Goal: Transaction & Acquisition: Book appointment/travel/reservation

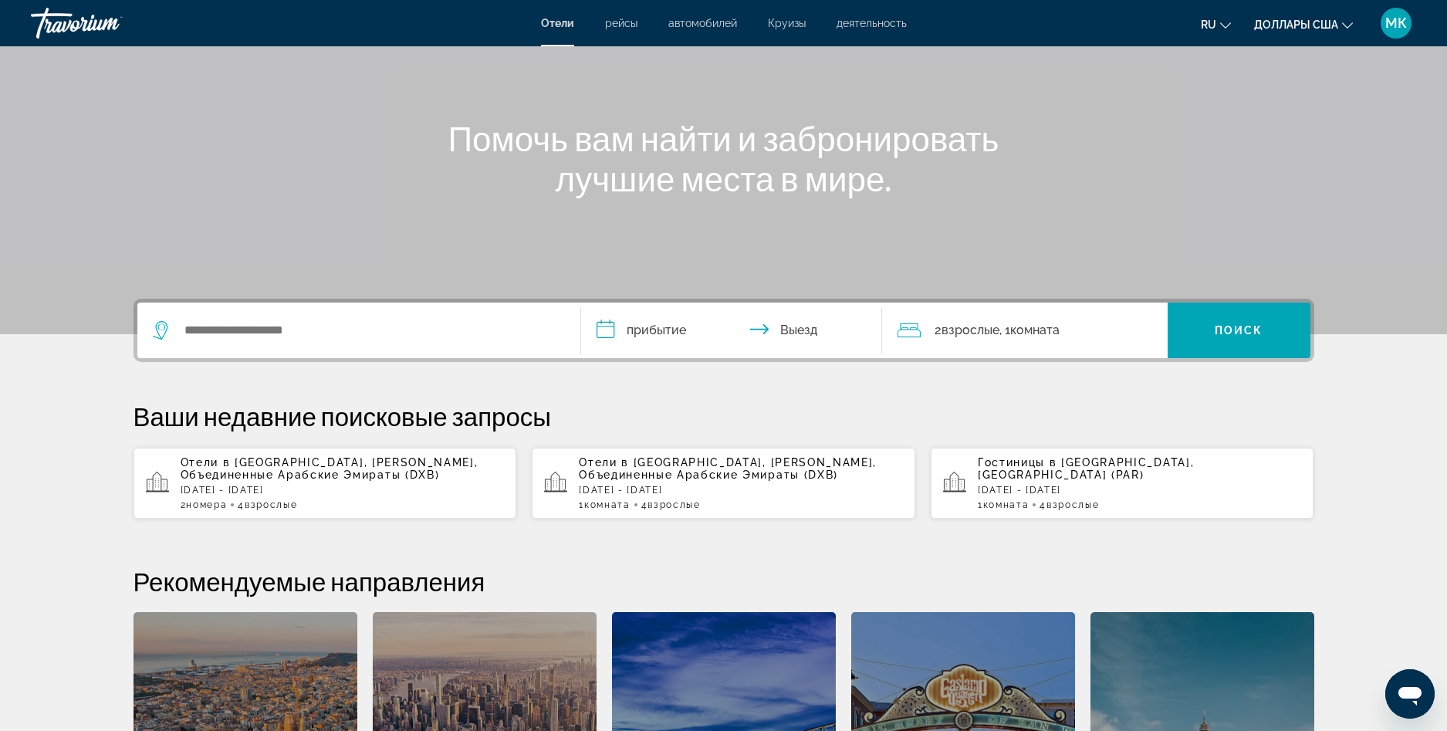
scroll to position [154, 0]
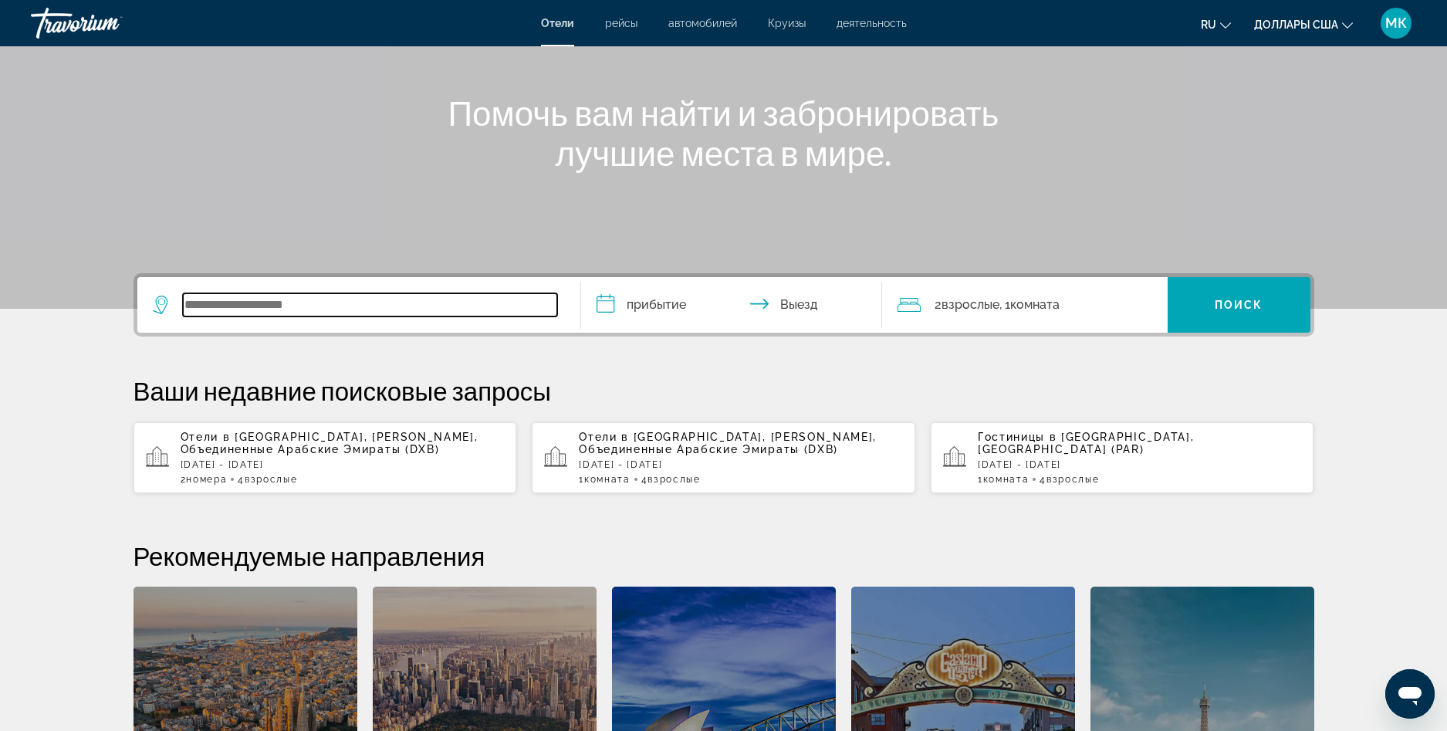
click at [255, 302] on input "Виджет поиска" at bounding box center [370, 304] width 374 height 23
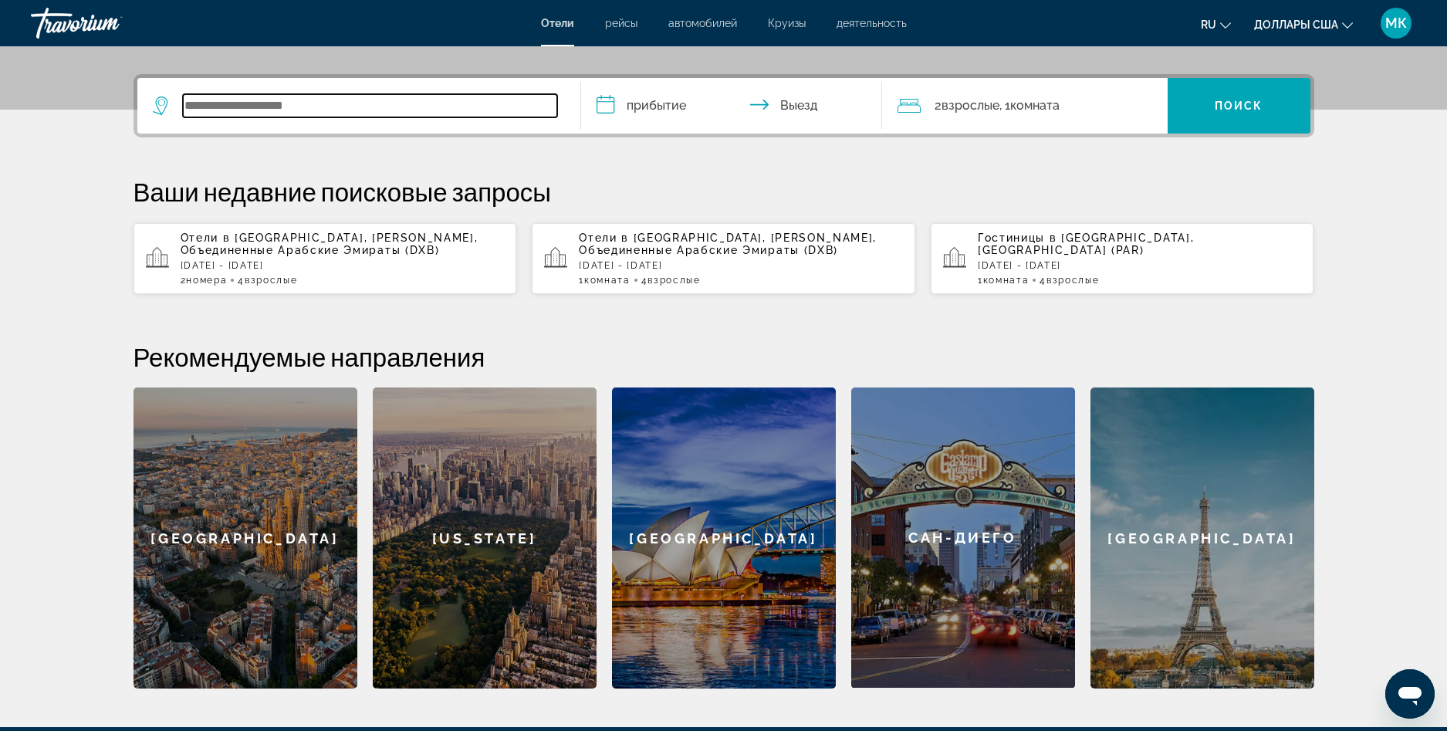
scroll to position [377, 0]
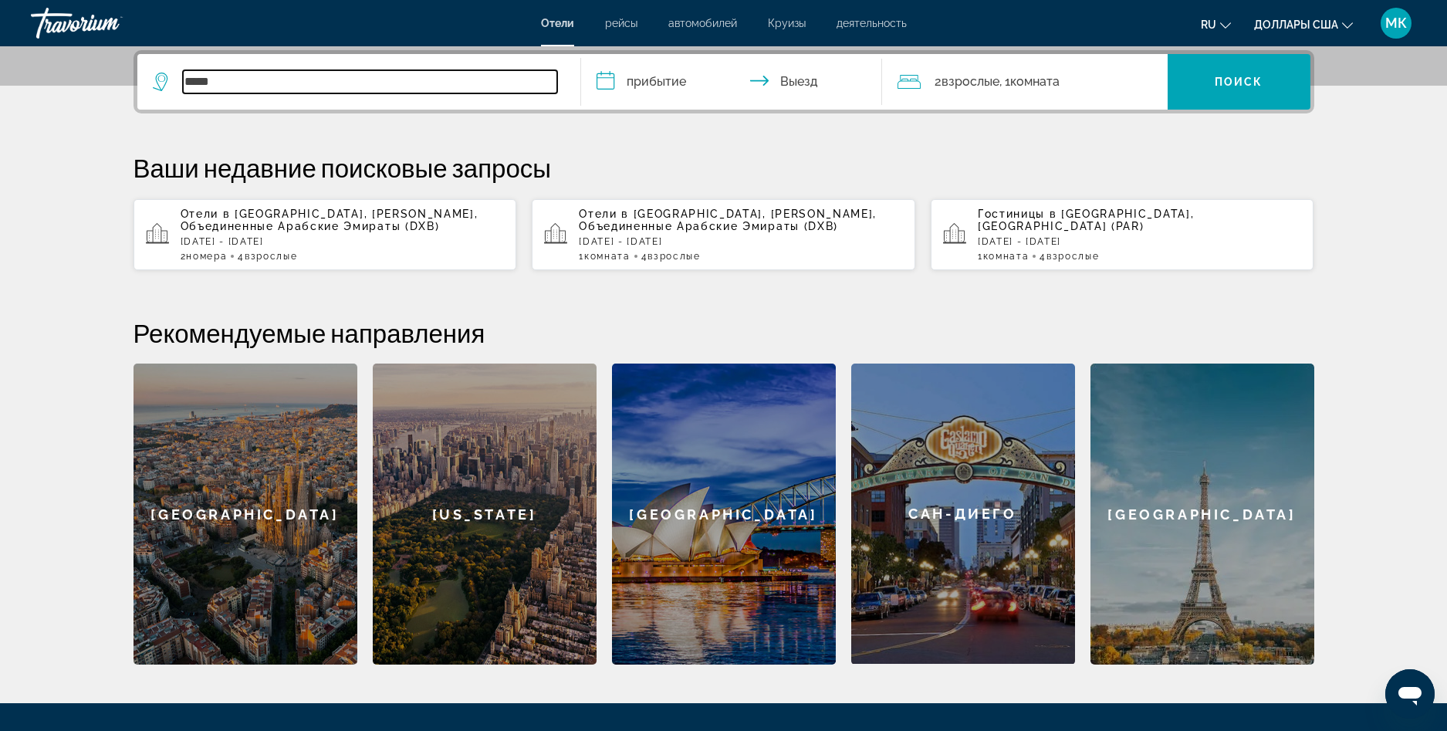
type input "*****"
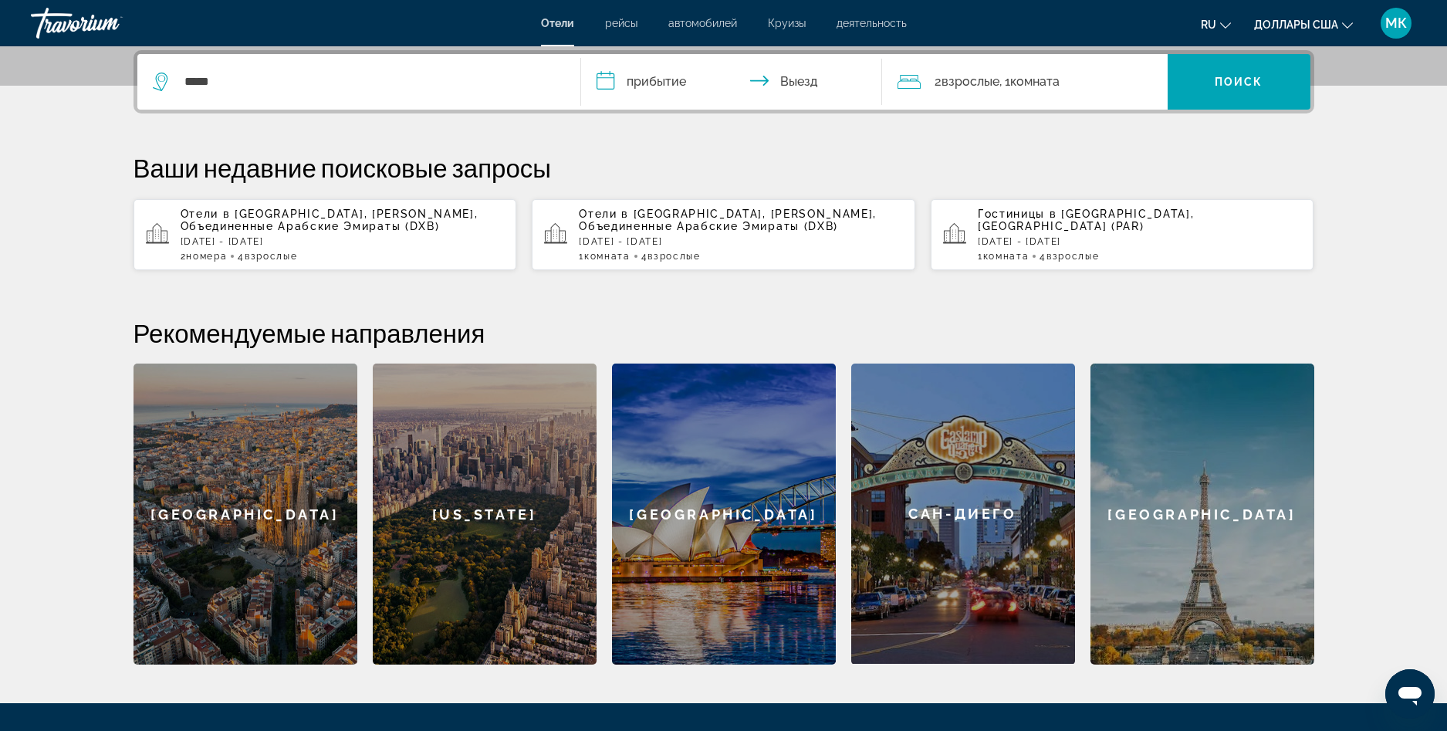
click at [268, 211] on span "Отели в [GEOGRAPHIC_DATA]" at bounding box center [273, 214] width 184 height 12
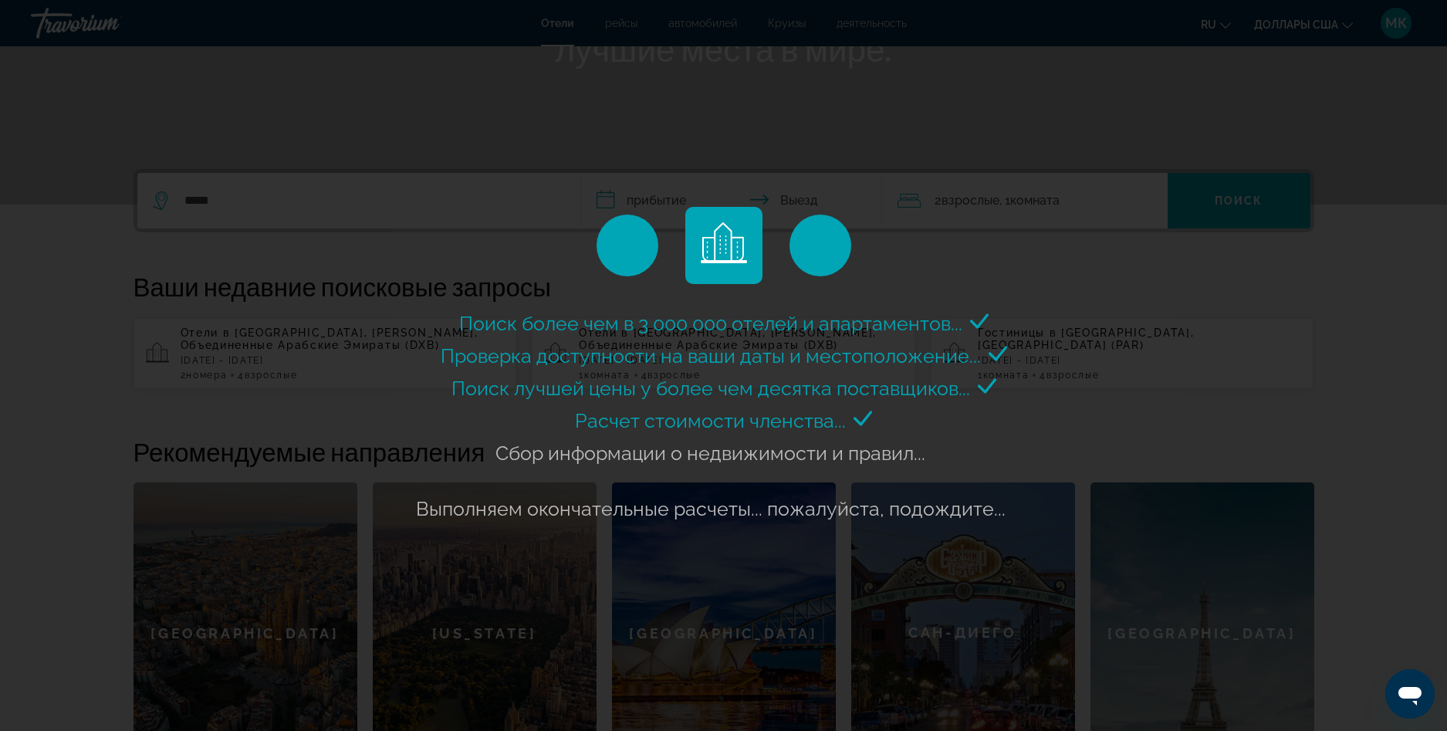
scroll to position [146, 0]
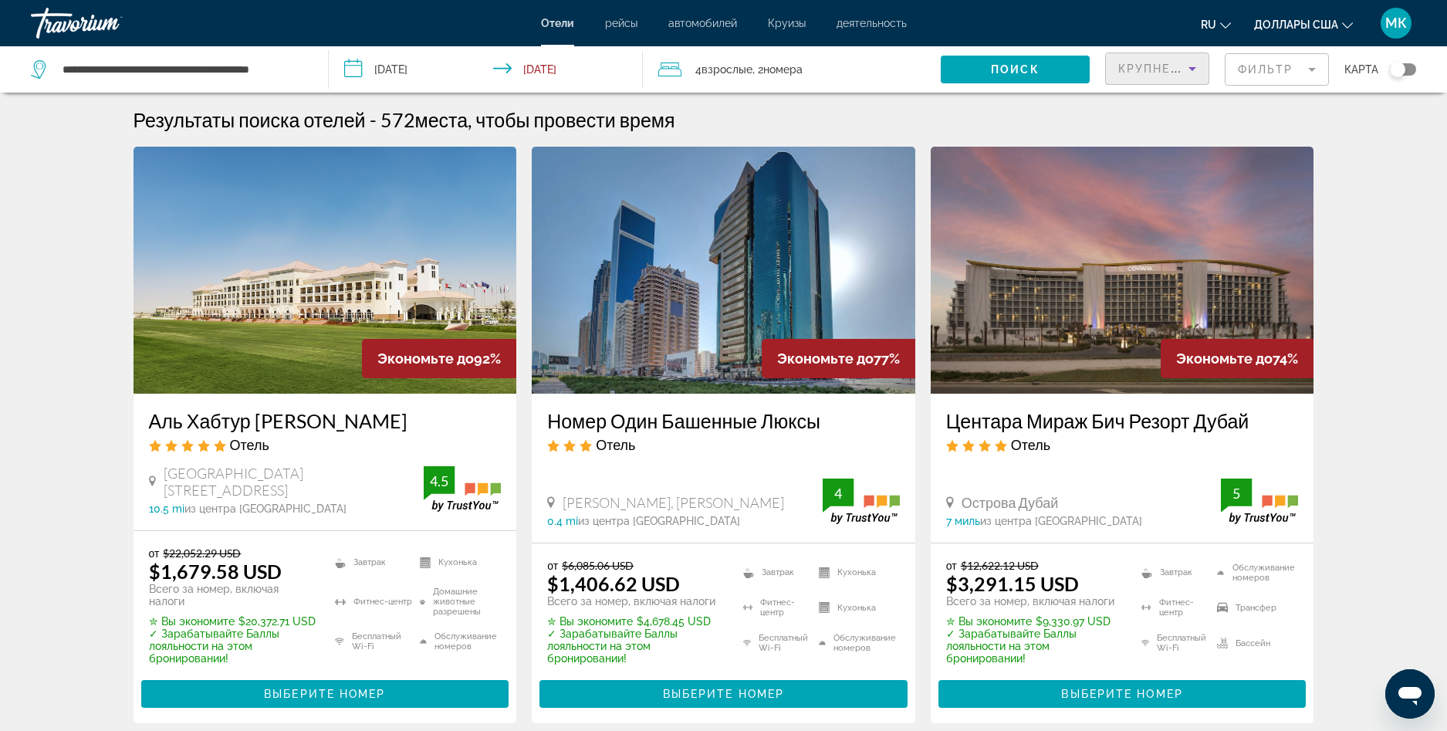
click at [1191, 68] on icon "Сортировать по" at bounding box center [1192, 69] width 8 height 4
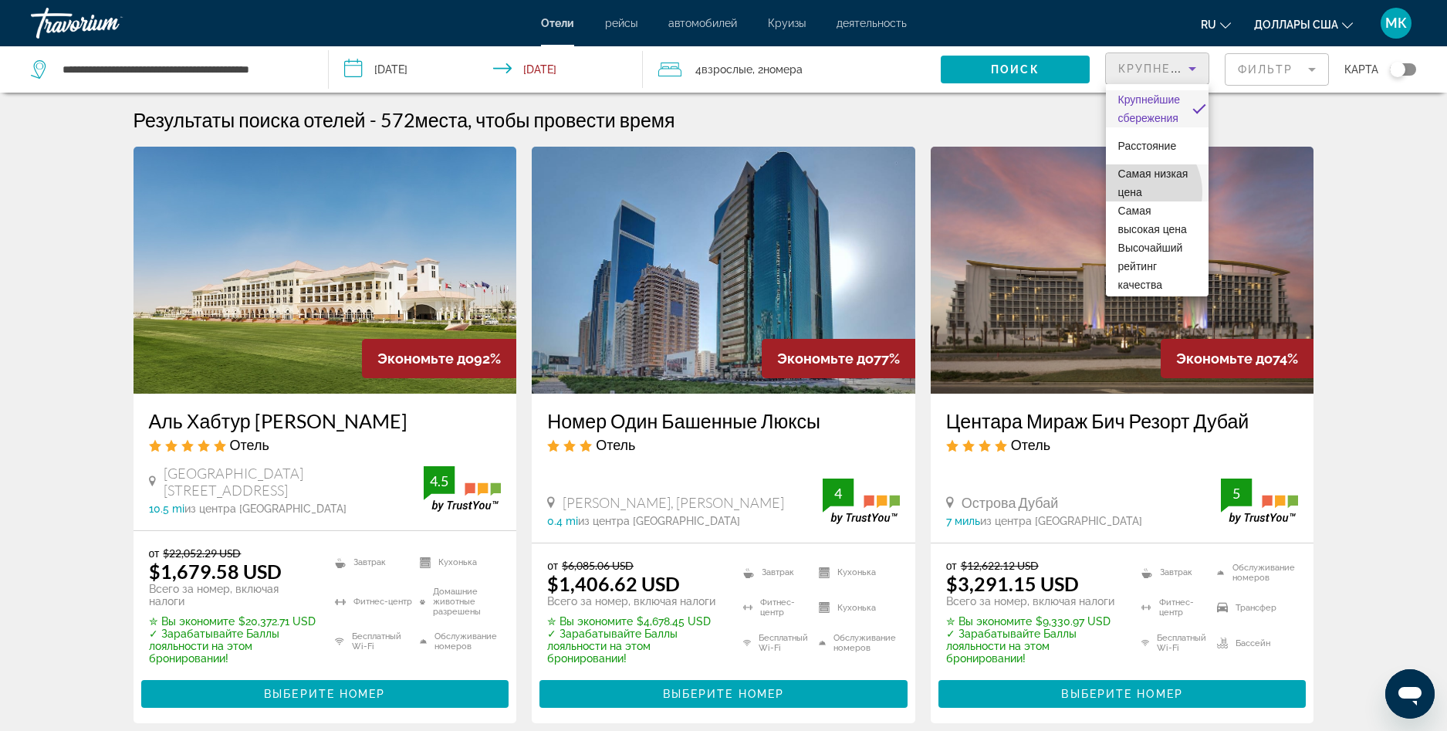
click at [1134, 192] on span "Самая низкая цена" at bounding box center [1153, 182] width 70 height 31
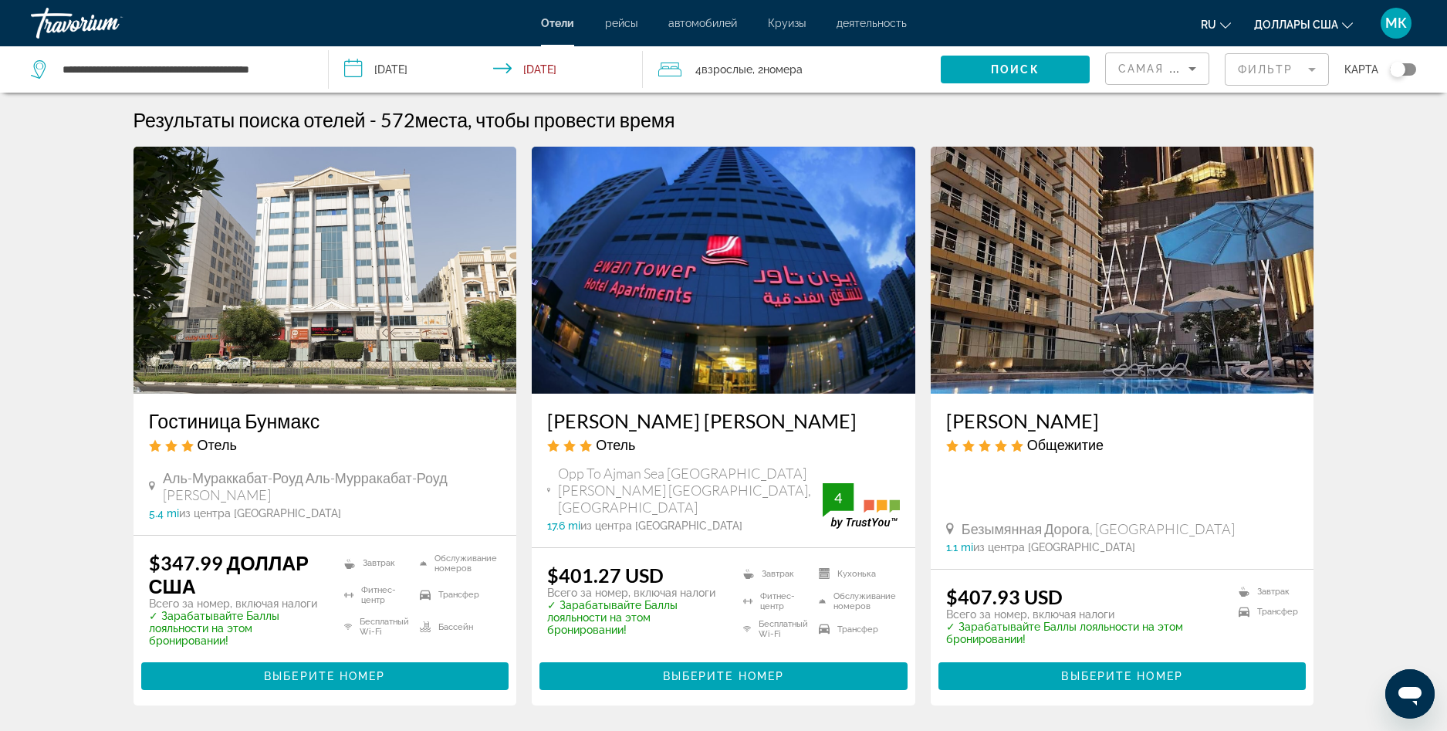
click at [1315, 69] on mat-form-field "Фильтр" at bounding box center [1276, 69] width 104 height 32
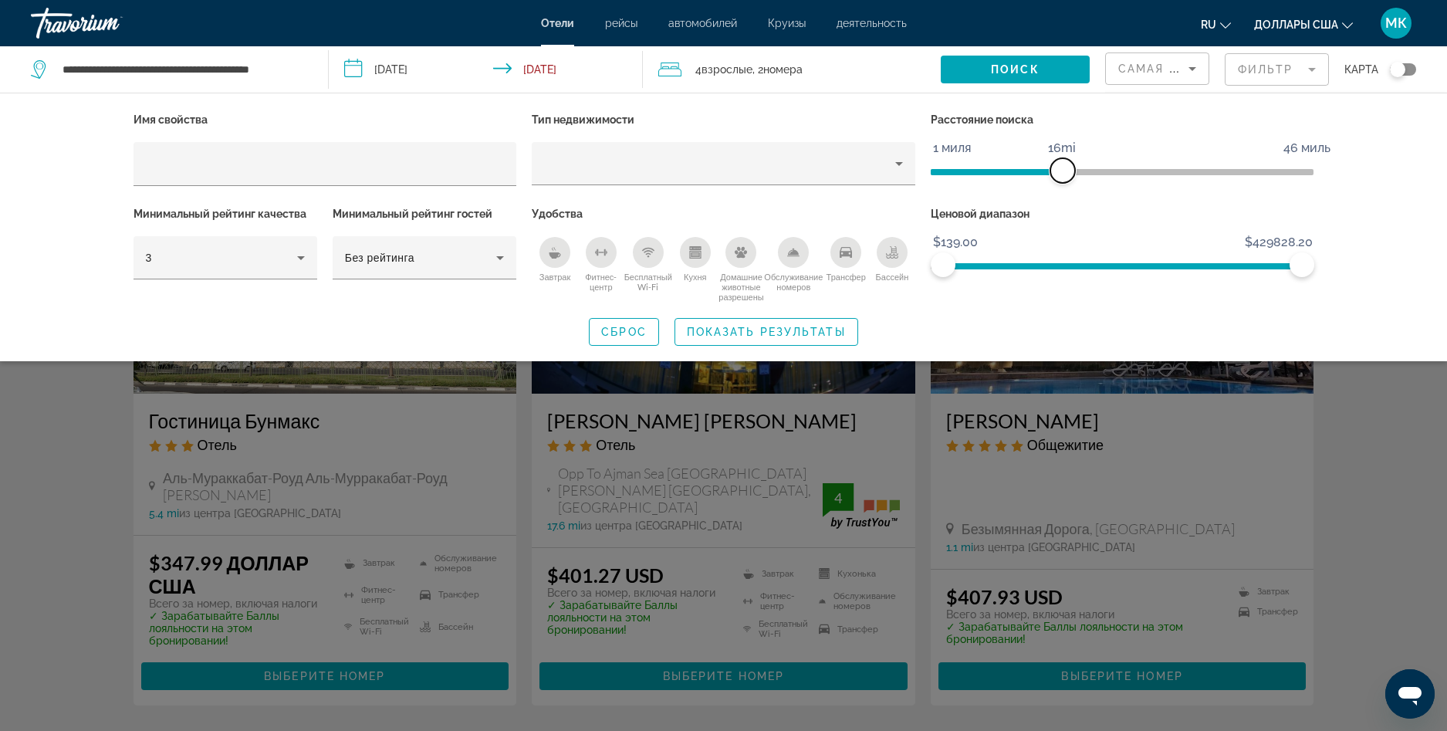
drag, startPoint x: 1164, startPoint y: 173, endPoint x: 1065, endPoint y: 174, distance: 99.5
click at [1065, 174] on span "ngx-слайдер" at bounding box center [1062, 170] width 25 height 25
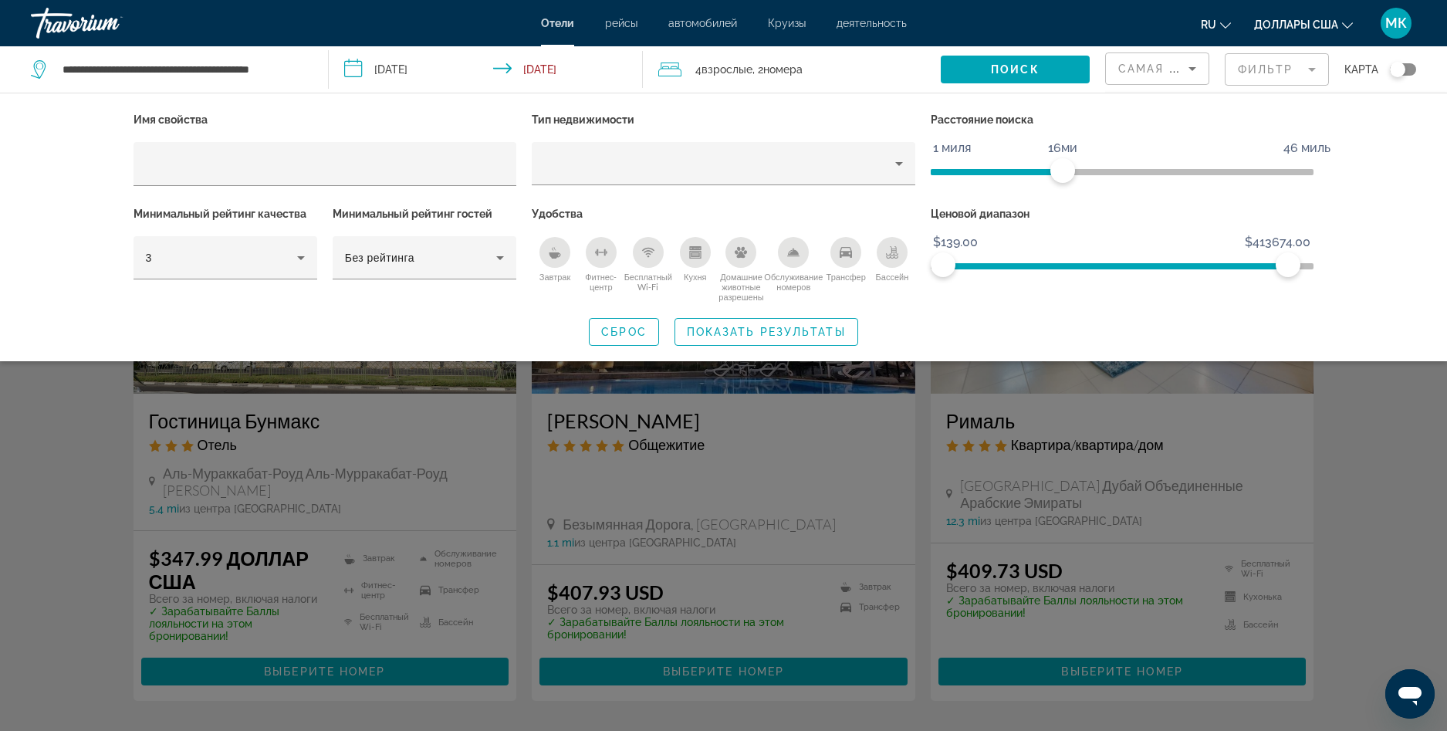
drag, startPoint x: 1288, startPoint y: 266, endPoint x: 1176, endPoint y: 278, distance: 112.5
click at [1176, 278] on div "Ценовой диапазон $139.00 $429828.20 $139.00 $413674.00" at bounding box center [1122, 253] width 399 height 100
drag, startPoint x: 1274, startPoint y: 262, endPoint x: 1244, endPoint y: 265, distance: 30.3
click at [1244, 265] on span "ngx-слайдер" at bounding box center [1108, 263] width 331 height 25
drag, startPoint x: 1258, startPoint y: 262, endPoint x: 1224, endPoint y: 265, distance: 34.2
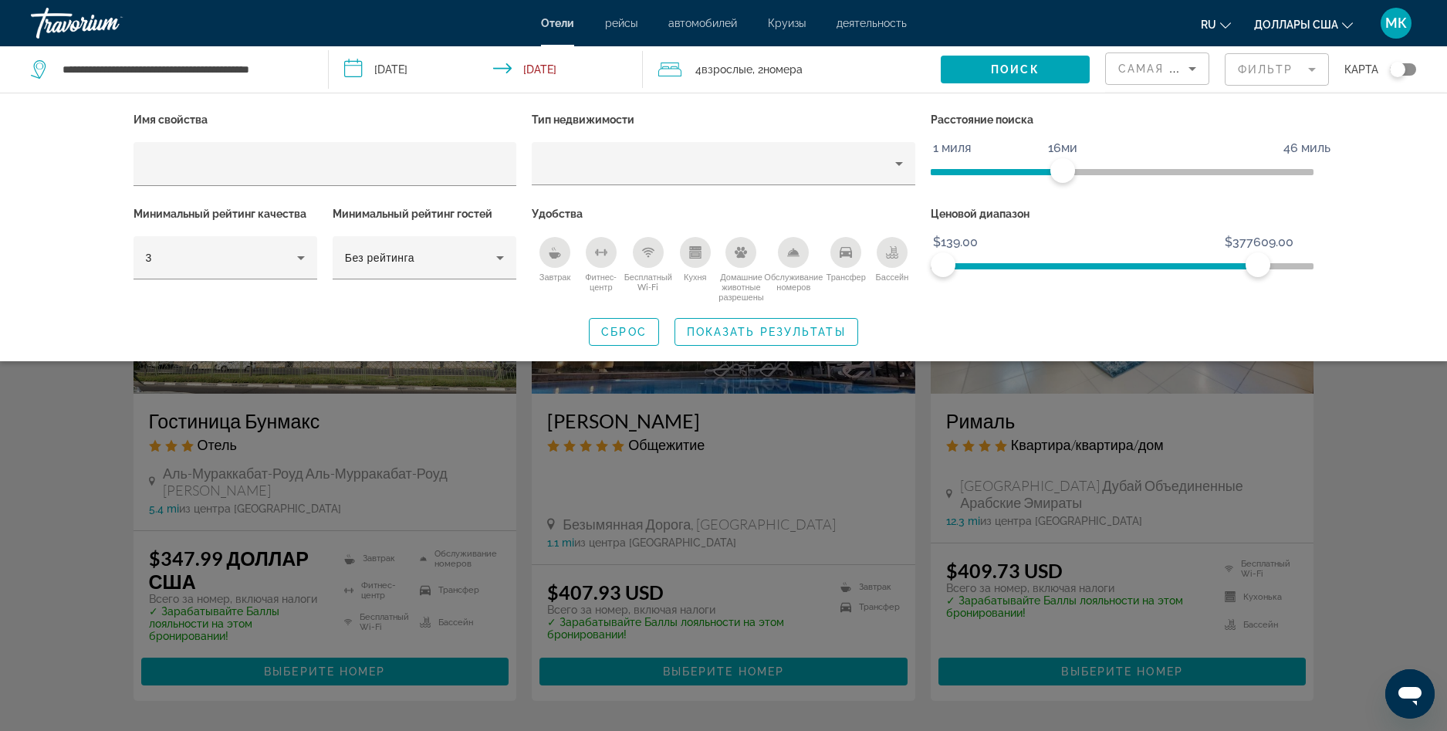
click at [1224, 265] on span "ngx-слайдер" at bounding box center [1100, 263] width 315 height 25
drag, startPoint x: 1245, startPoint y: 263, endPoint x: 1183, endPoint y: 272, distance: 63.1
click at [1183, 272] on span "ngx-слайдер-макс" at bounding box center [1182, 264] width 25 height 25
drag, startPoint x: 1175, startPoint y: 264, endPoint x: 1121, endPoint y: 270, distance: 54.4
click at [1121, 270] on span "ngx-слайдер-макс" at bounding box center [1121, 264] width 25 height 25
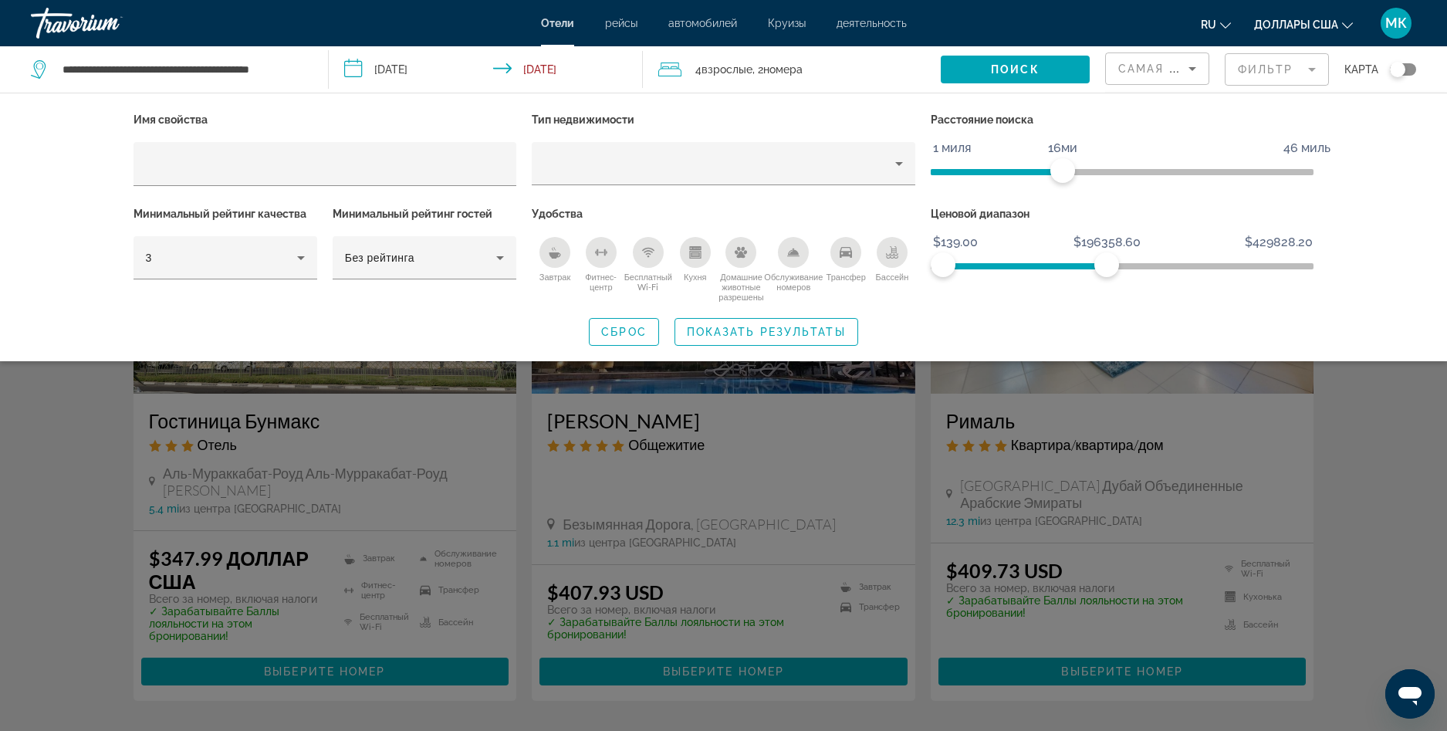
drag, startPoint x: 1106, startPoint y: 263, endPoint x: 1047, endPoint y: 263, distance: 59.4
click at [1047, 263] on span "ngx-слайдер" at bounding box center [1025, 266] width 164 height 6
drag, startPoint x: 1096, startPoint y: 258, endPoint x: 1062, endPoint y: 264, distance: 33.6
click at [1062, 264] on span "ngx-слайдер-макс" at bounding box center [1062, 264] width 25 height 25
drag, startPoint x: 1050, startPoint y: 262, endPoint x: 1008, endPoint y: 264, distance: 42.5
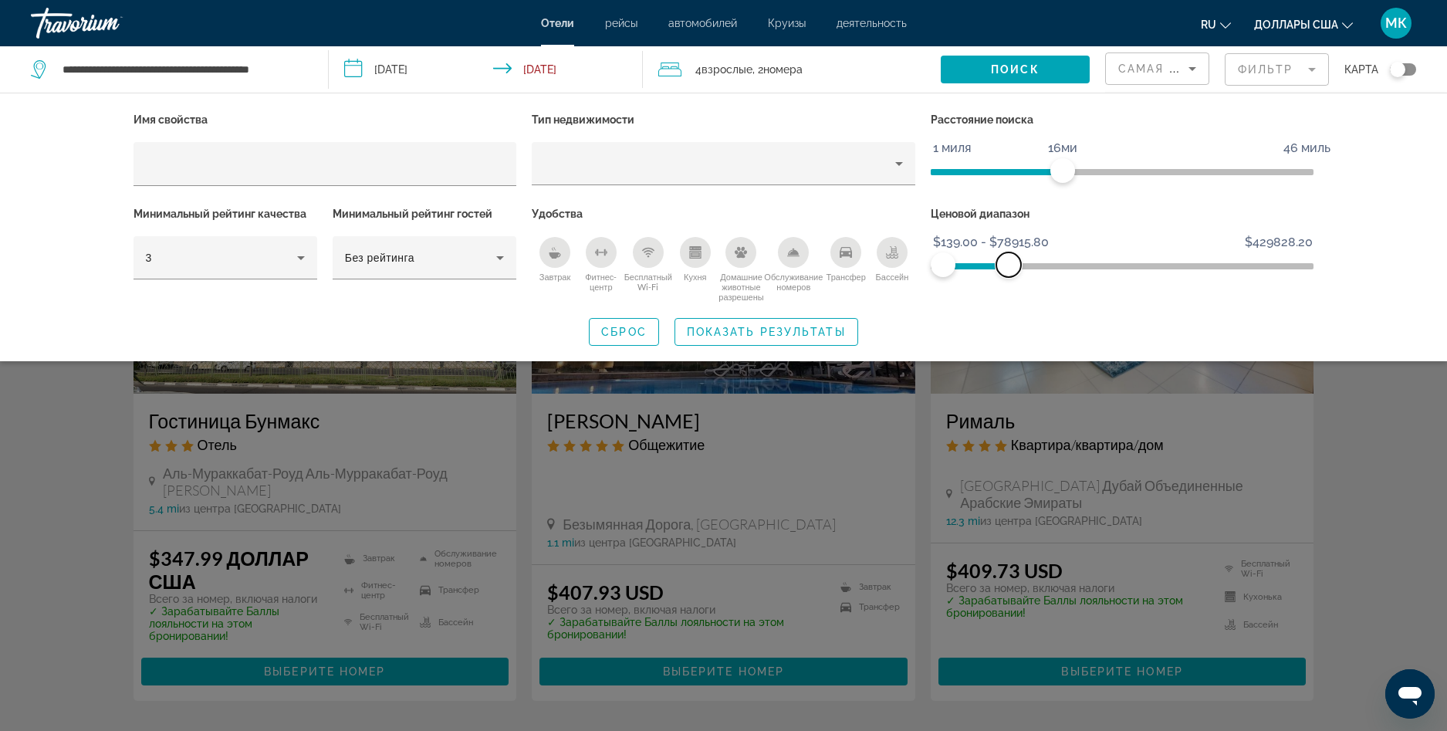
click at [1008, 264] on span "ngx-слайдер-макс" at bounding box center [1008, 264] width 25 height 25
drag, startPoint x: 996, startPoint y: 265, endPoint x: 974, endPoint y: 266, distance: 21.7
click at [974, 266] on span "ngx-слайдер-макс" at bounding box center [974, 264] width 25 height 25
drag, startPoint x: 963, startPoint y: 266, endPoint x: 954, endPoint y: 266, distance: 8.5
click at [954, 266] on span "ngx-слайдер-макс" at bounding box center [956, 264] width 25 height 25
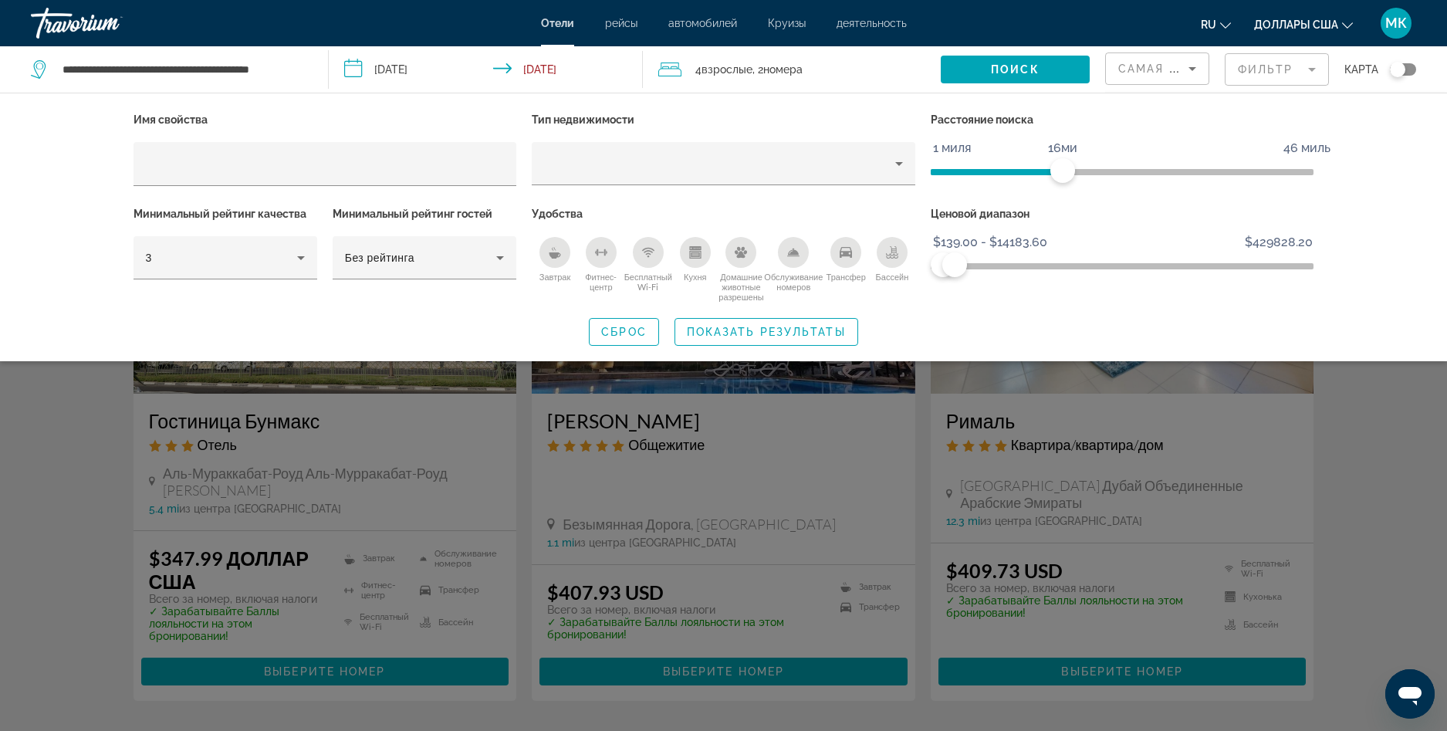
click at [1363, 424] on div "Виджет поиска" at bounding box center [723, 480] width 1447 height 499
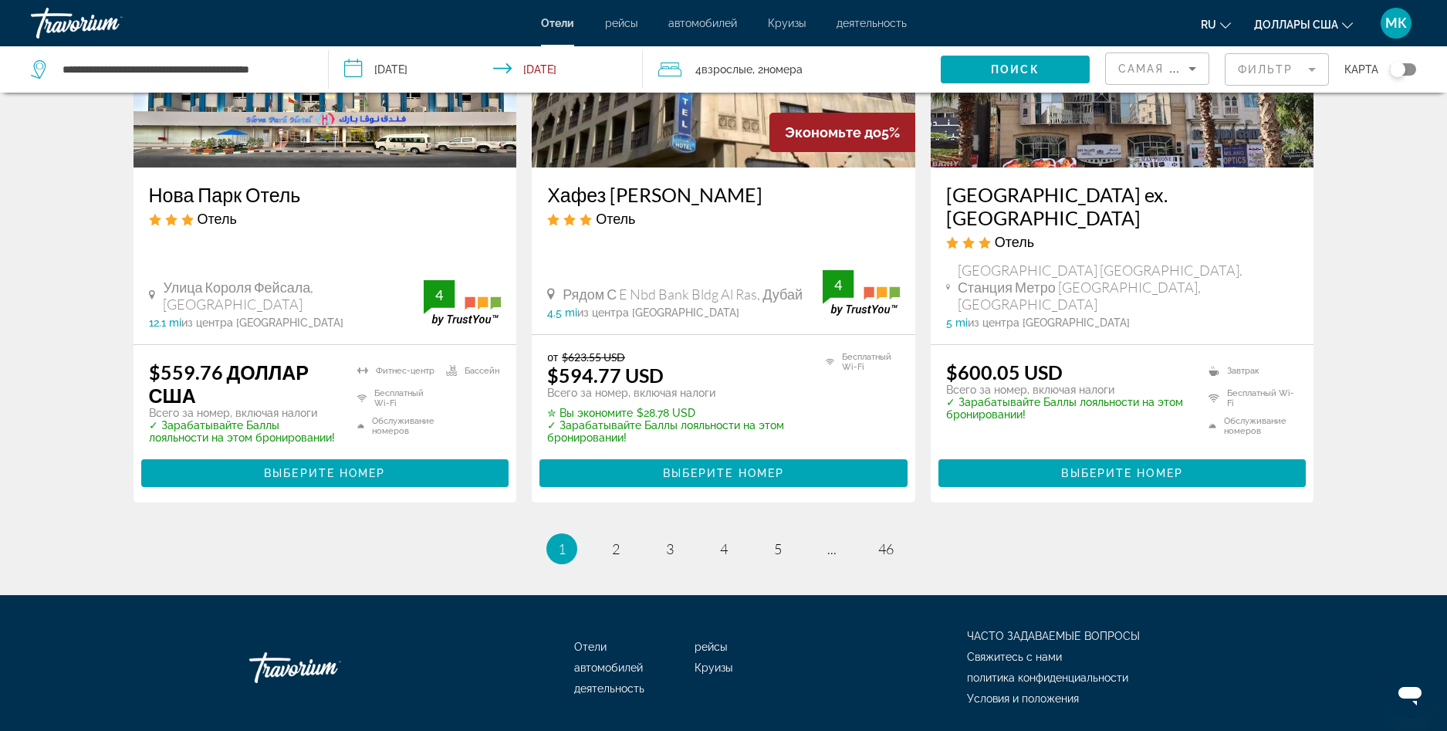
scroll to position [1980, 0]
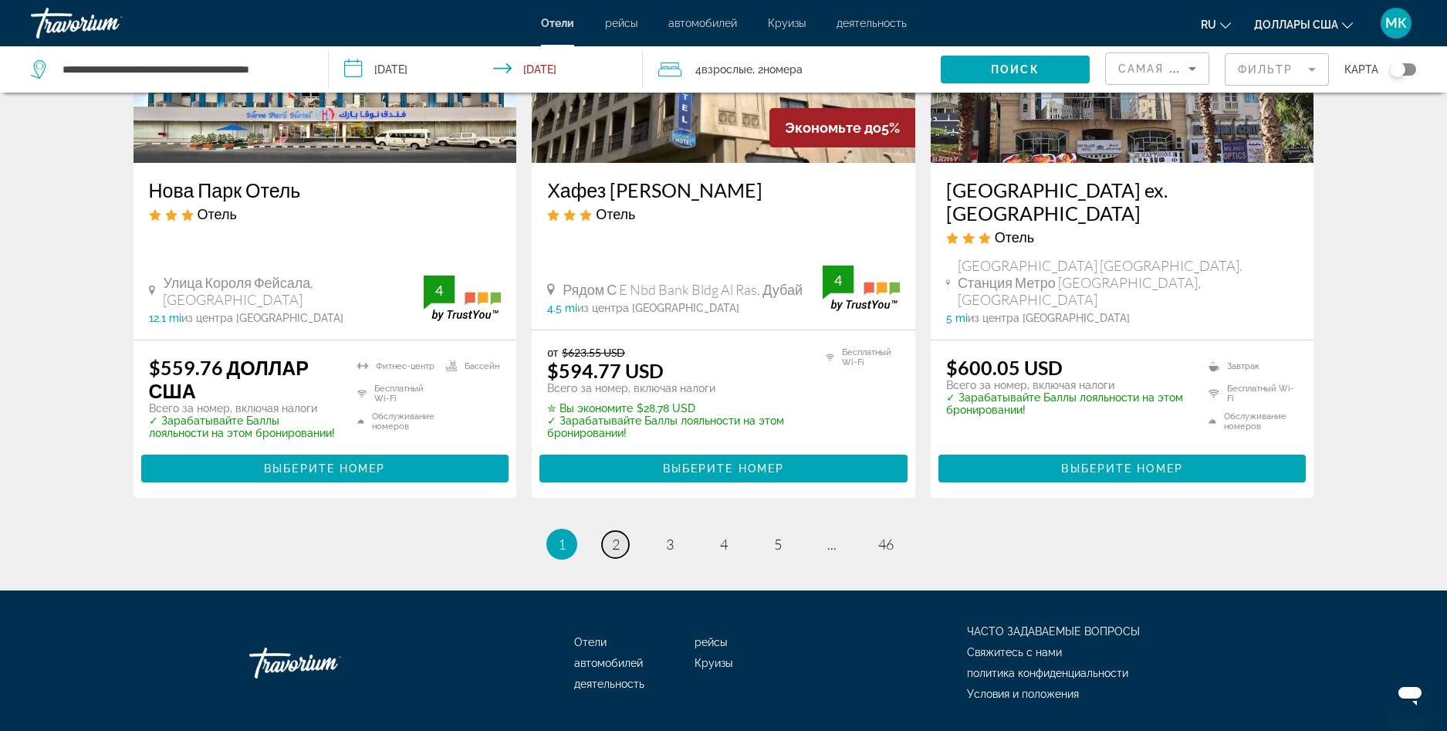
click at [608, 531] on link "страница 2" at bounding box center [615, 544] width 27 height 27
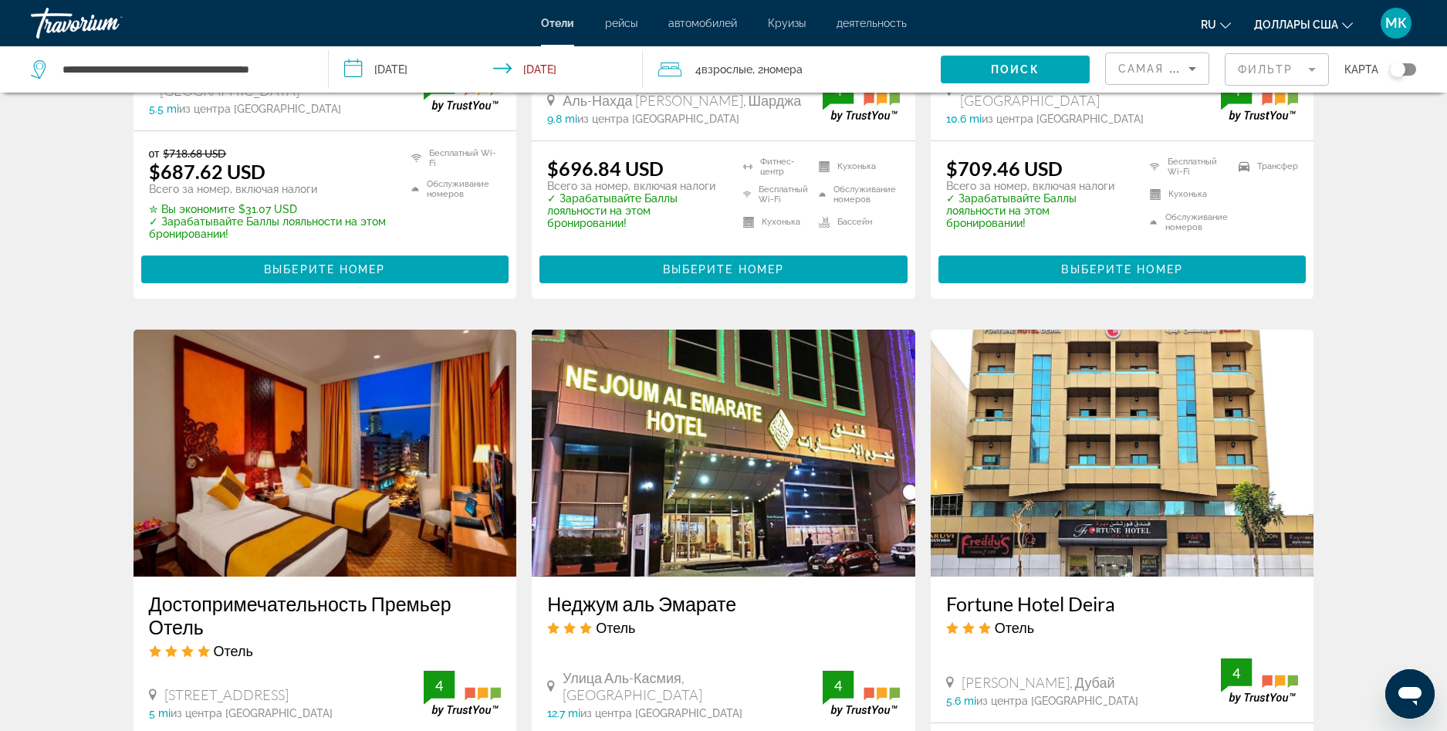
scroll to position [1774, 0]
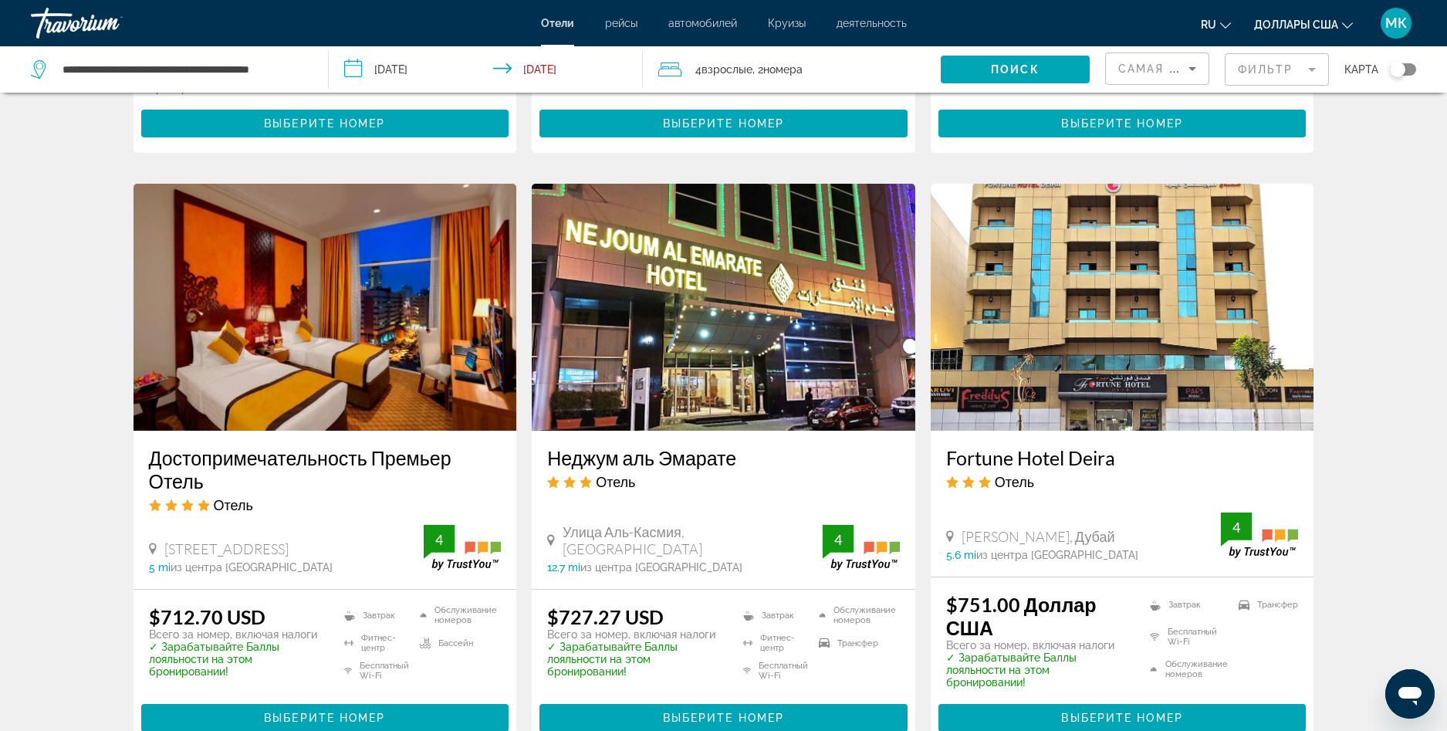
click at [383, 446] on h3 "Достопримечательность Премьер Отель" at bounding box center [325, 469] width 353 height 46
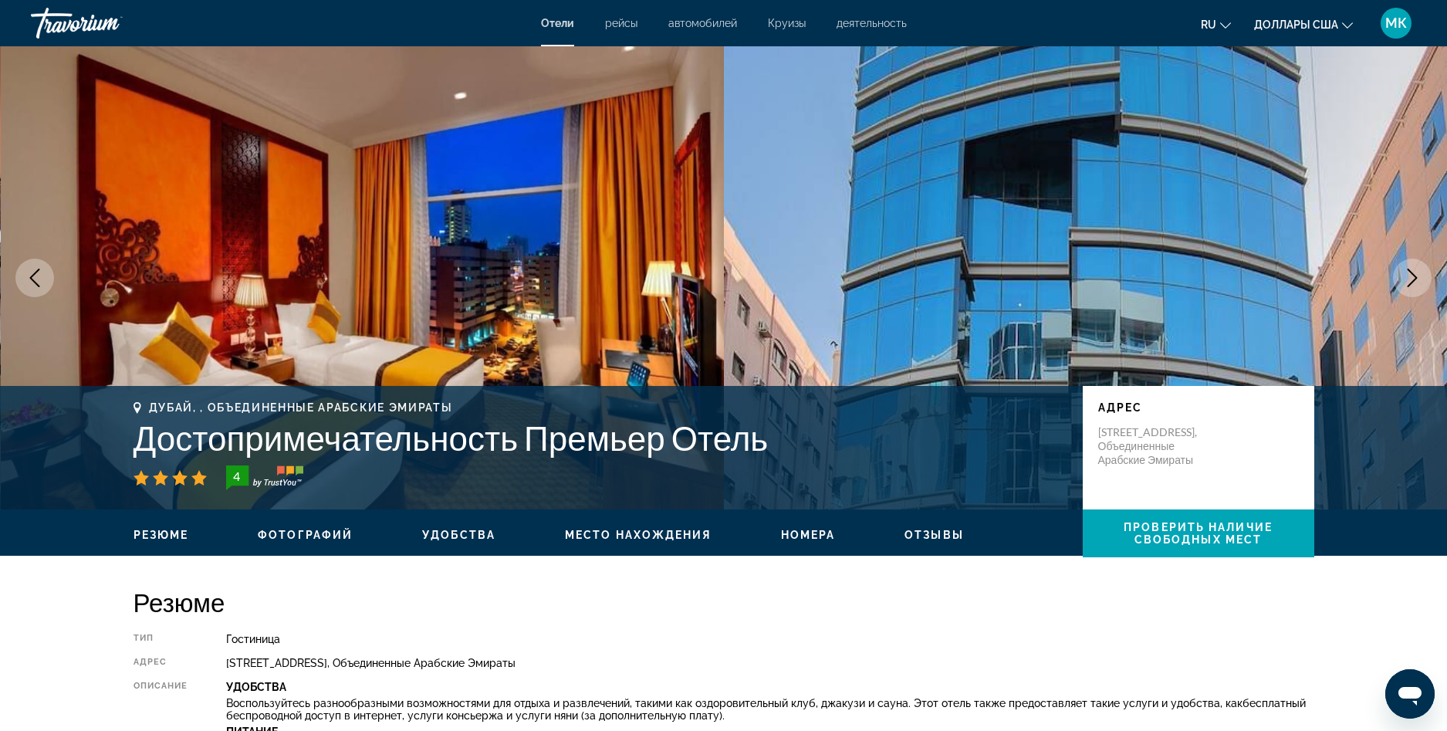
click at [586, 531] on span "Место нахождения" at bounding box center [638, 534] width 147 height 12
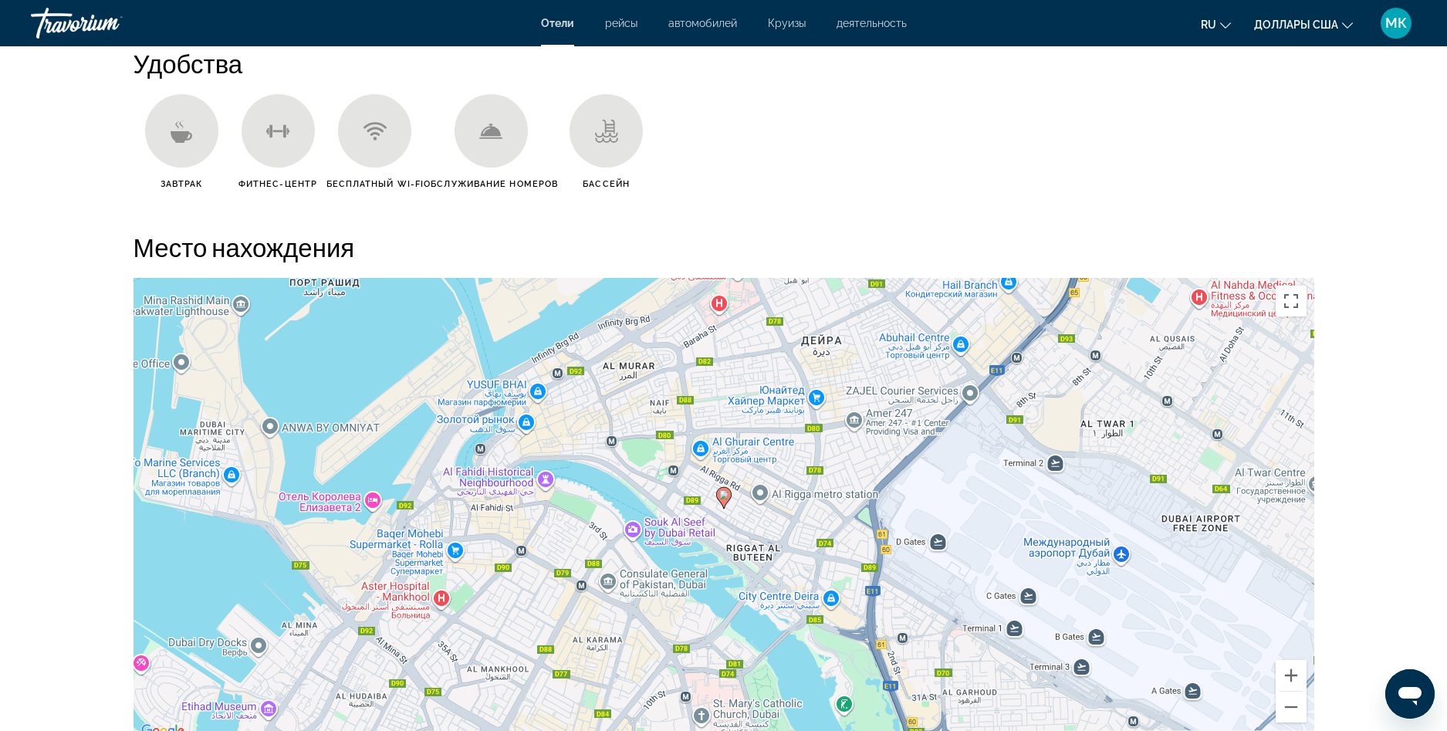
scroll to position [1413, 0]
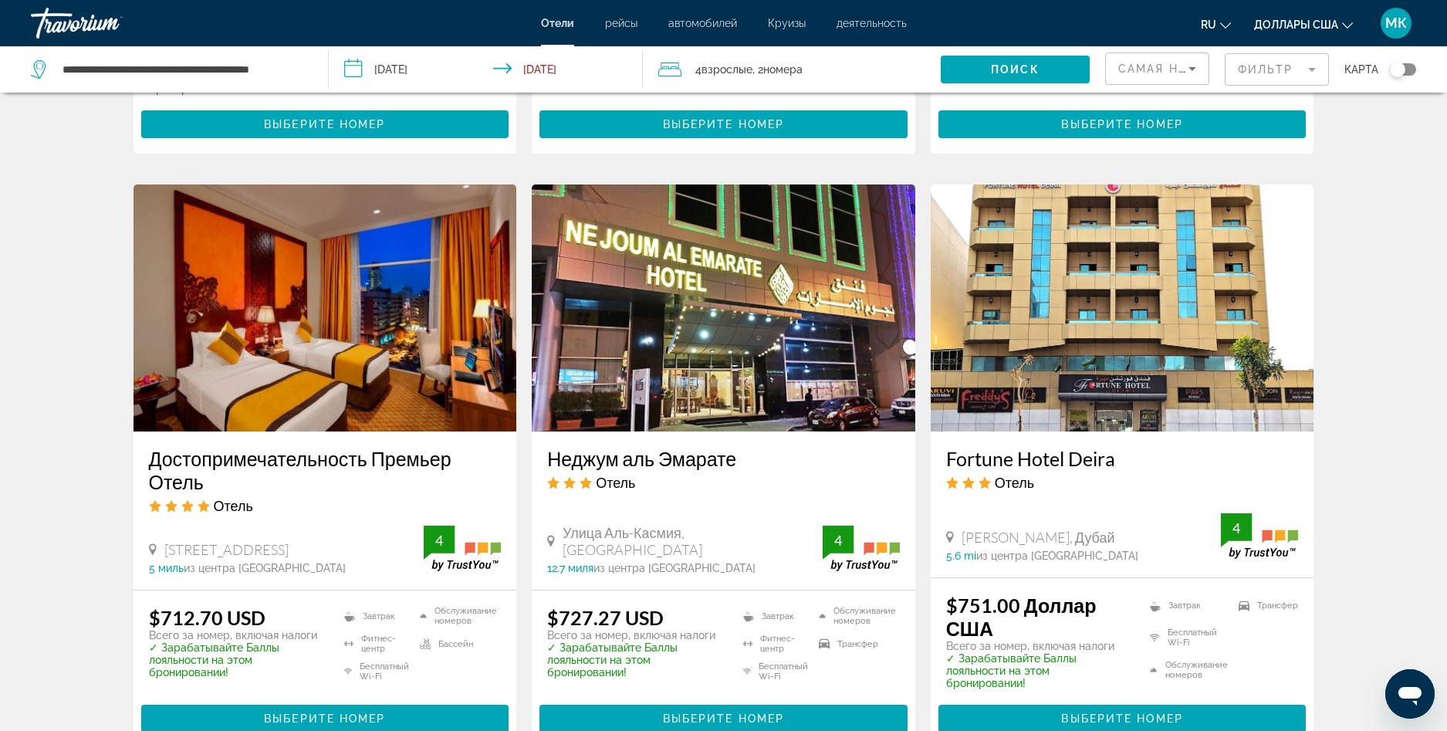
scroll to position [1774, 0]
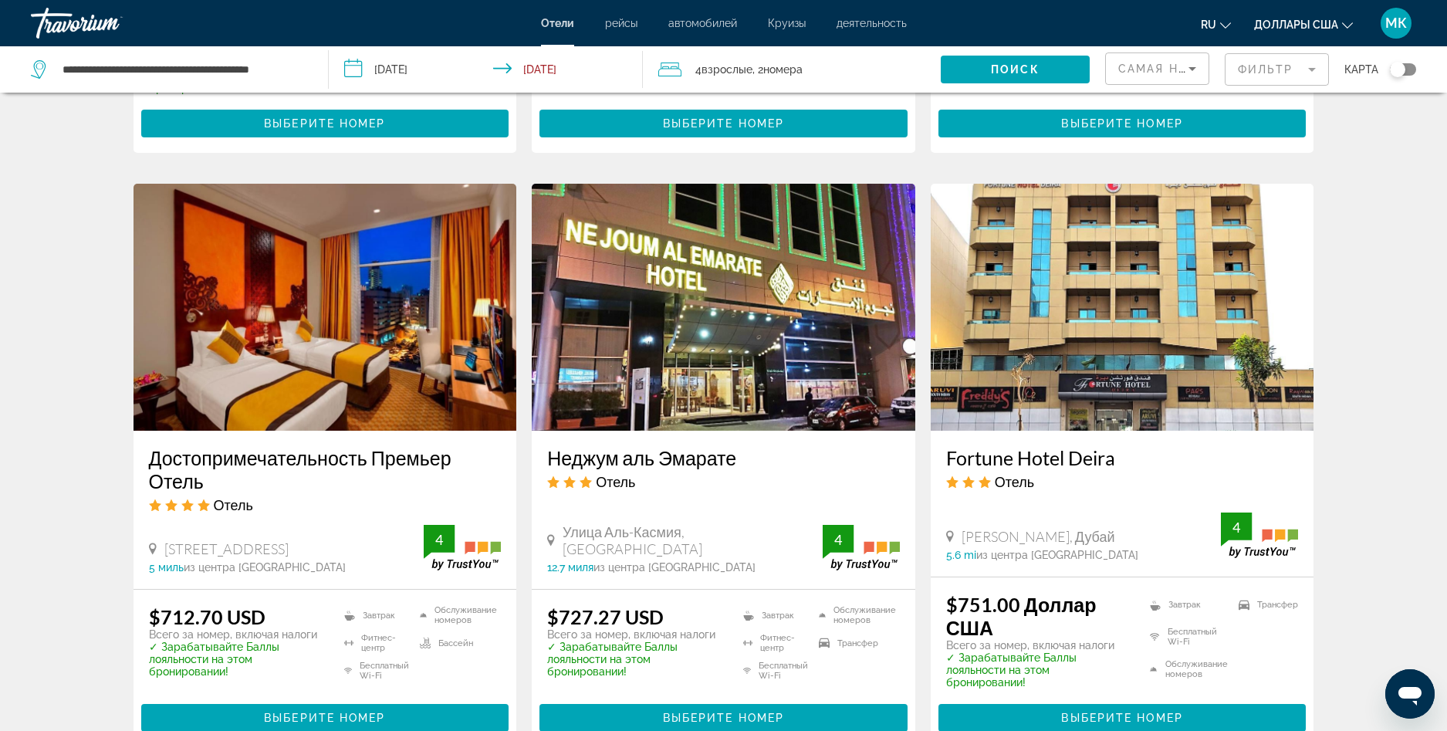
click at [286, 446] on h3 "Достопримечательность Премьер Отель" at bounding box center [325, 469] width 353 height 46
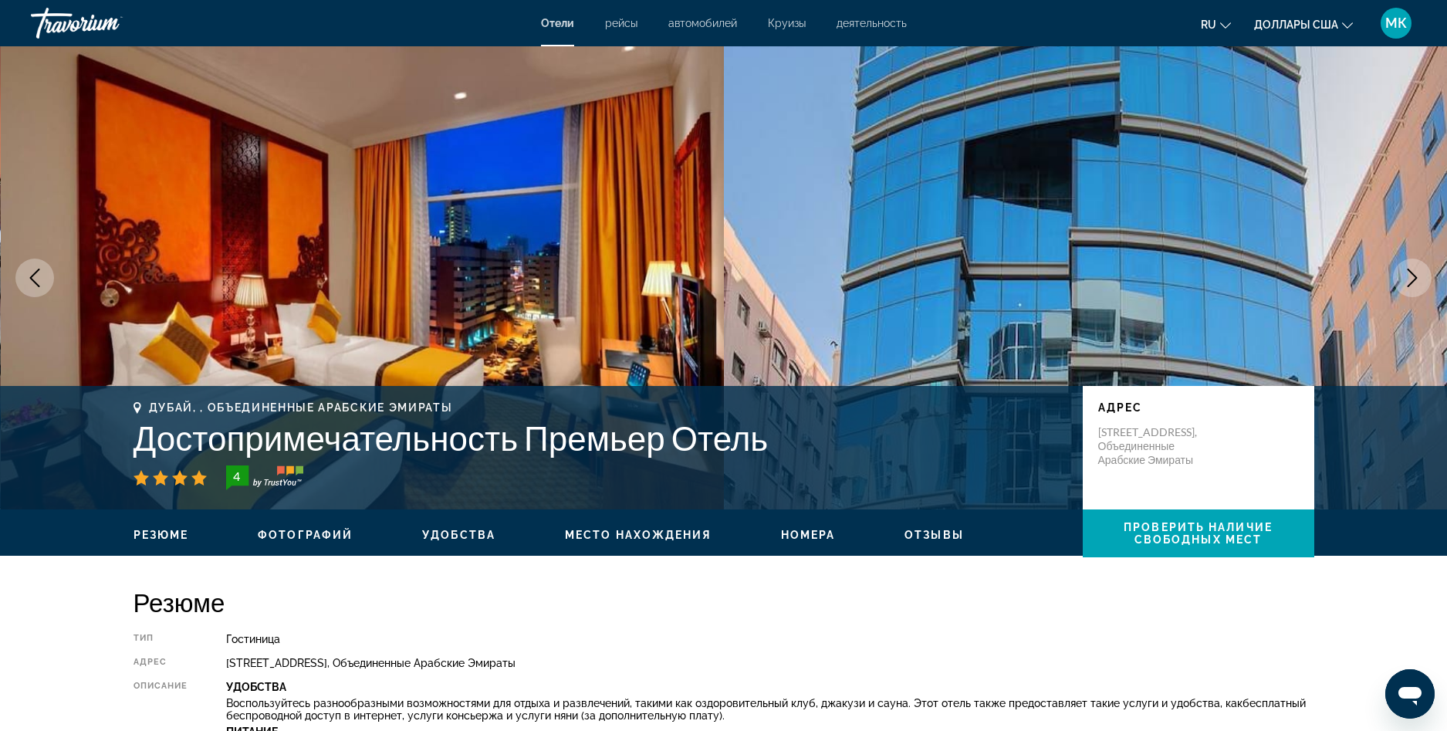
click at [286, 430] on h1 "Достопримечательность Премьер Отель" at bounding box center [600, 437] width 934 height 40
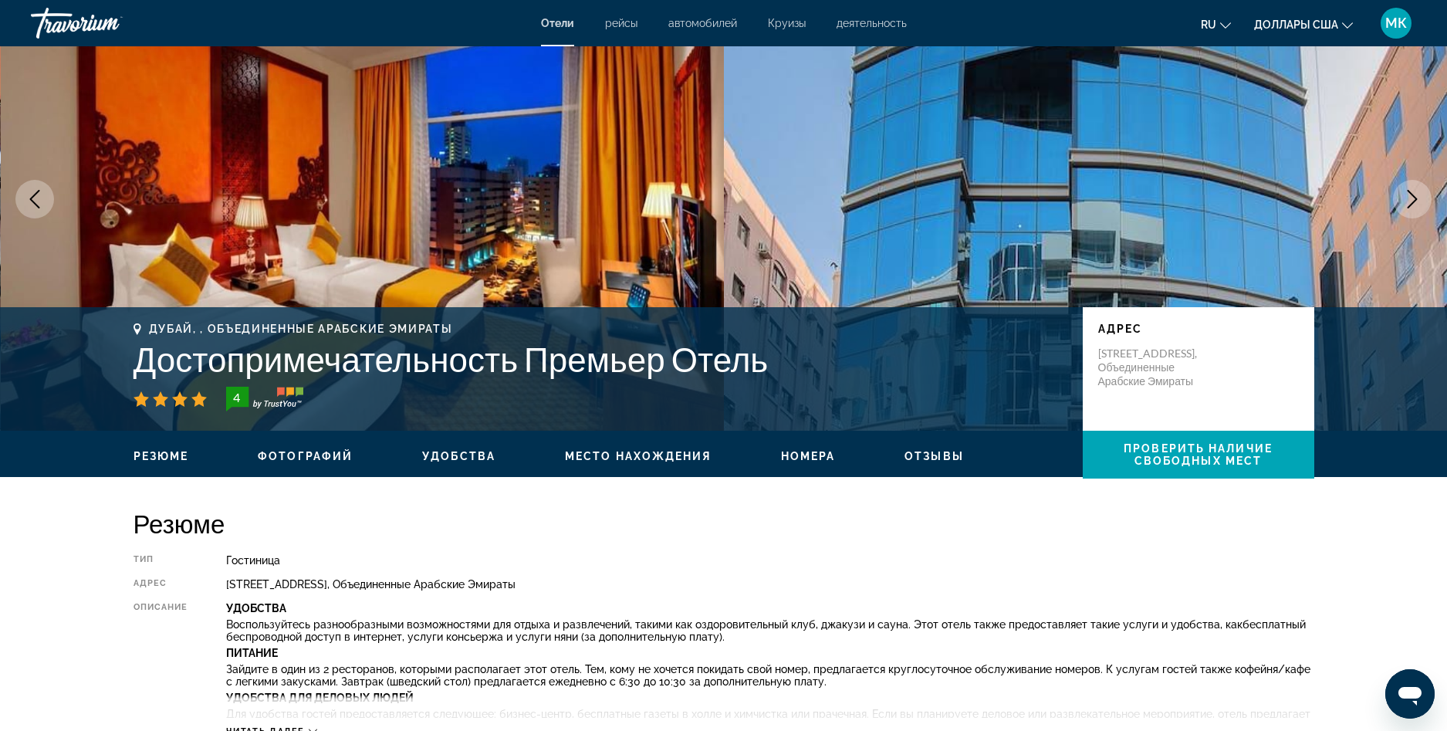
scroll to position [231, 0]
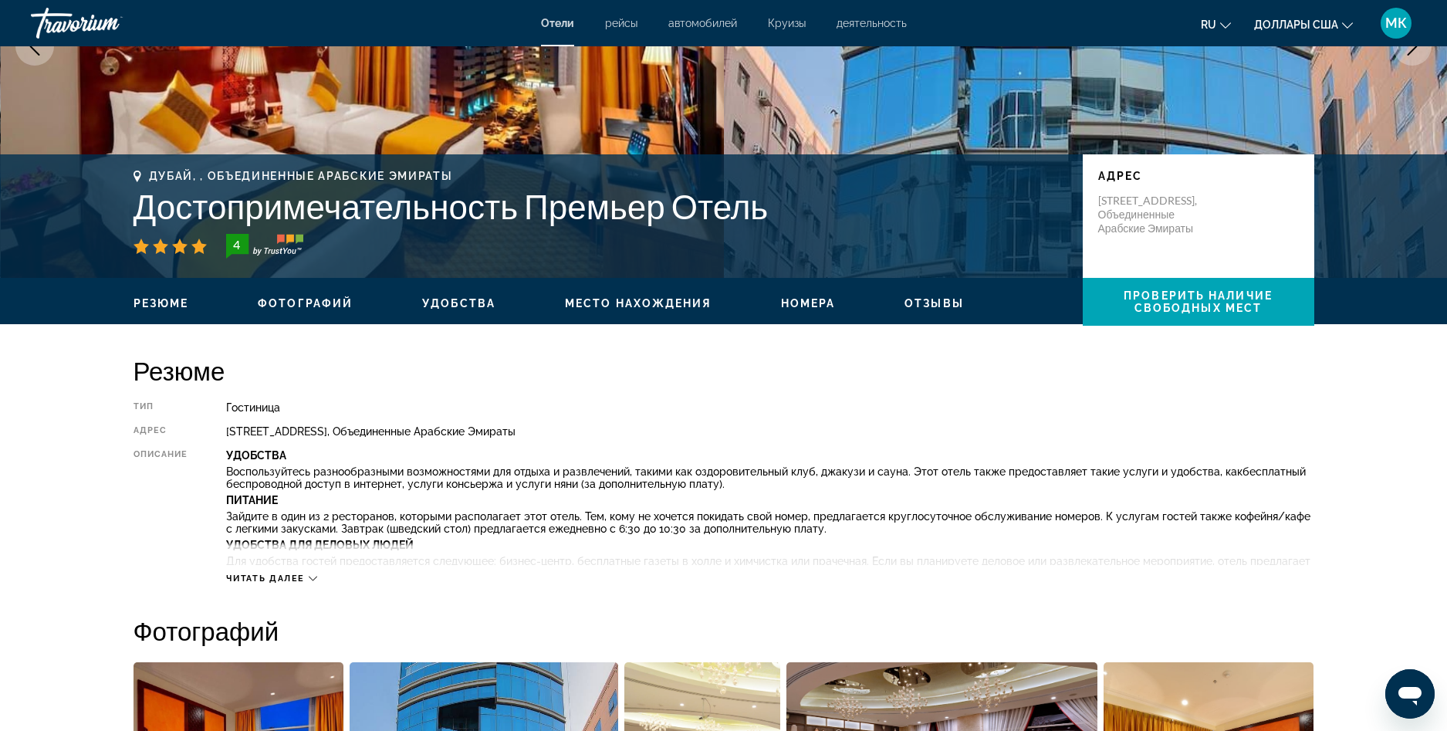
click at [311, 577] on icon "Основное содержание" at bounding box center [313, 578] width 8 height 5
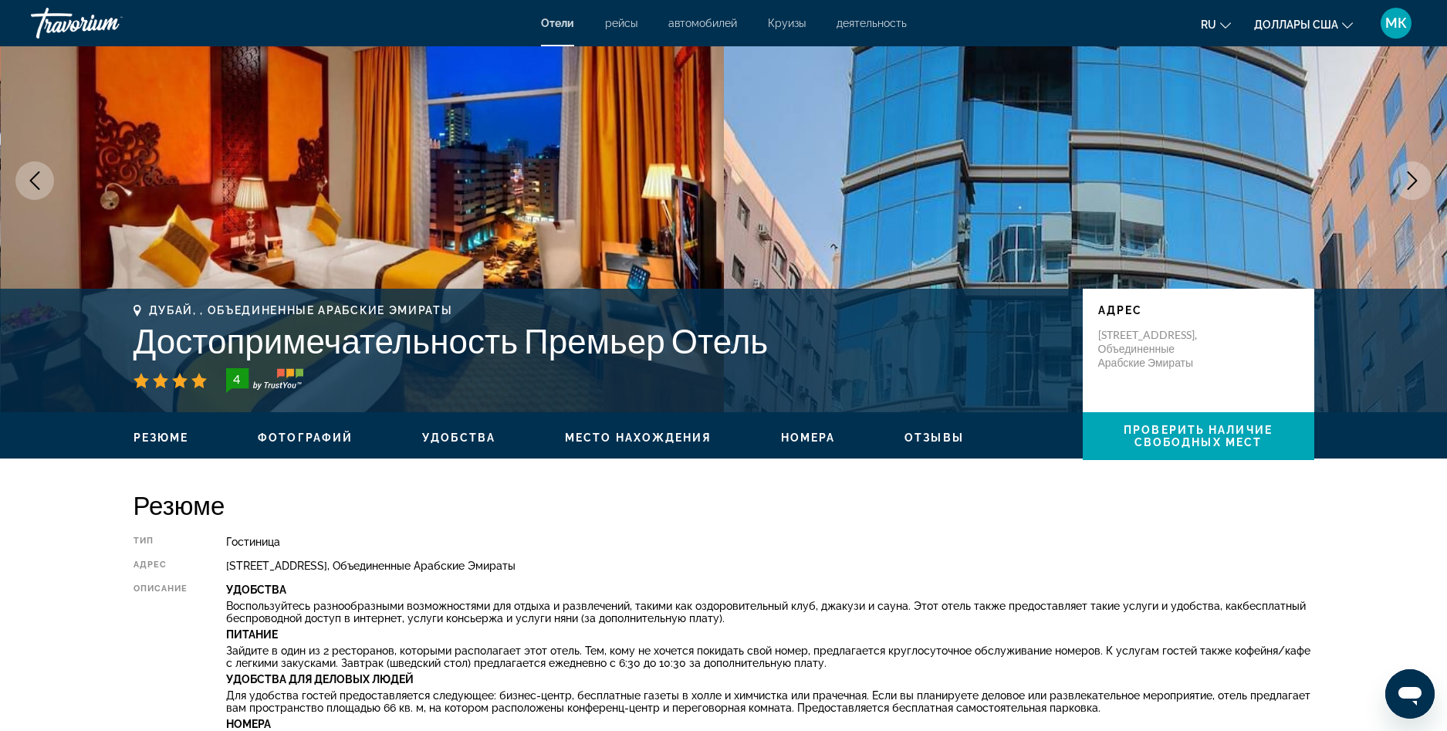
scroll to position [77, 0]
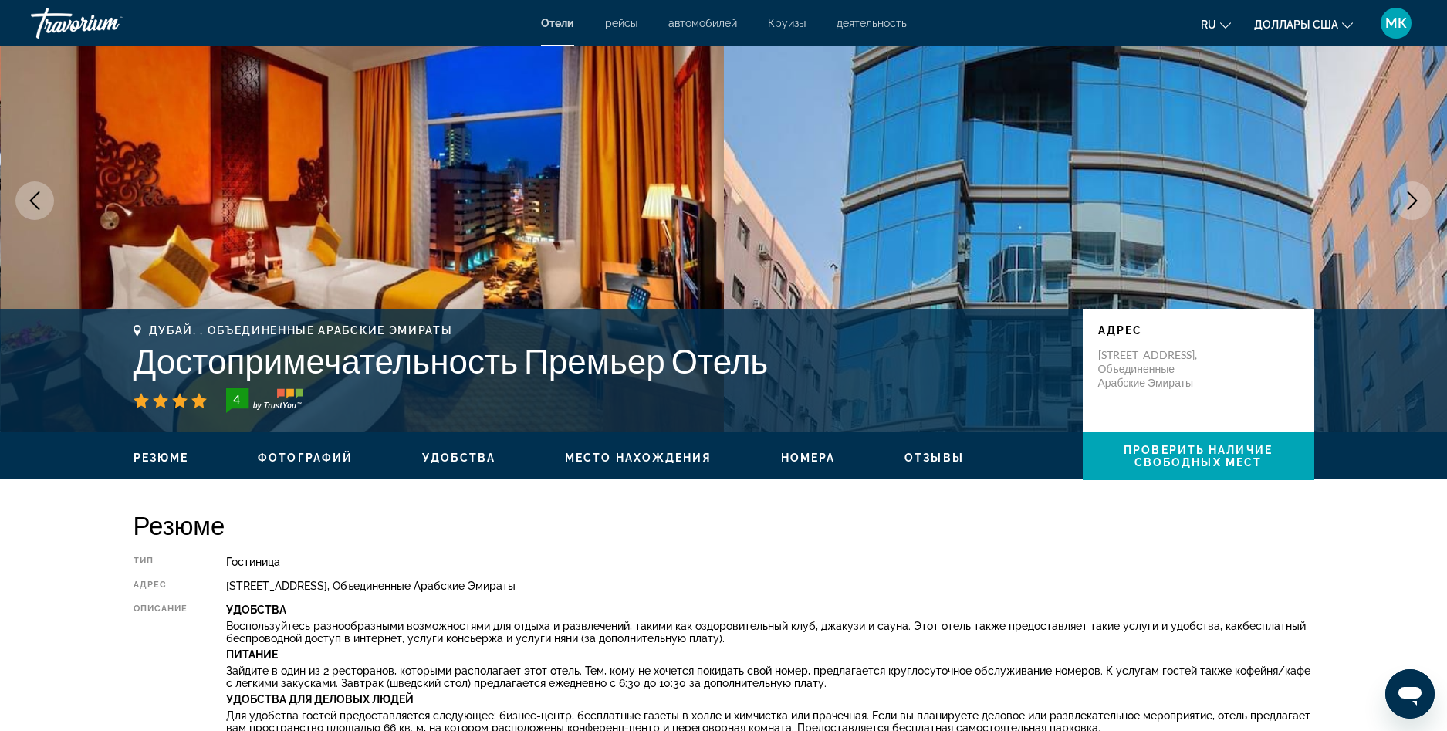
click at [803, 455] on span "Номера" at bounding box center [808, 457] width 55 height 12
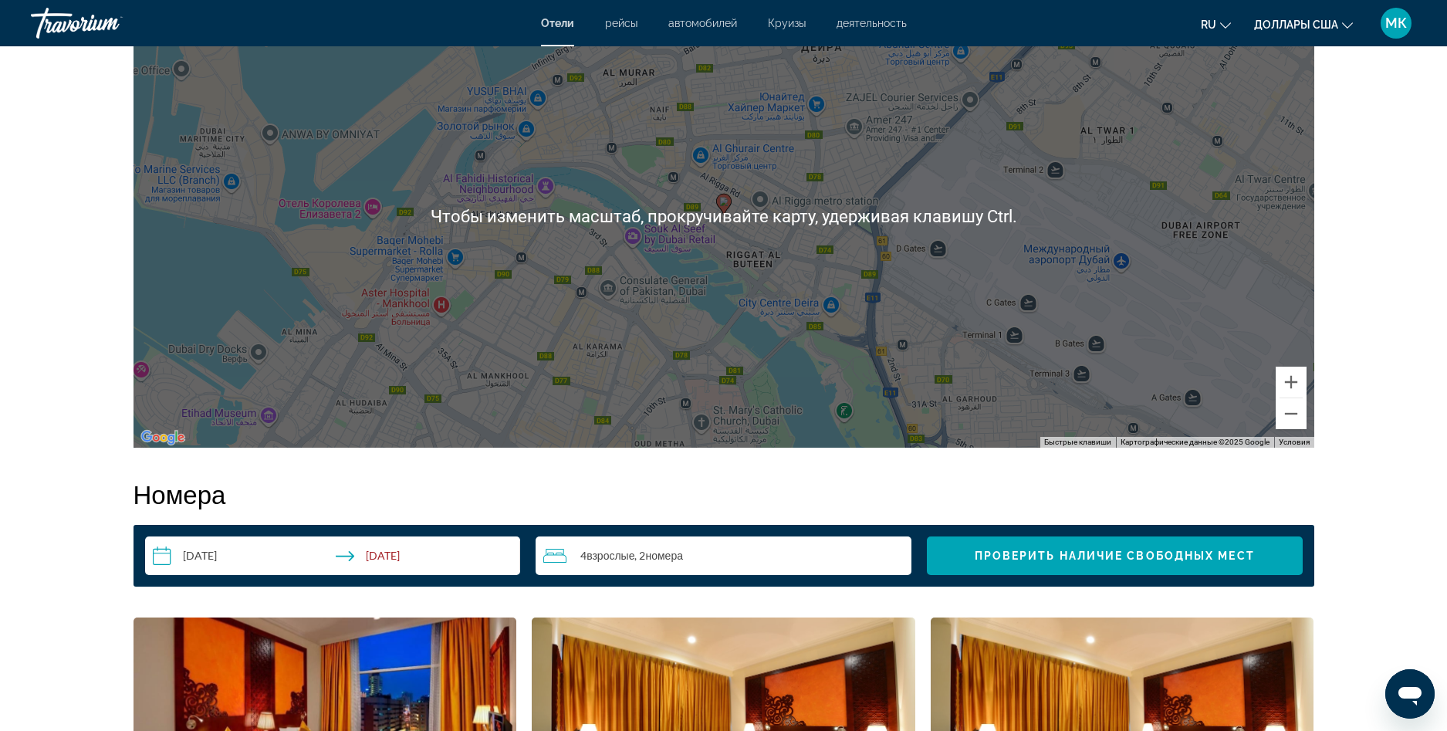
scroll to position [1768, 0]
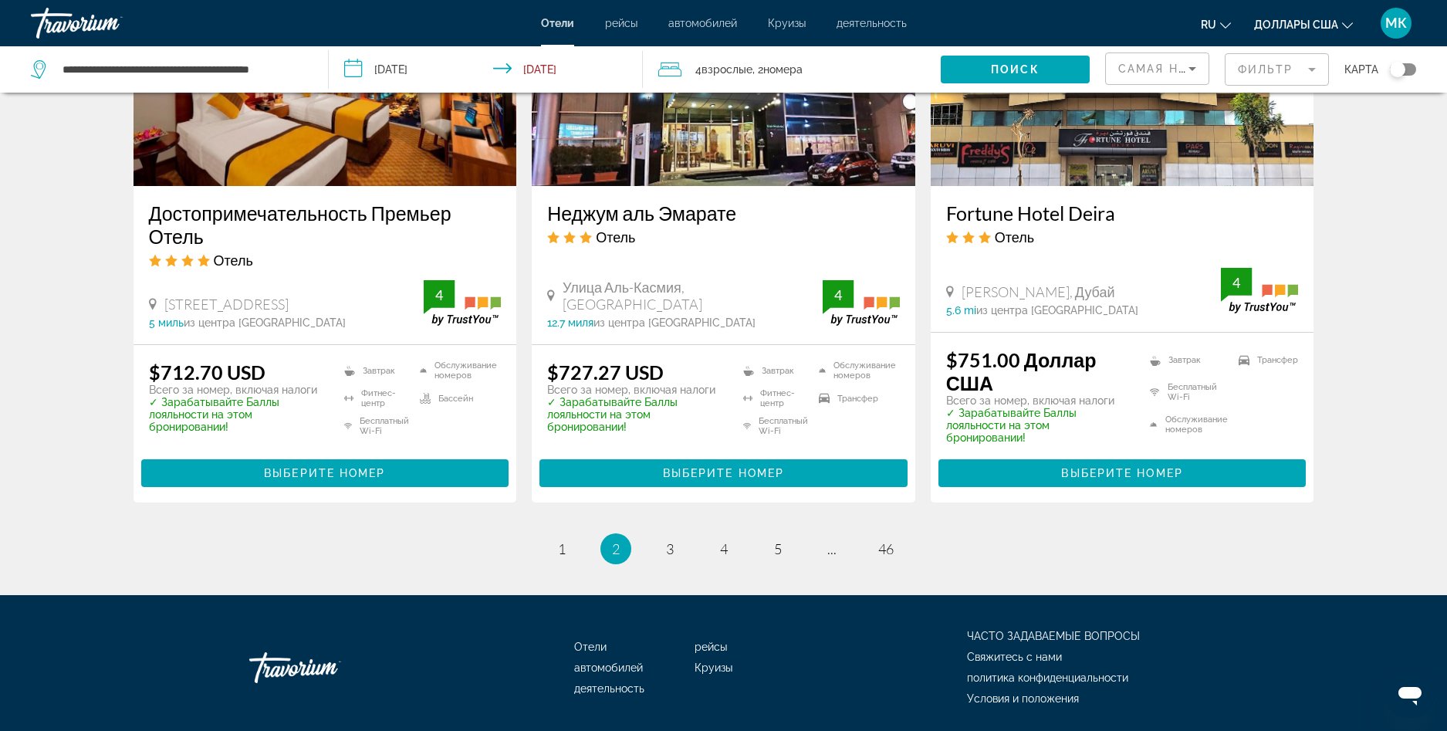
scroll to position [2044, 0]
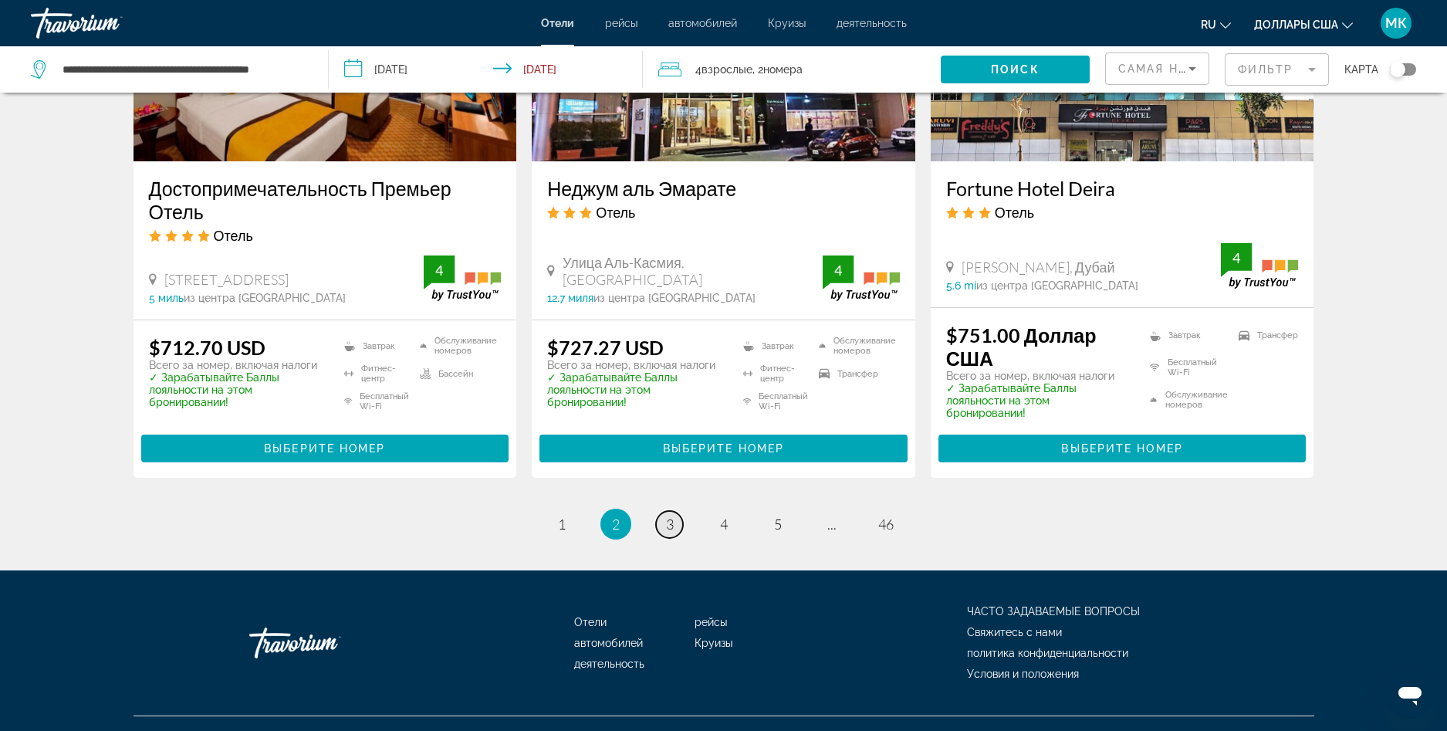
click at [667, 515] on span "3" at bounding box center [670, 523] width 8 height 17
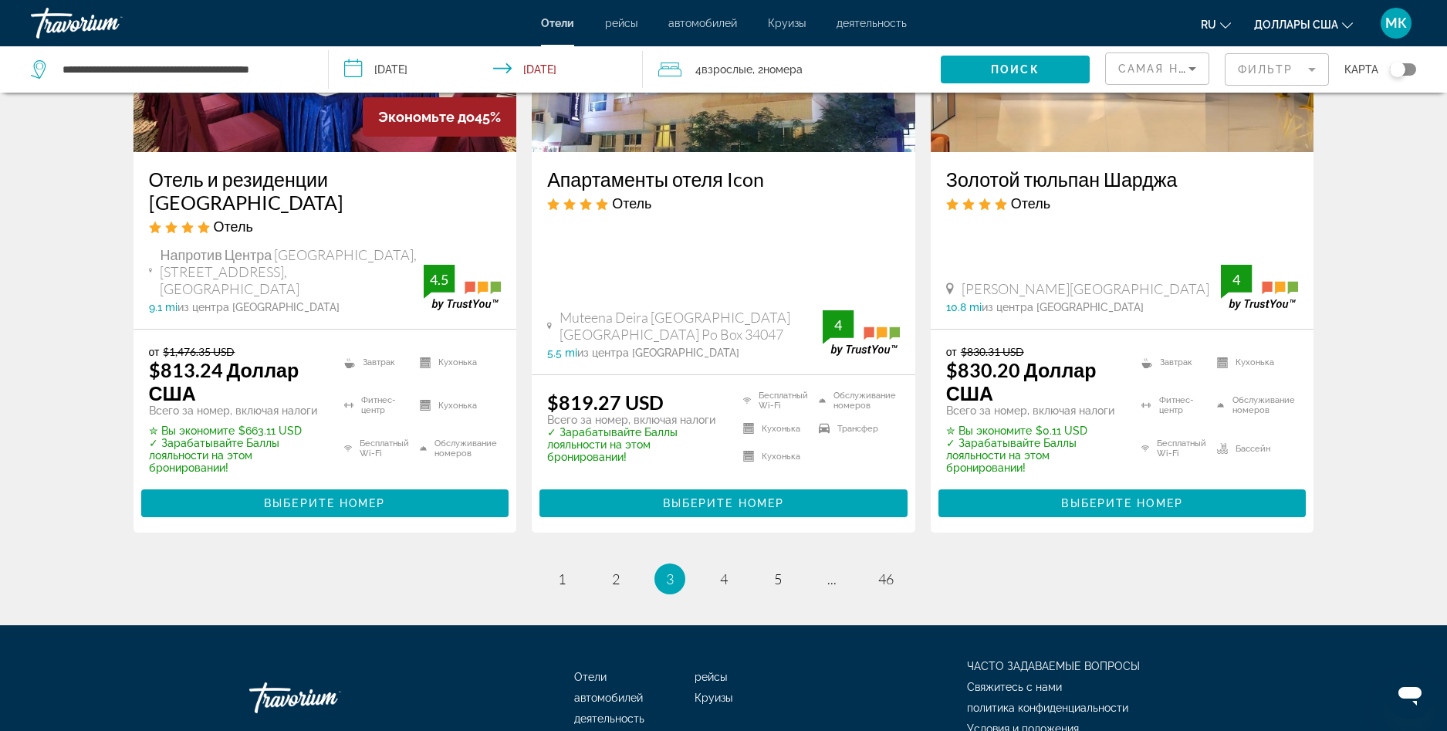
scroll to position [2085, 0]
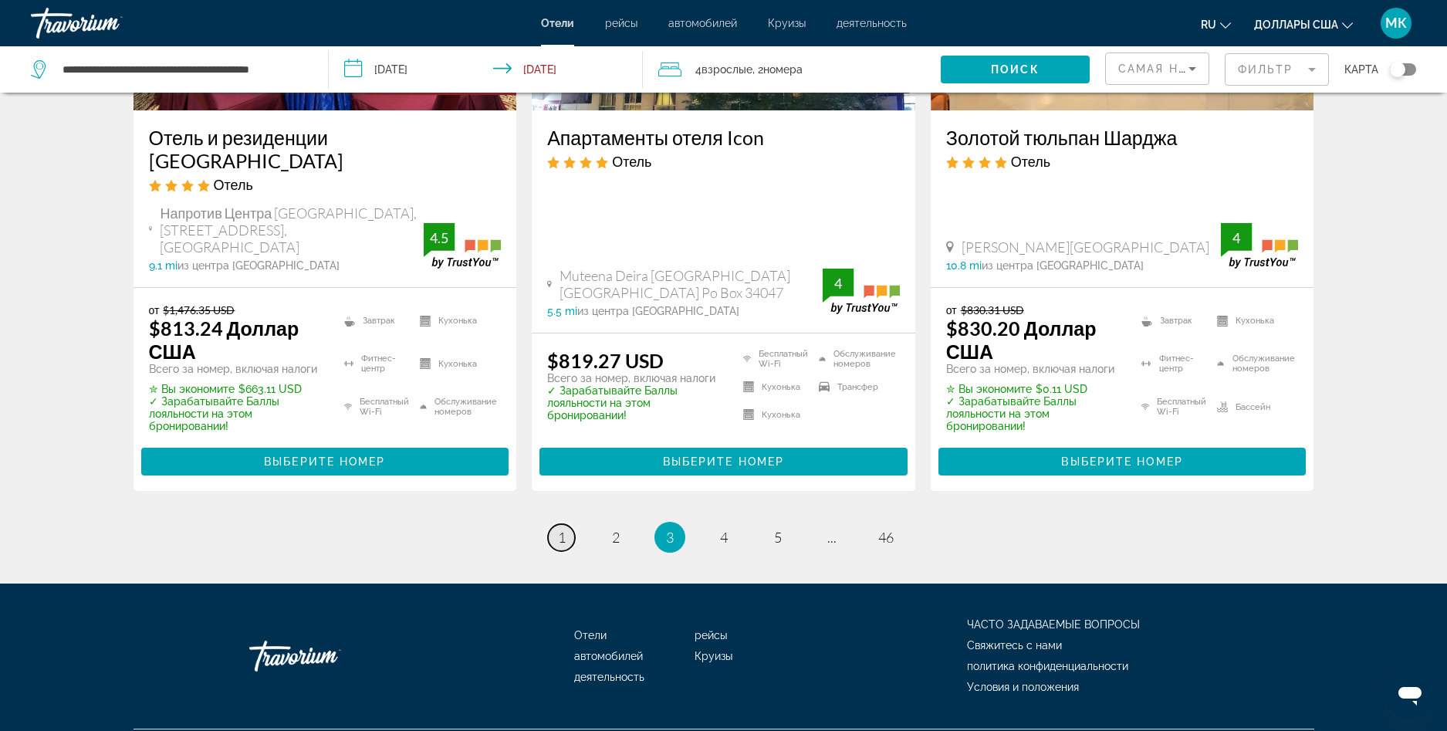
click at [562, 528] on span "1" at bounding box center [562, 536] width 8 height 17
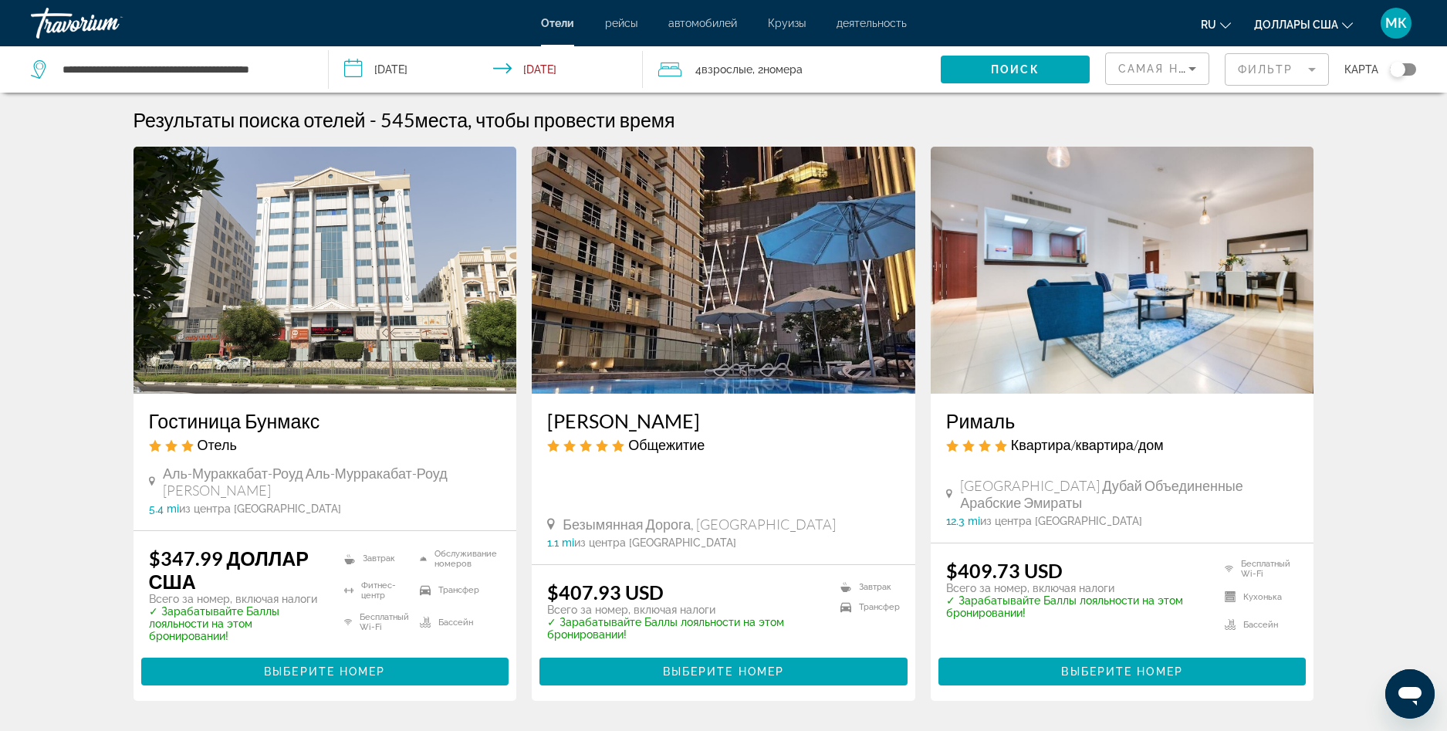
click at [989, 424] on h3 "Рималь" at bounding box center [1122, 420] width 353 height 23
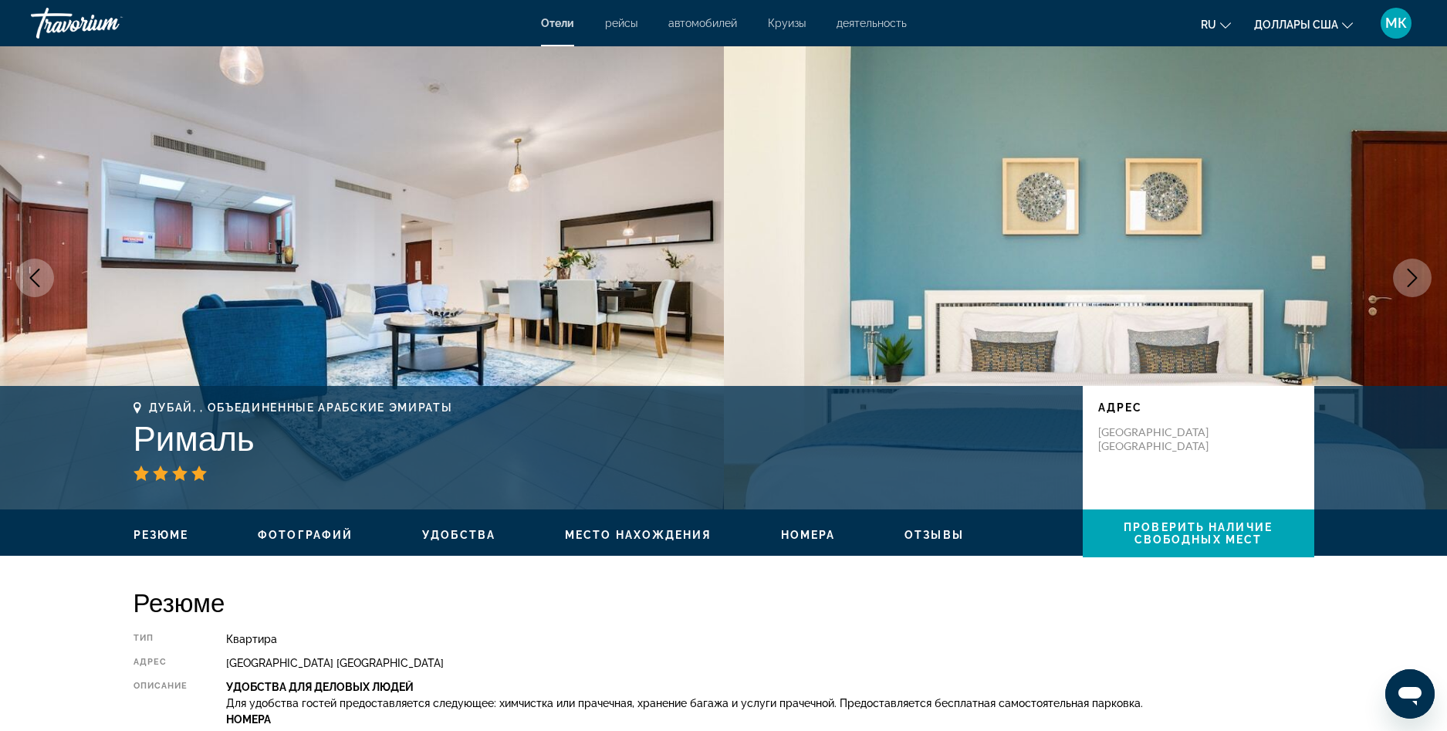
click at [677, 532] on span "Место нахождения" at bounding box center [638, 534] width 147 height 12
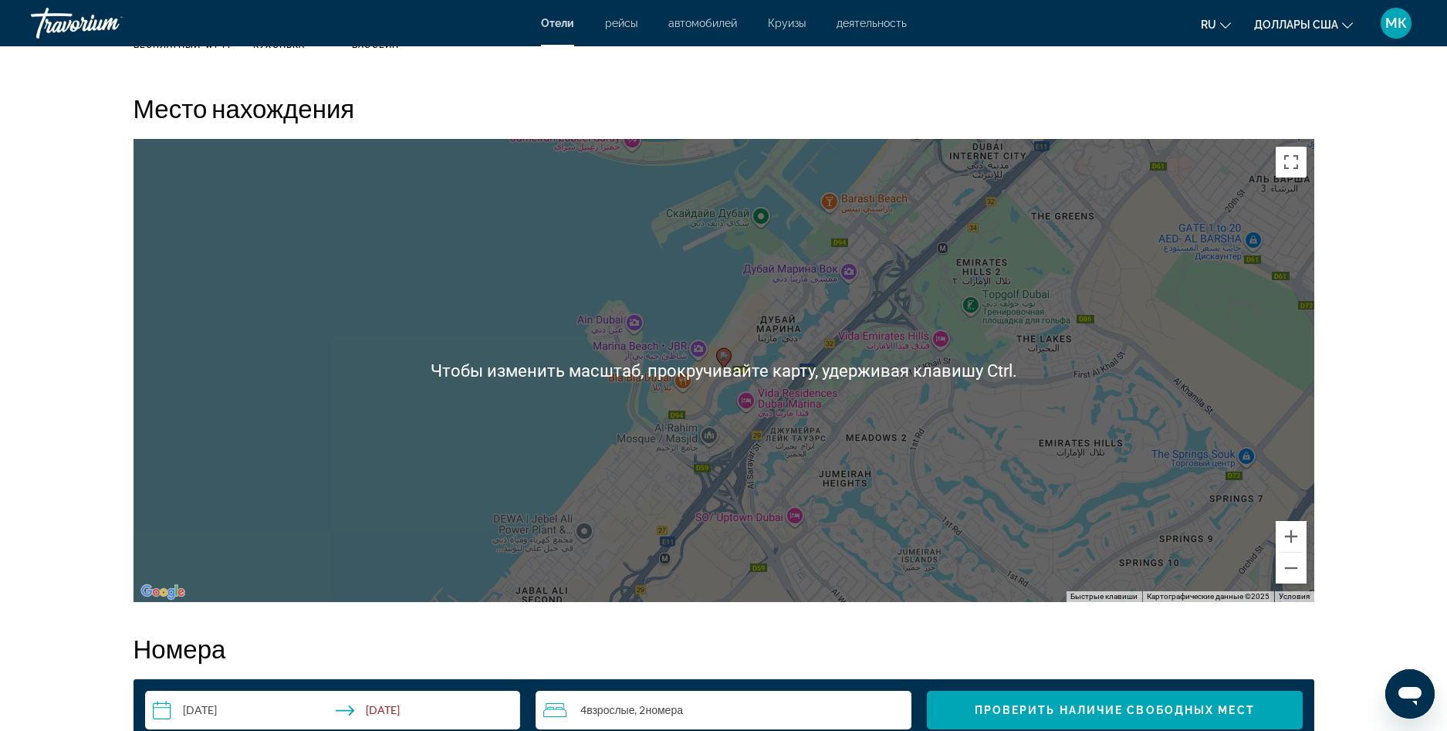
scroll to position [1490, 0]
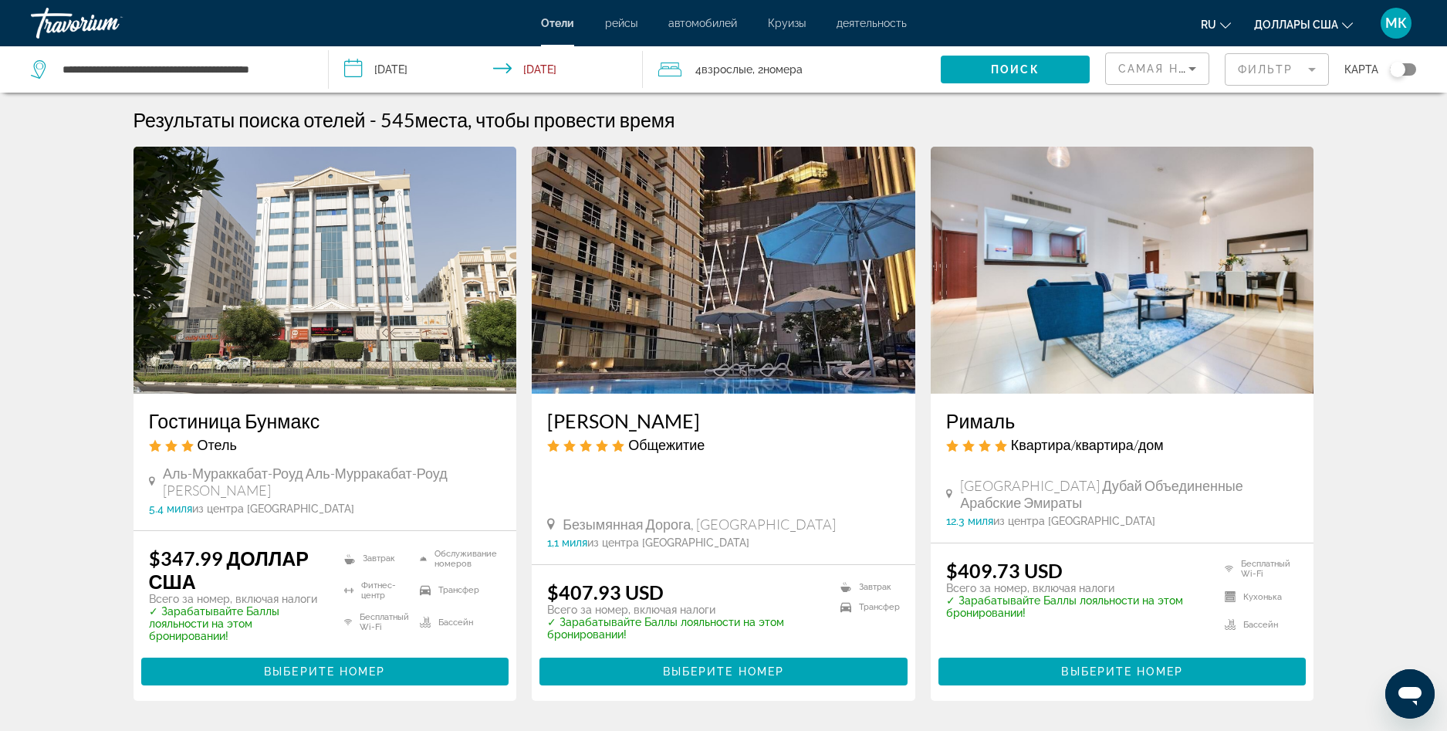
click at [965, 425] on h3 "Рималь" at bounding box center [1122, 420] width 353 height 23
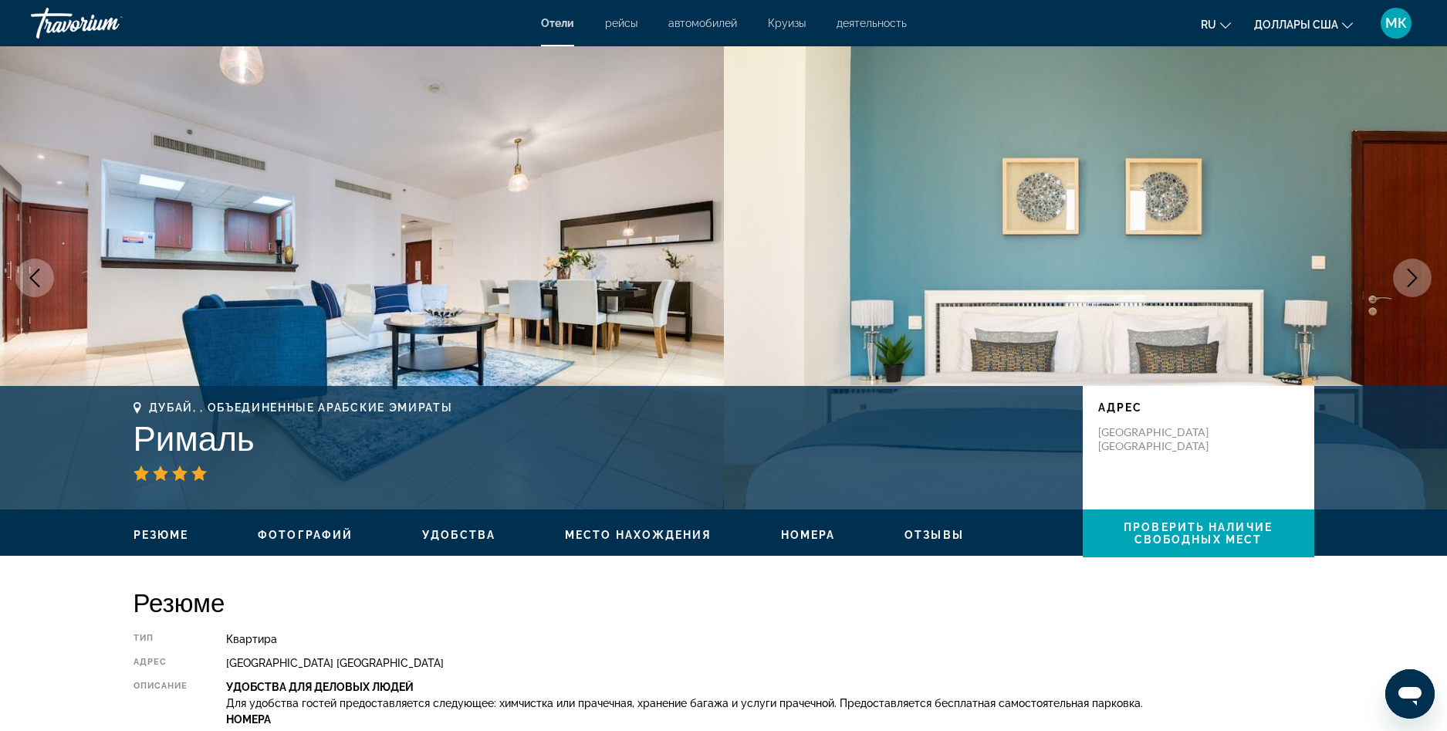
click at [329, 527] on ul "Резюме Фотографий Удобства Место нахождения Номера Отзывы Проверить наличие сво…" at bounding box center [723, 533] width 1180 height 17
click at [323, 535] on span "Фотографий" at bounding box center [305, 534] width 95 height 12
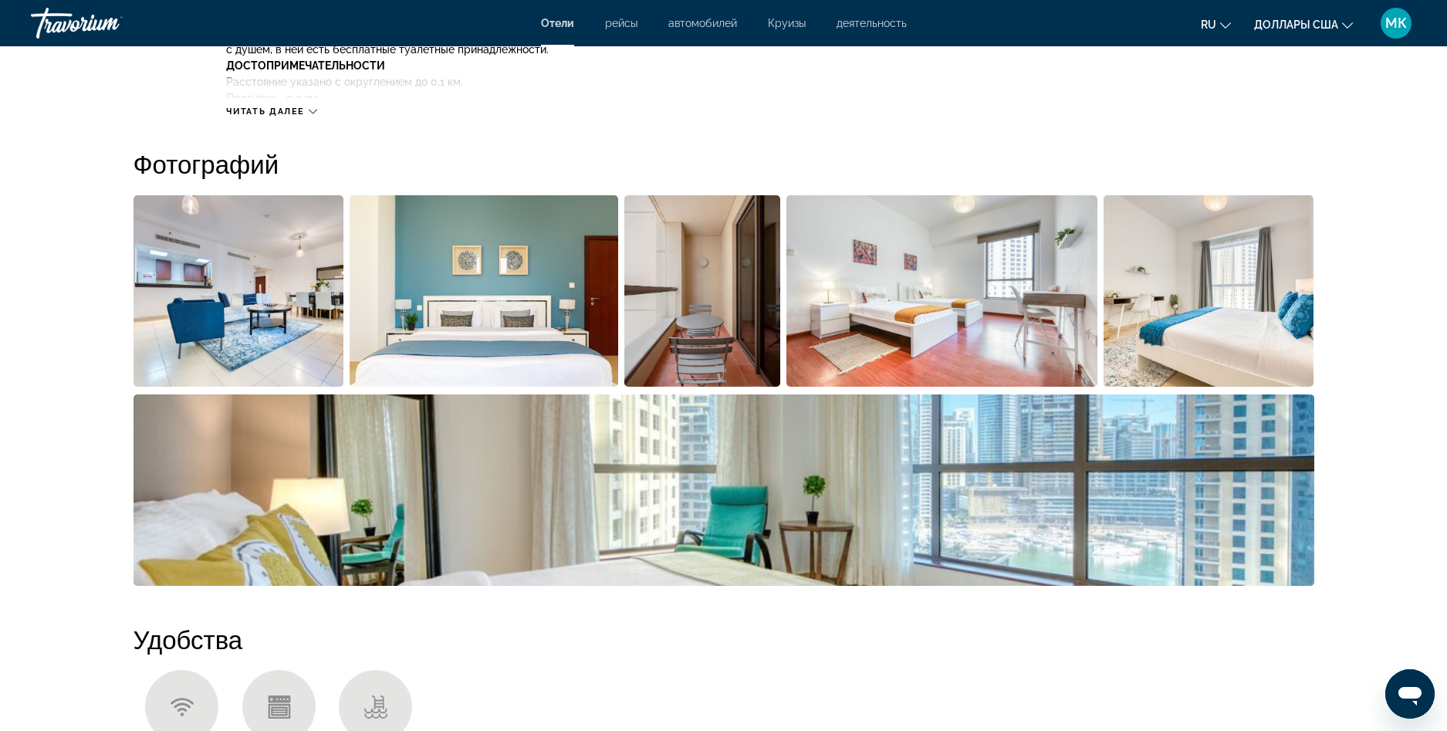
scroll to position [754, 0]
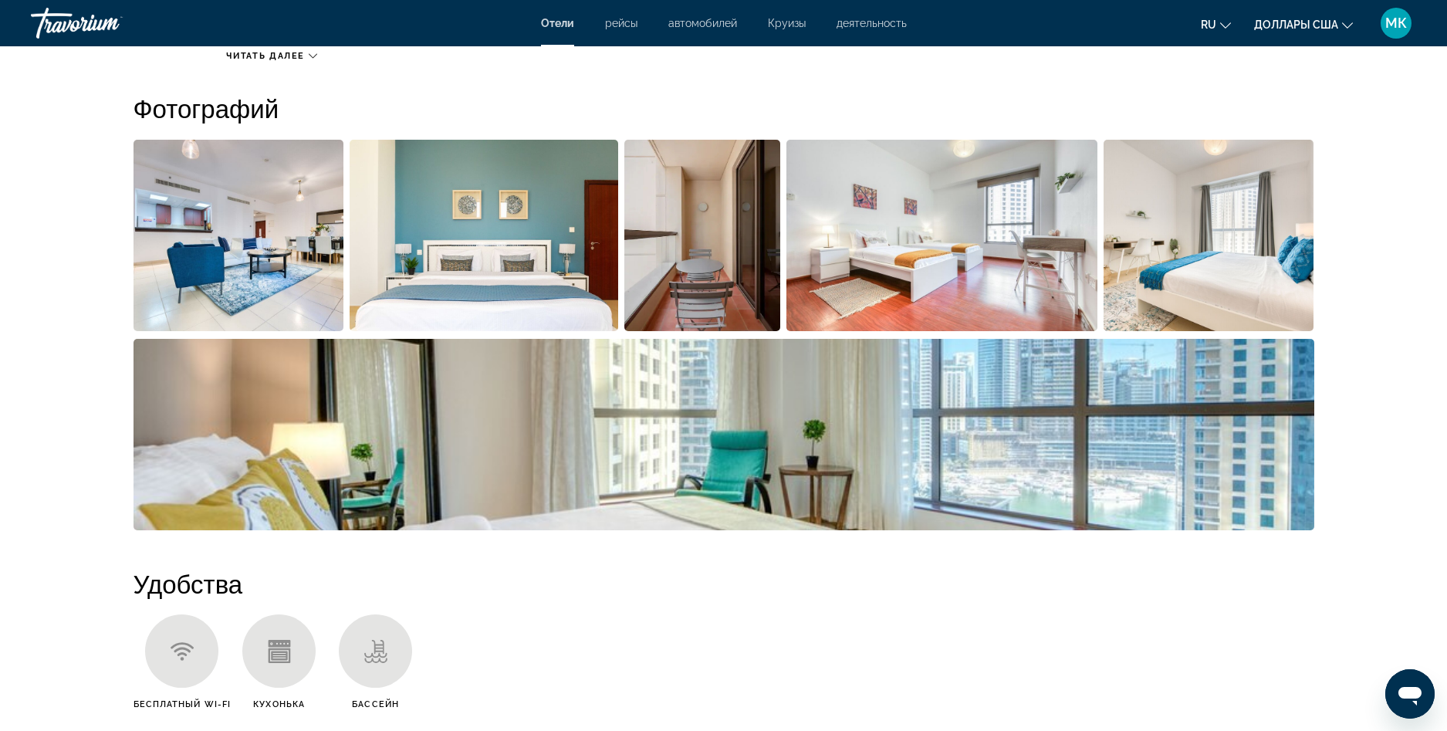
click at [225, 227] on img "Открыть полноэкранный слайдер изображений" at bounding box center [238, 235] width 211 height 191
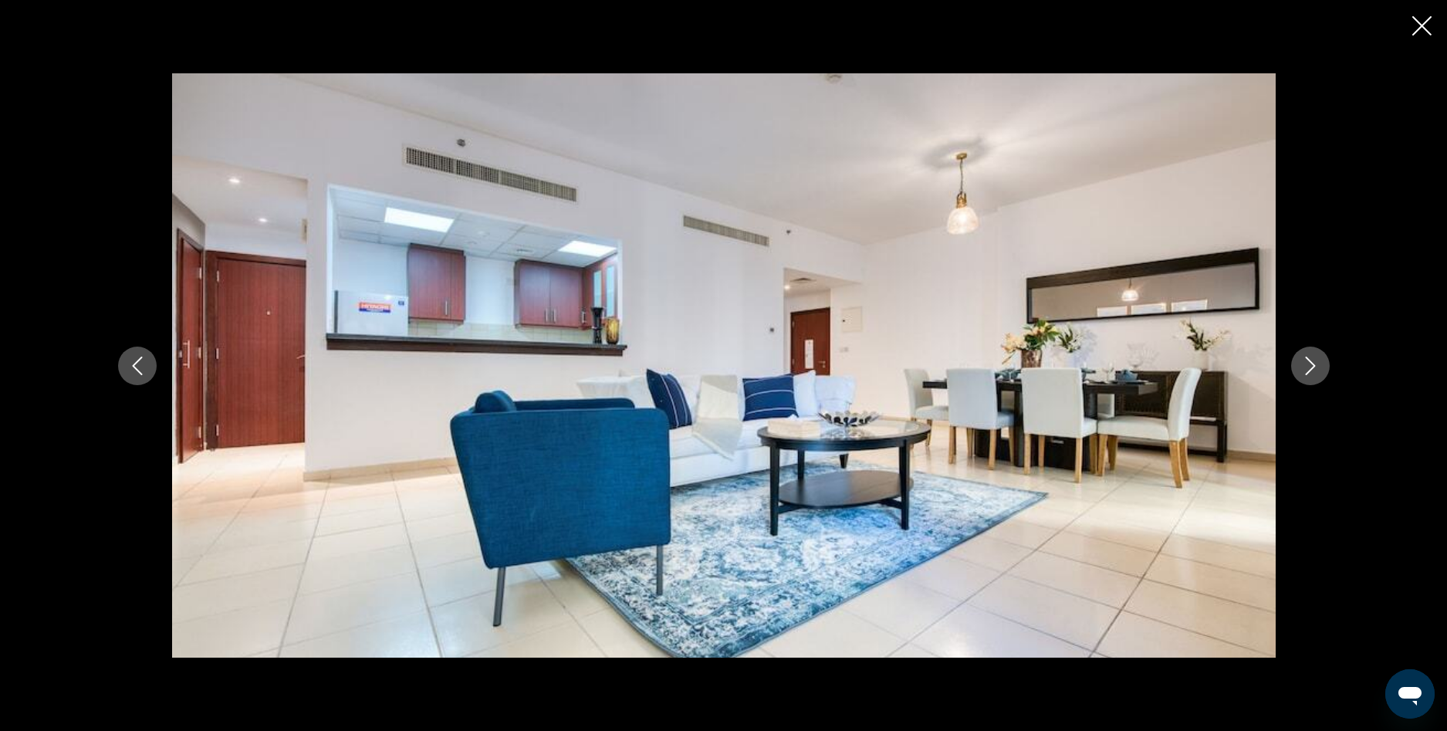
click at [1310, 367] on icon "Следующее изображение" at bounding box center [1310, 365] width 19 height 19
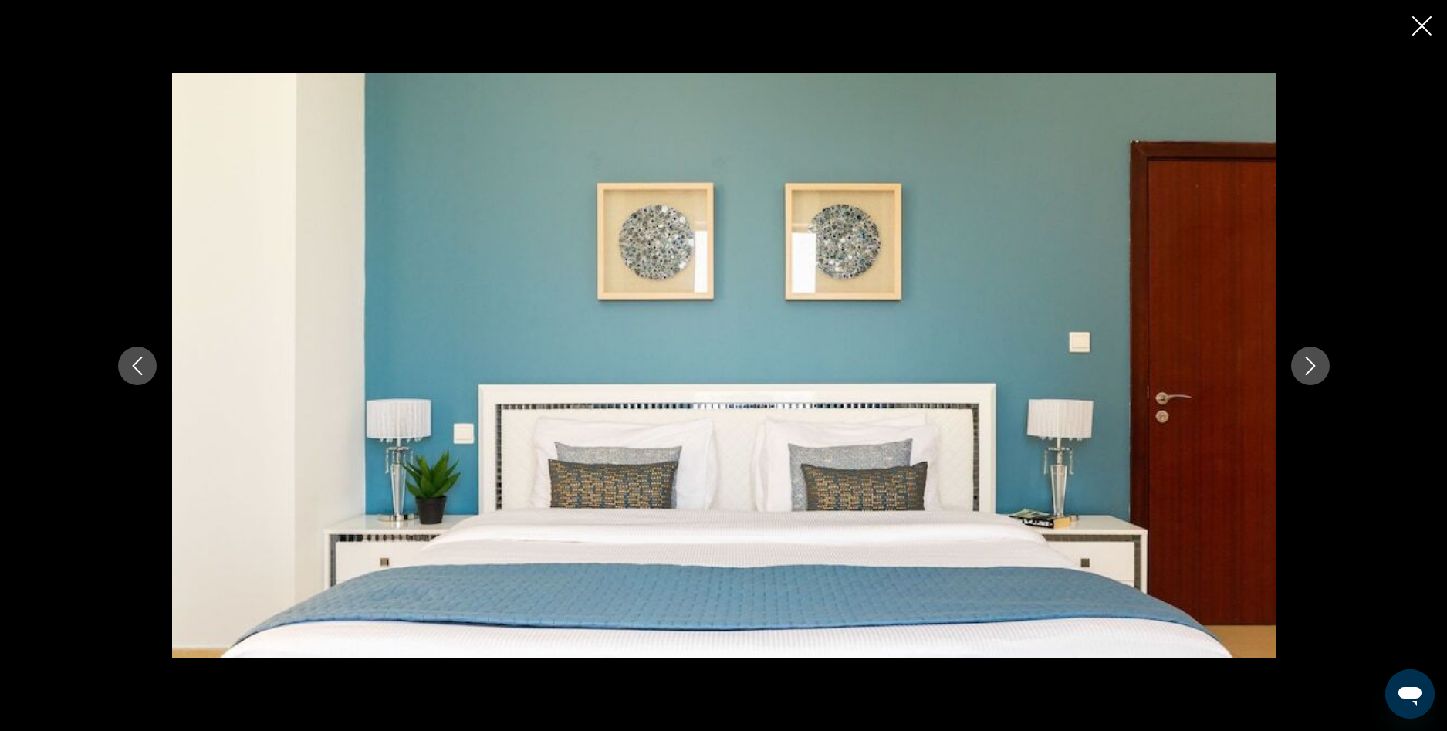
click at [1310, 367] on icon "Следующее изображение" at bounding box center [1310, 365] width 19 height 19
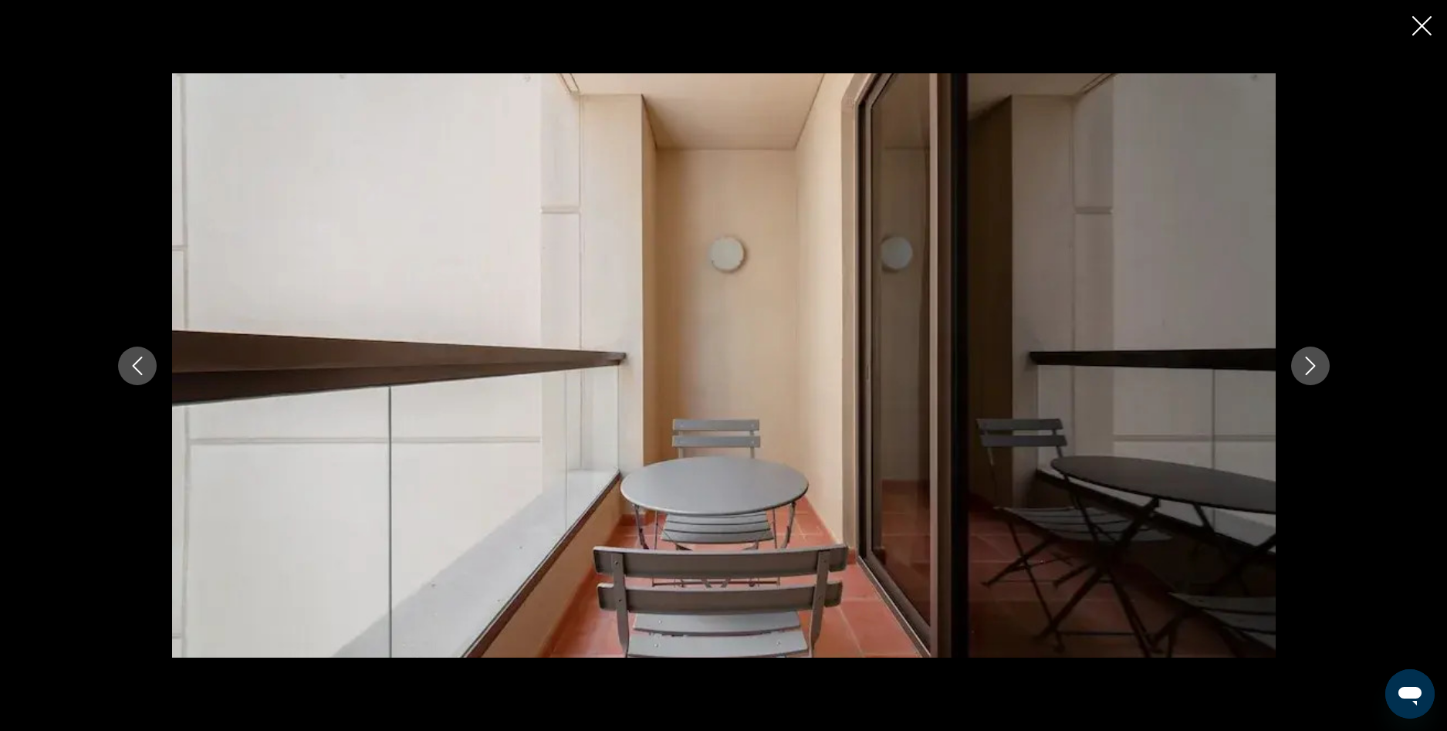
click at [1310, 367] on icon "Следующее изображение" at bounding box center [1310, 365] width 19 height 19
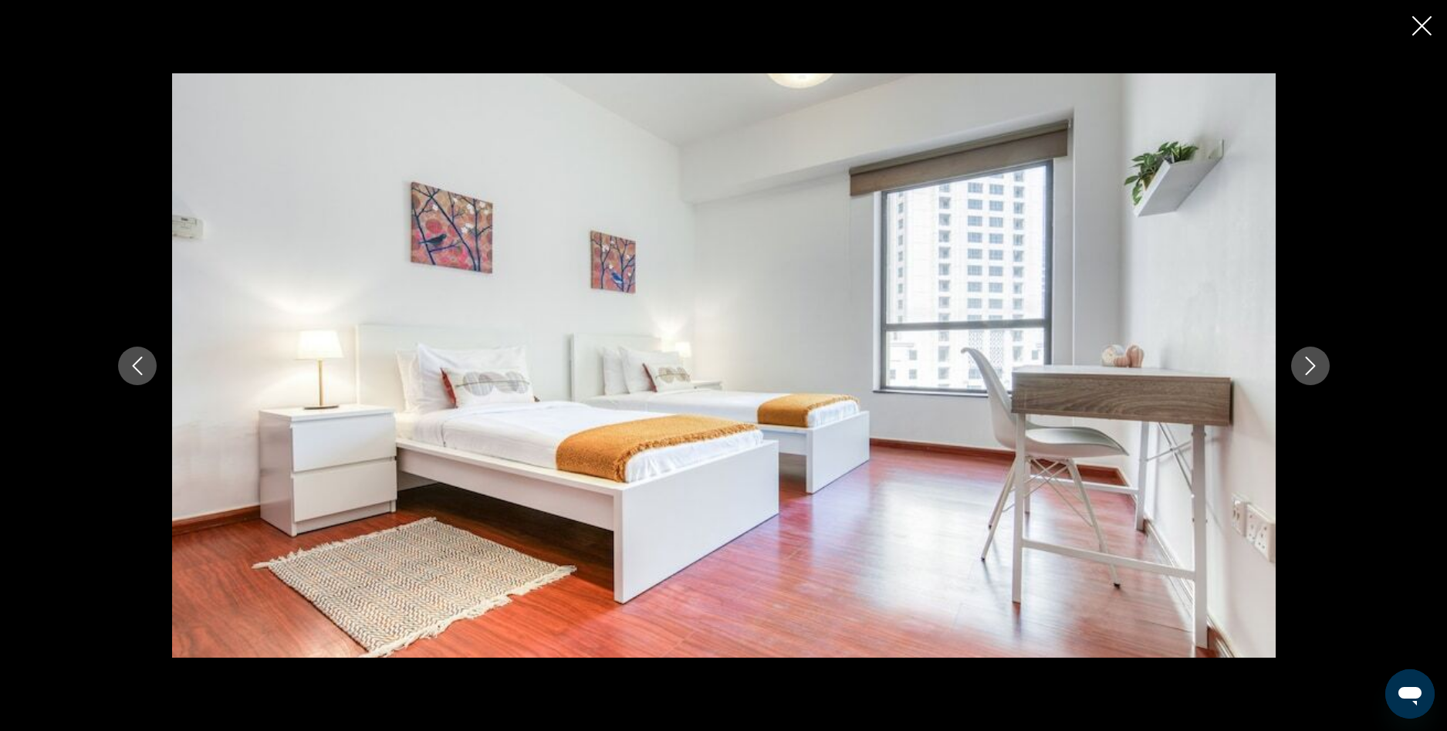
click at [1310, 367] on icon "Следующее изображение" at bounding box center [1310, 365] width 19 height 19
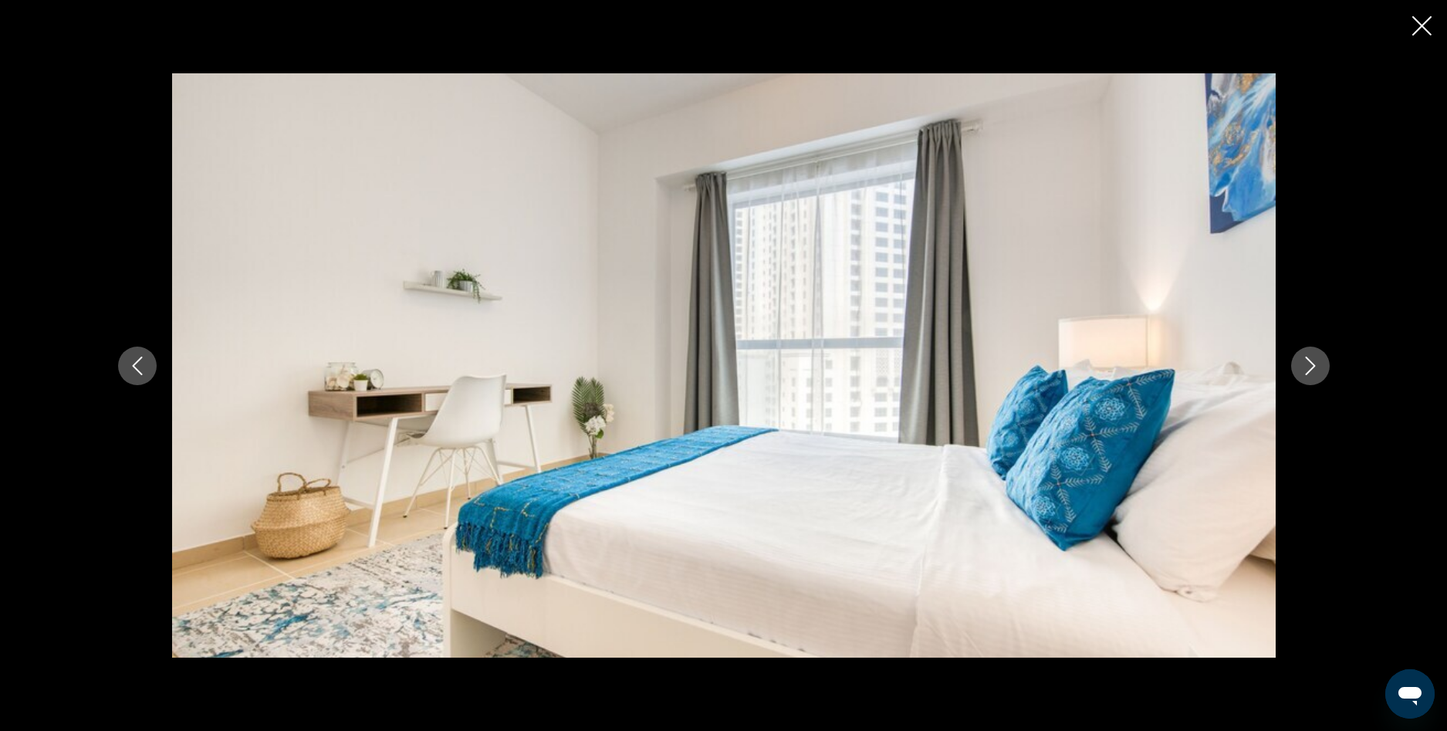
click at [1310, 366] on icon "Следующее изображение" at bounding box center [1310, 365] width 19 height 19
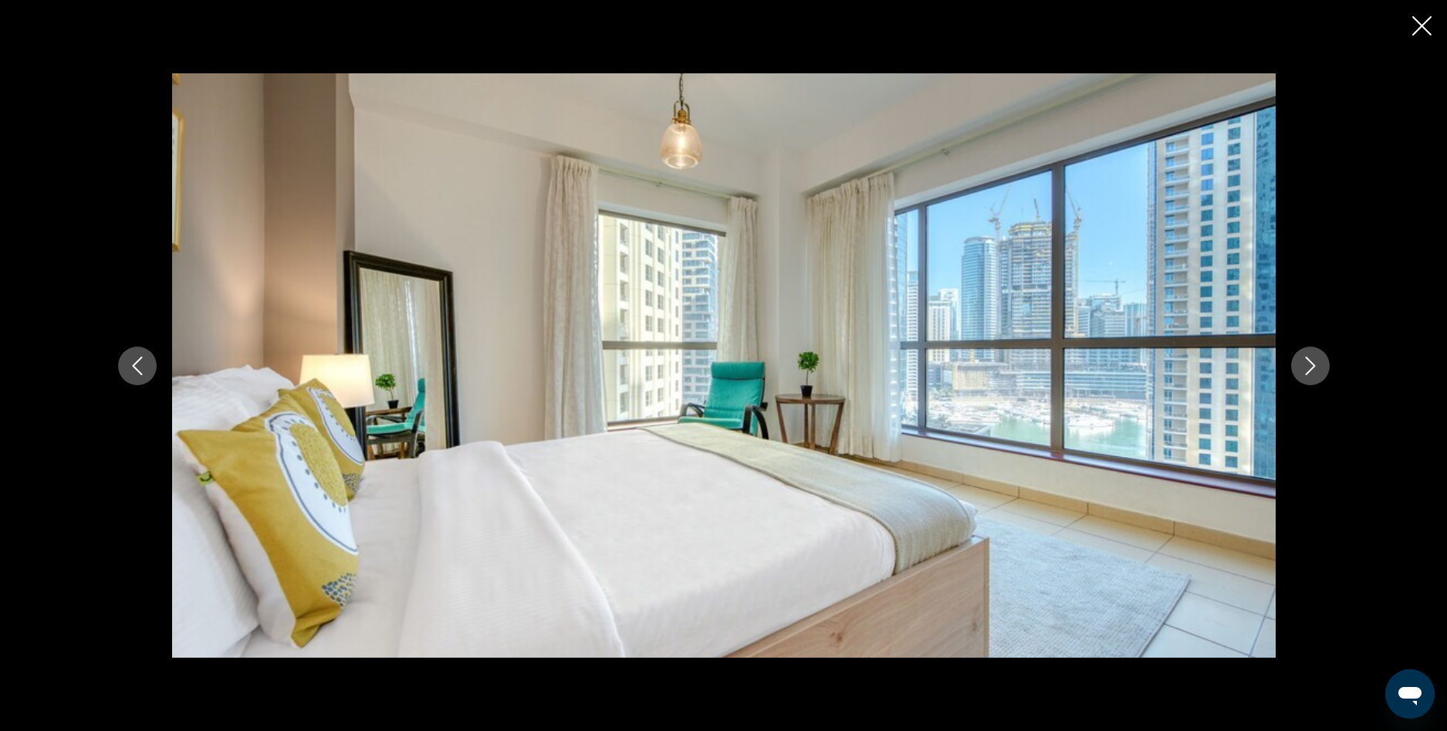
click at [1310, 366] on icon "Следующее изображение" at bounding box center [1310, 365] width 19 height 19
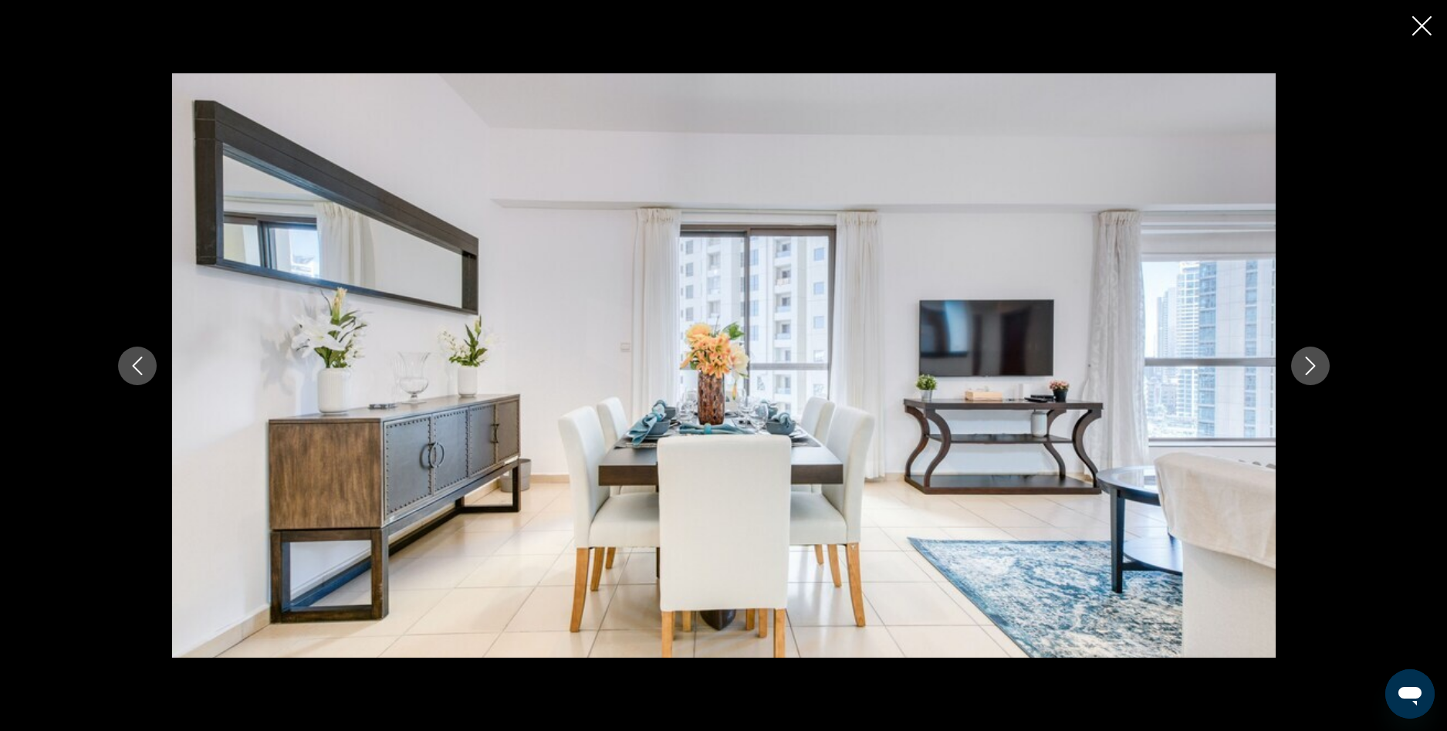
click at [1310, 366] on icon "Следующее изображение" at bounding box center [1310, 365] width 19 height 19
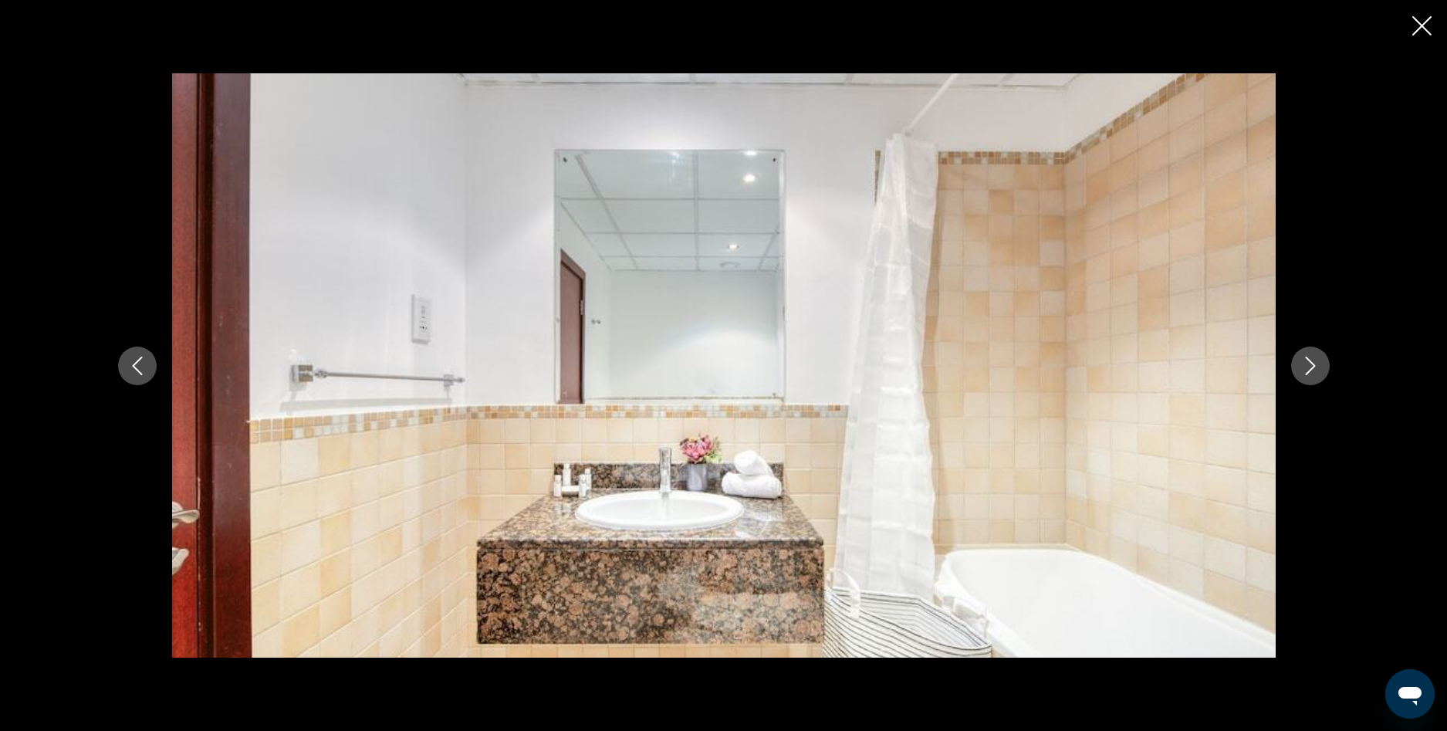
click at [1310, 366] on icon "Следующее изображение" at bounding box center [1310, 365] width 19 height 19
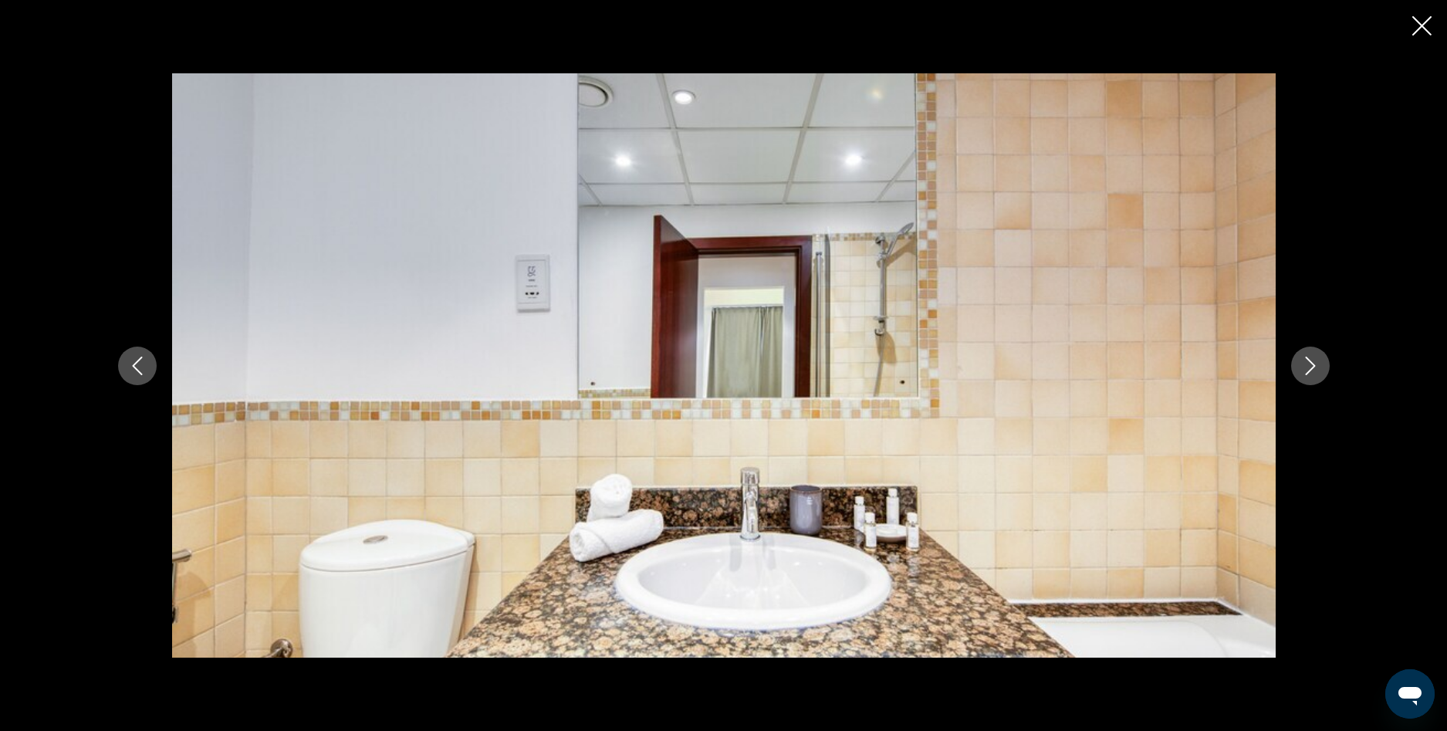
click at [1310, 366] on icon "Следующее изображение" at bounding box center [1310, 365] width 19 height 19
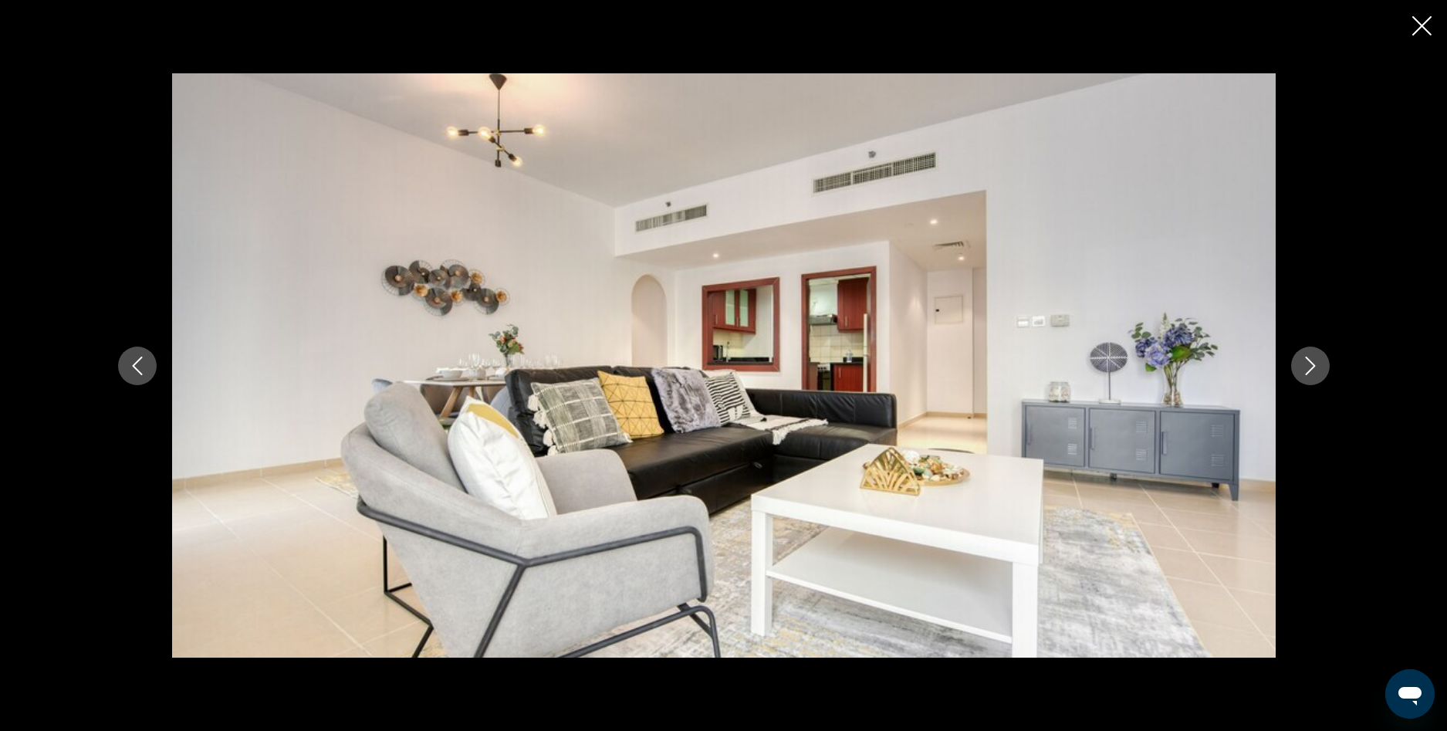
click at [1310, 366] on icon "Следующее изображение" at bounding box center [1310, 365] width 19 height 19
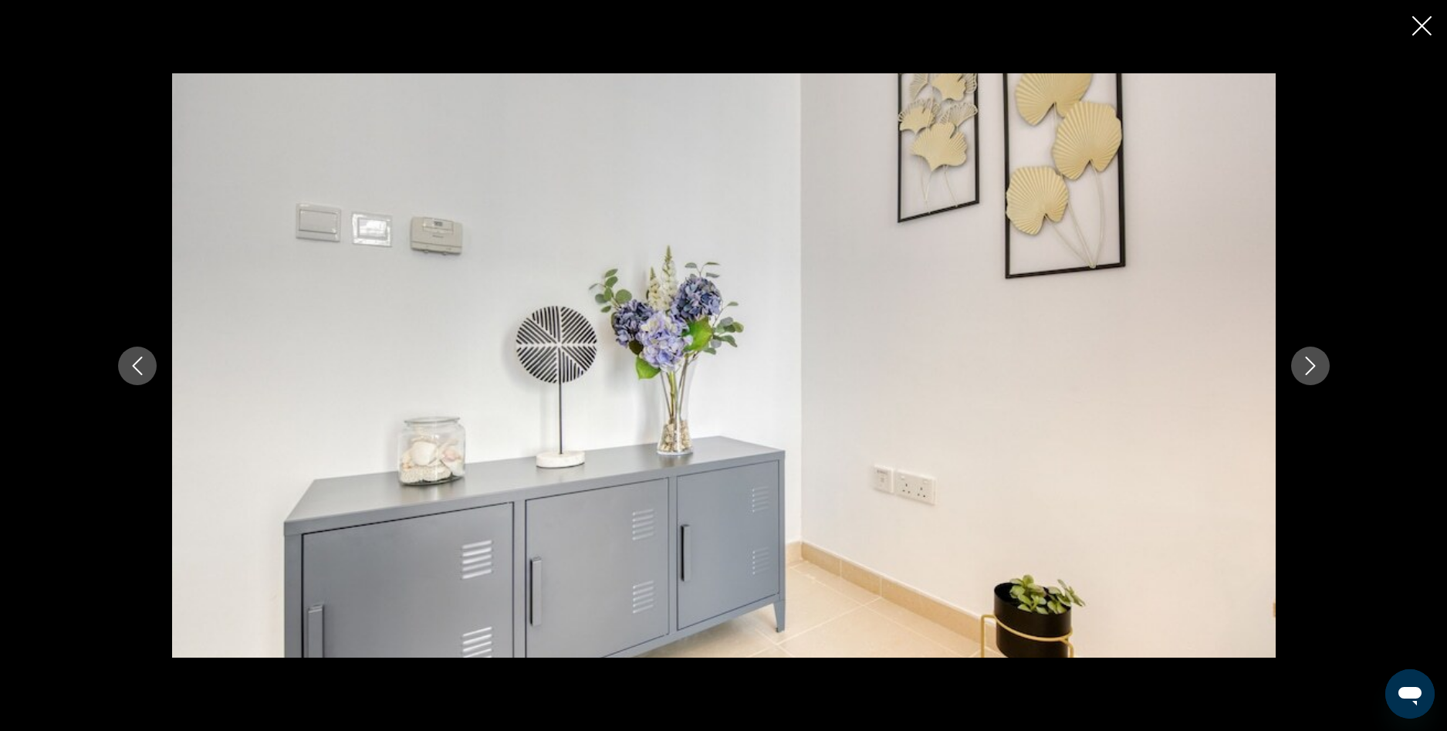
click at [1310, 366] on icon "Следующее изображение" at bounding box center [1310, 365] width 19 height 19
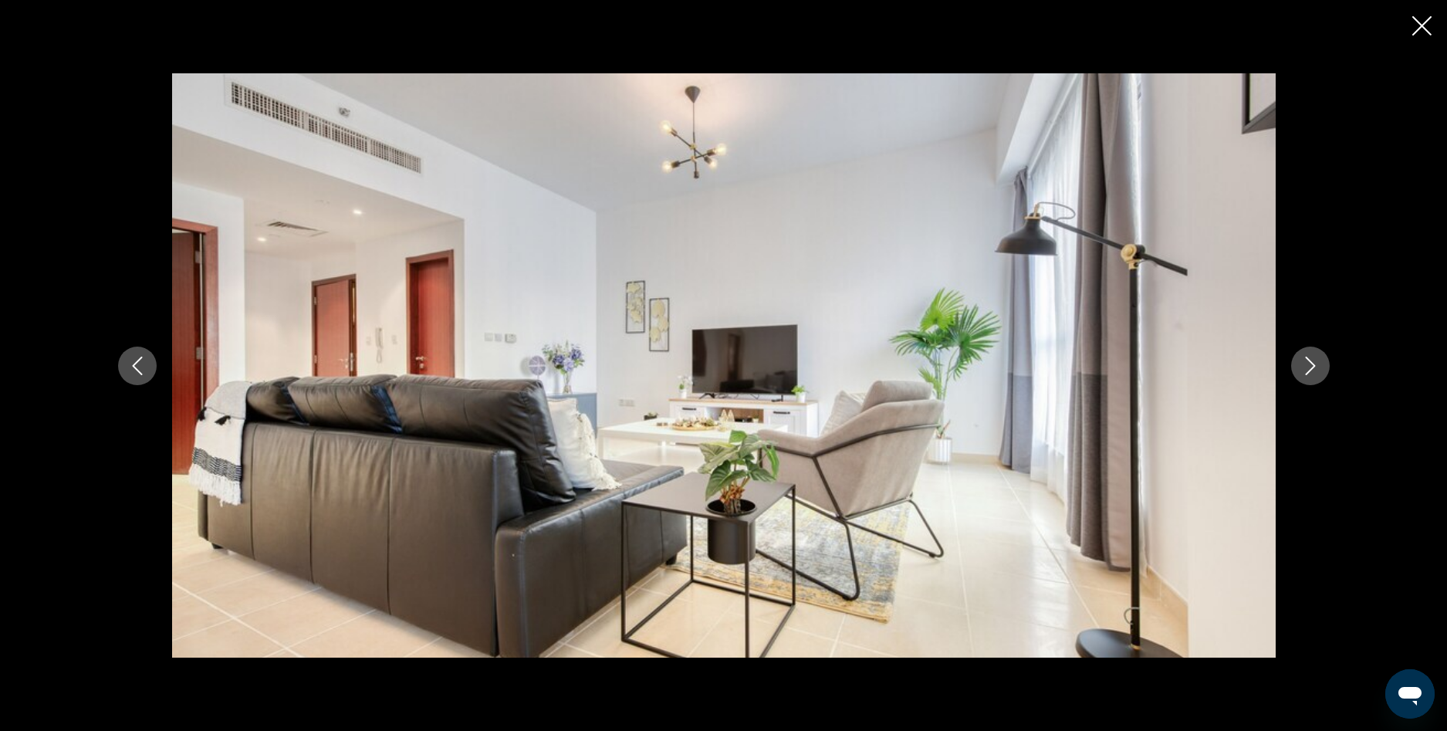
click at [1310, 366] on icon "Следующее изображение" at bounding box center [1310, 365] width 19 height 19
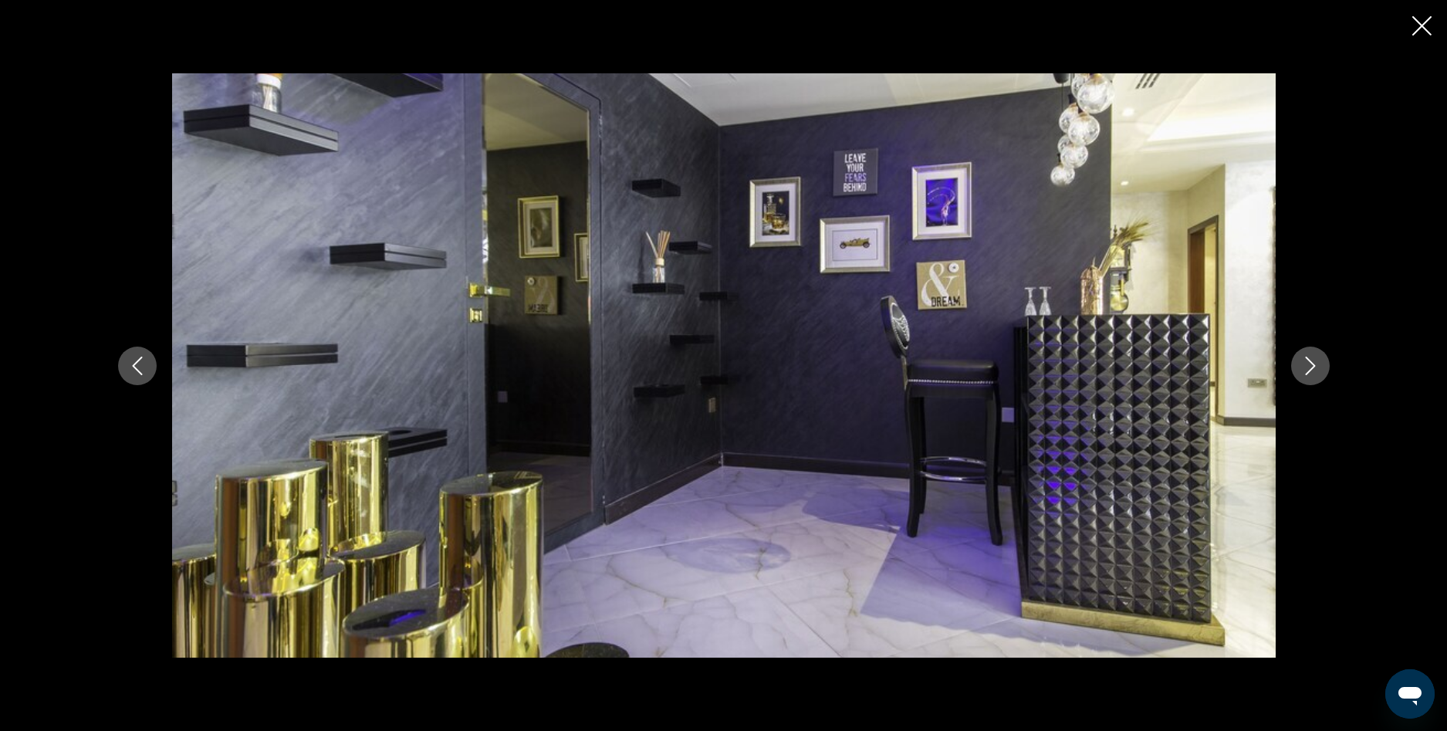
click at [1310, 366] on icon "Следующее изображение" at bounding box center [1310, 365] width 19 height 19
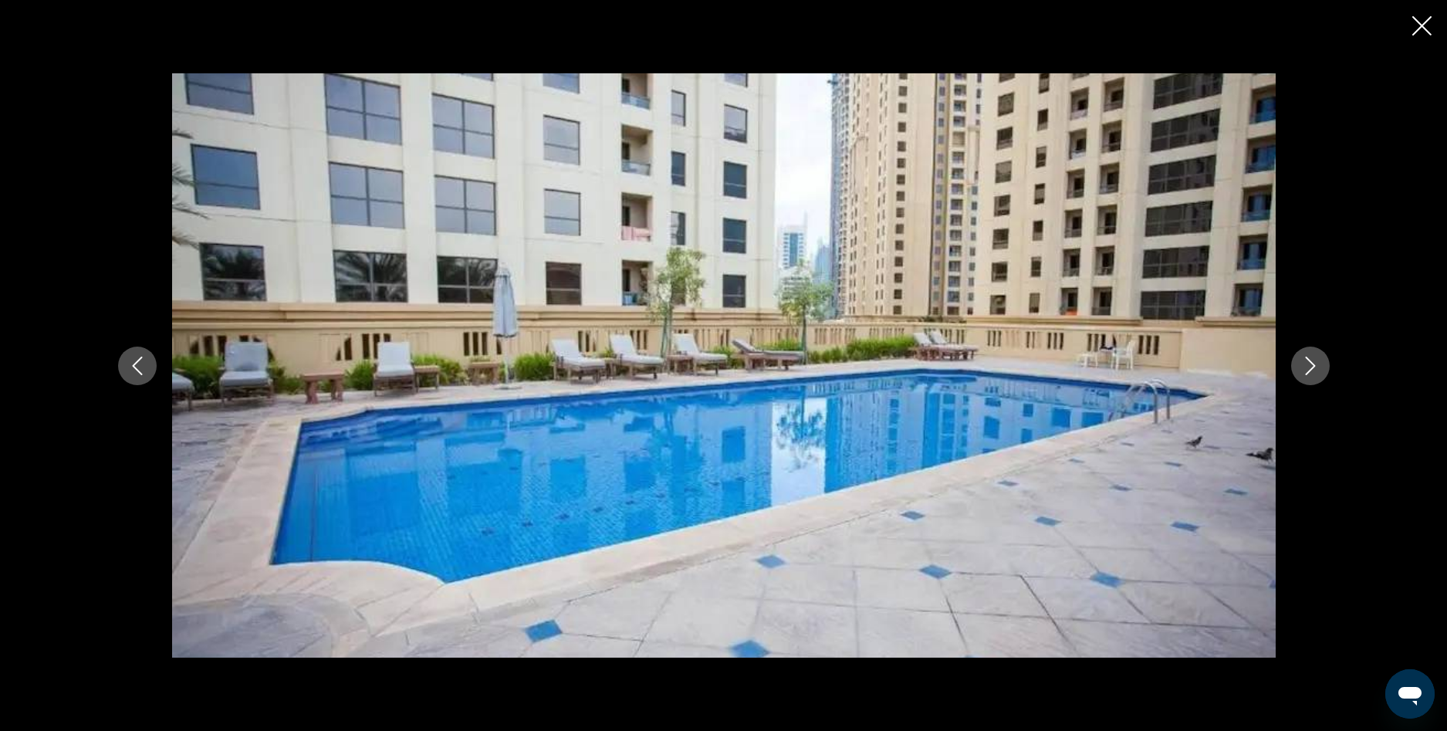
click at [1310, 366] on icon "Следующее изображение" at bounding box center [1310, 365] width 19 height 19
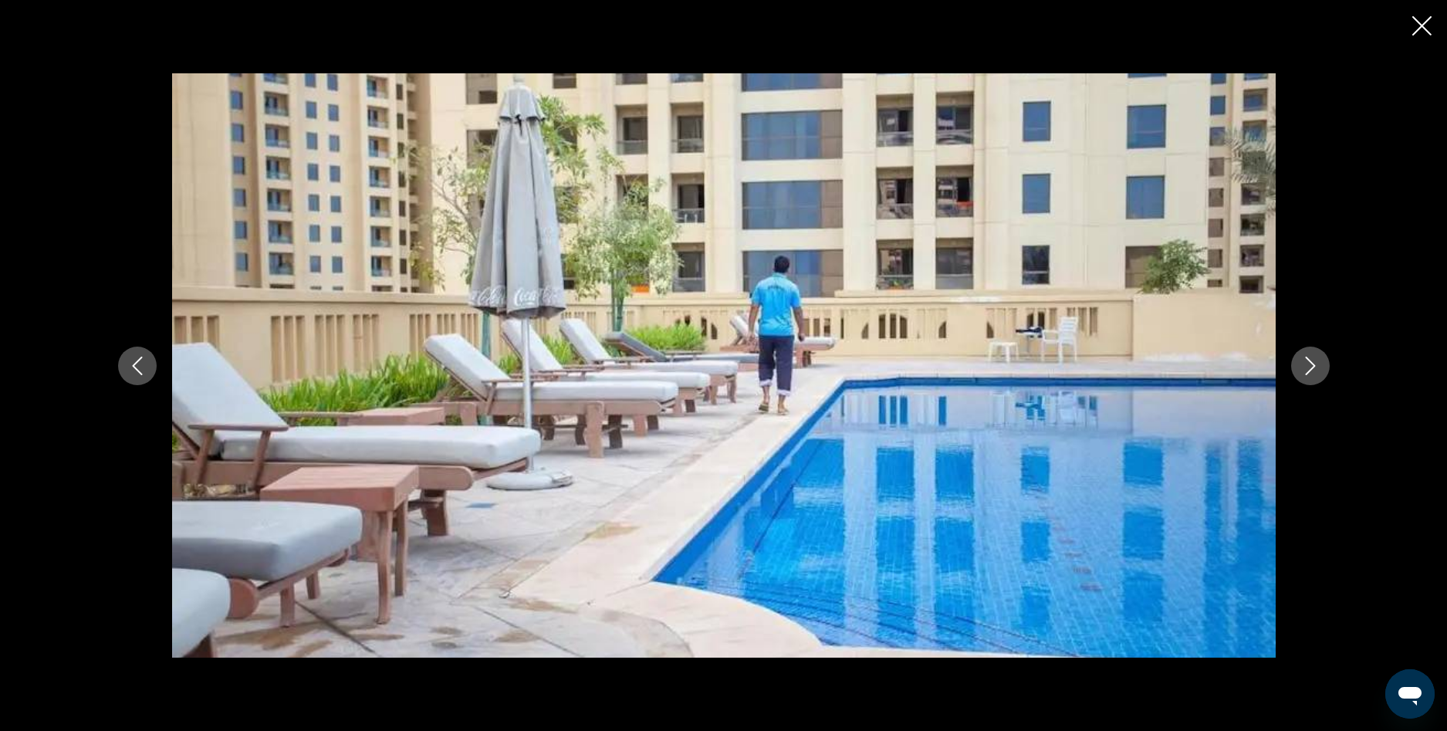
click at [1310, 366] on icon "Следующее изображение" at bounding box center [1310, 365] width 19 height 19
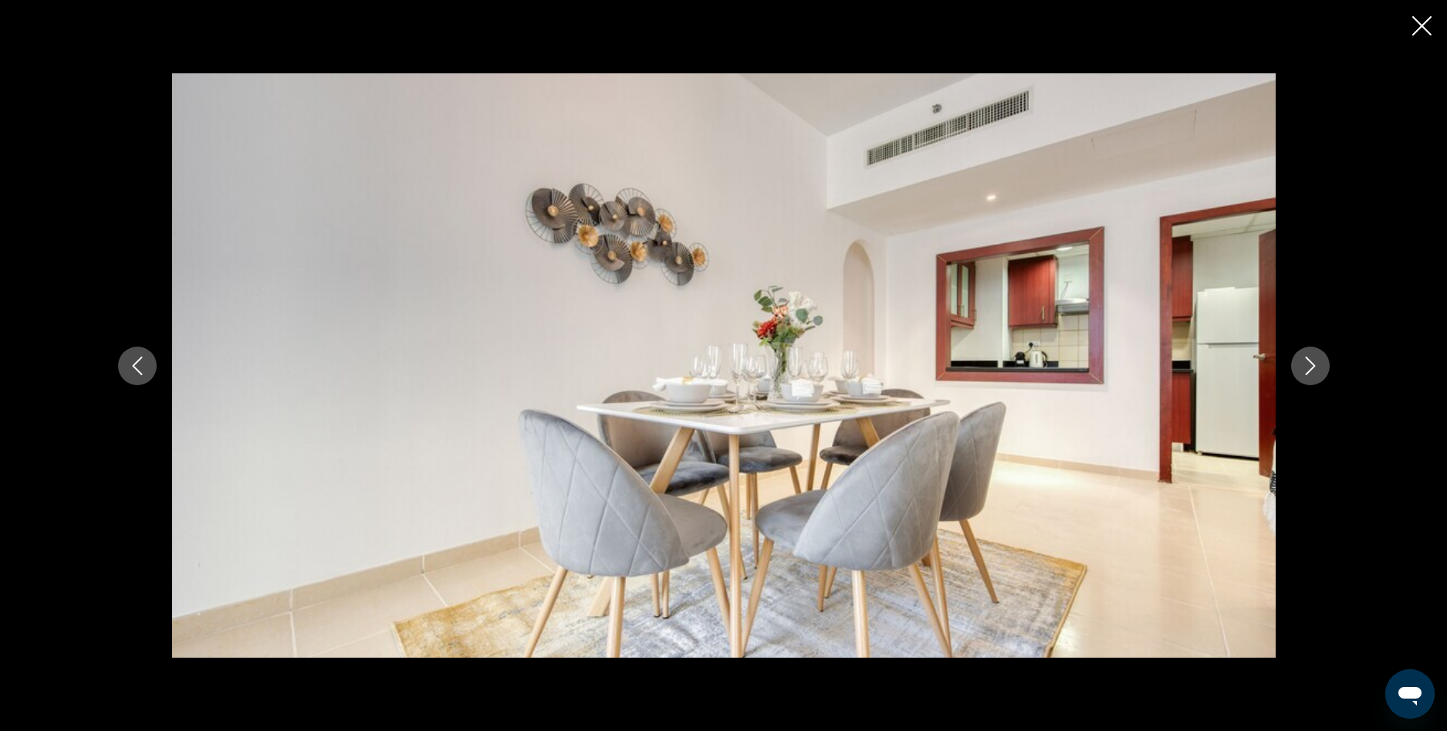
click at [1310, 366] on icon "Следующее изображение" at bounding box center [1310, 365] width 19 height 19
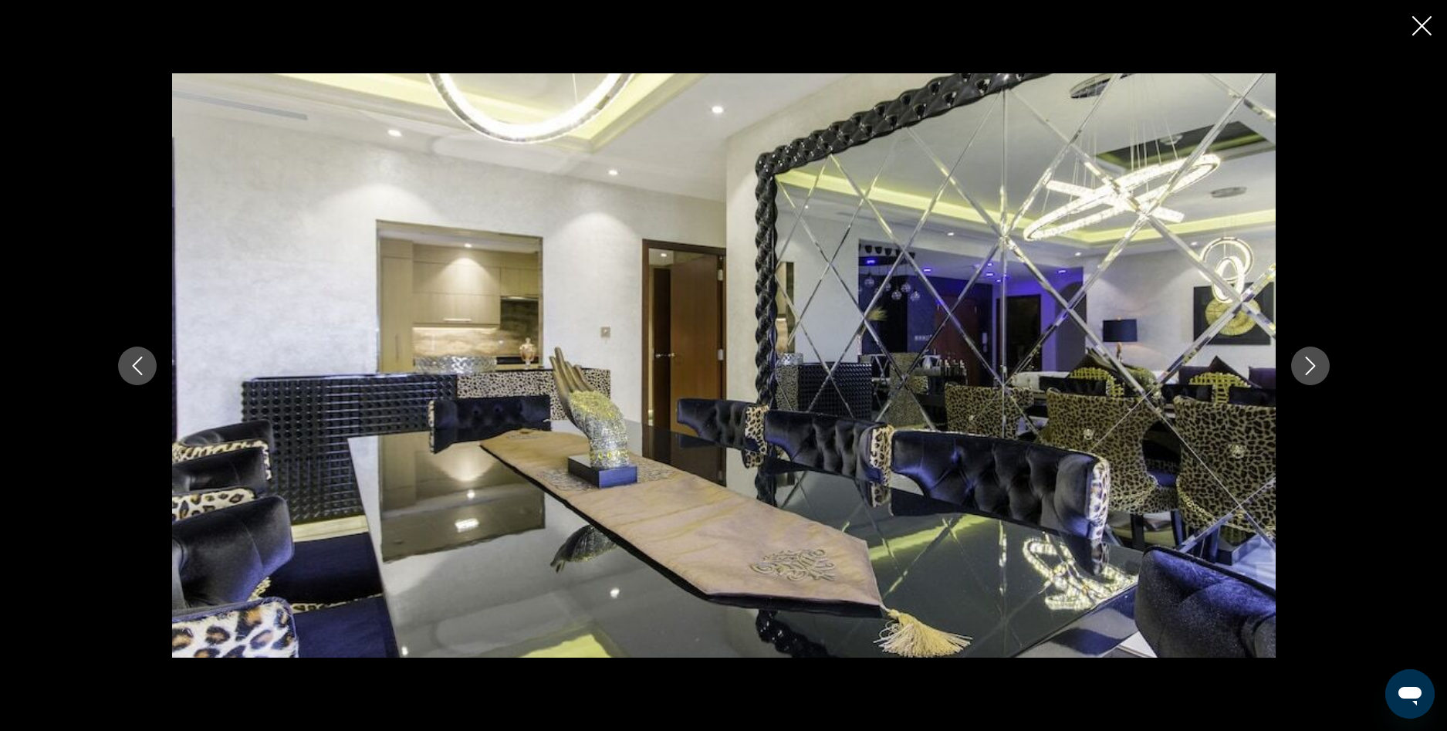
click at [1310, 366] on icon "Следующее изображение" at bounding box center [1310, 365] width 19 height 19
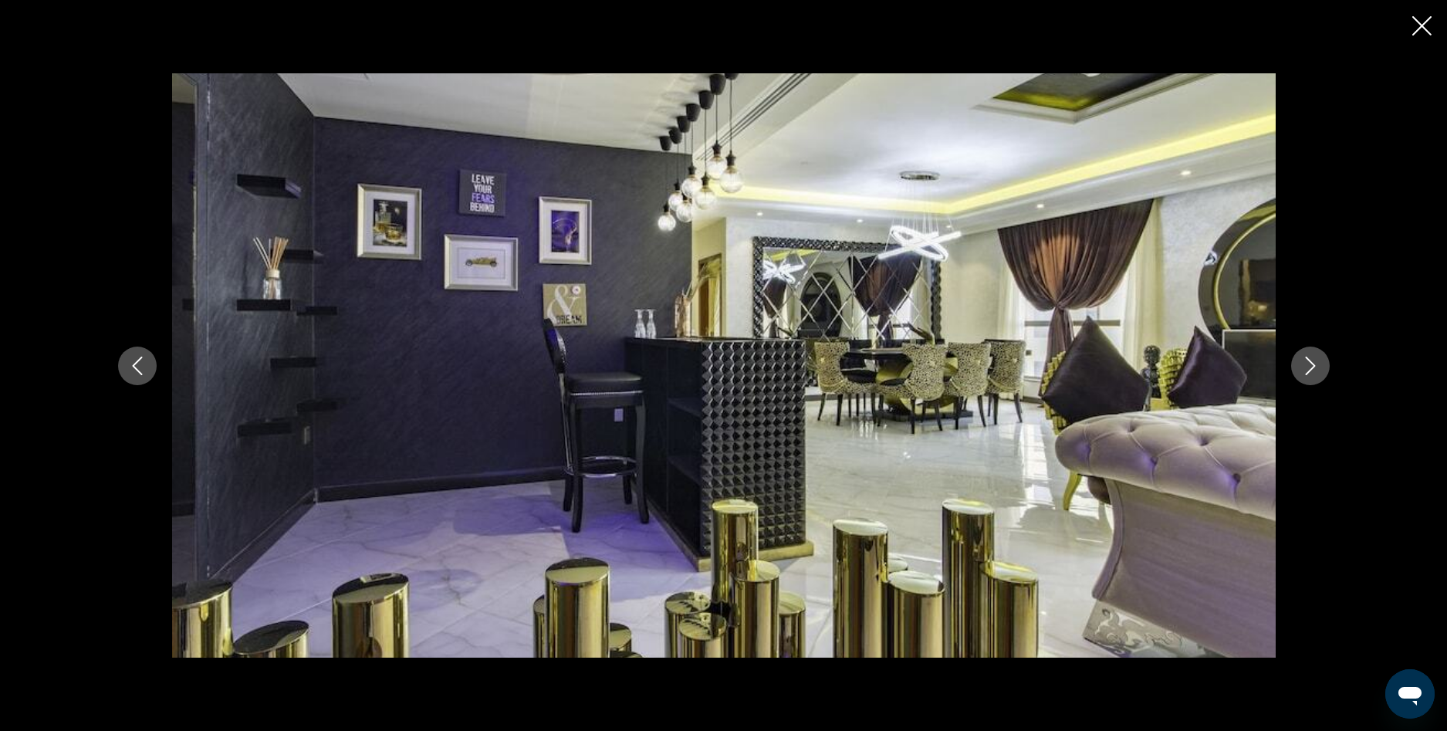
click at [1310, 366] on icon "Следующее изображение" at bounding box center [1310, 365] width 19 height 19
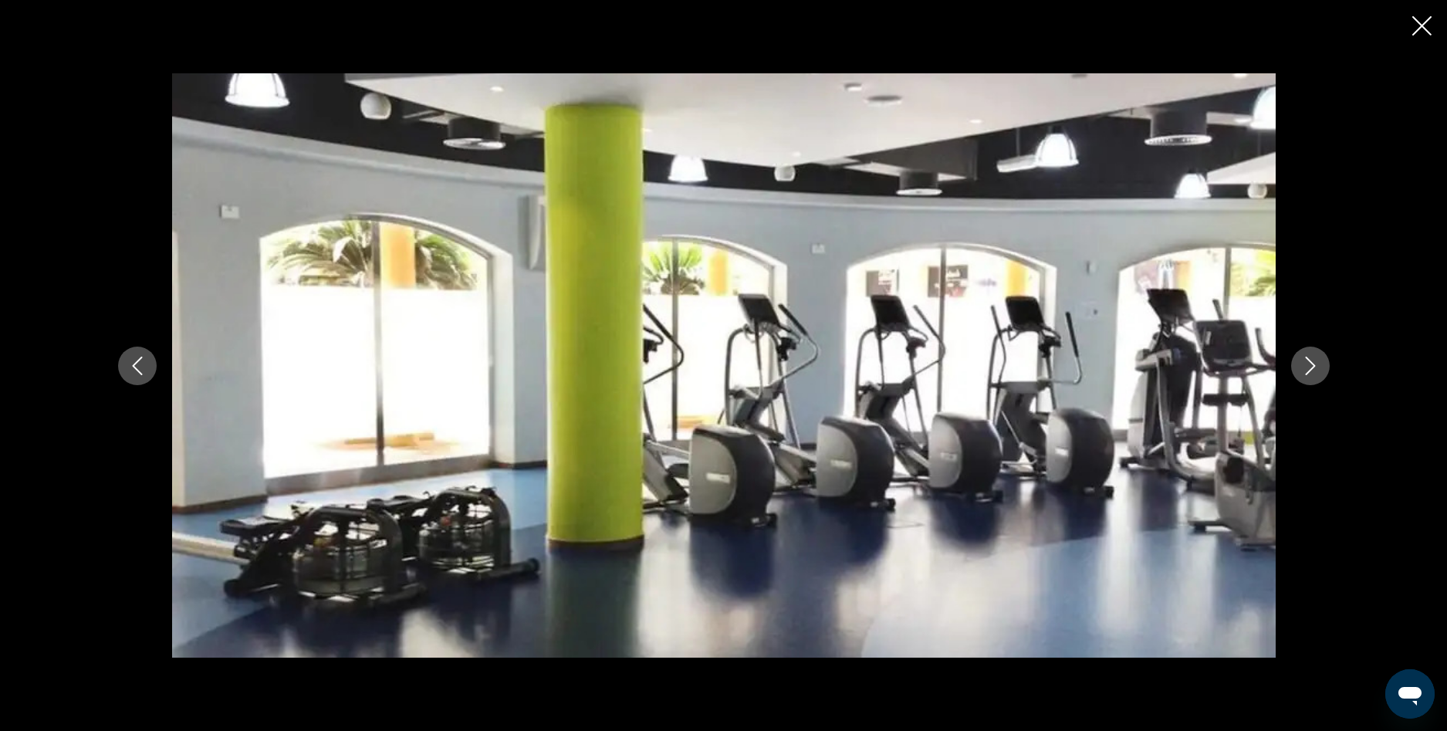
click at [1310, 366] on icon "Следующее изображение" at bounding box center [1310, 365] width 19 height 19
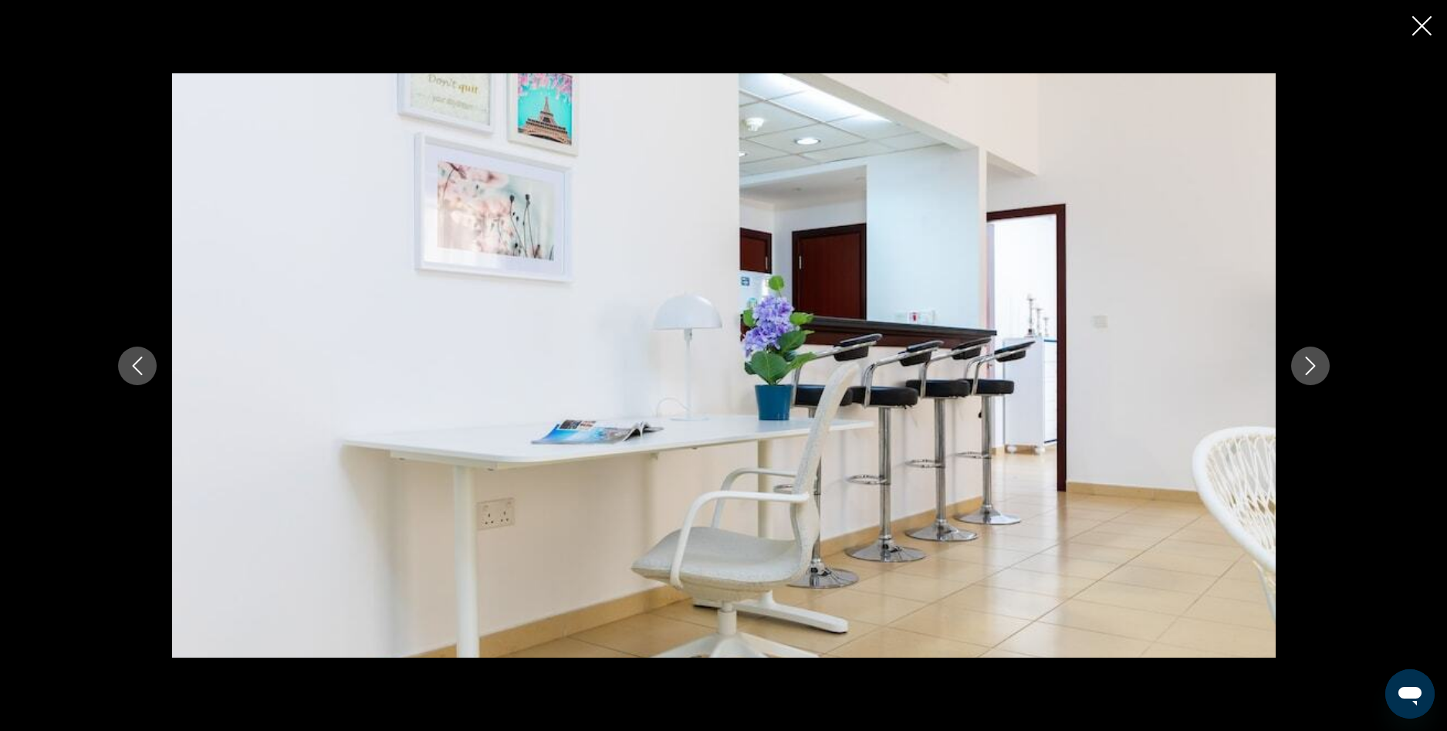
click at [1310, 366] on icon "Следующее изображение" at bounding box center [1310, 365] width 19 height 19
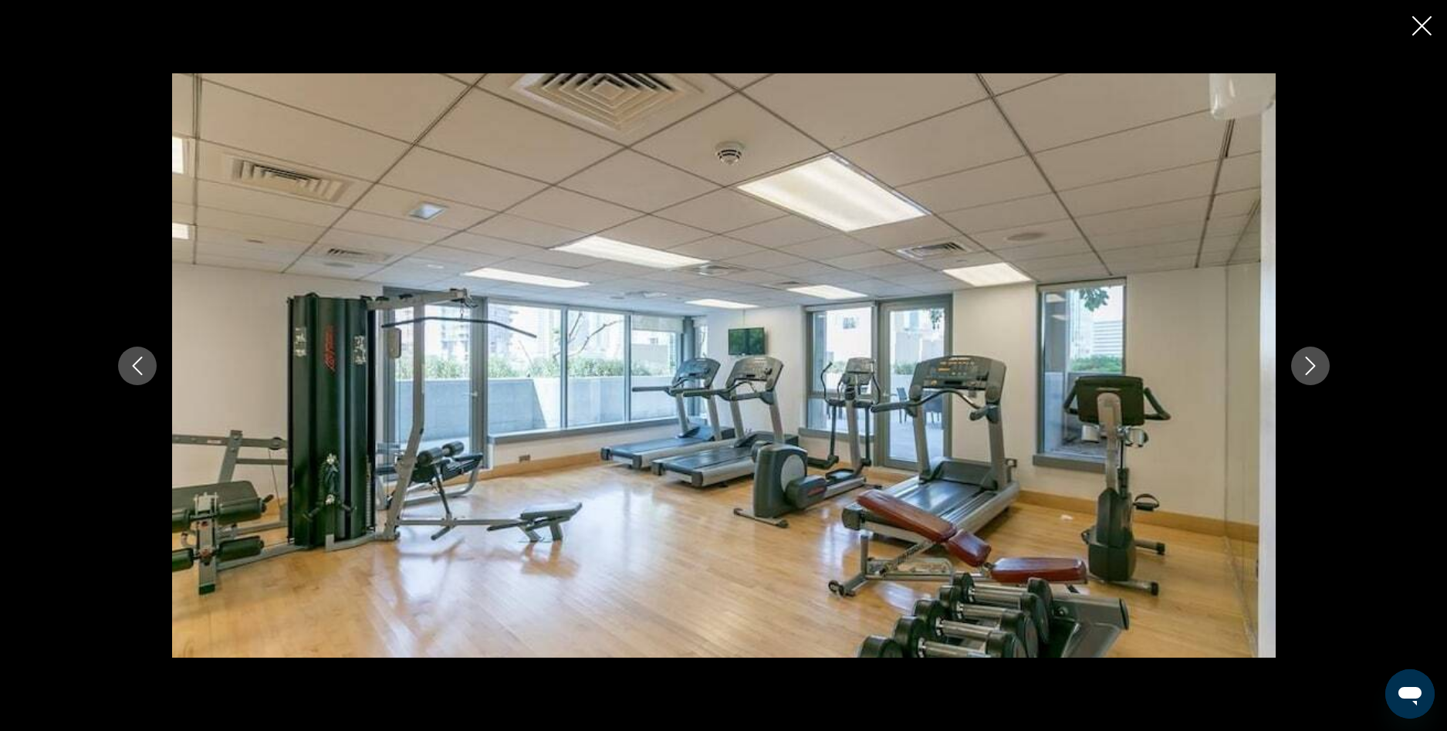
click at [1310, 366] on icon "Следующее изображение" at bounding box center [1310, 365] width 19 height 19
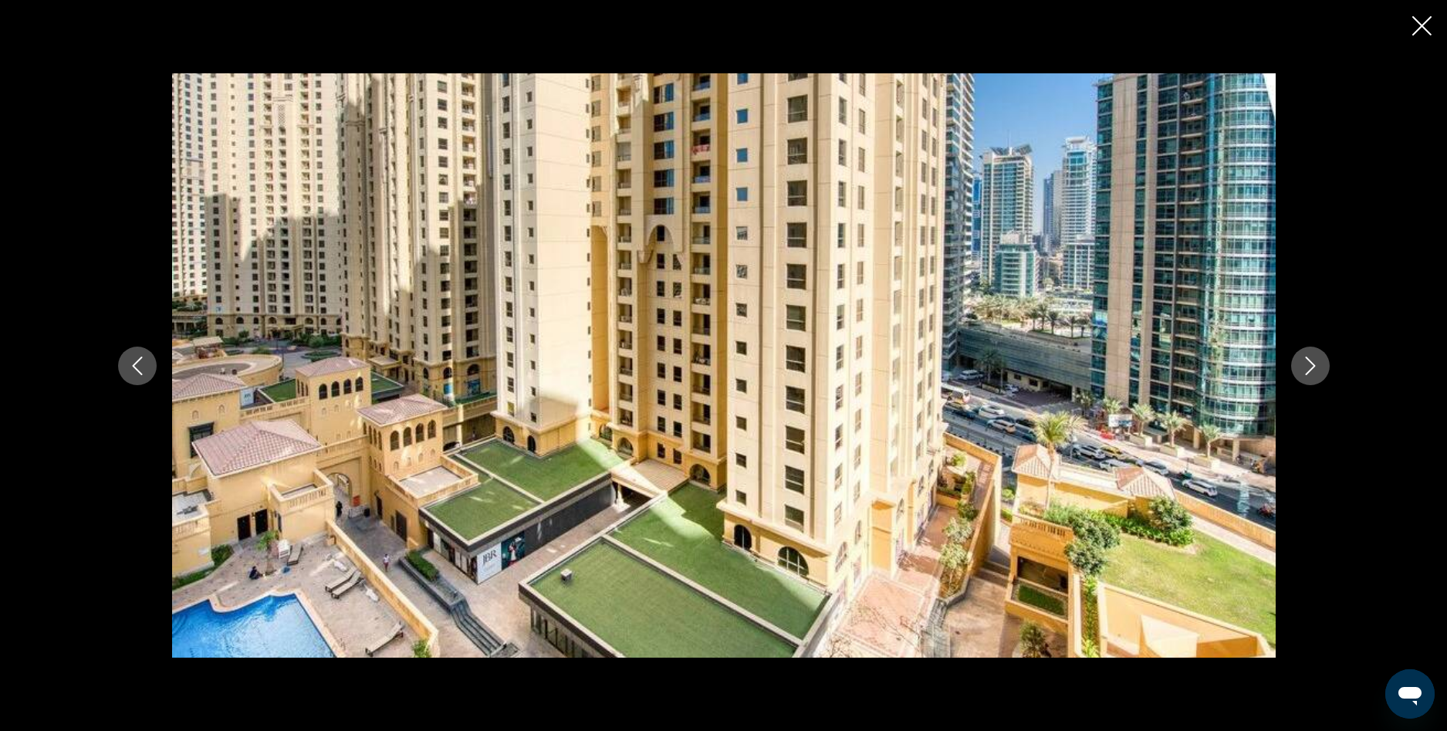
click at [1310, 366] on icon "Следующее изображение" at bounding box center [1310, 365] width 19 height 19
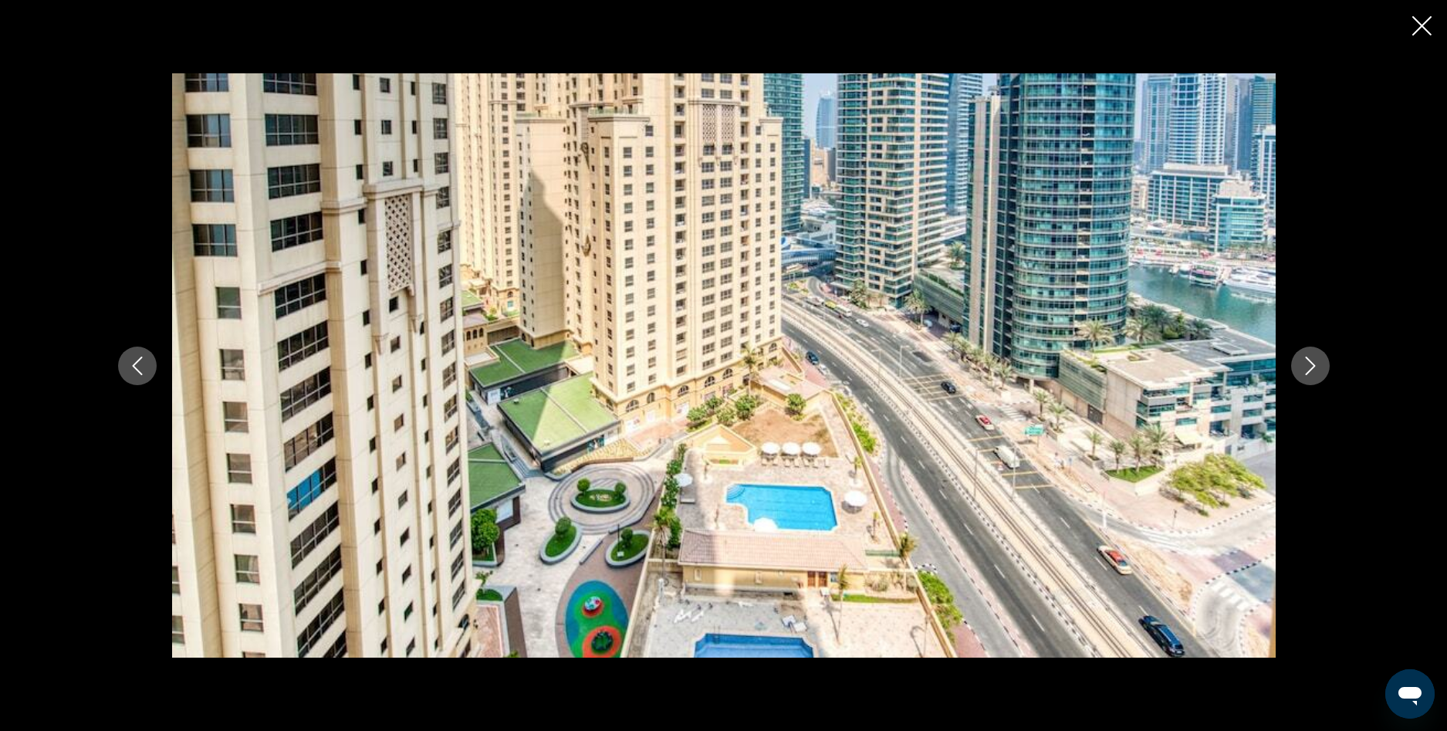
click at [1310, 366] on icon "Следующее изображение" at bounding box center [1310, 365] width 19 height 19
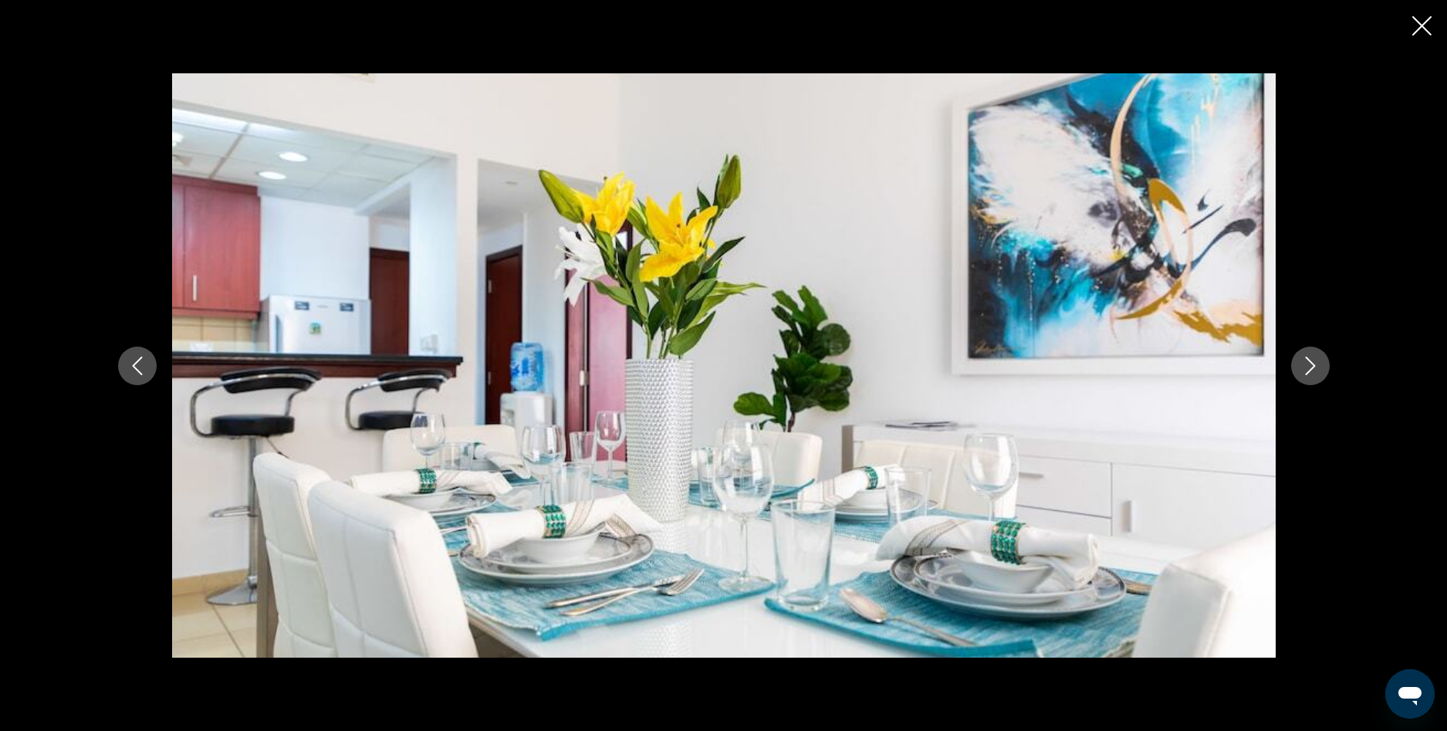
click at [1310, 366] on icon "Следующее изображение" at bounding box center [1310, 365] width 19 height 19
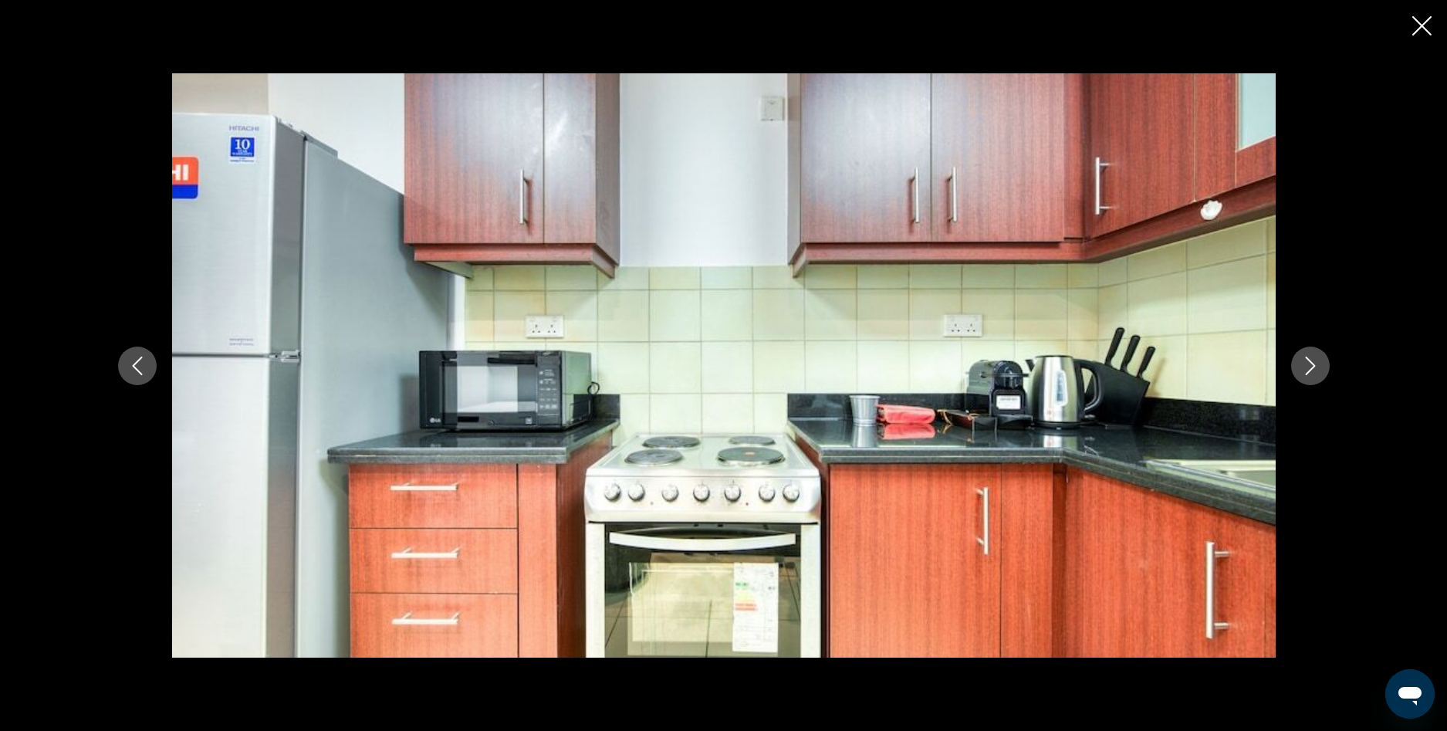
click at [1310, 366] on icon "Следующее изображение" at bounding box center [1310, 365] width 19 height 19
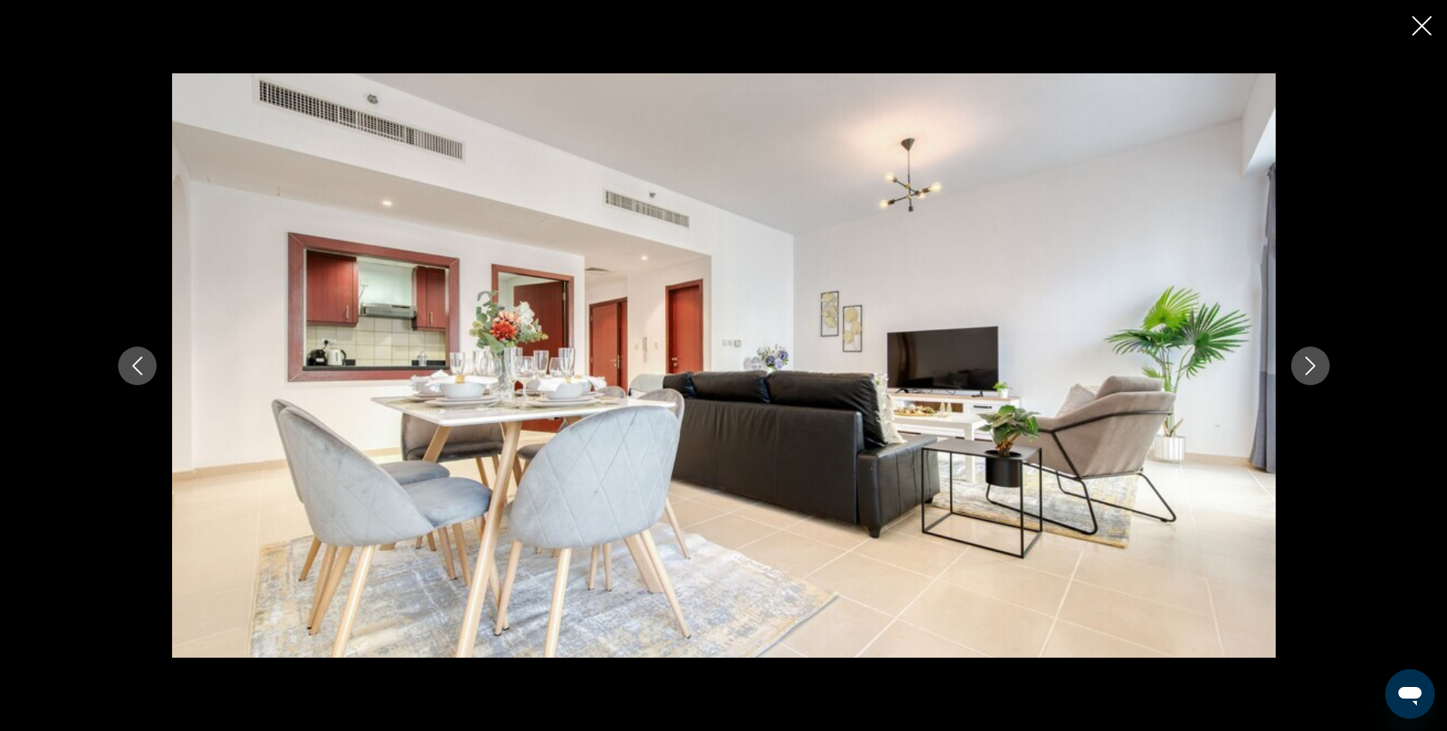
click at [1310, 366] on icon "Следующее изображение" at bounding box center [1310, 365] width 19 height 19
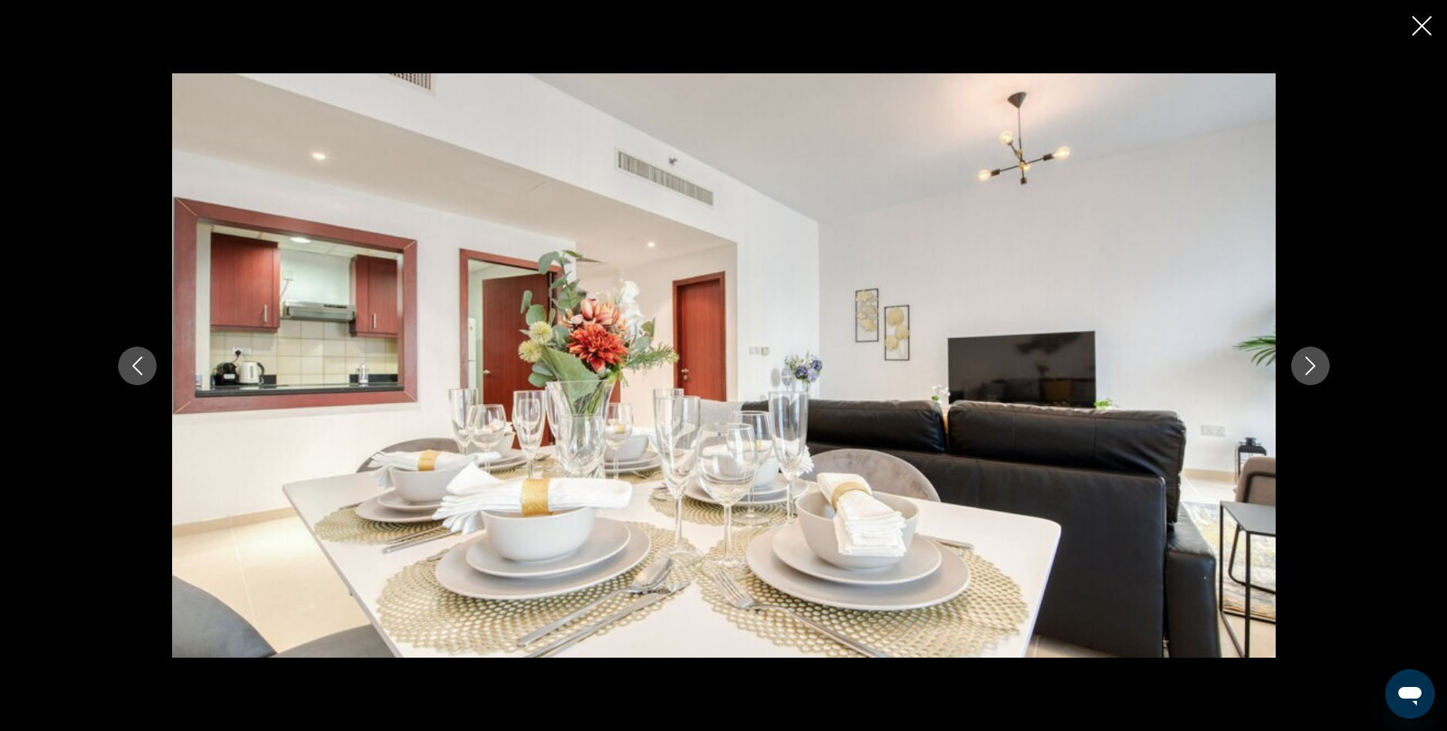
click at [1310, 366] on icon "Следующее изображение" at bounding box center [1310, 365] width 19 height 19
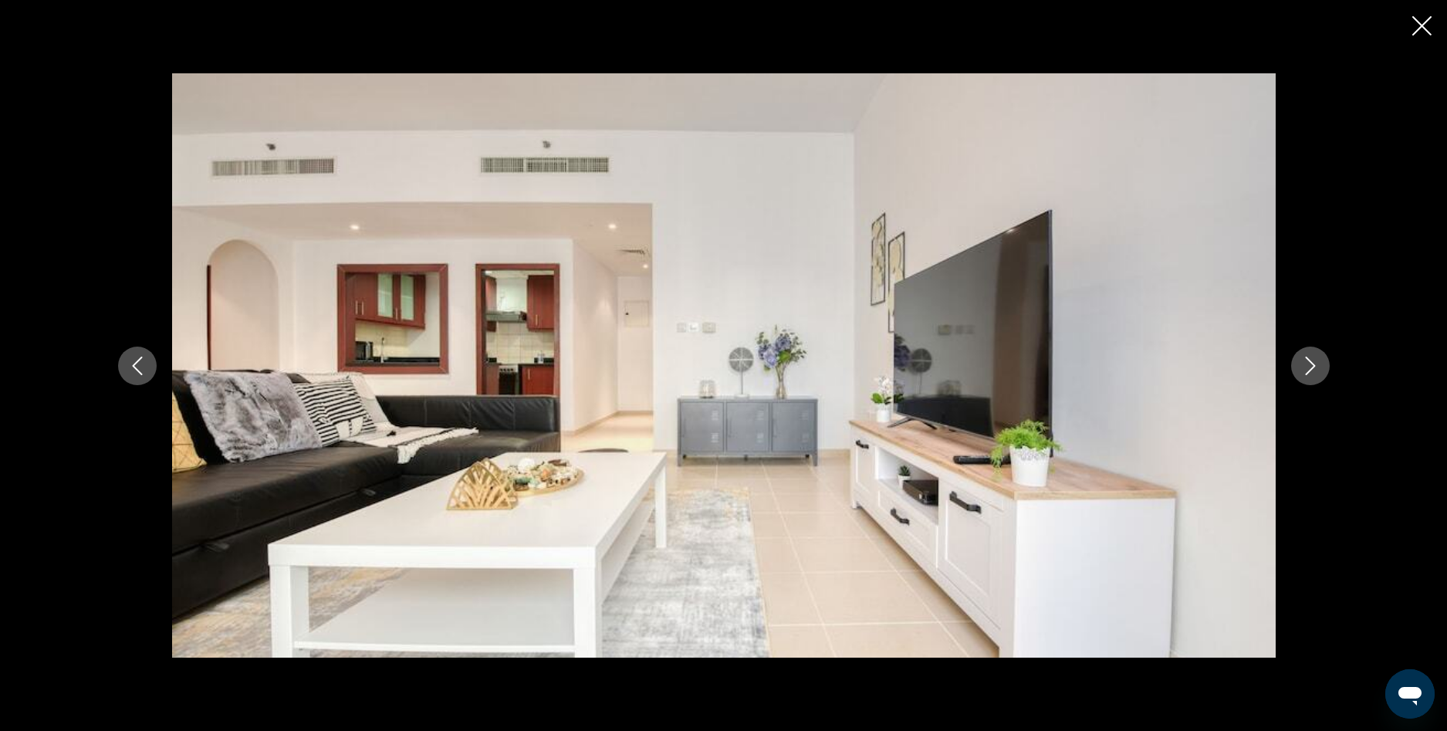
click at [1310, 366] on icon "Следующее изображение" at bounding box center [1310, 365] width 19 height 19
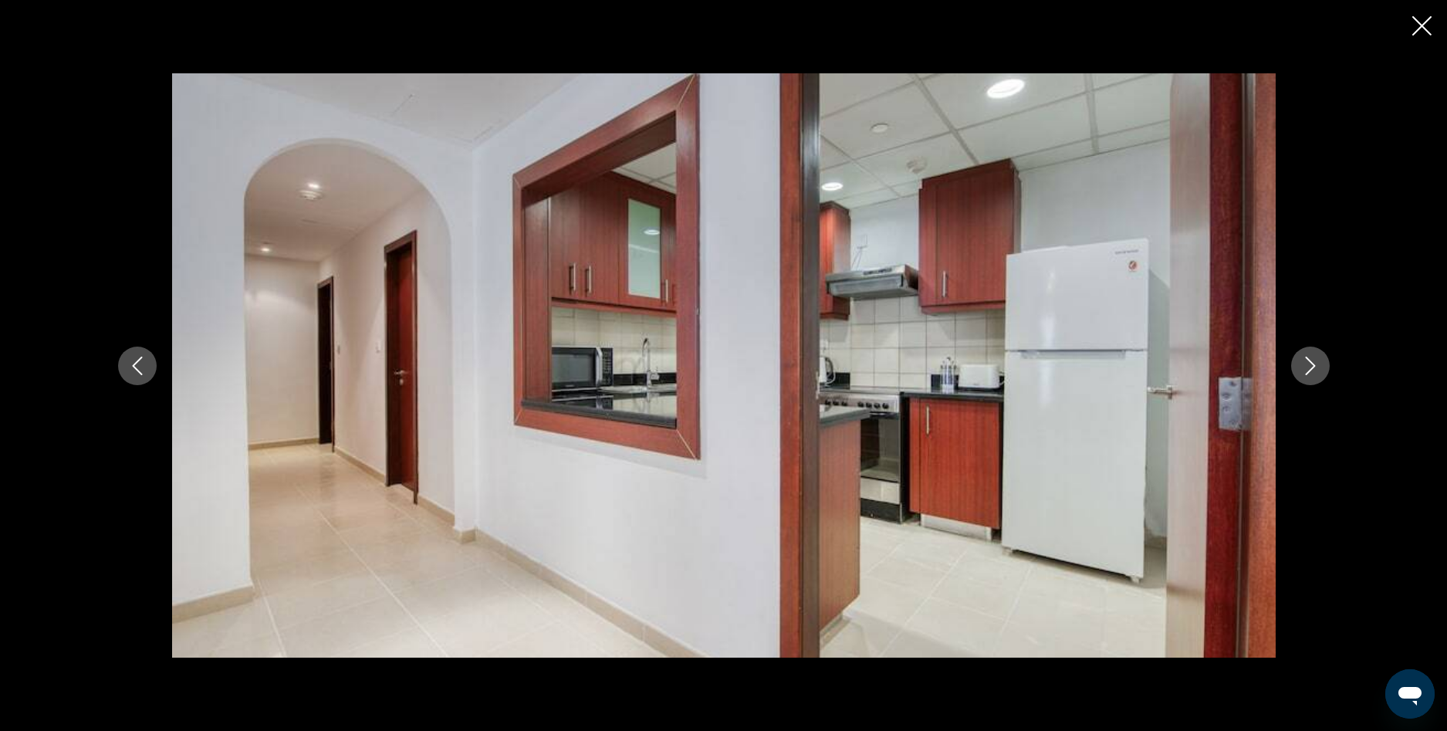
click at [1310, 366] on icon "Следующее изображение" at bounding box center [1310, 365] width 19 height 19
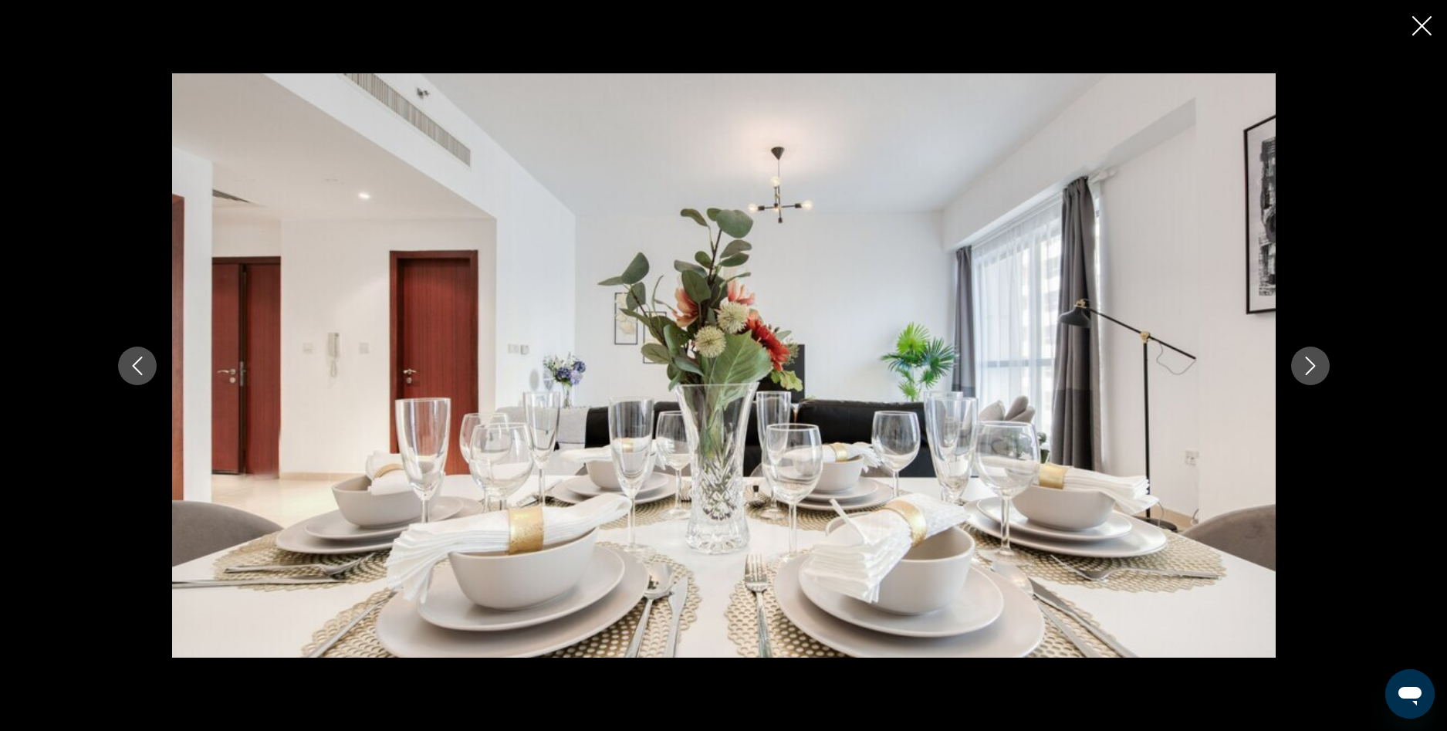
click at [1310, 366] on icon "Следующее изображение" at bounding box center [1310, 365] width 19 height 19
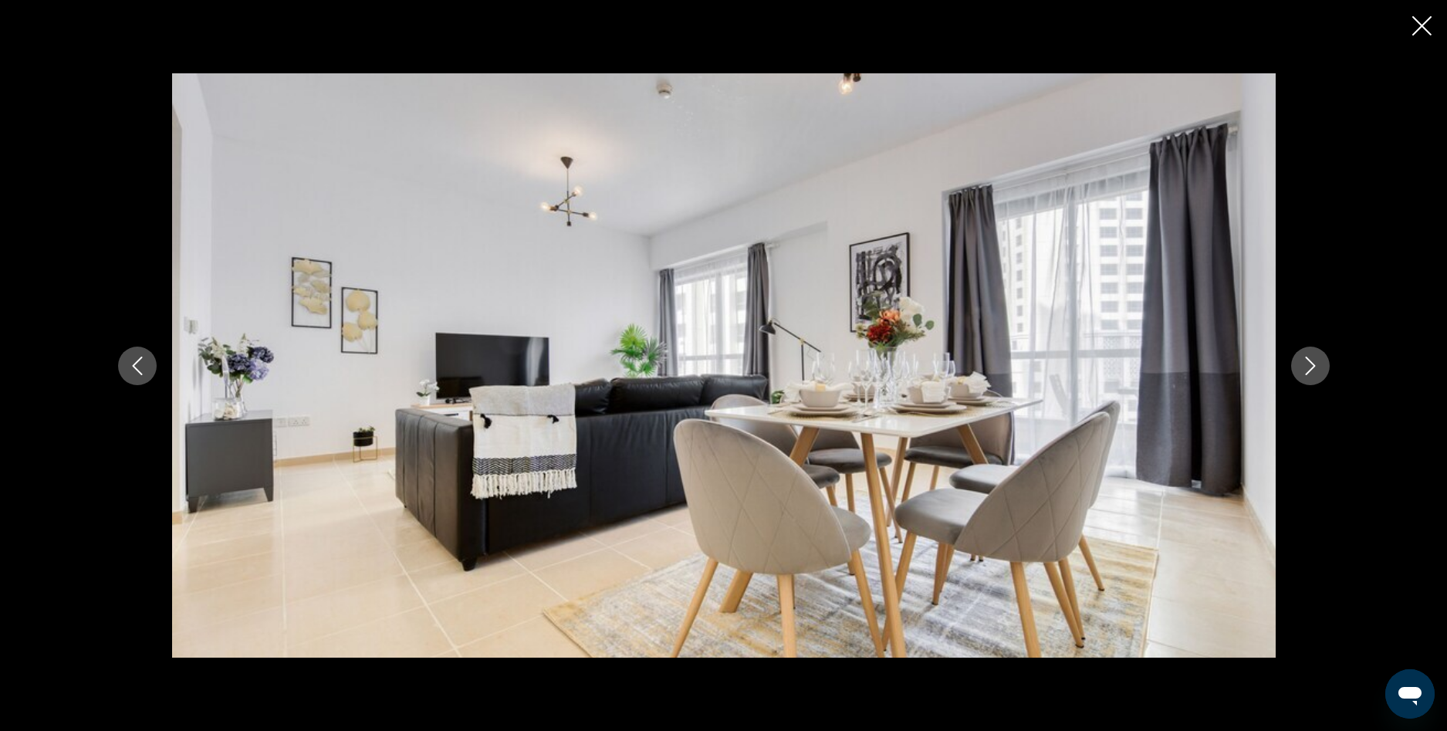
click at [1310, 366] on icon "Следующее изображение" at bounding box center [1310, 365] width 19 height 19
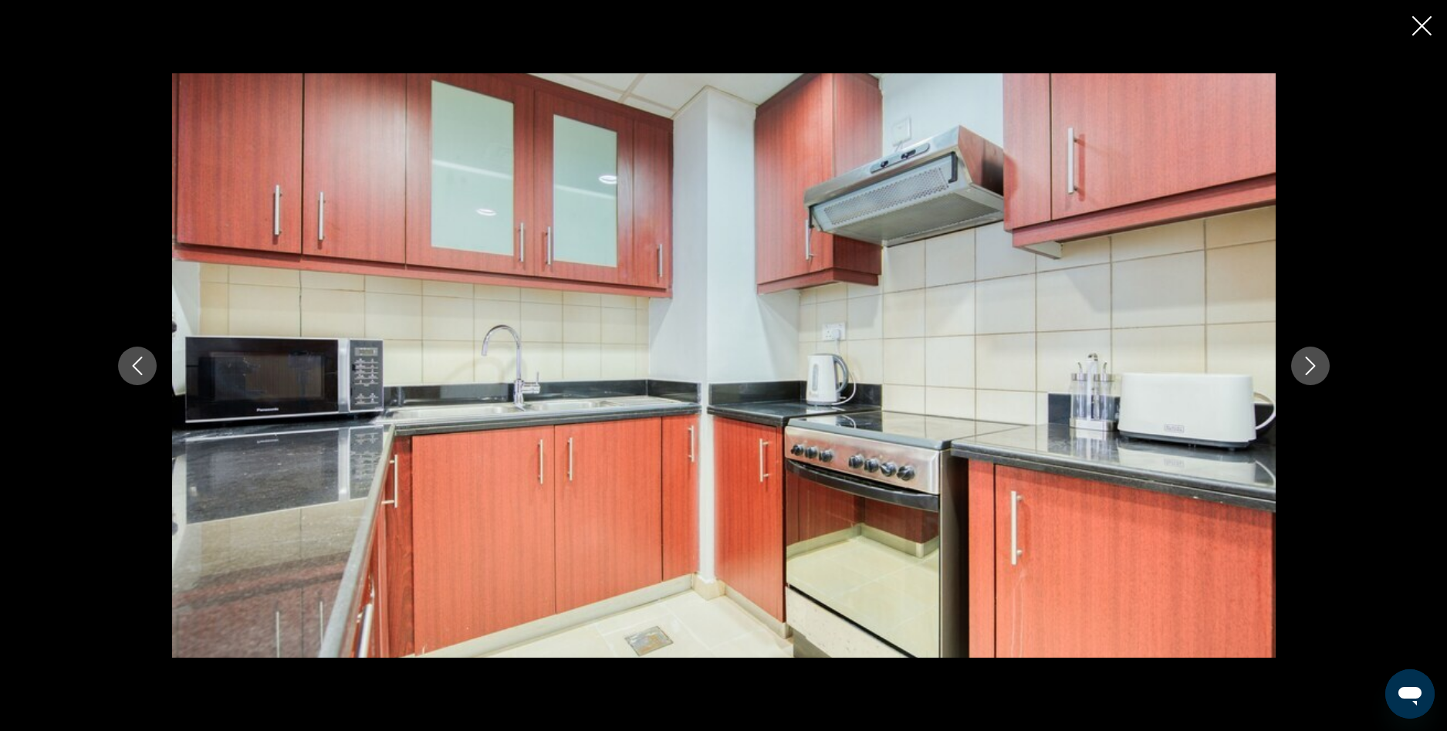
click at [1310, 366] on icon "Следующее изображение" at bounding box center [1310, 365] width 19 height 19
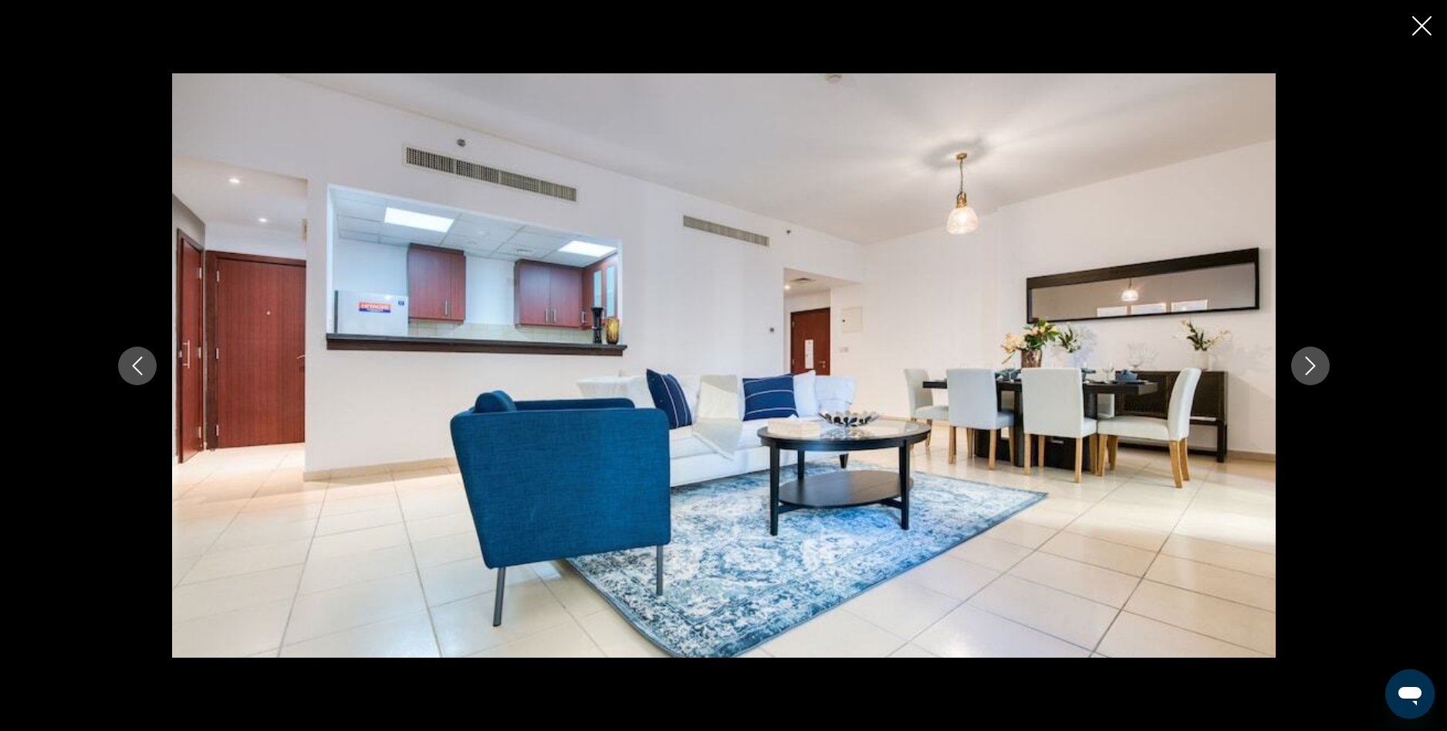
click at [1310, 366] on icon "Следующее изображение" at bounding box center [1310, 365] width 19 height 19
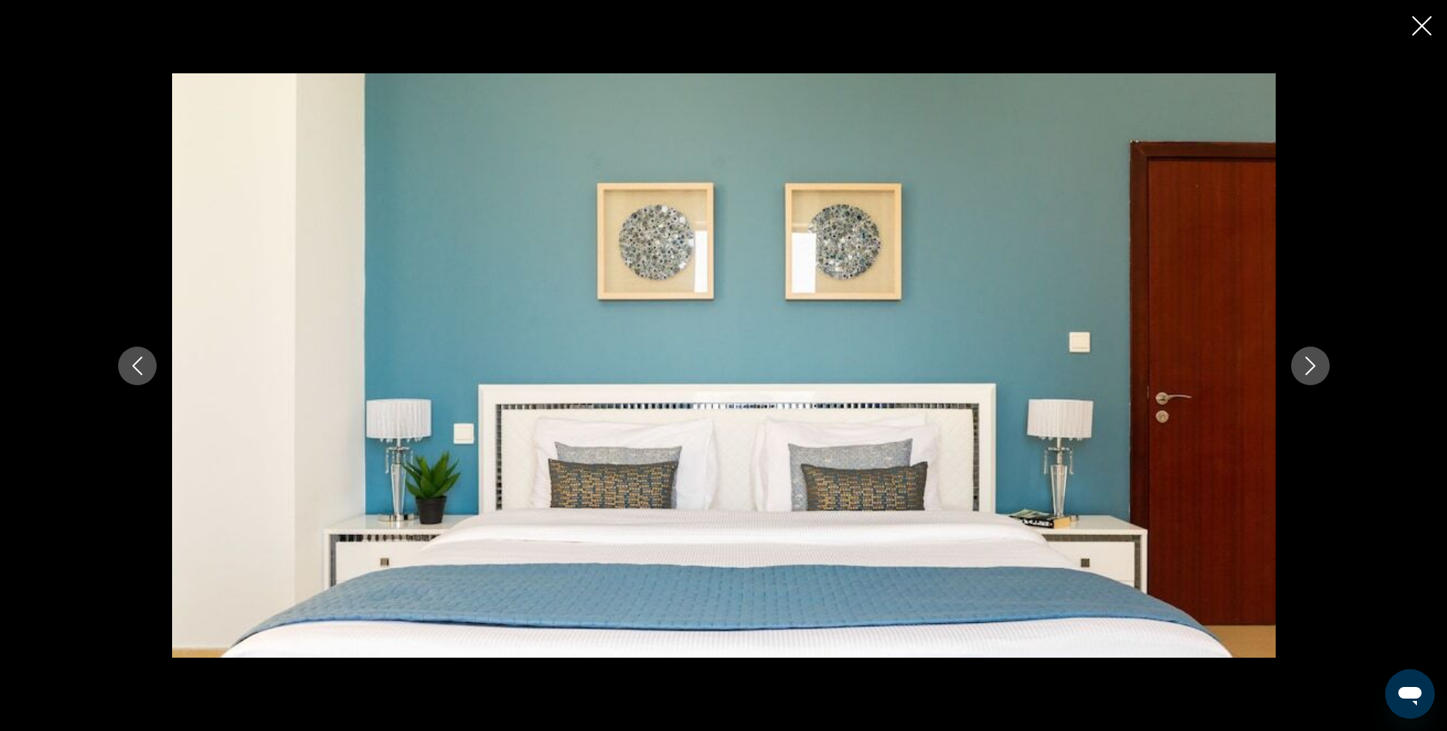
click at [1310, 366] on icon "Следующее изображение" at bounding box center [1310, 365] width 19 height 19
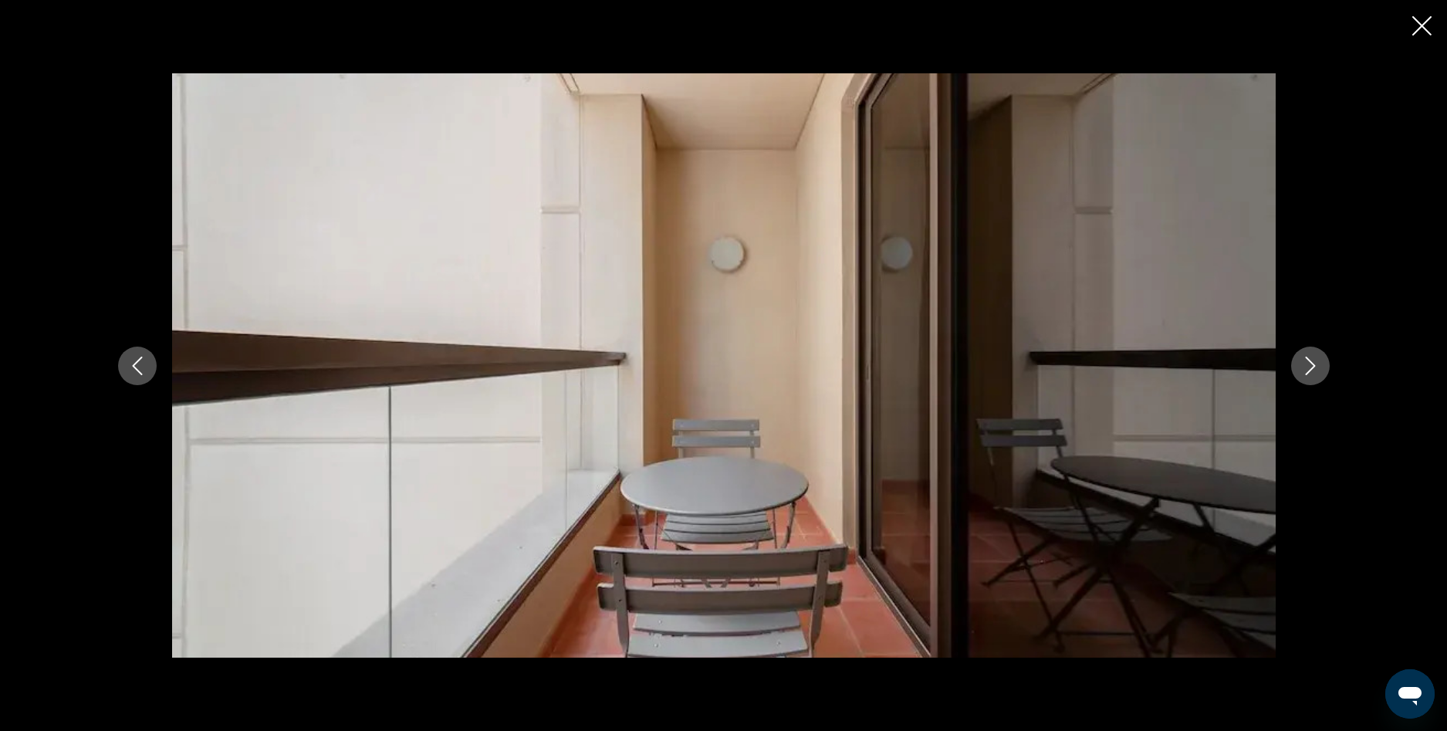
click at [1417, 19] on icon "Закрыть слайд-шоу" at bounding box center [1421, 25] width 19 height 19
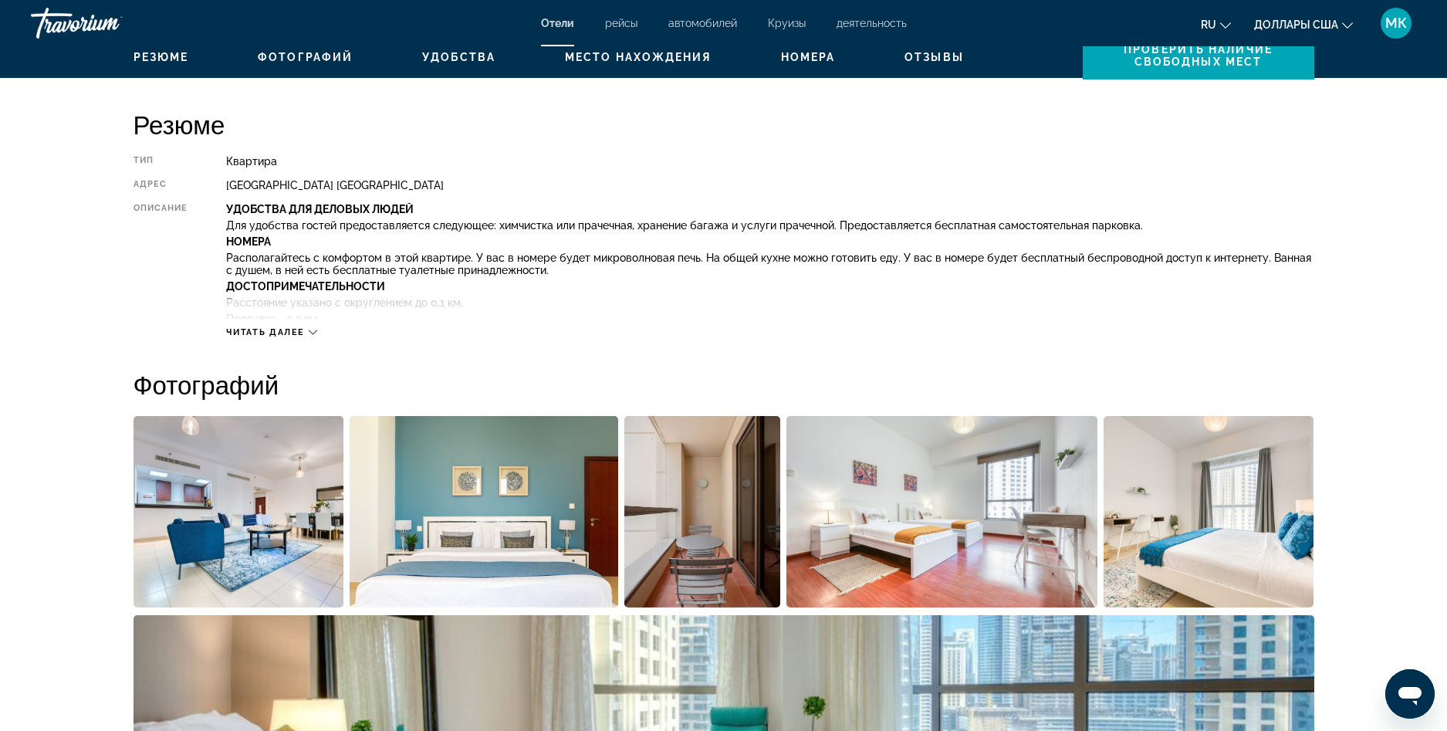
scroll to position [445, 0]
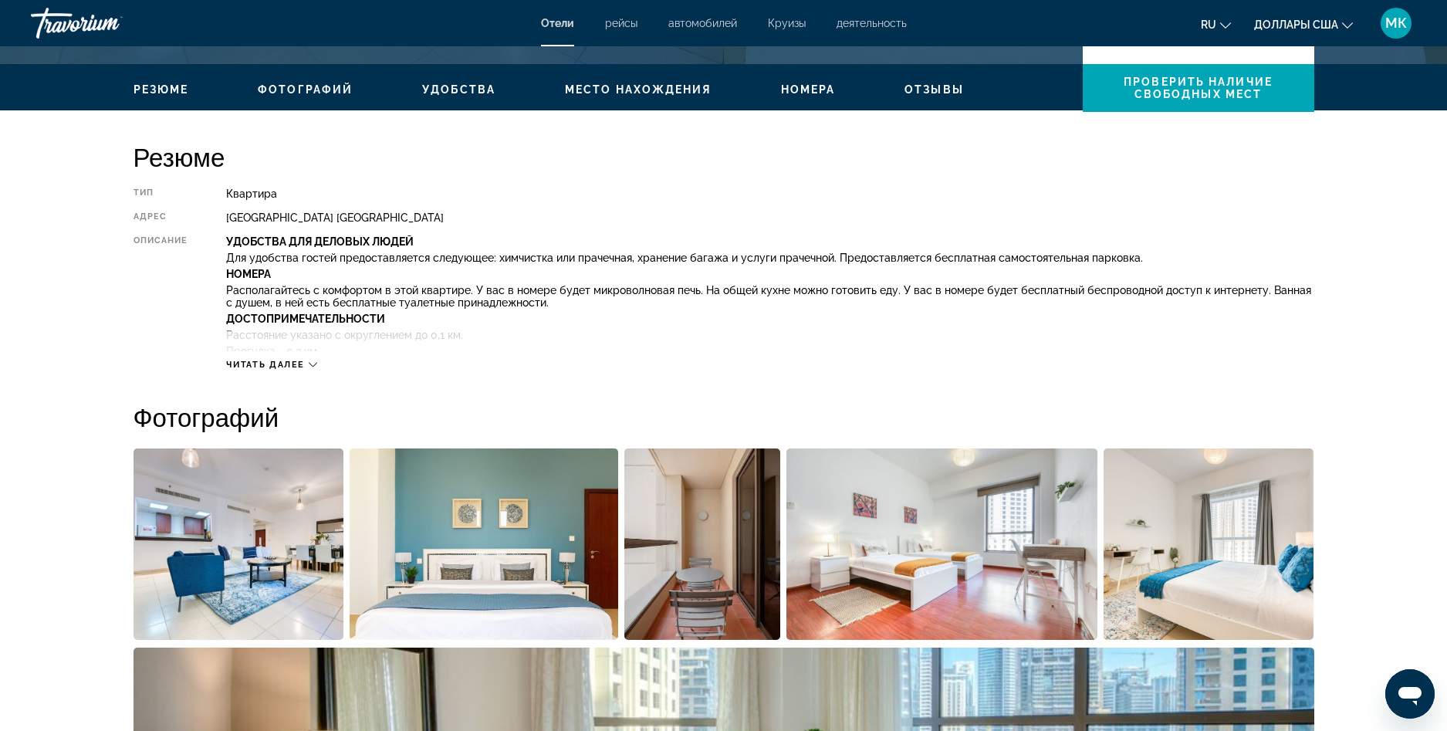
click at [311, 363] on icon "Основное содержание" at bounding box center [313, 365] width 8 height 5
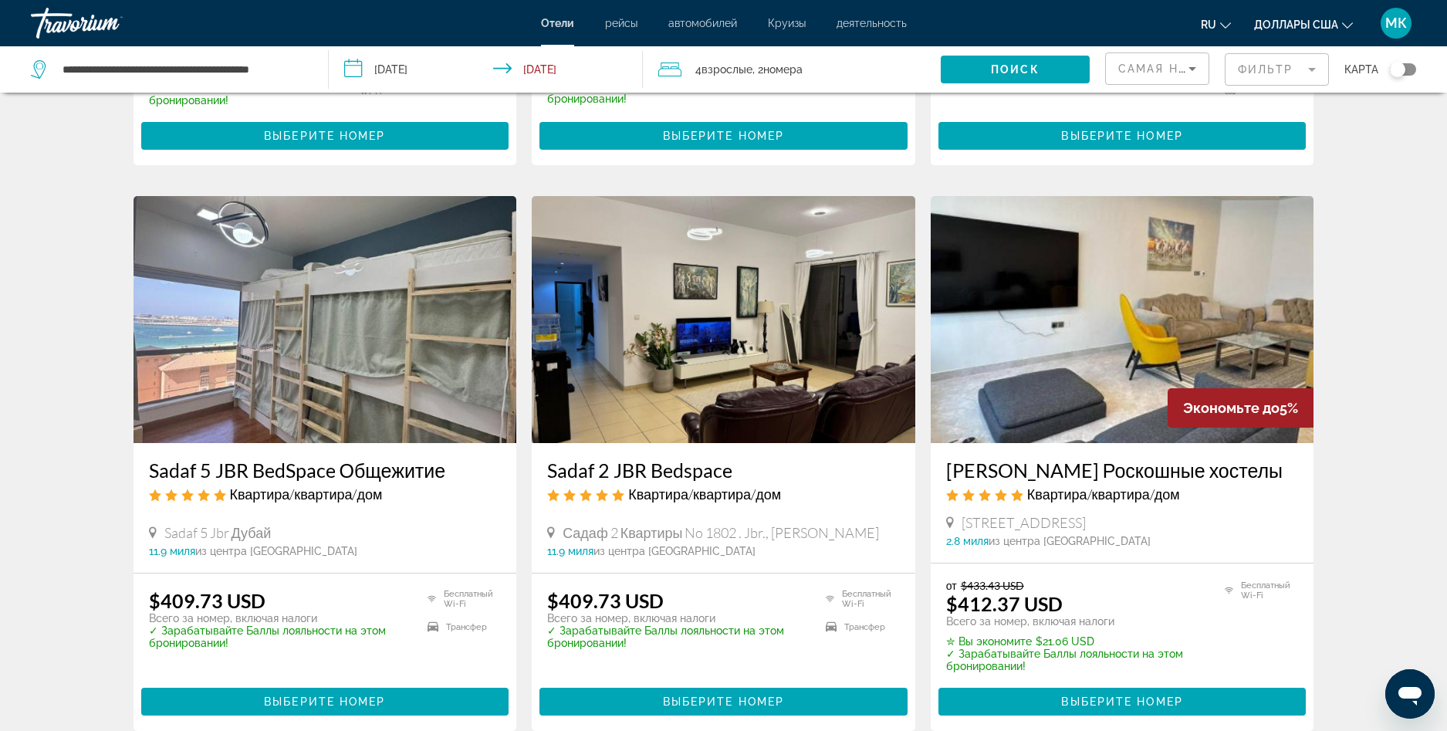
scroll to position [540, 0]
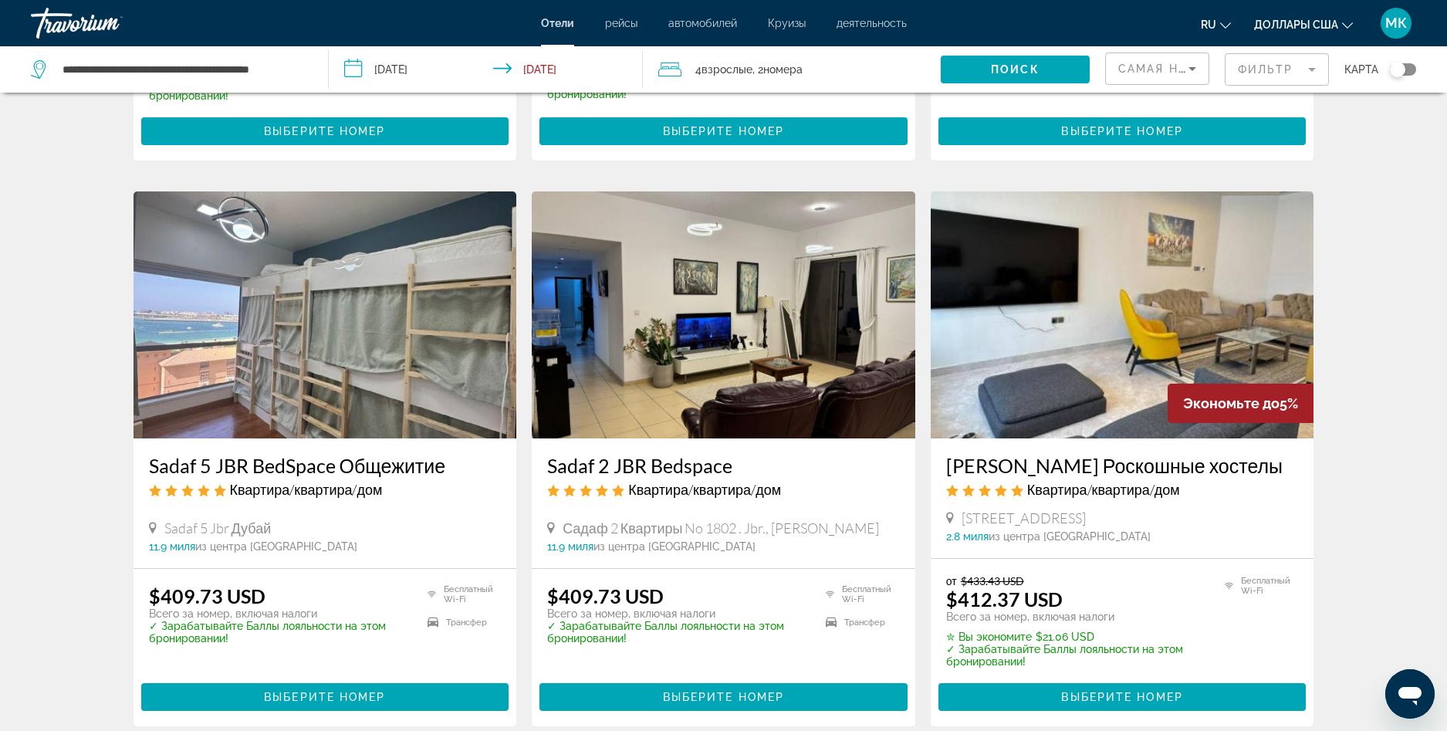
click at [697, 472] on h3 "Sadaf 2 JBR Bedspace" at bounding box center [723, 465] width 353 height 23
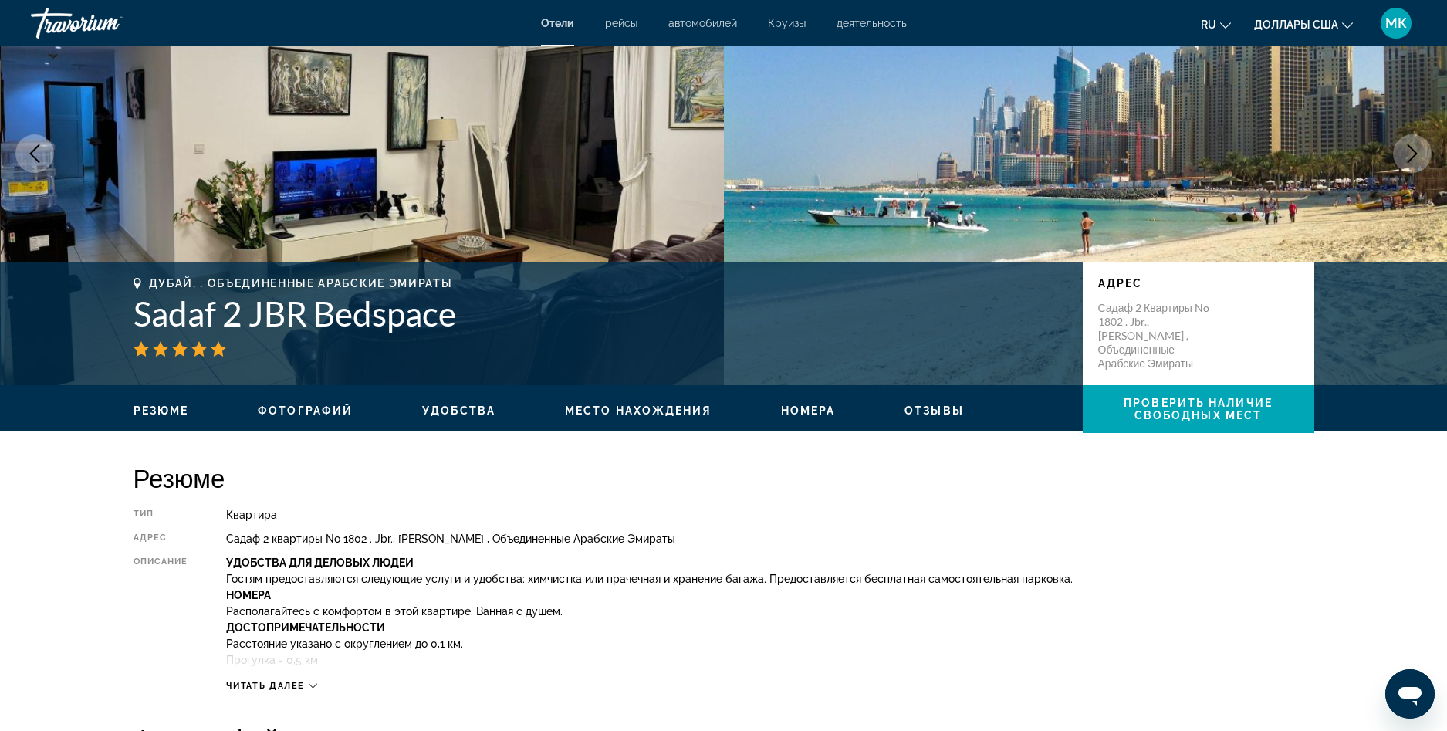
scroll to position [154, 0]
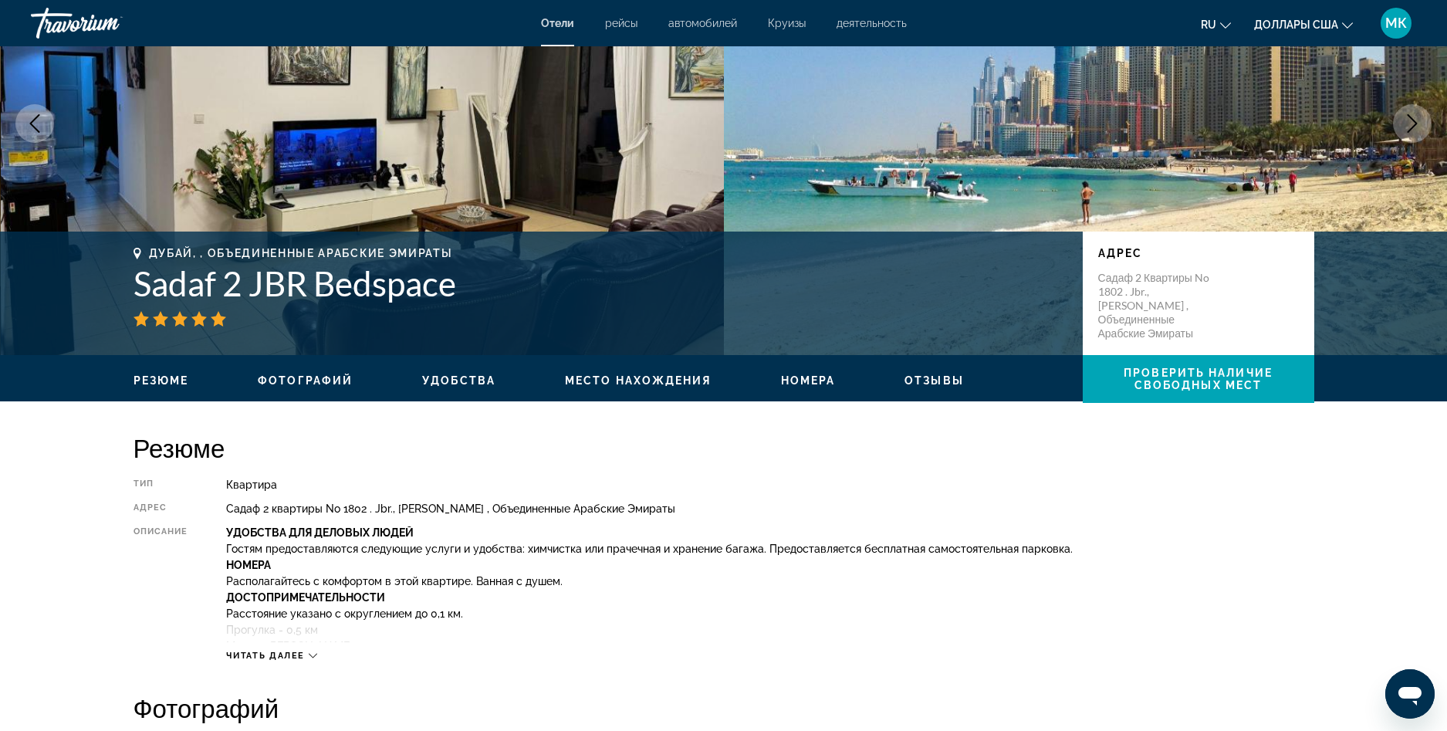
click at [315, 654] on icon "Основное содержание" at bounding box center [313, 655] width 8 height 8
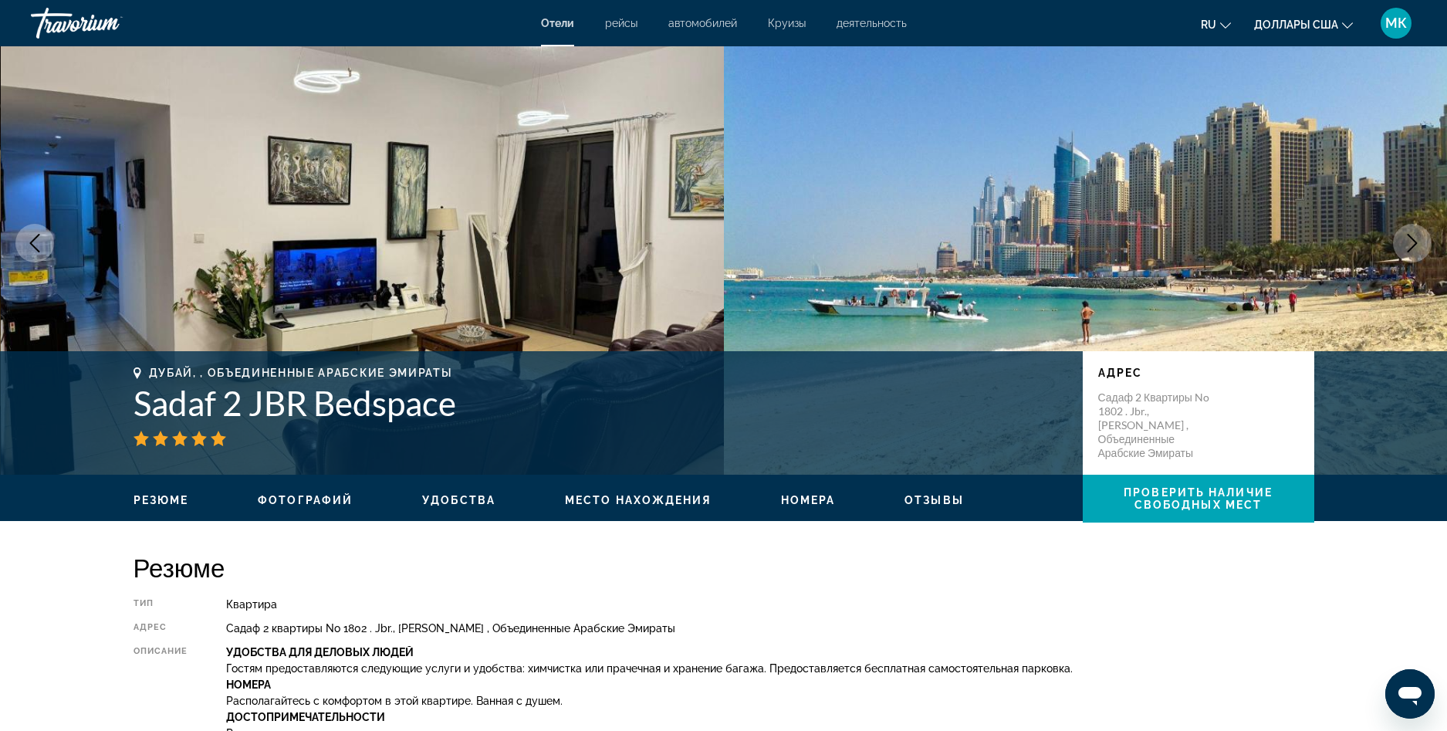
scroll to position [0, 0]
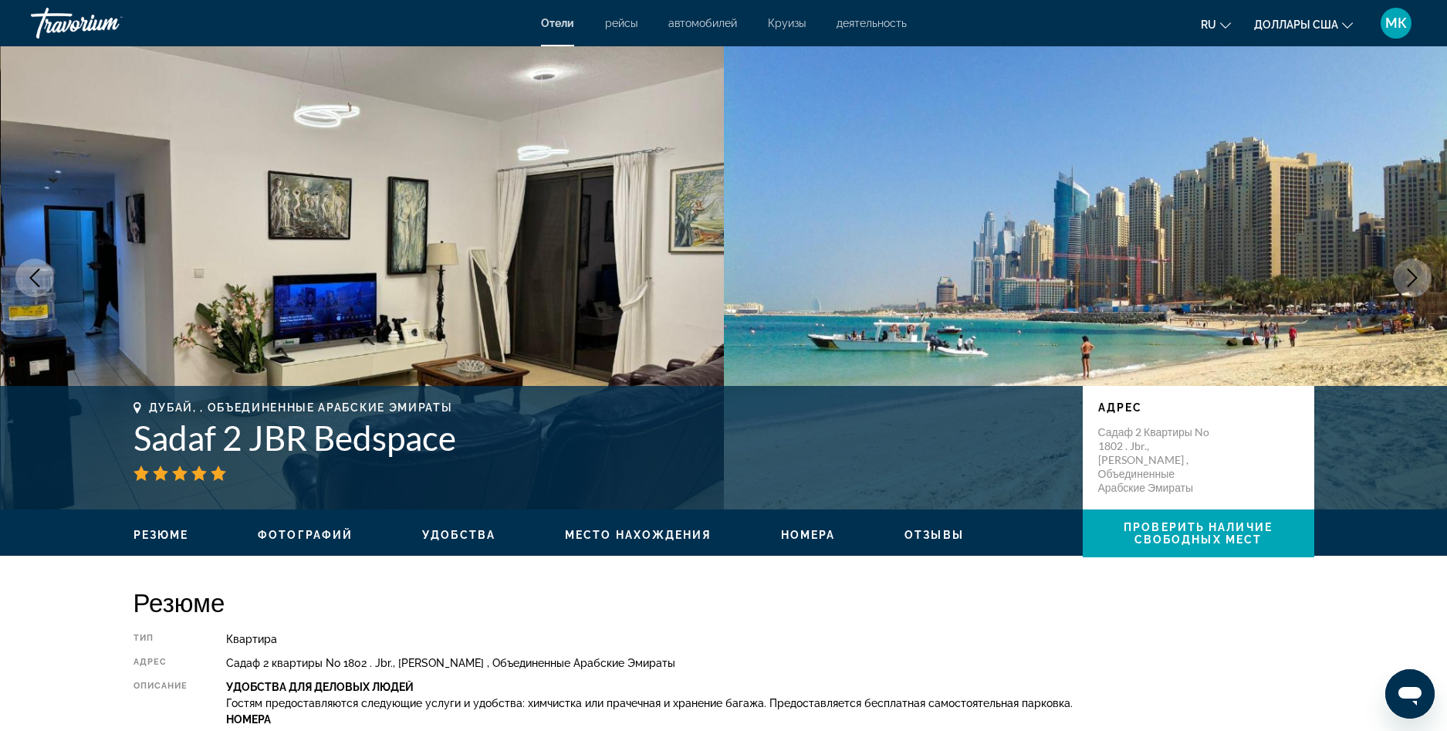
click at [329, 537] on span "Фотографий" at bounding box center [305, 534] width 95 height 12
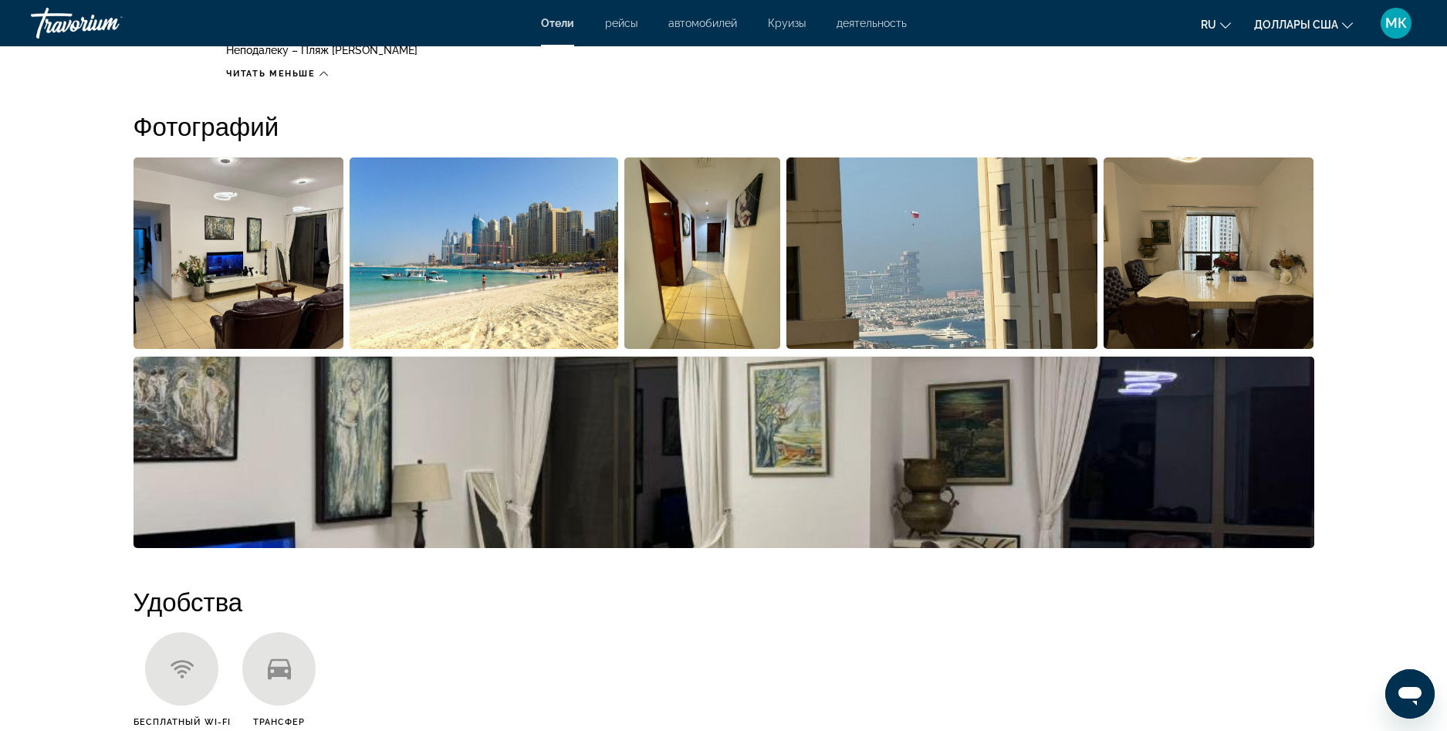
scroll to position [1120, 0]
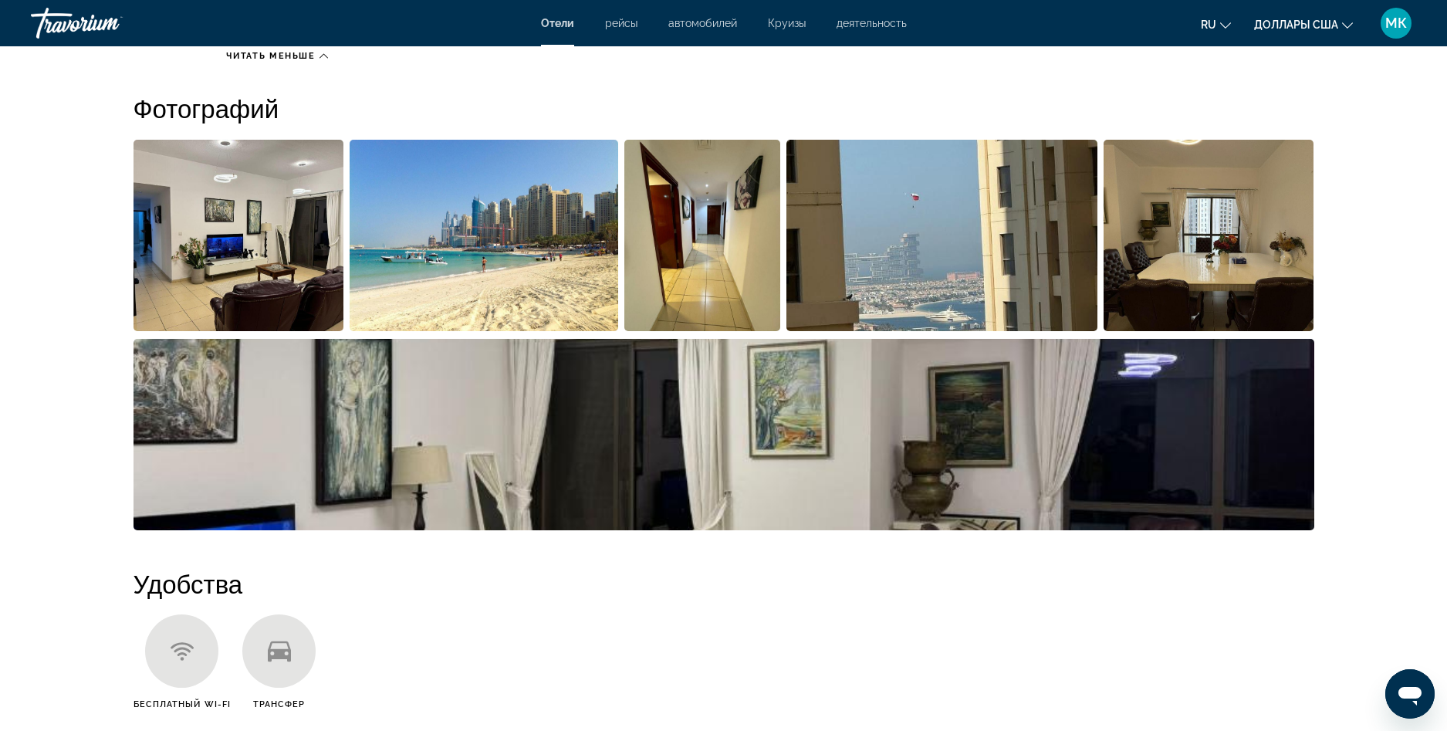
click at [252, 247] on img "Открыть полноэкранный слайдер изображений" at bounding box center [238, 235] width 211 height 191
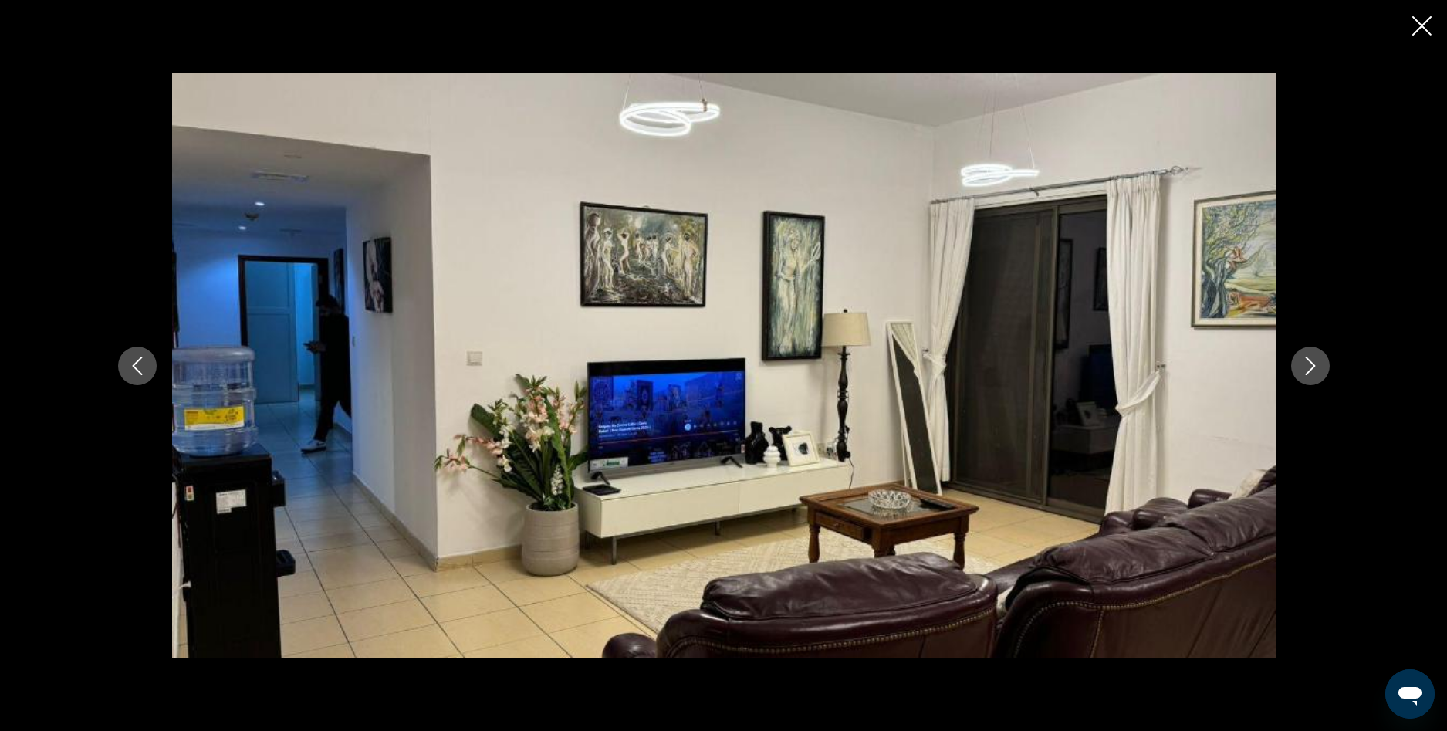
click at [1315, 360] on icon "Следующее изображение" at bounding box center [1310, 365] width 19 height 19
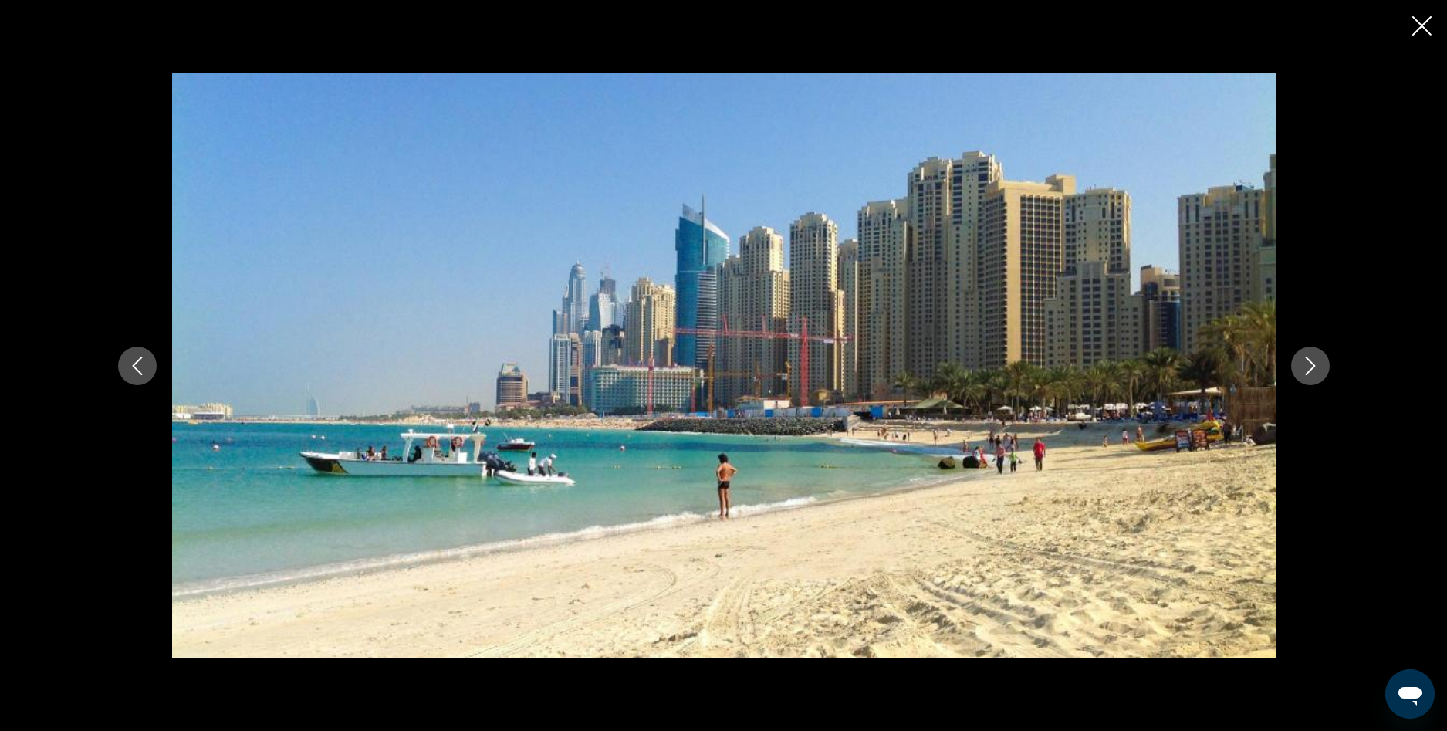
click at [1315, 360] on icon "Следующее изображение" at bounding box center [1310, 365] width 19 height 19
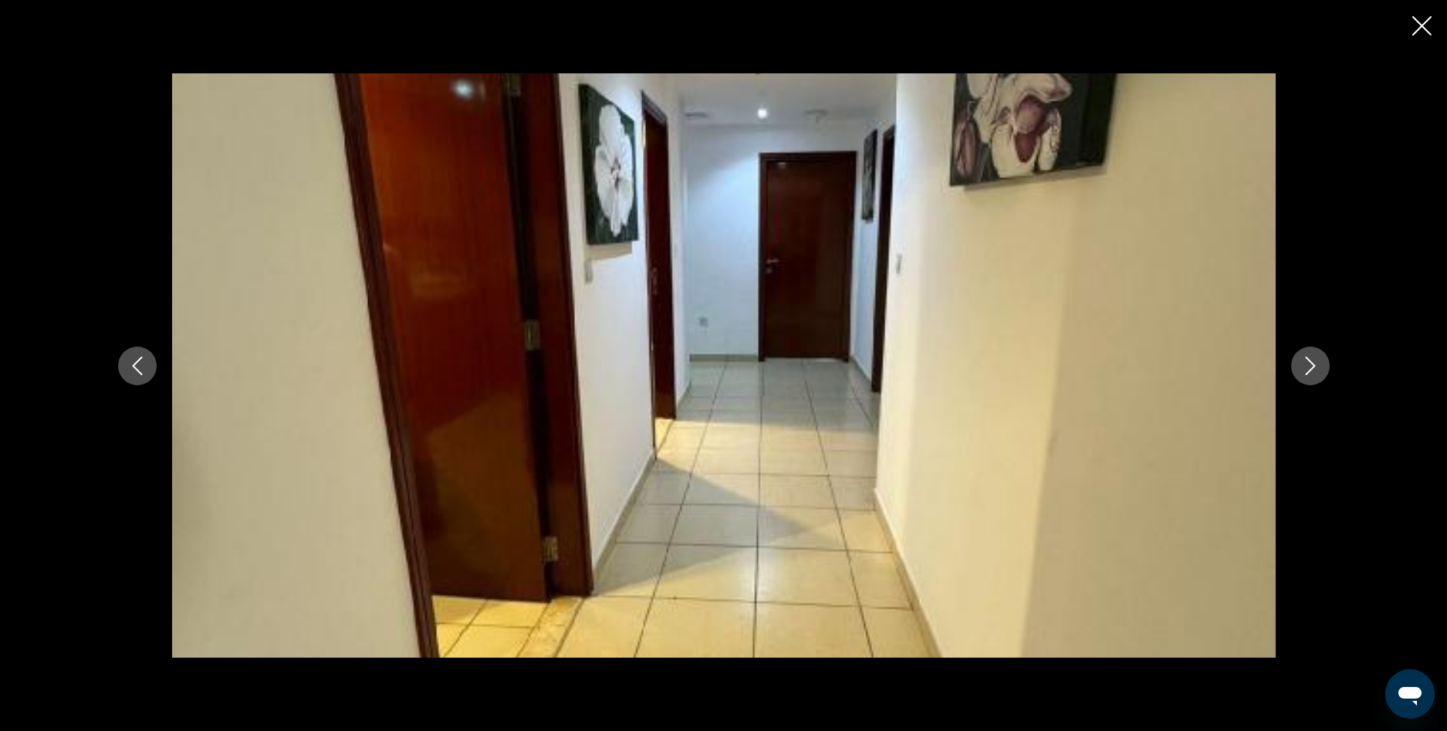
click at [1315, 360] on icon "Следующее изображение" at bounding box center [1310, 365] width 19 height 19
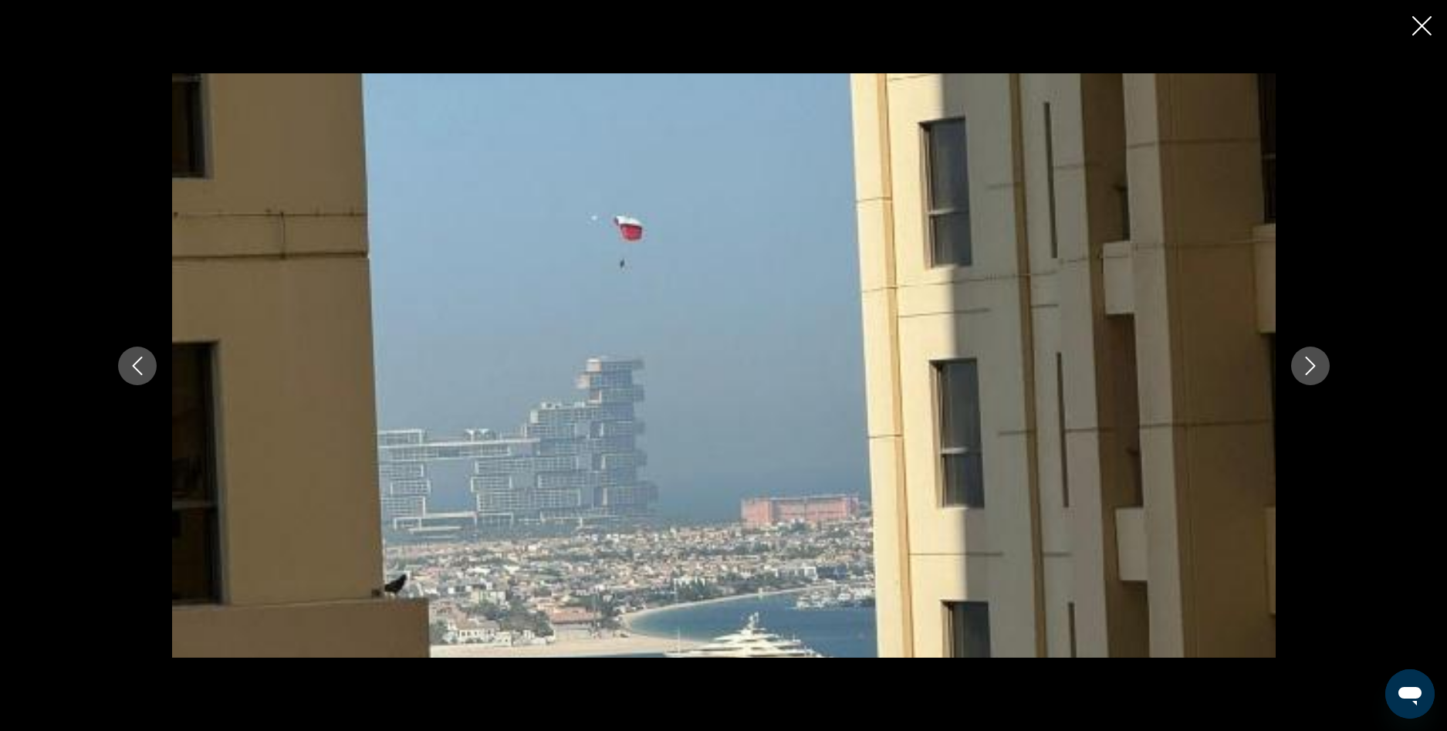
click at [1314, 360] on icon "Следующее изображение" at bounding box center [1310, 365] width 19 height 19
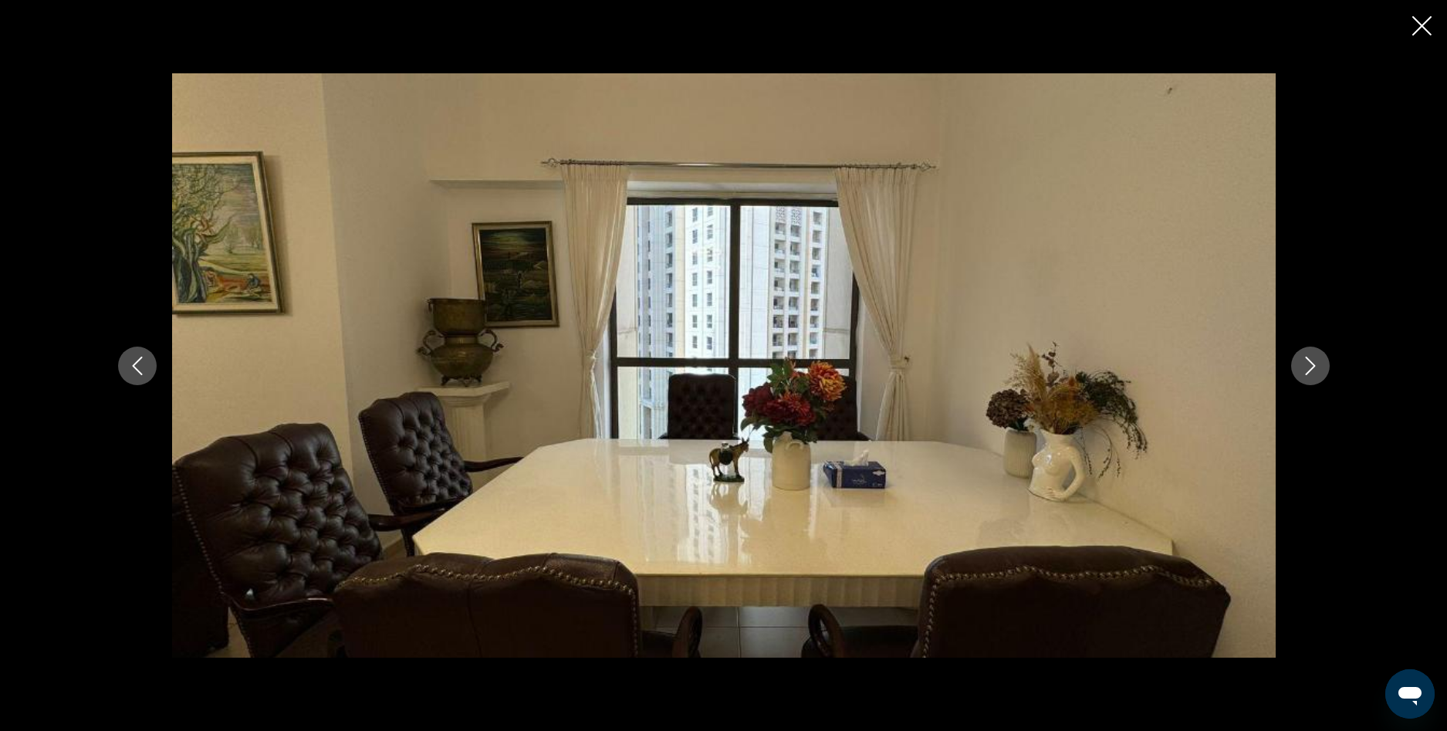
click at [1314, 360] on icon "Следующее изображение" at bounding box center [1310, 365] width 19 height 19
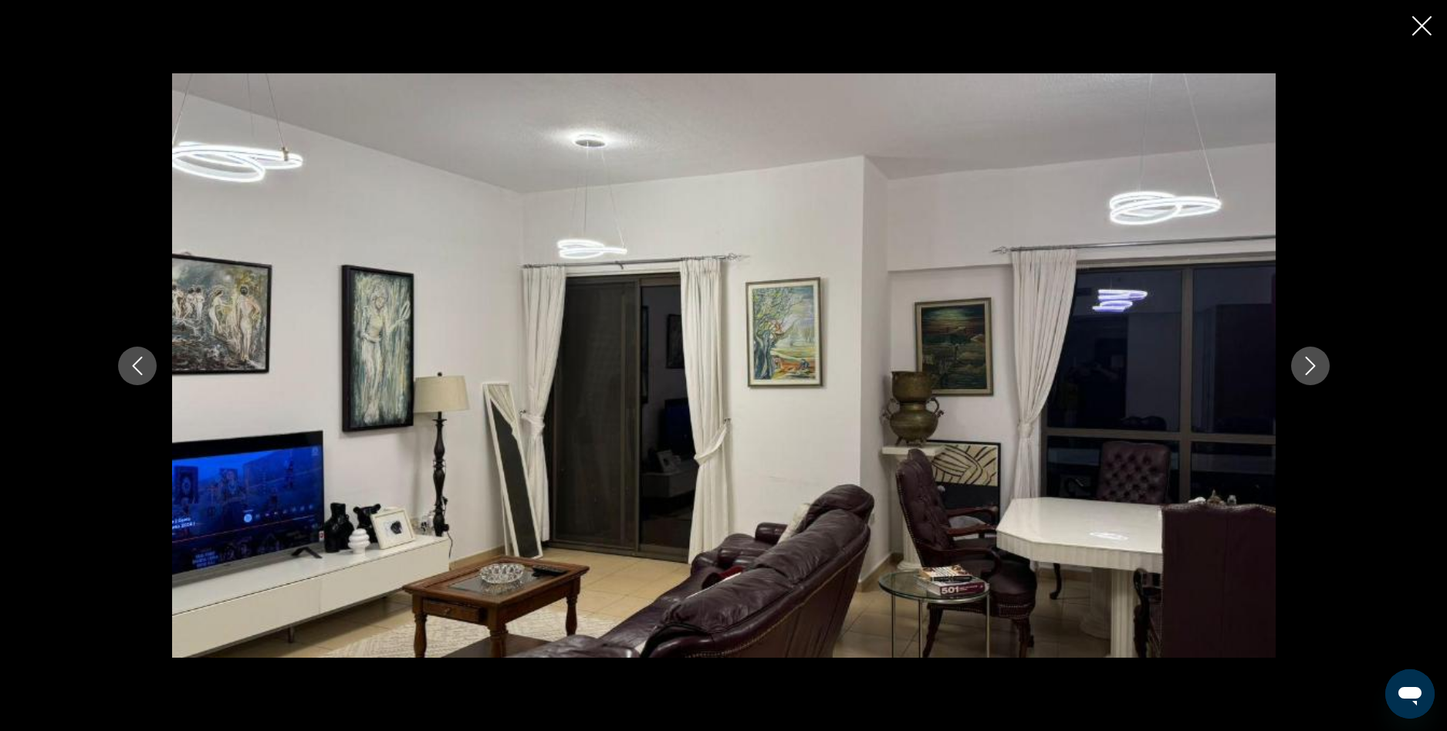
click at [1314, 360] on icon "Следующее изображение" at bounding box center [1310, 365] width 19 height 19
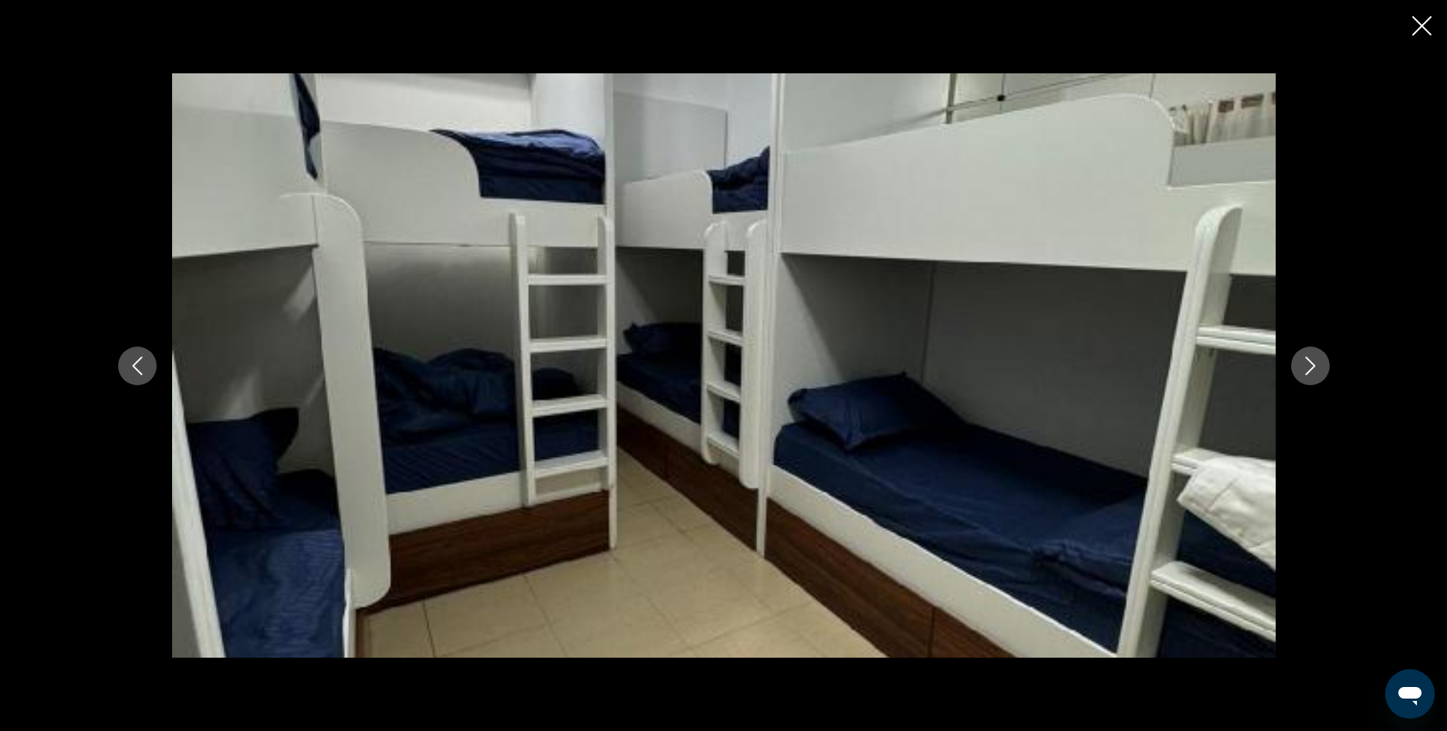
click at [1314, 360] on icon "Следующее изображение" at bounding box center [1310, 365] width 19 height 19
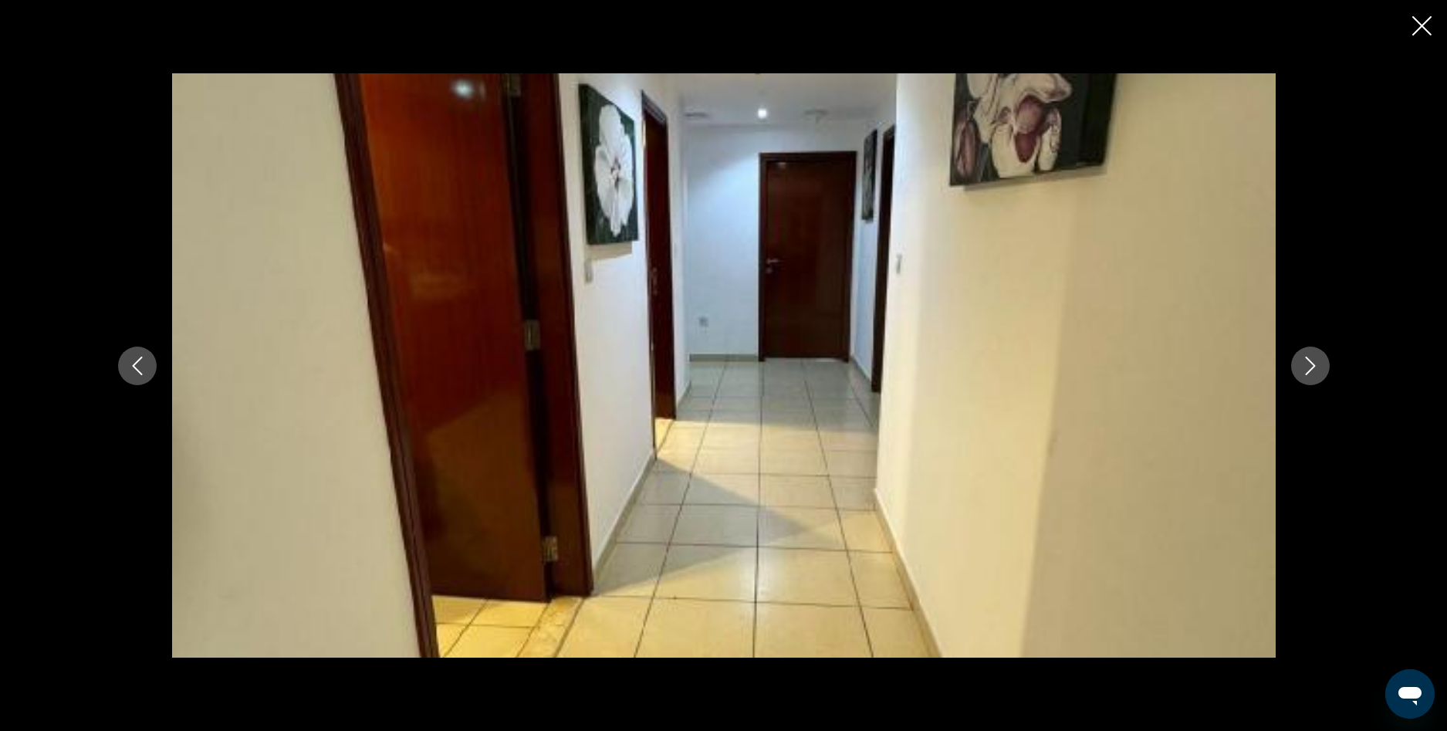
click at [1314, 360] on icon "Следующее изображение" at bounding box center [1310, 365] width 19 height 19
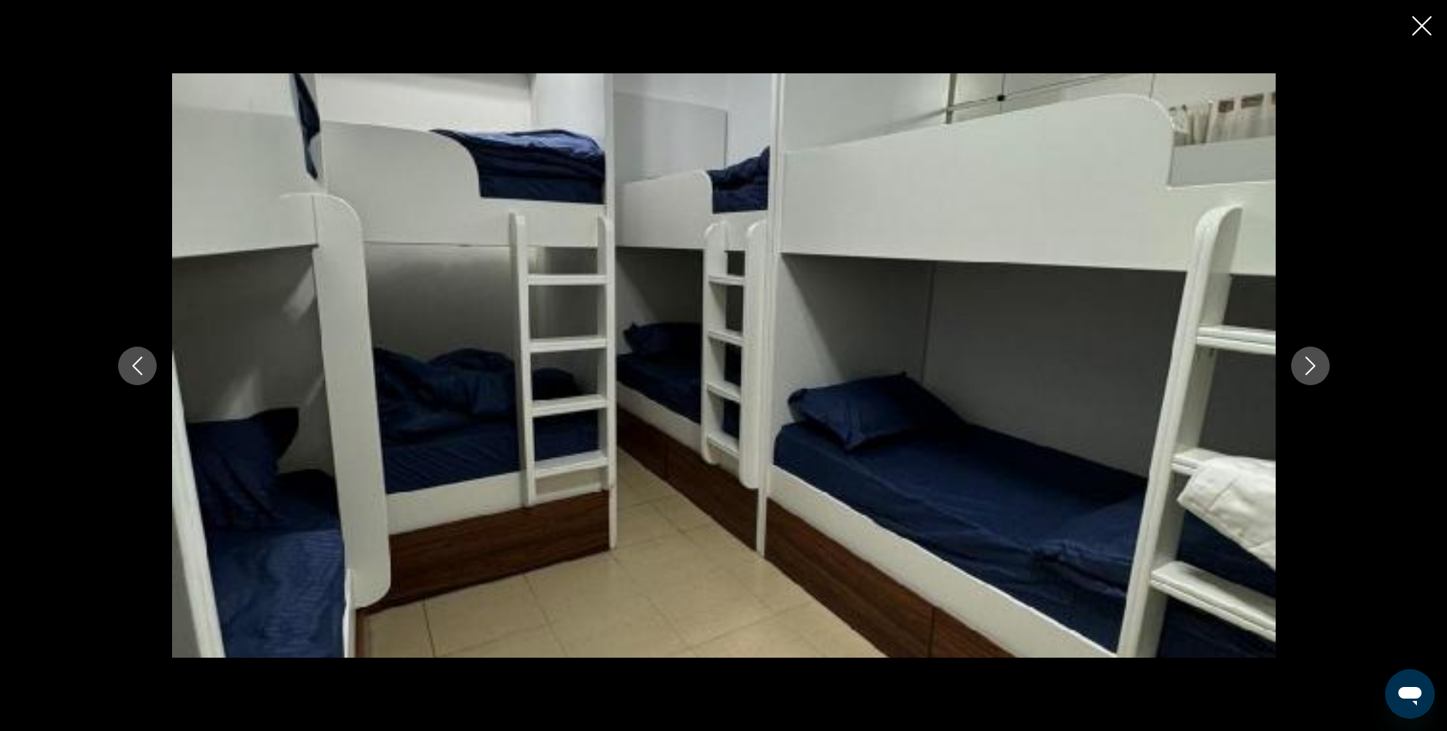
click at [1413, 26] on icon "Закрыть слайд-шоу" at bounding box center [1421, 25] width 19 height 19
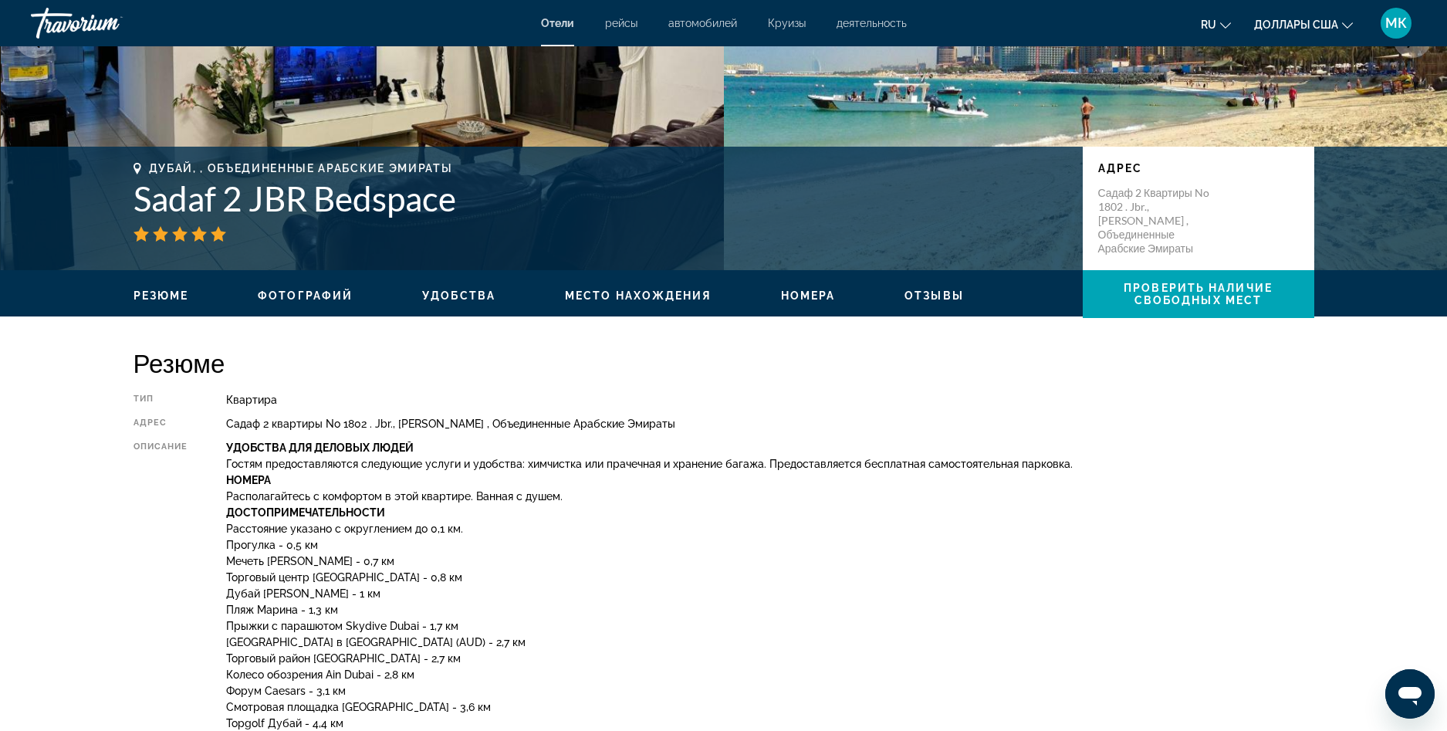
scroll to position [194, 0]
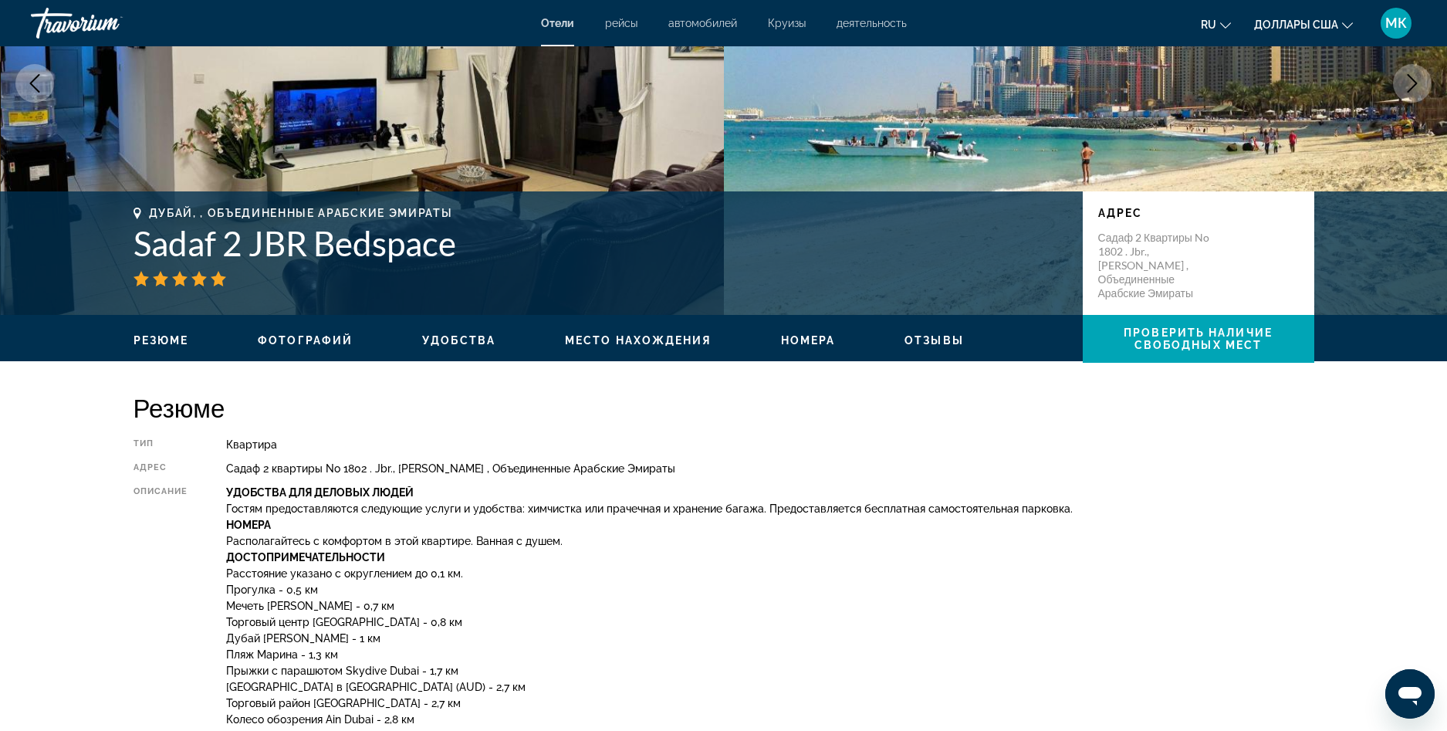
click at [815, 340] on span "Номера" at bounding box center [808, 340] width 55 height 12
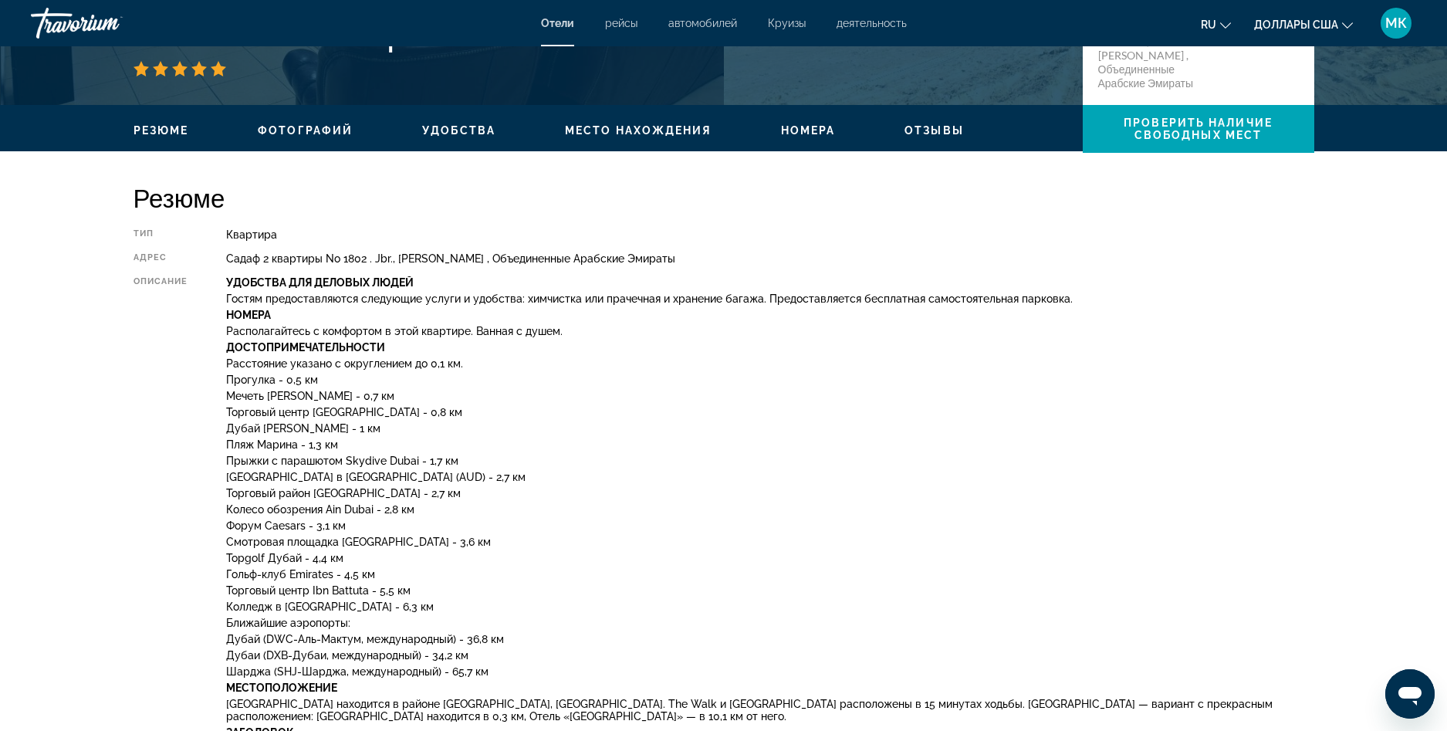
scroll to position [159, 0]
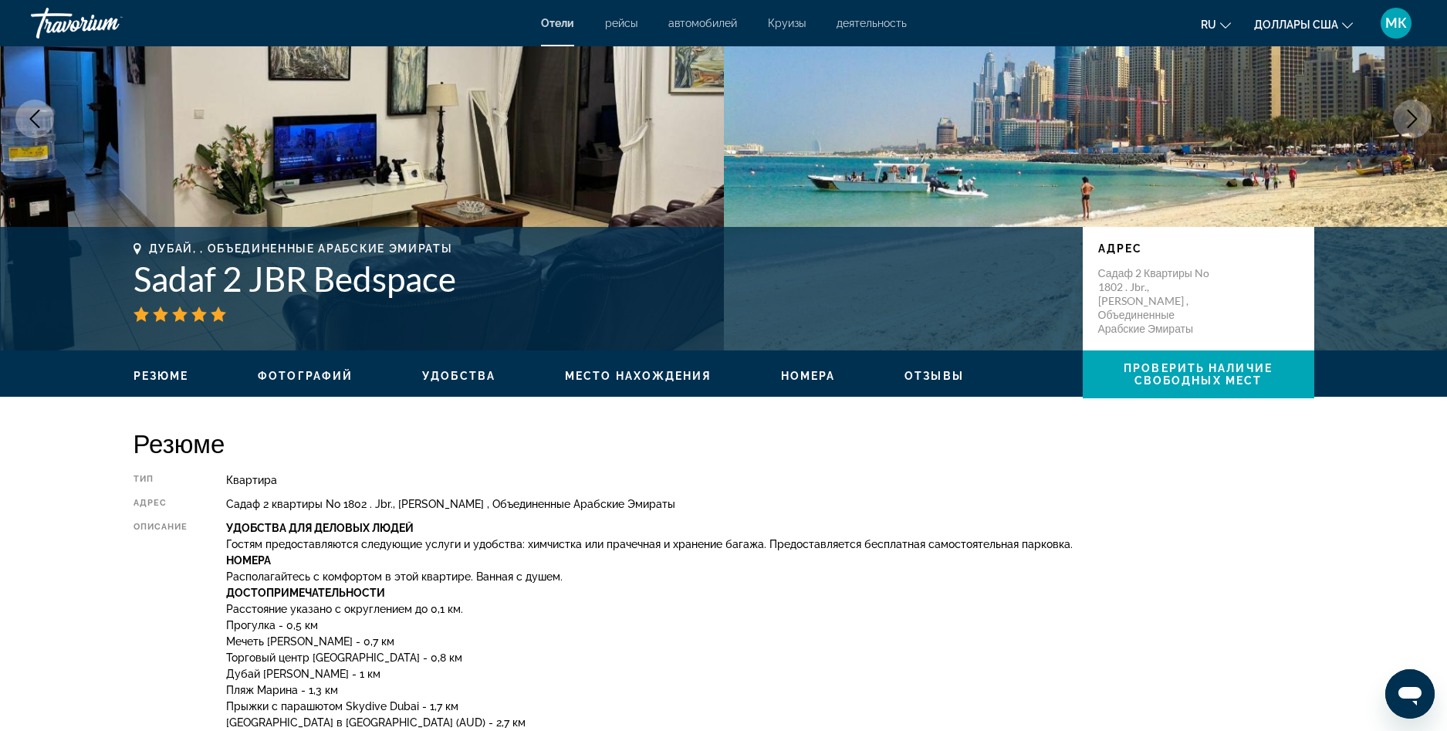
click at [931, 376] on span "Отзывы" at bounding box center [933, 376] width 59 height 12
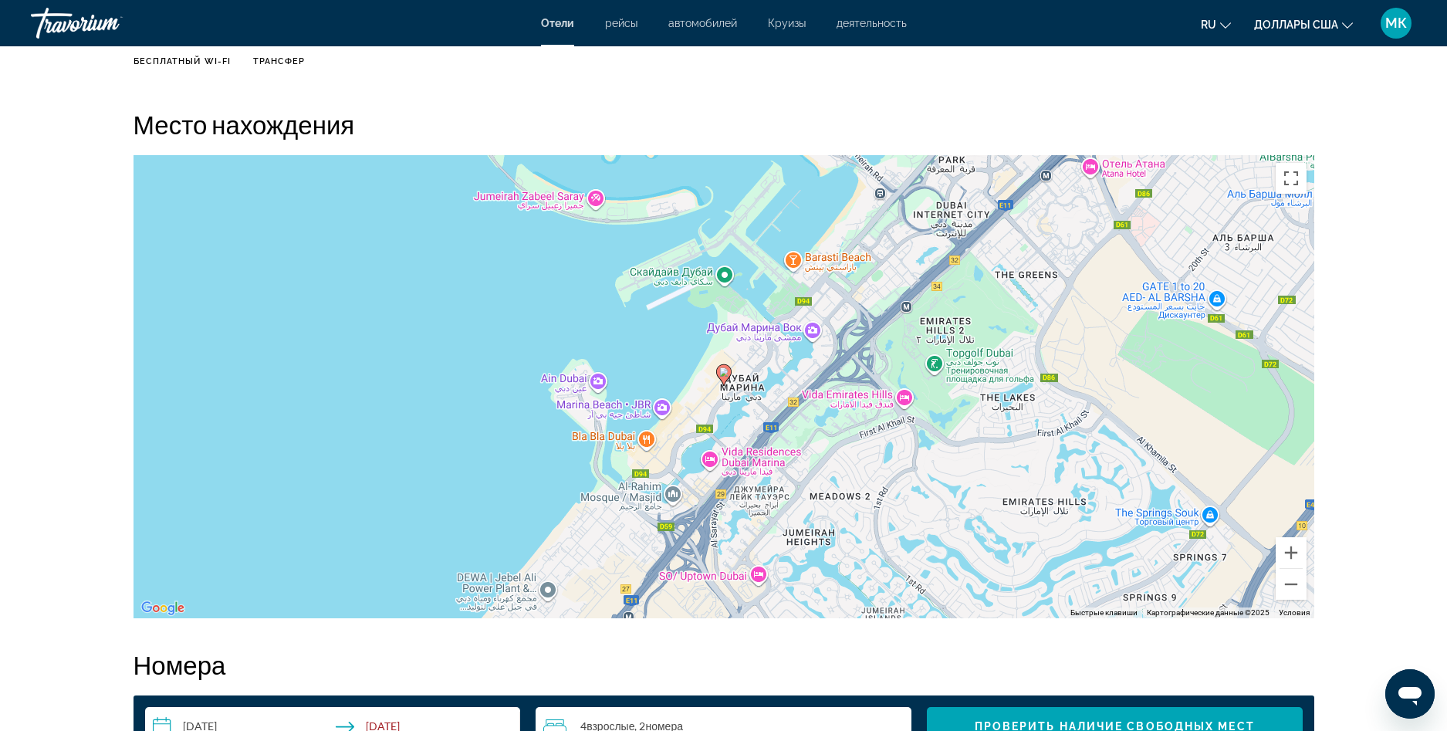
scroll to position [1741, 0]
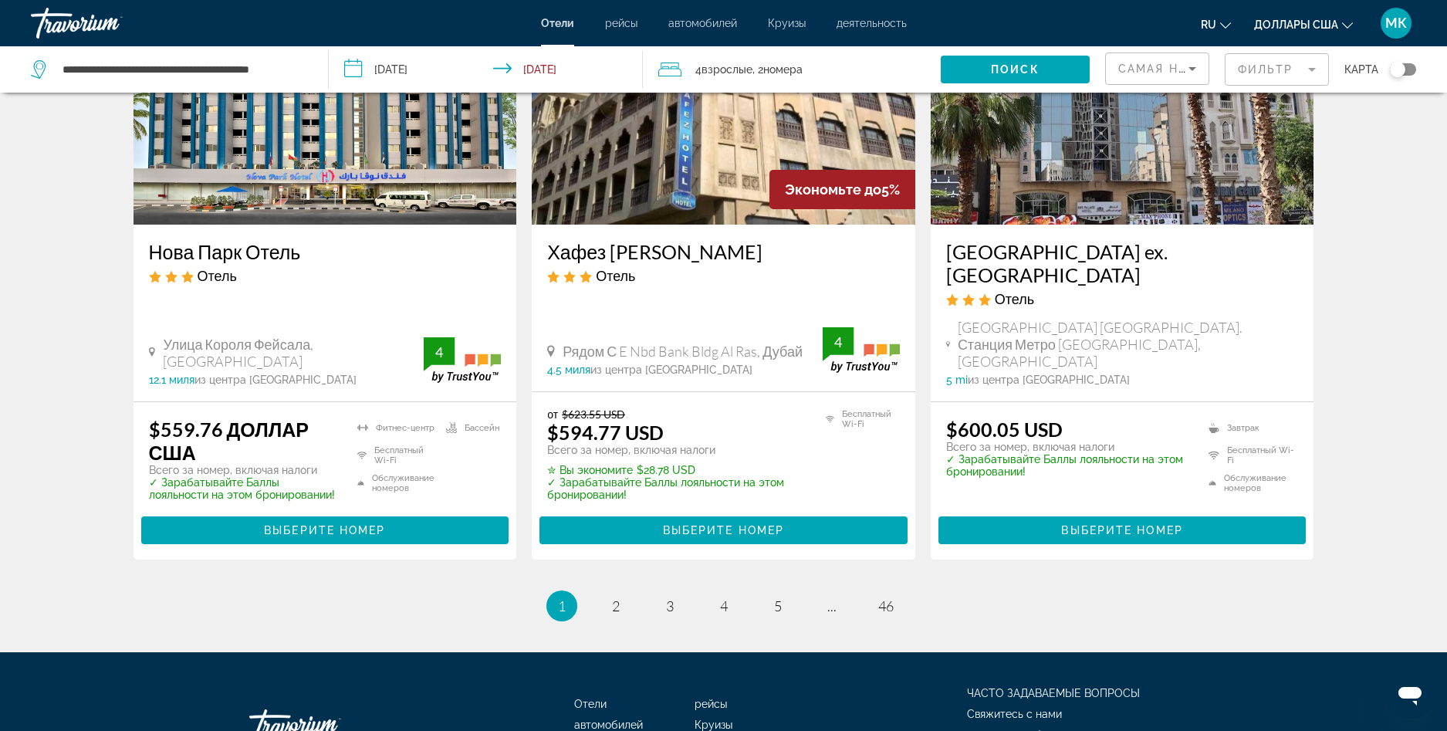
scroll to position [1929, 0]
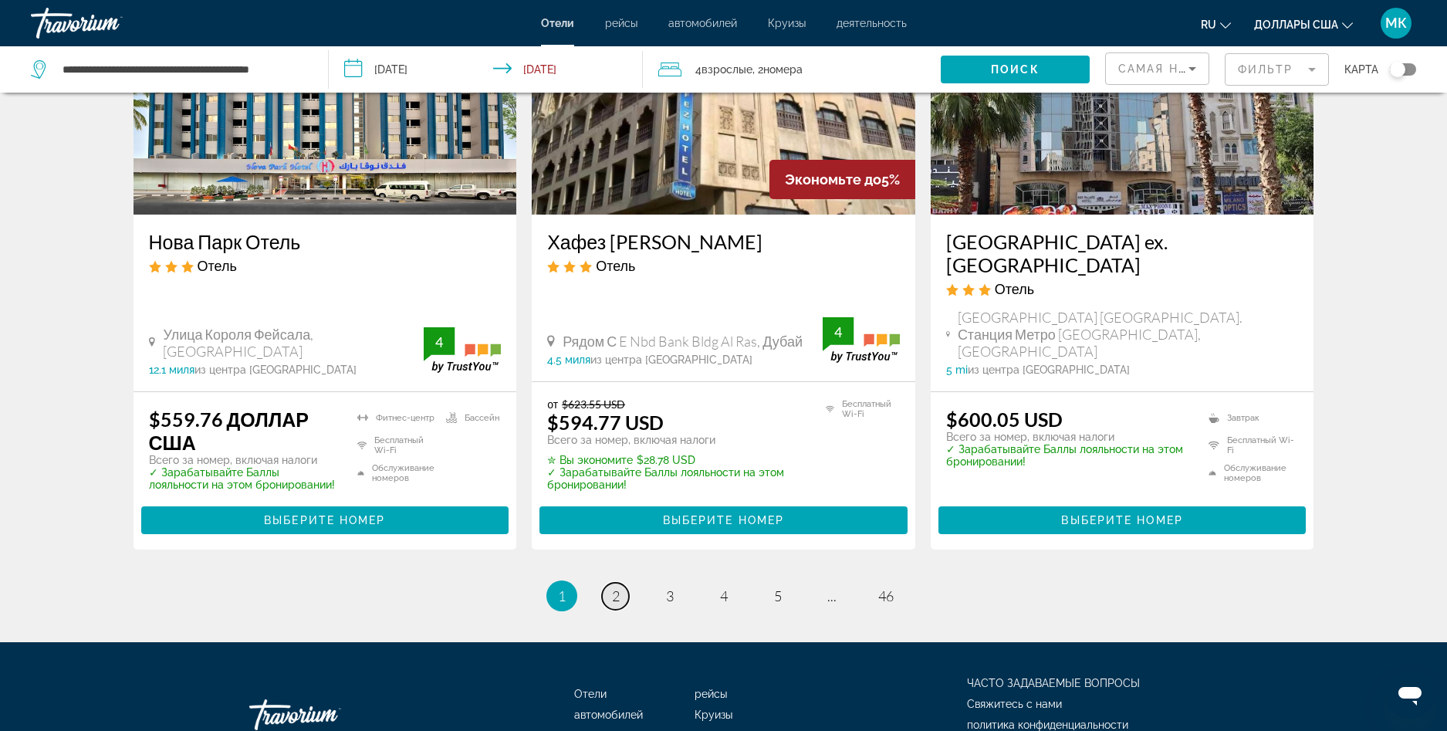
click at [620, 582] on link "страница 2" at bounding box center [615, 595] width 27 height 27
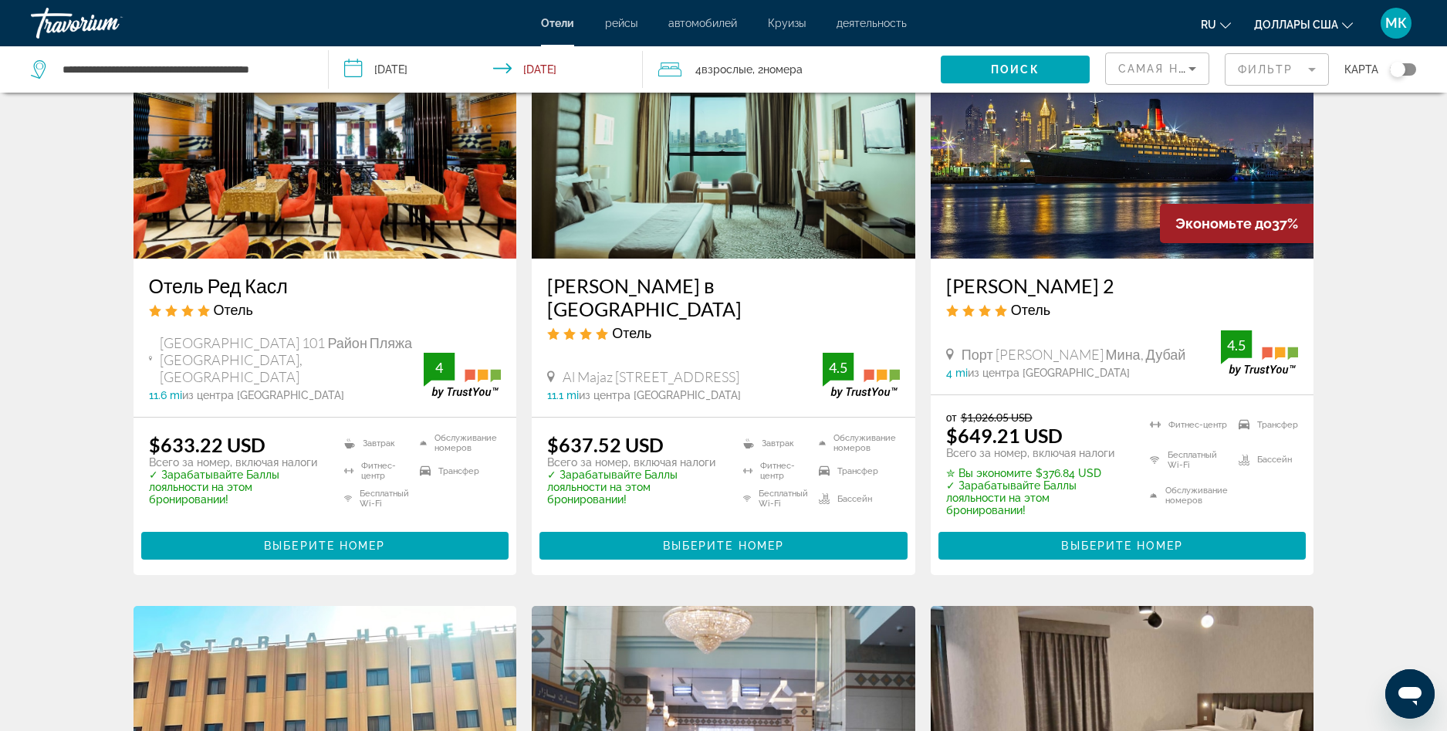
scroll to position [115, 0]
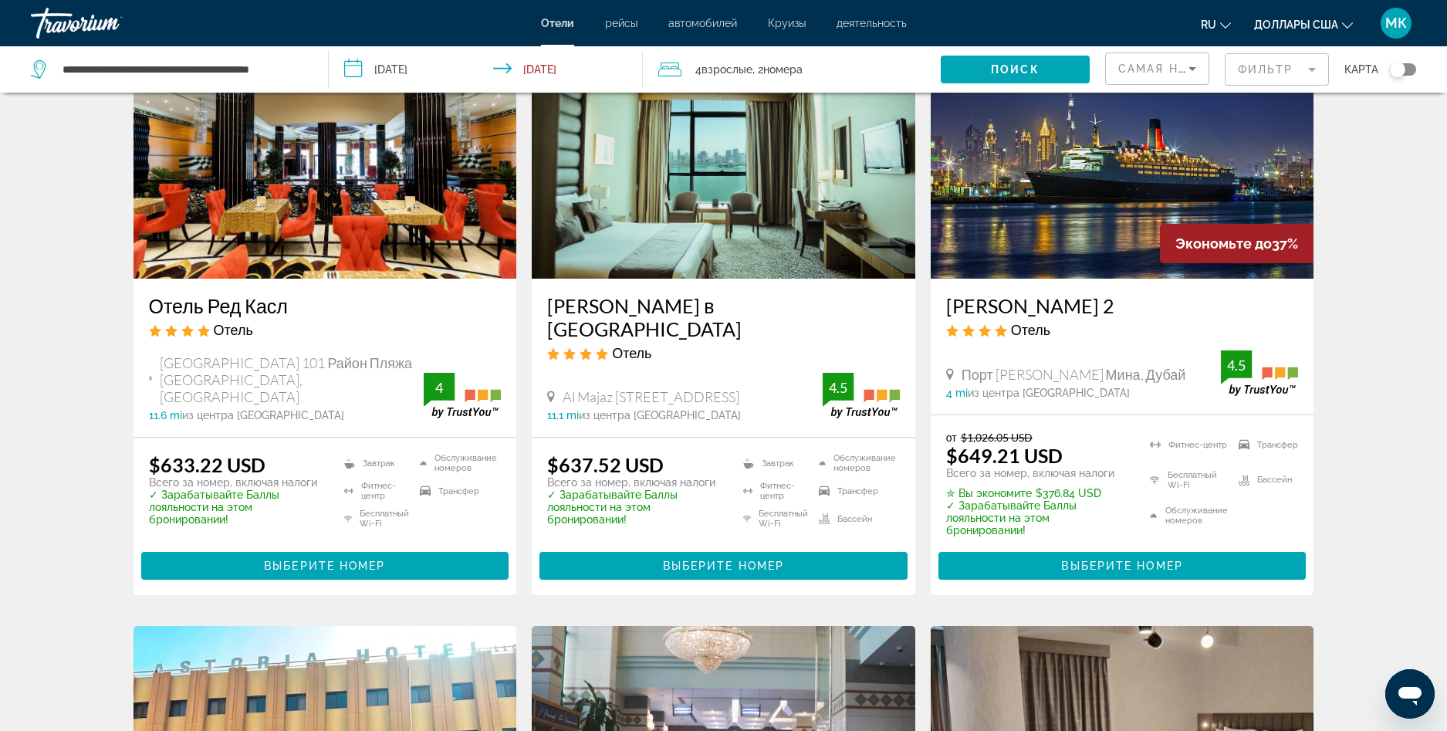
click at [268, 306] on h3 "Отель Ред Касл" at bounding box center [325, 305] width 353 height 23
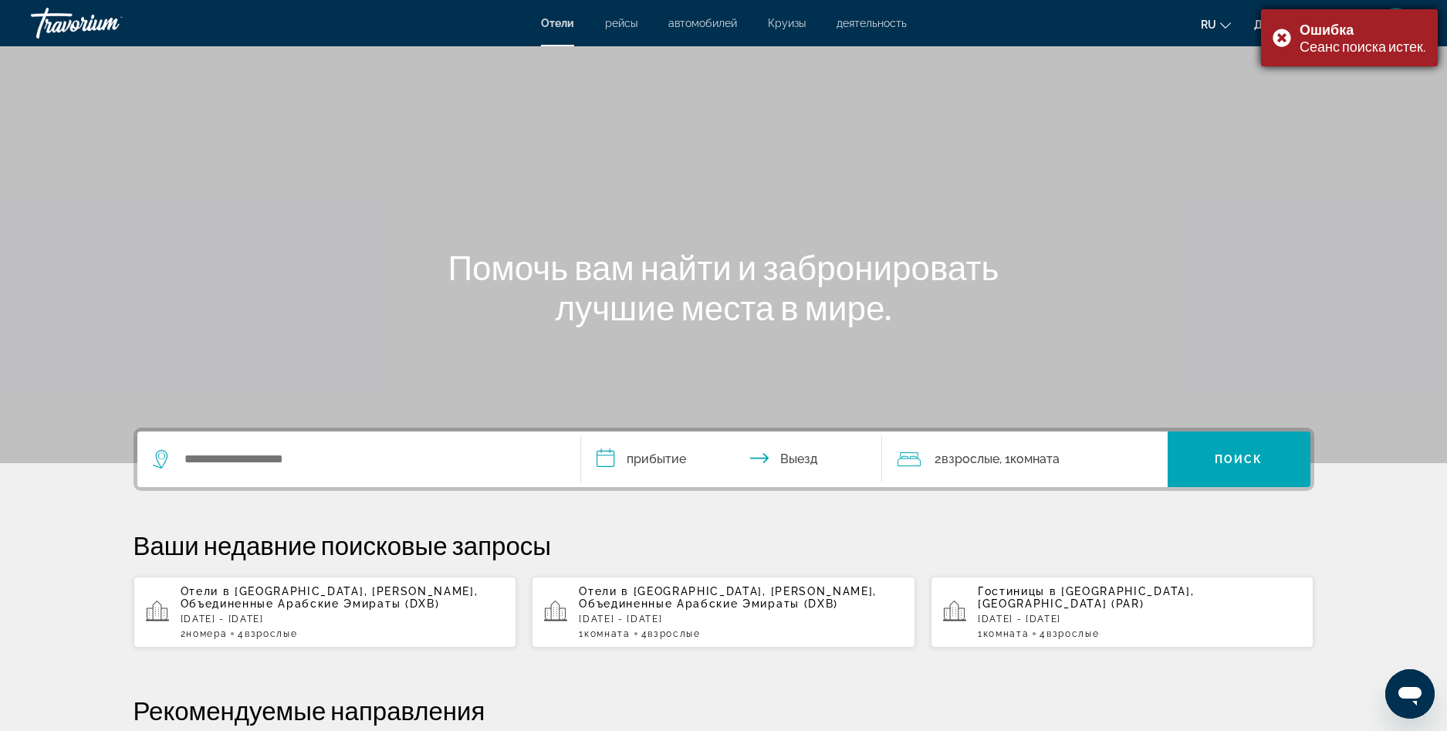
click at [1278, 33] on div "Ошибка Сеанс поиска истек." at bounding box center [1349, 37] width 177 height 57
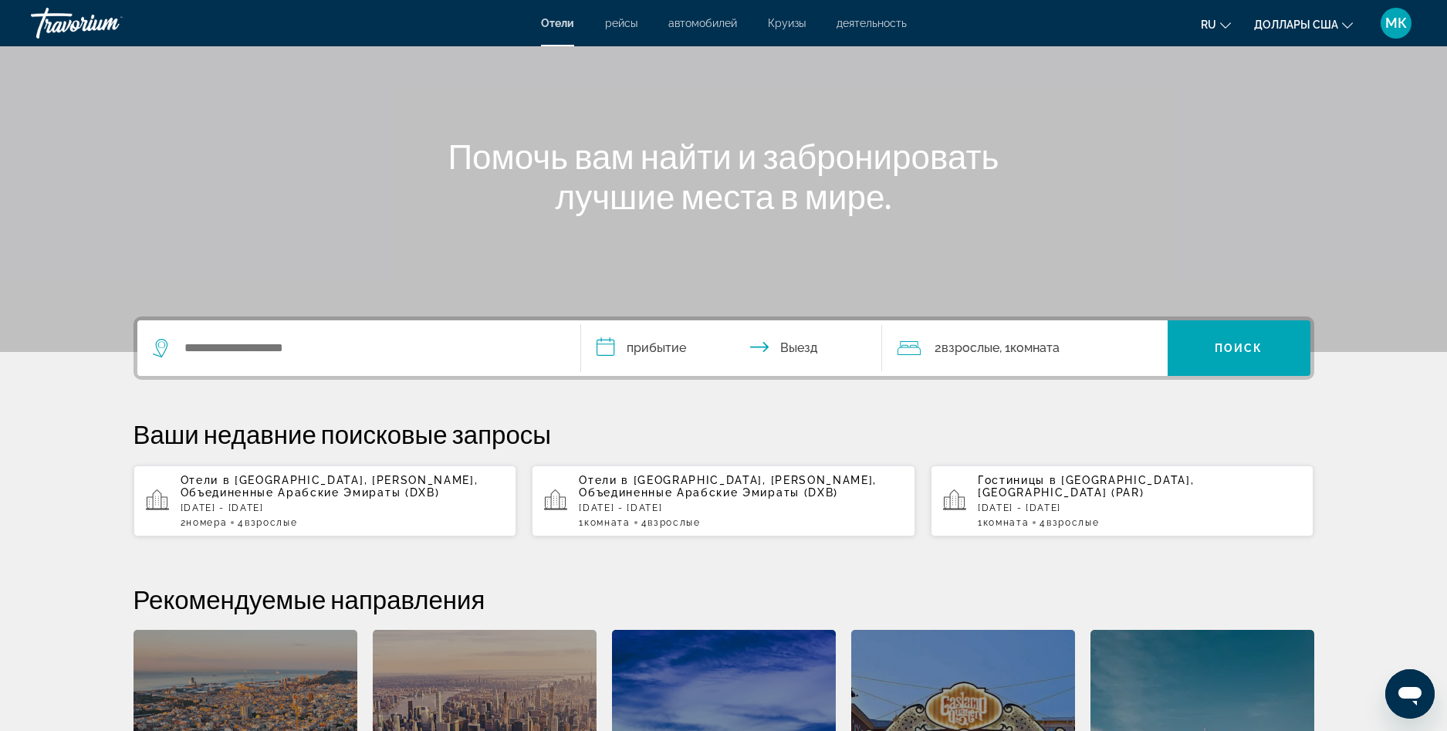
scroll to position [309, 0]
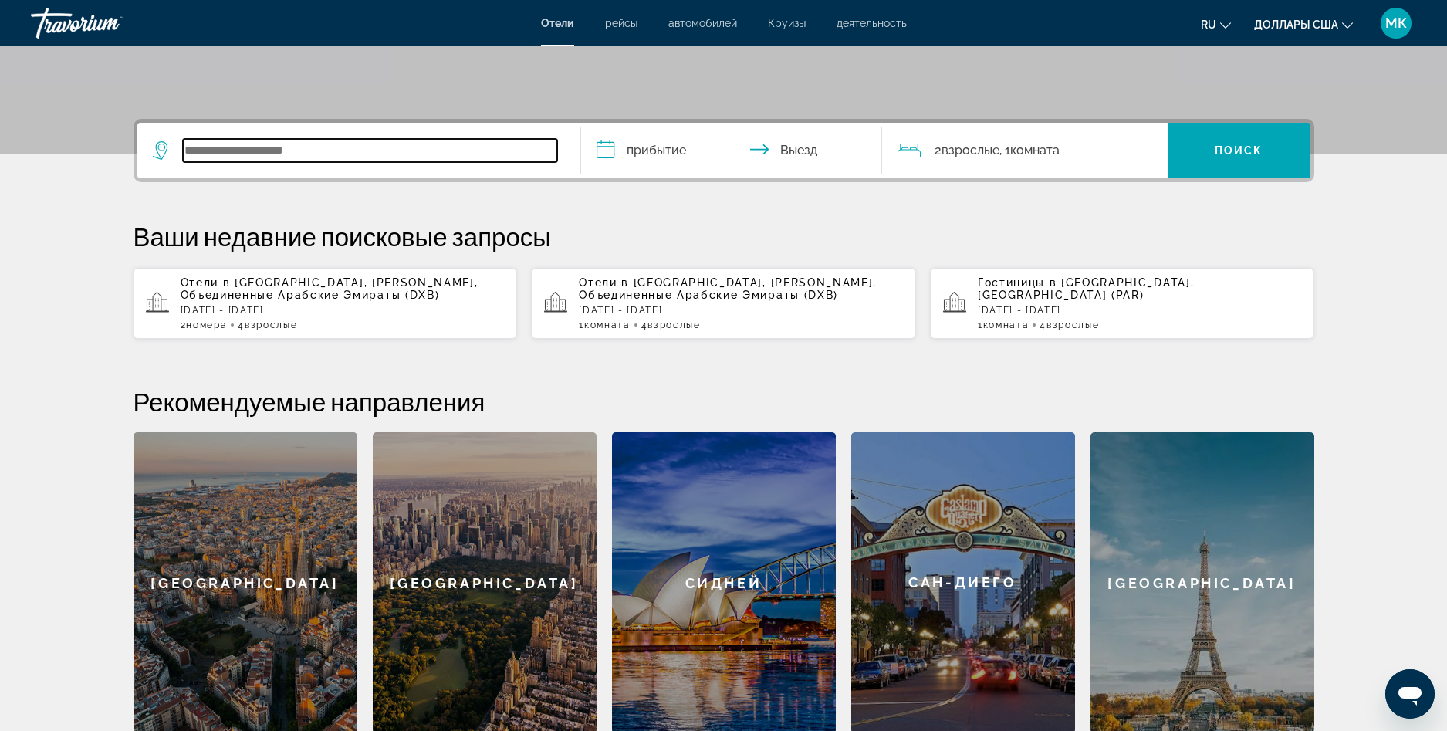
click at [194, 147] on input "Виджет поиска" at bounding box center [370, 150] width 374 height 23
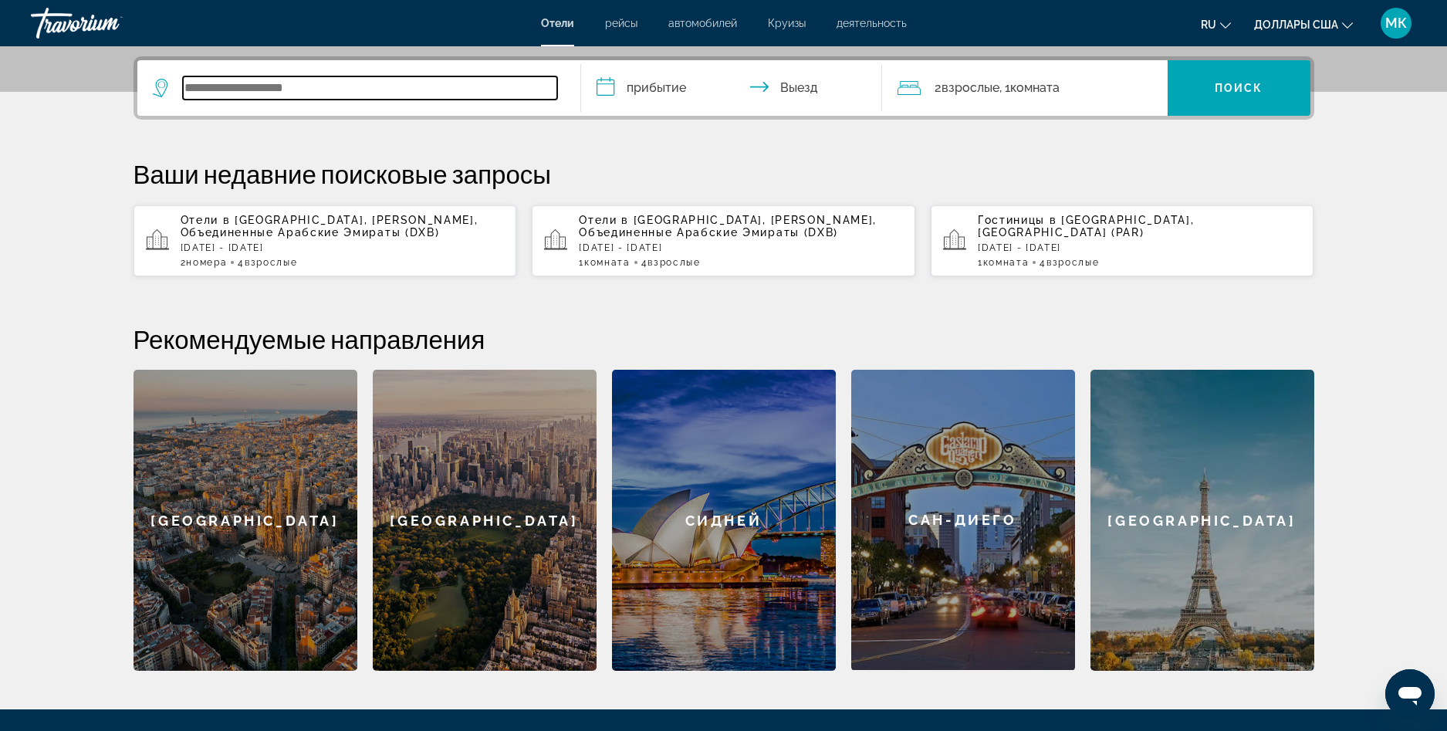
scroll to position [377, 0]
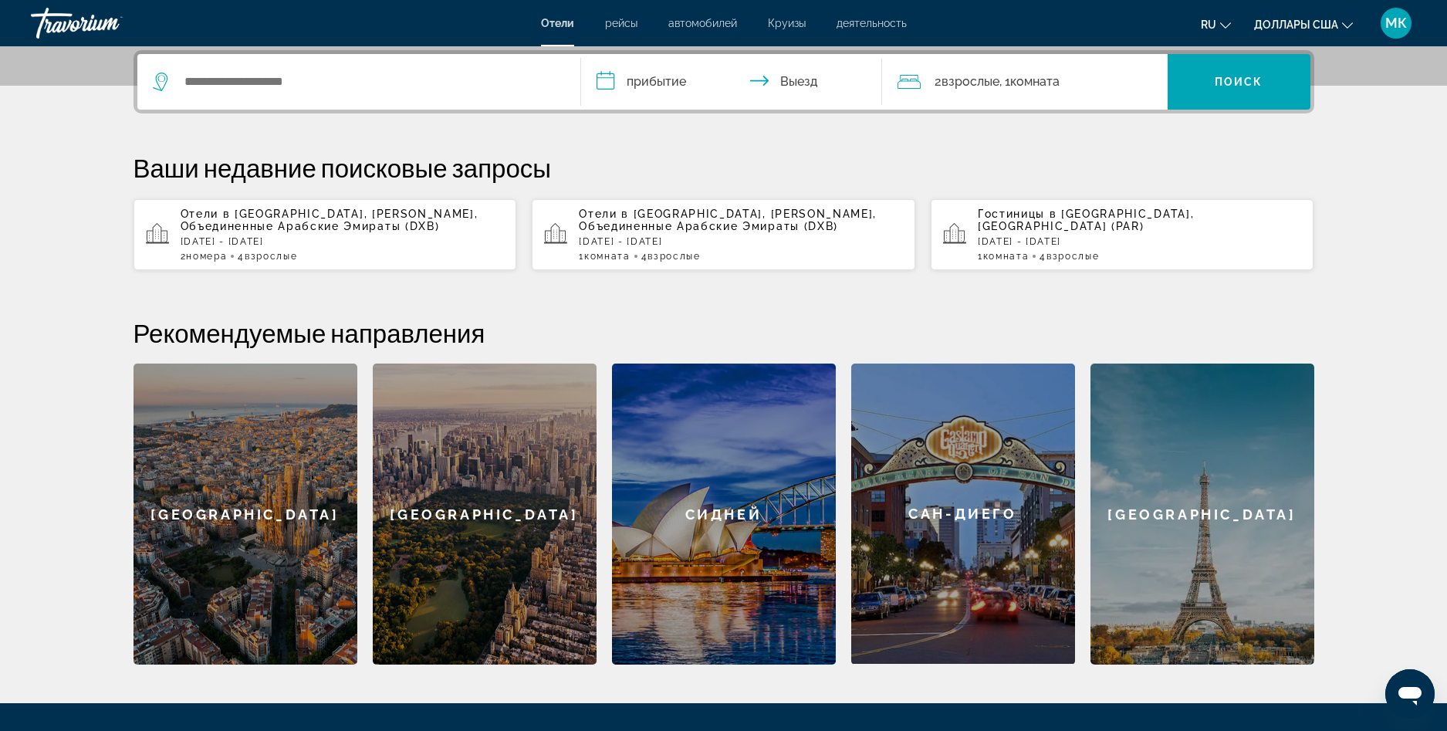
click at [281, 248] on div "Отели в Дубай , Эмират Дубай, Объединенные Арабские Эмираты (DXB) Вт, 30 дек - …" at bounding box center [343, 235] width 324 height 54
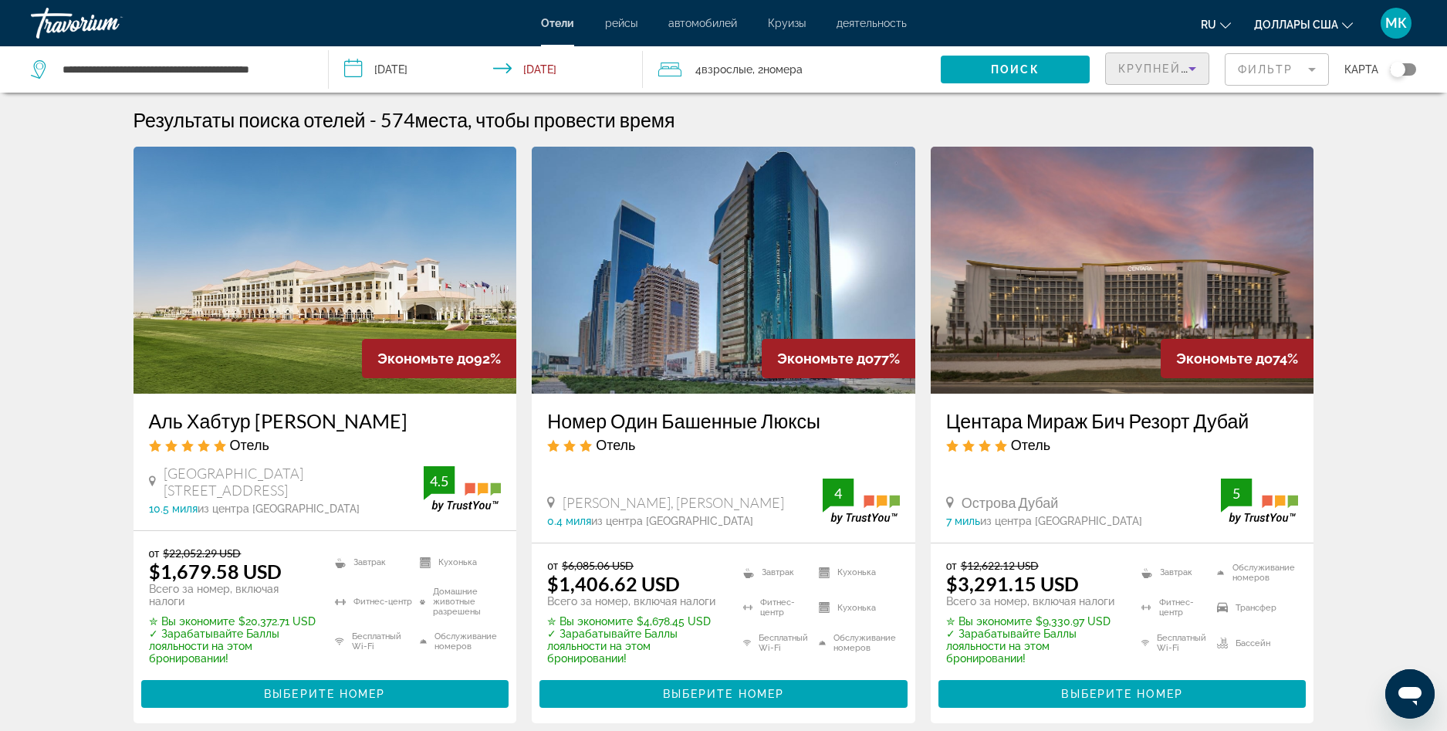
click at [1193, 72] on icon "Сортировать по" at bounding box center [1192, 68] width 19 height 19
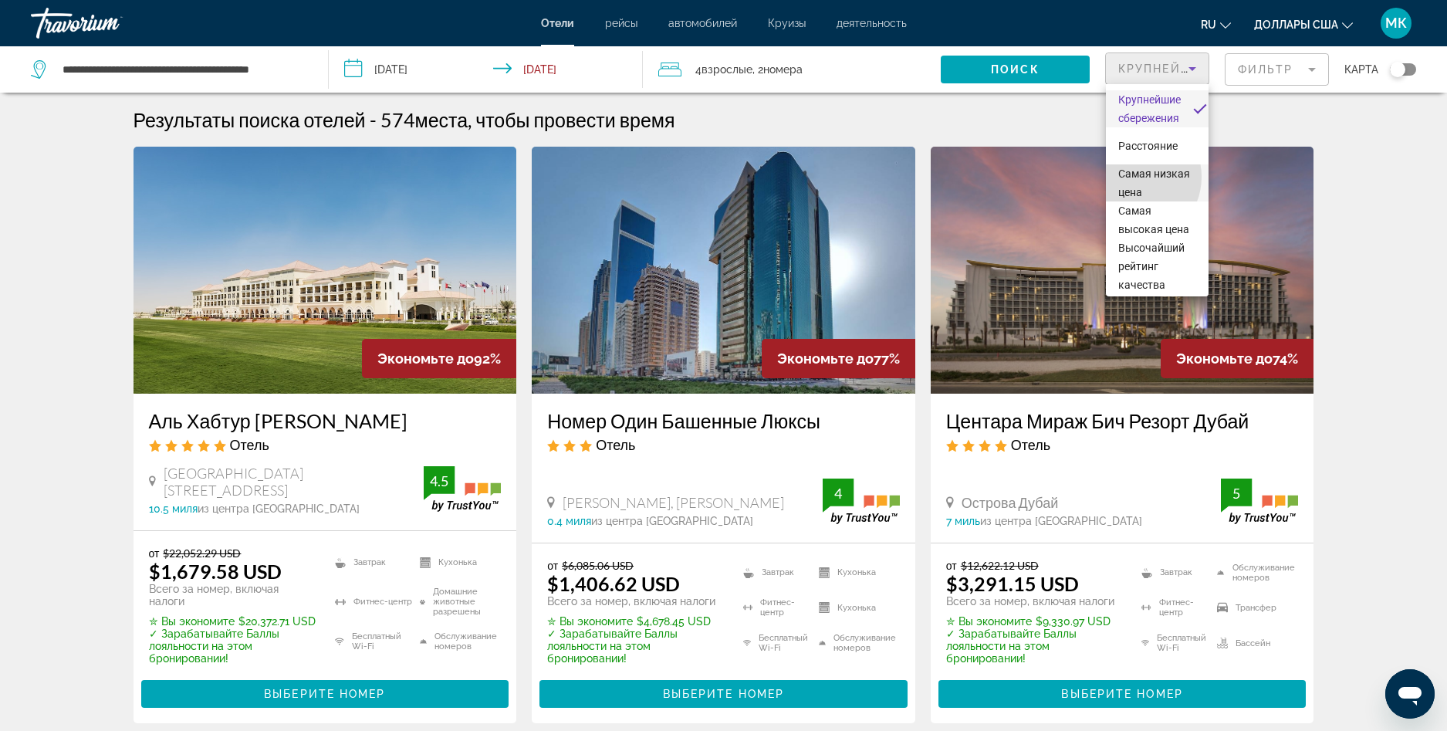
click at [1133, 177] on span "Самая низкая цена" at bounding box center [1154, 182] width 72 height 31
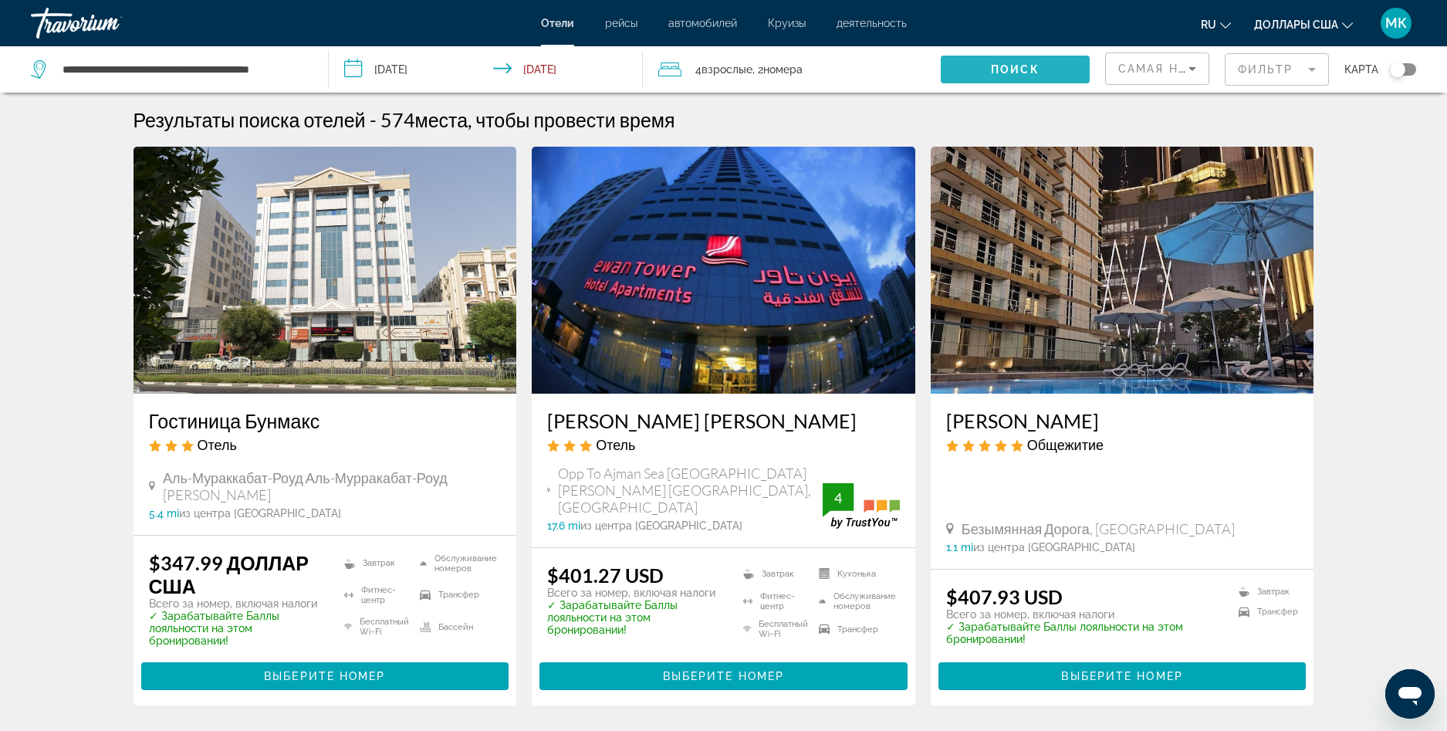
click at [1030, 66] on span "Поиск" at bounding box center [1015, 69] width 49 height 12
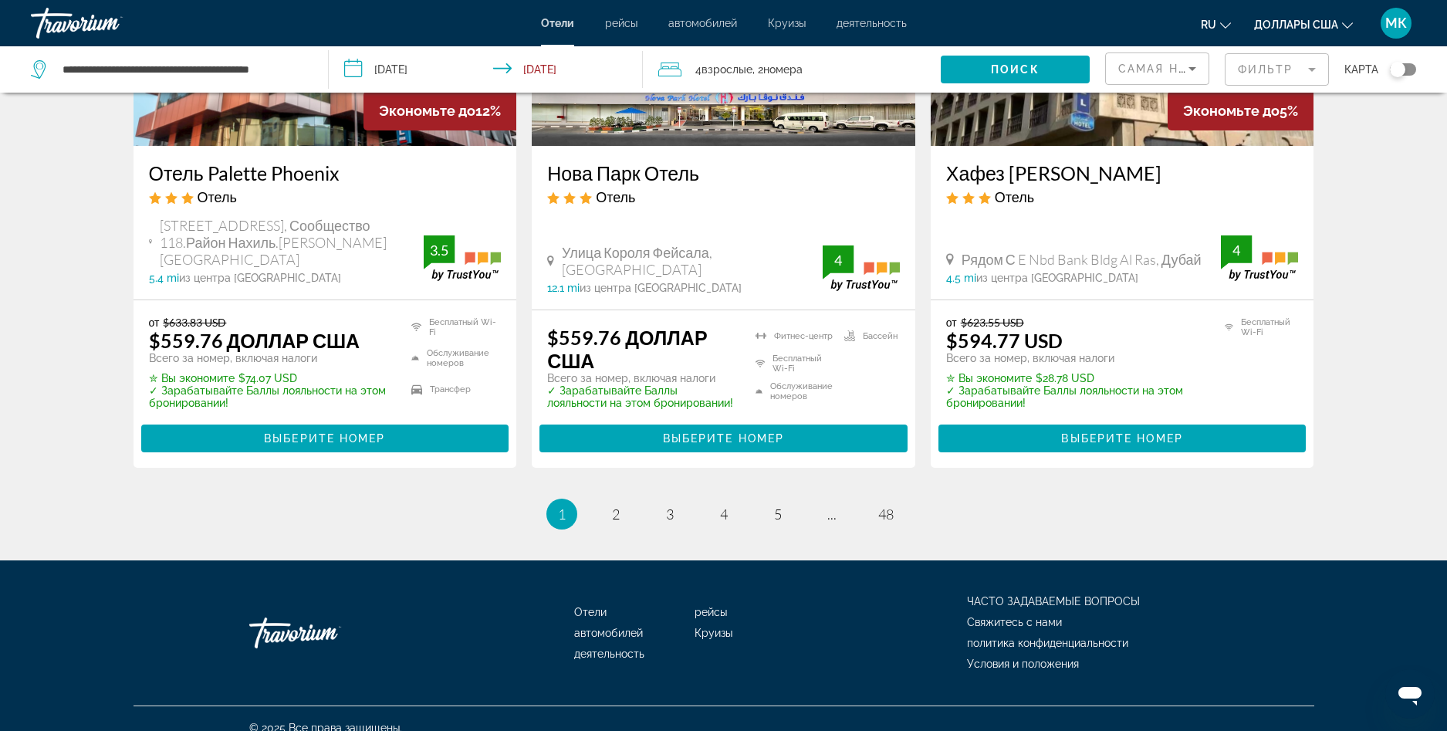
scroll to position [1984, 0]
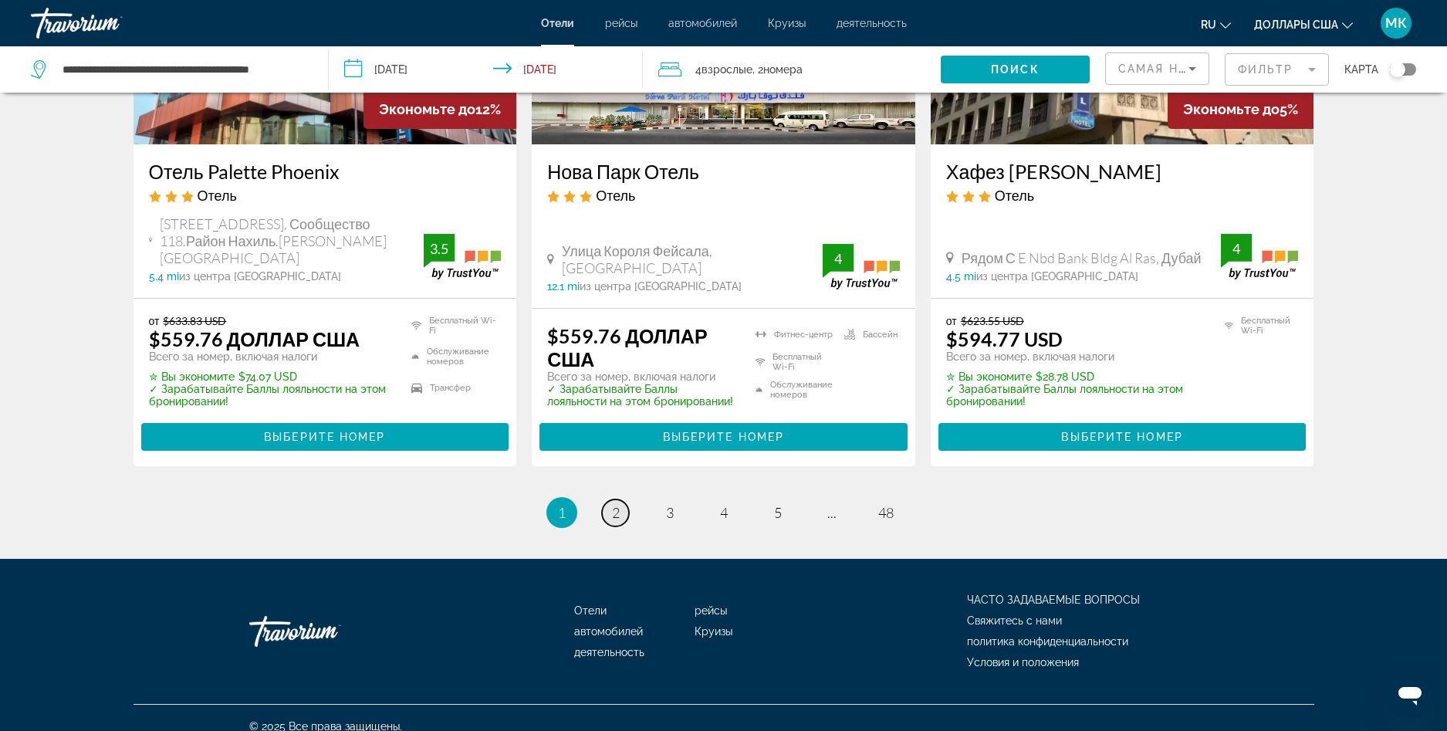
click at [616, 504] on span "2" at bounding box center [616, 512] width 8 height 17
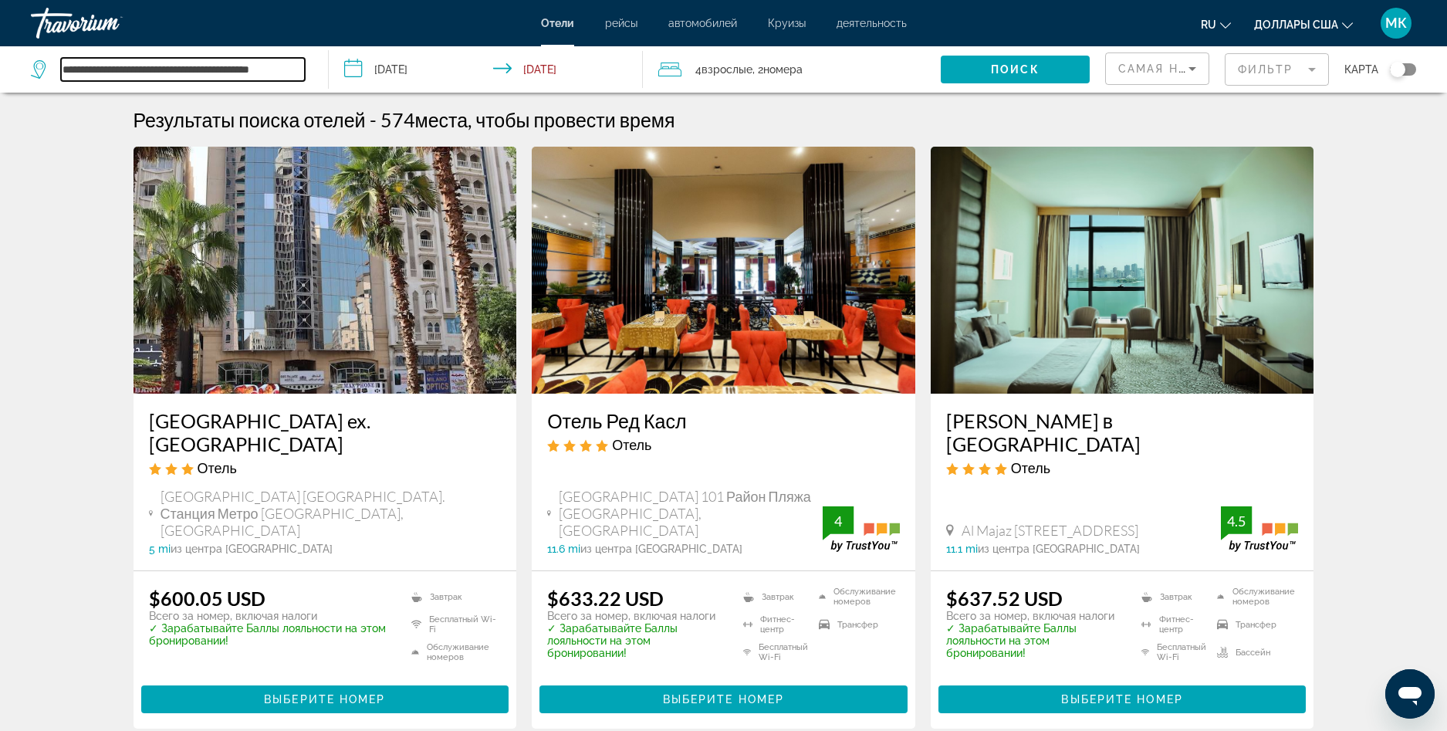
click at [304, 66] on input "**********" at bounding box center [183, 69] width 244 height 23
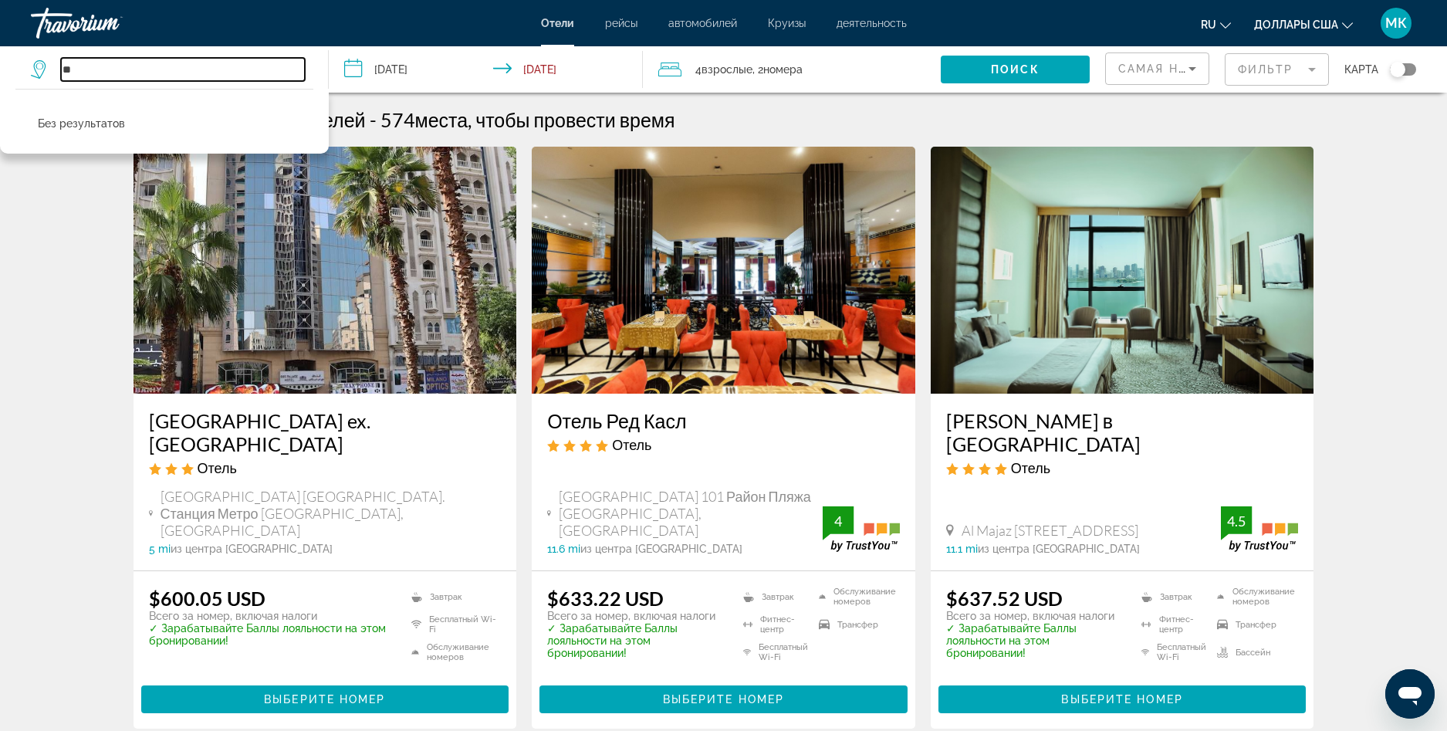
type input "*"
type input "****"
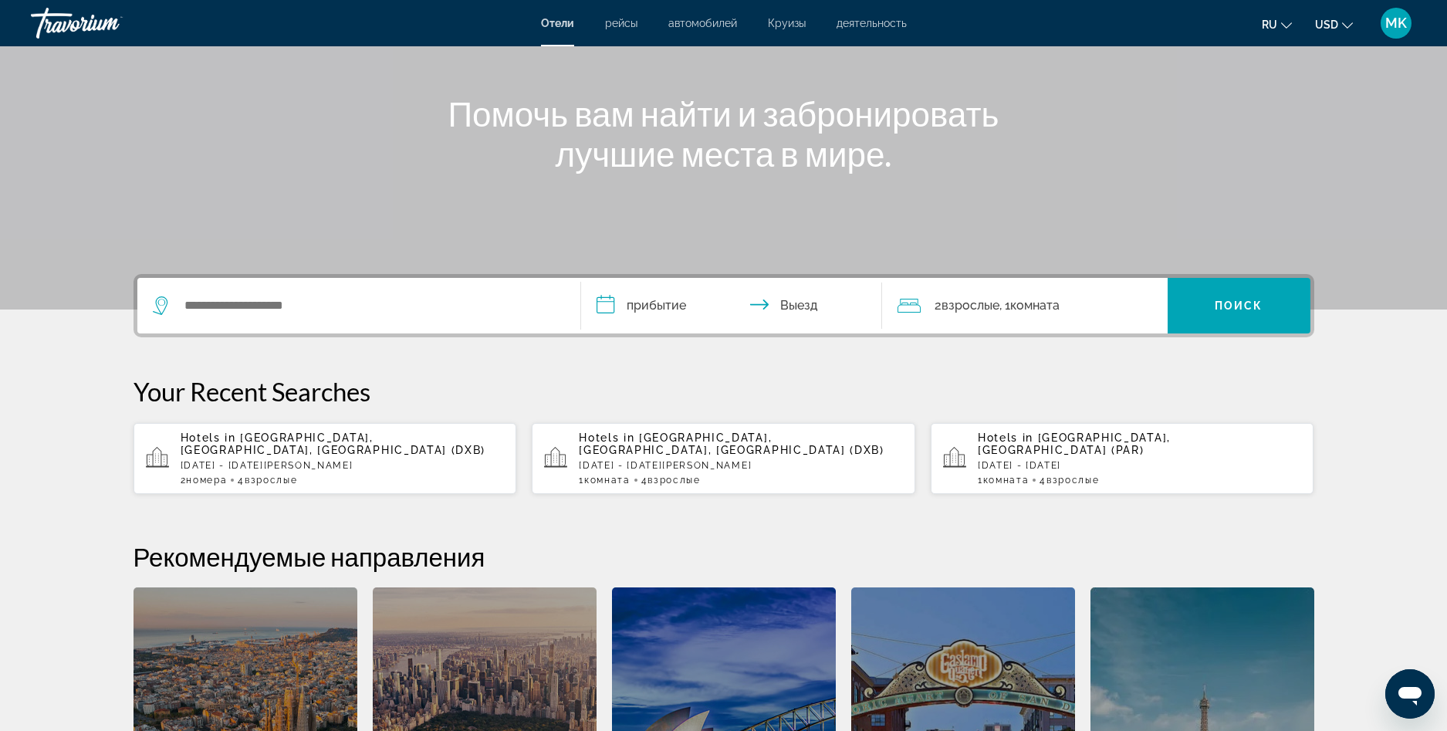
scroll to position [154, 0]
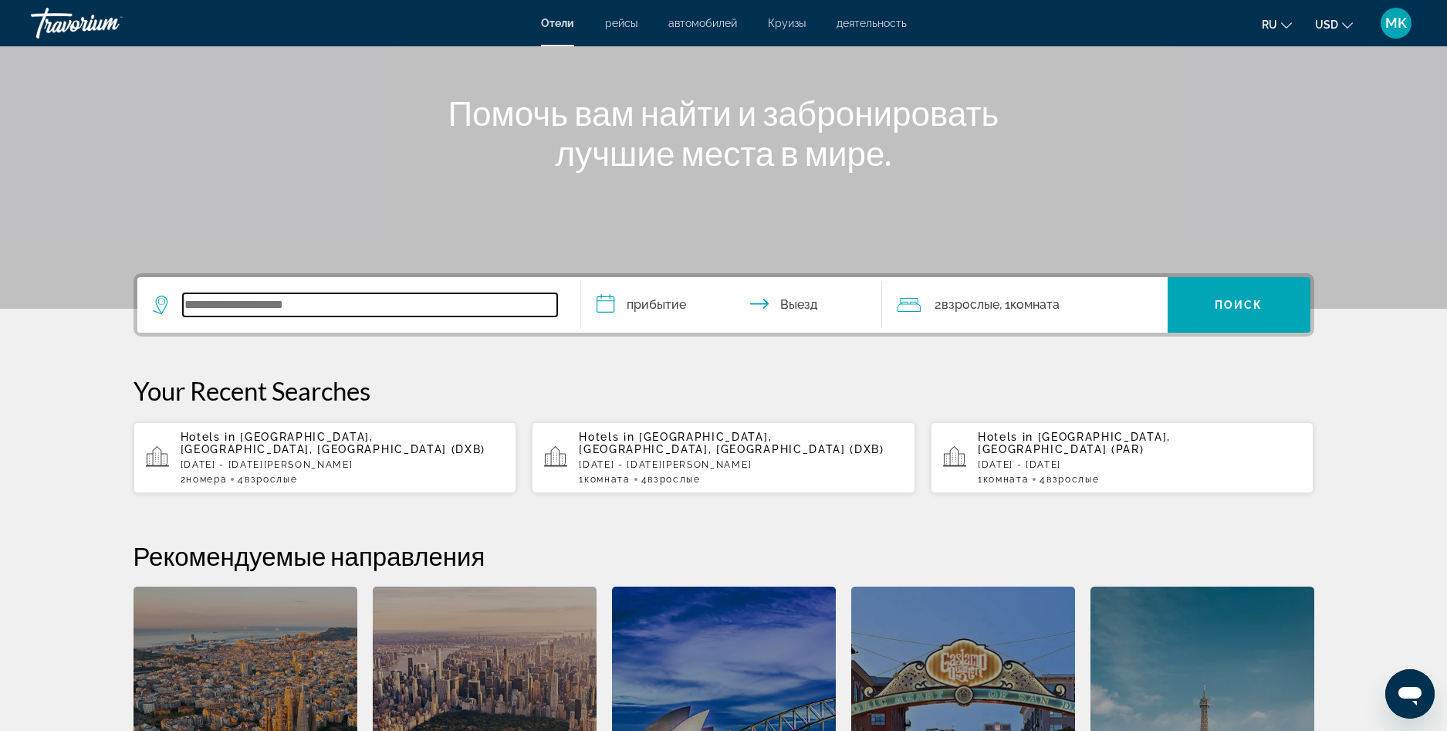
click at [194, 308] on input "Search widget" at bounding box center [370, 304] width 374 height 23
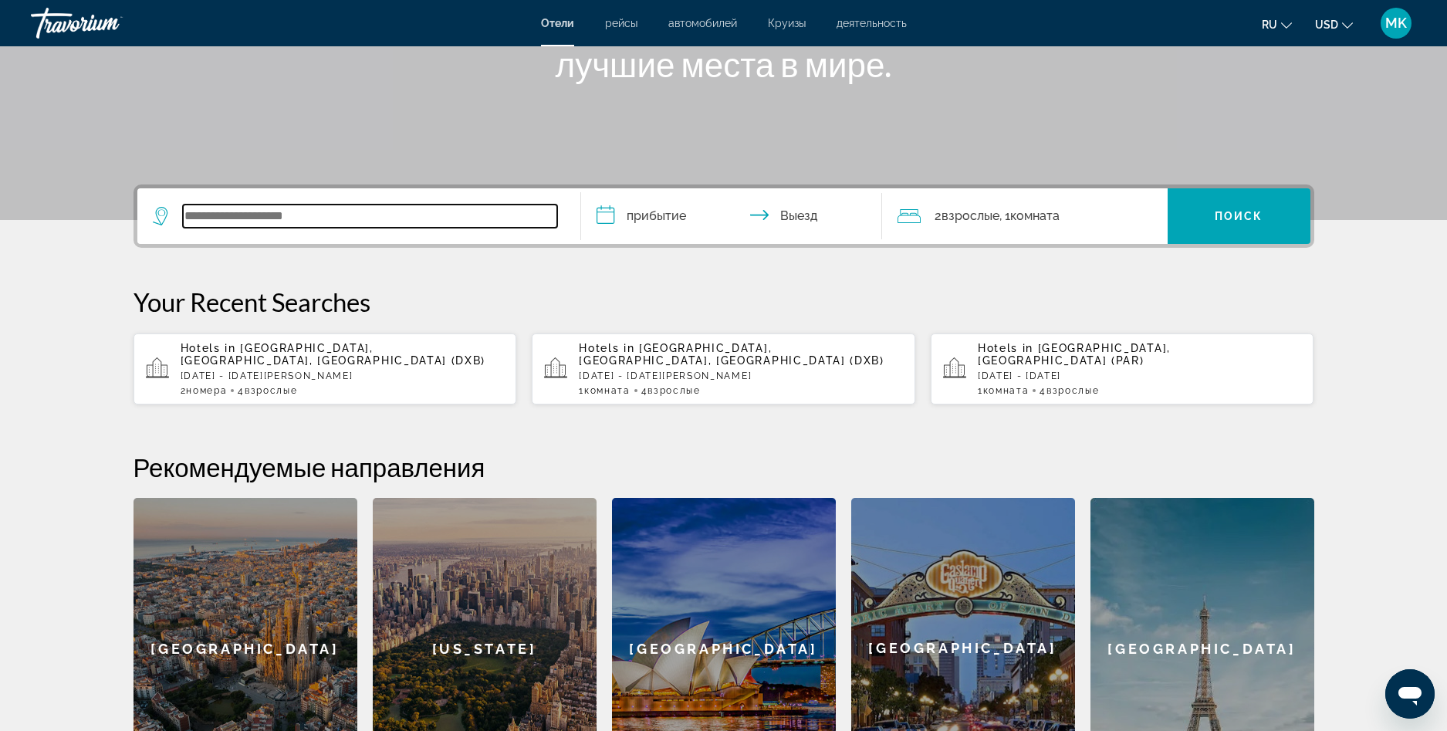
scroll to position [377, 0]
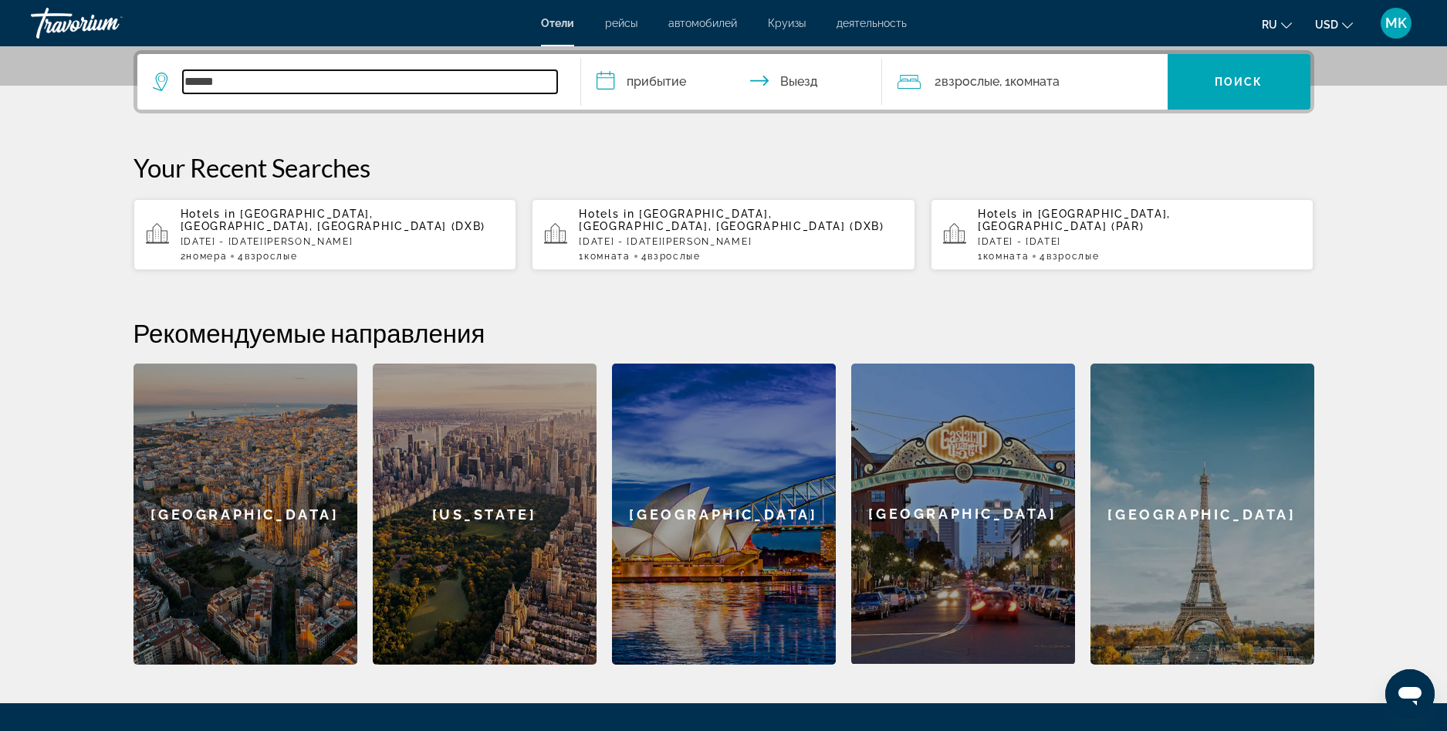
type input "******"
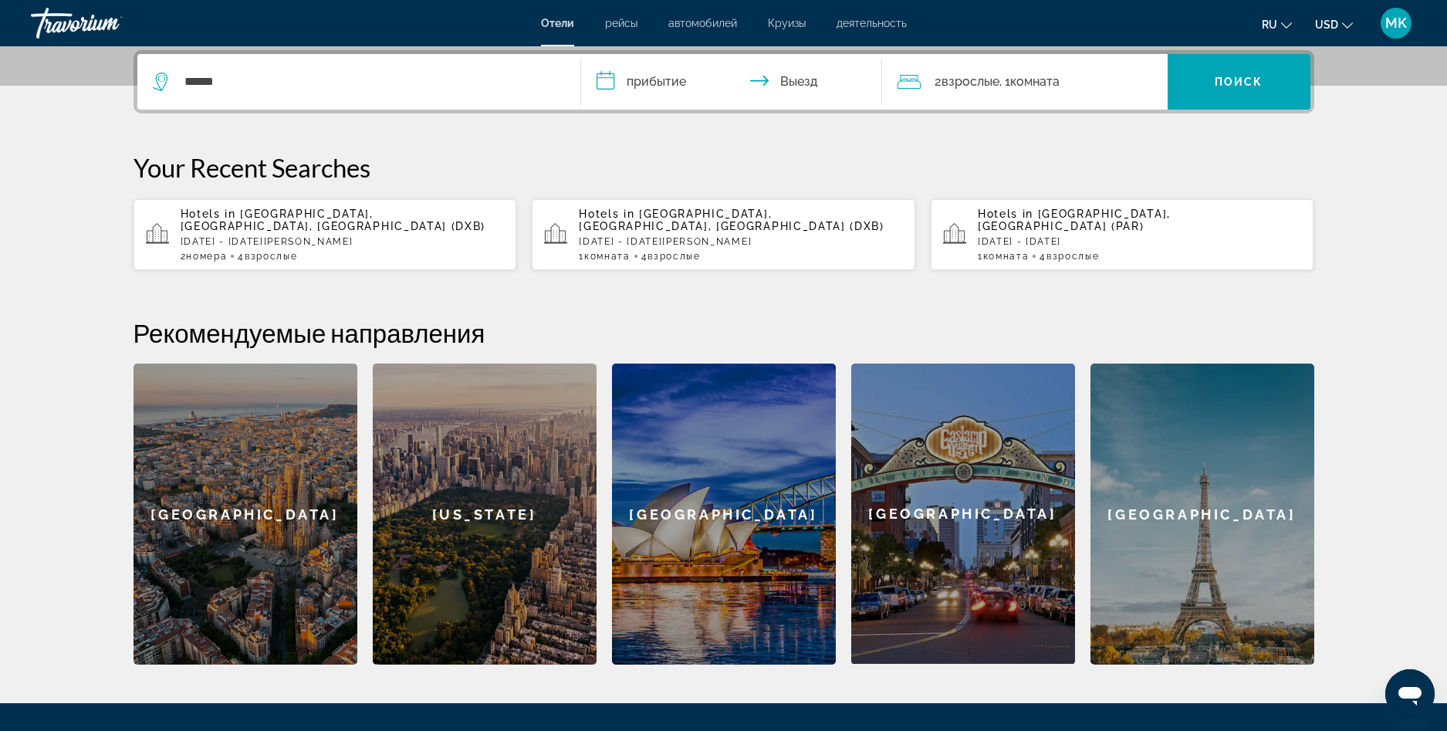
click at [606, 79] on input "**********" at bounding box center [734, 84] width 307 height 60
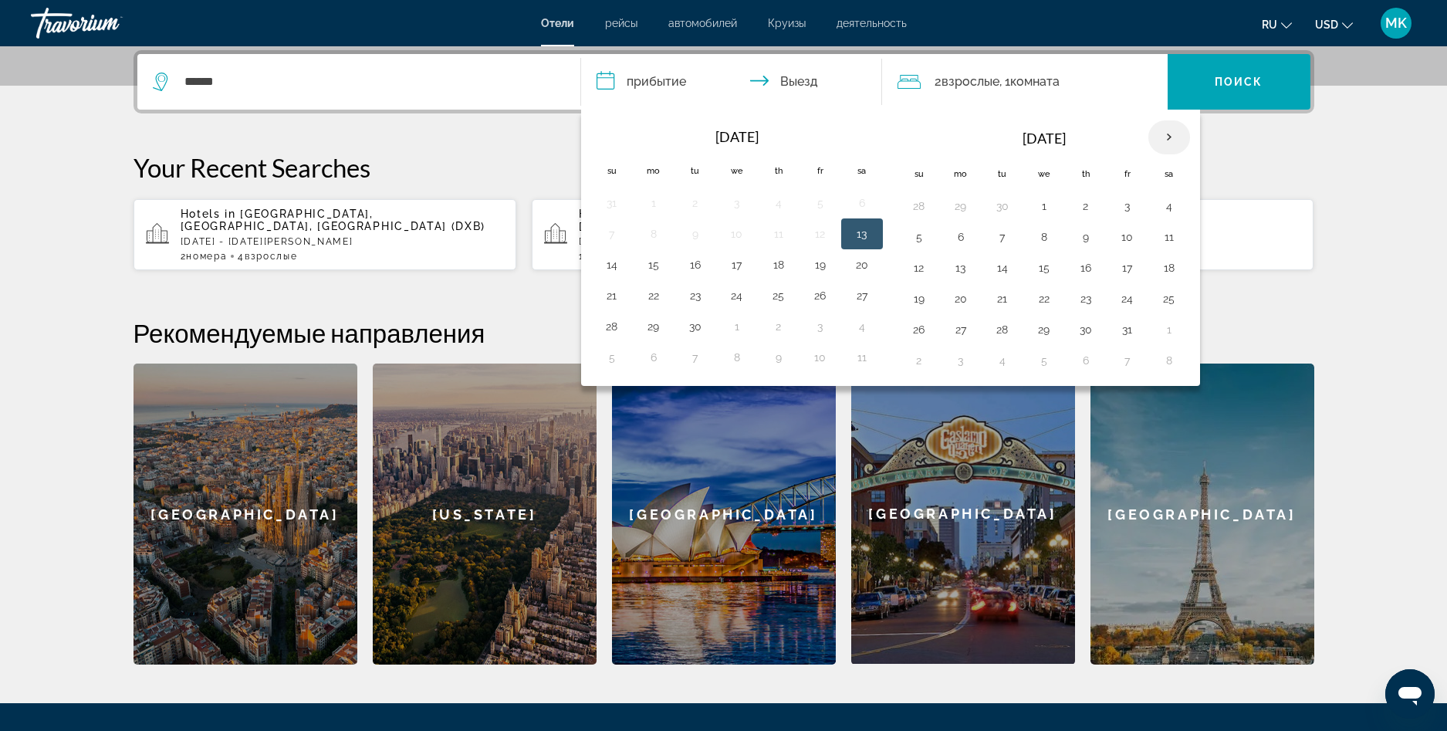
click at [1171, 137] on th "Next month" at bounding box center [1169, 137] width 42 height 34
click at [1005, 328] on button "30" at bounding box center [1002, 330] width 25 height 22
click at [920, 361] on button "4" at bounding box center [919, 360] width 25 height 22
type input "**********"
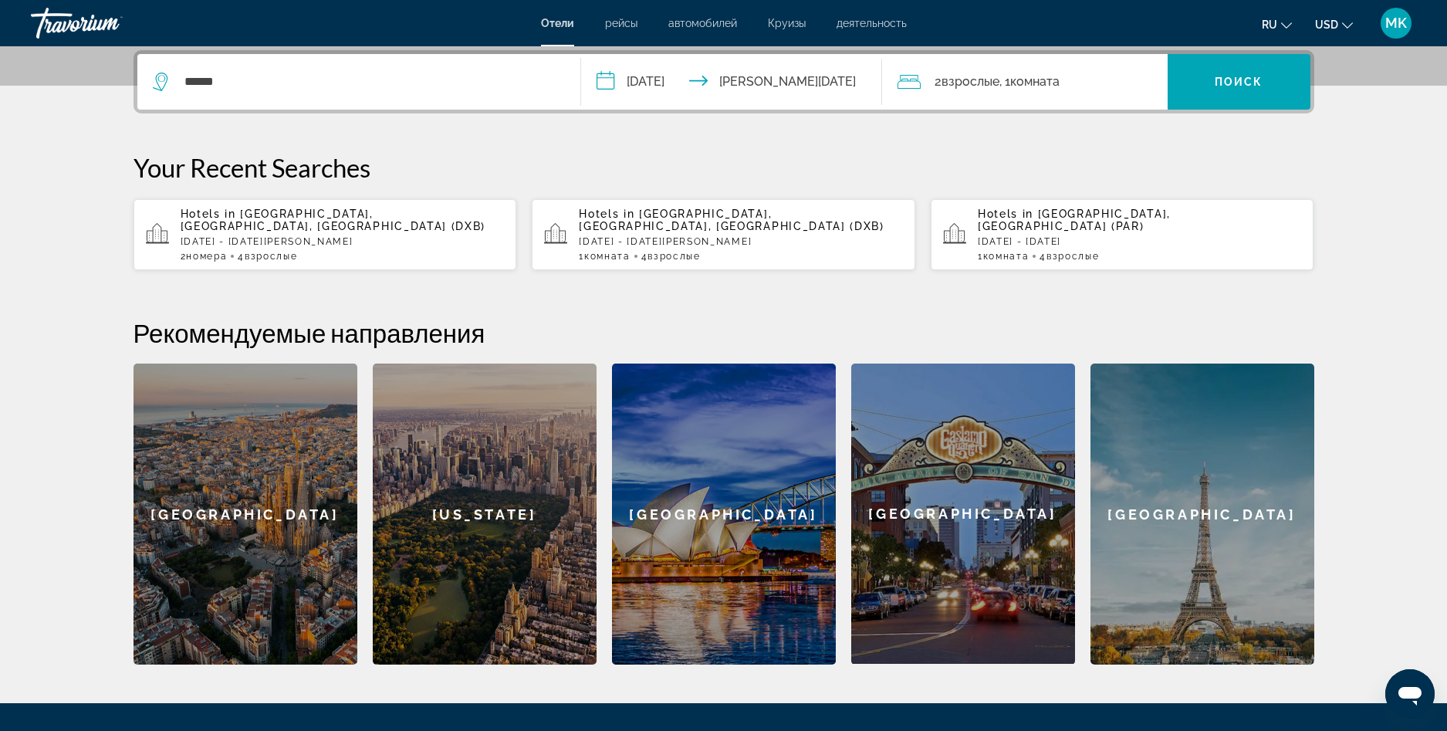
click at [1032, 79] on span "Комната" at bounding box center [1034, 81] width 49 height 15
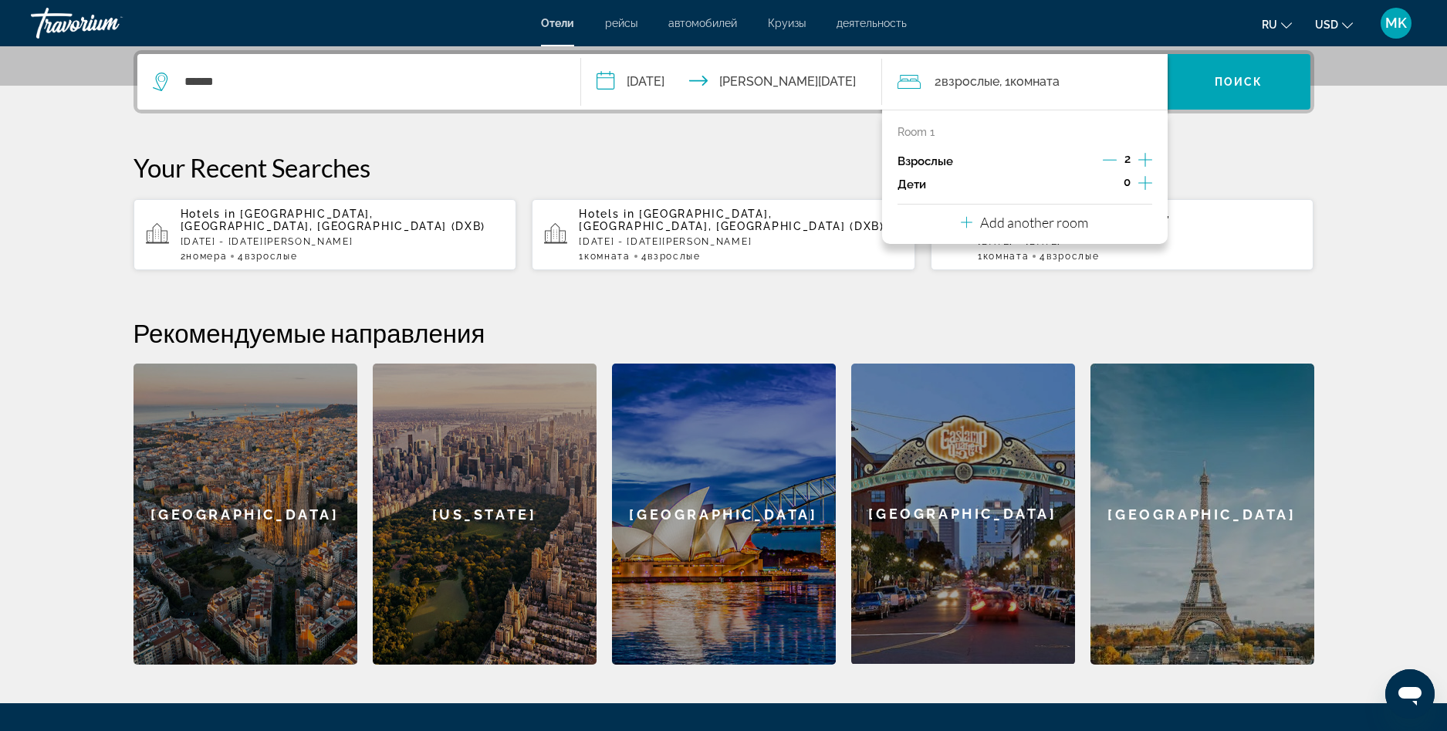
click at [919, 133] on p "Room 1" at bounding box center [915, 132] width 37 height 12
click at [968, 225] on icon "Travelers: 2 adults, 0 children" at bounding box center [967, 222] width 12 height 19
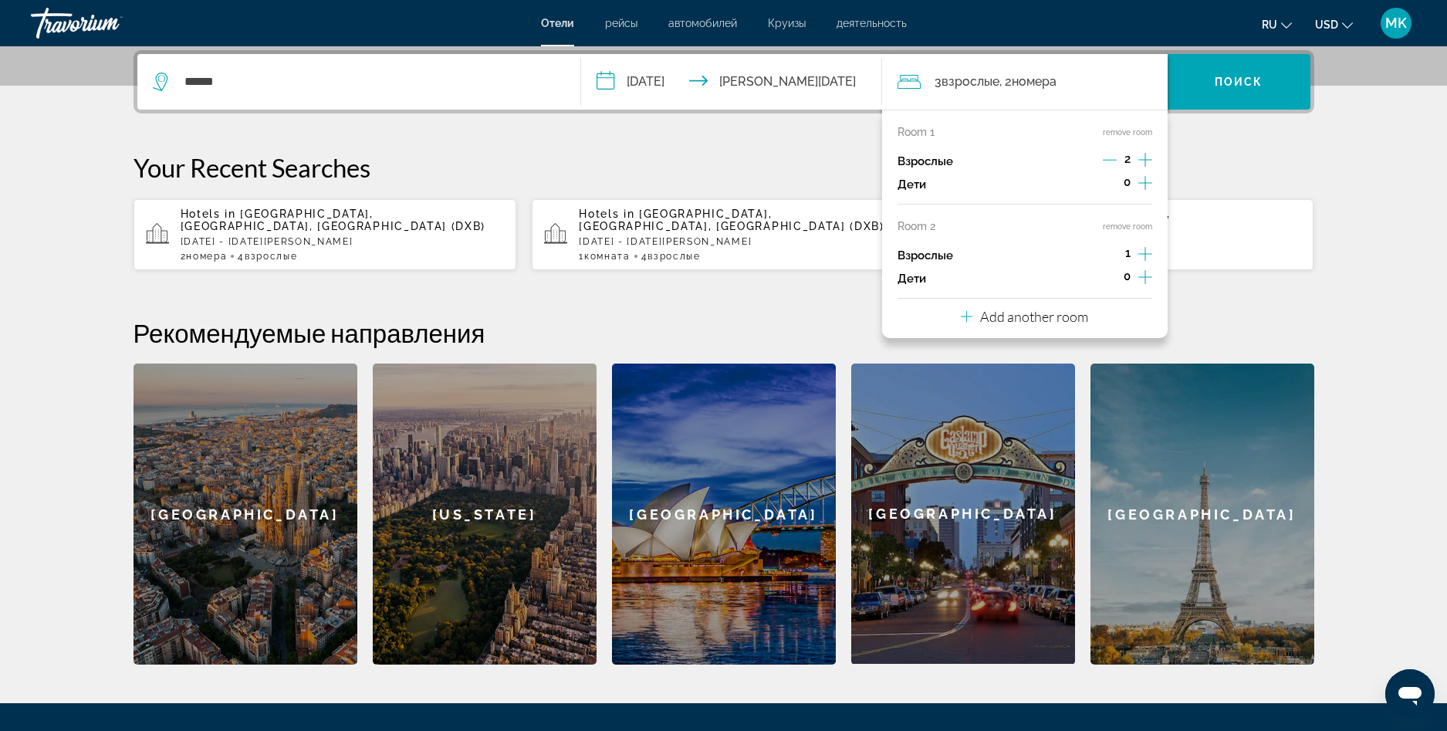
click at [1146, 254] on icon "Increment adults" at bounding box center [1145, 254] width 14 height 14
click at [1261, 157] on p "Your Recent Searches" at bounding box center [723, 167] width 1180 height 31
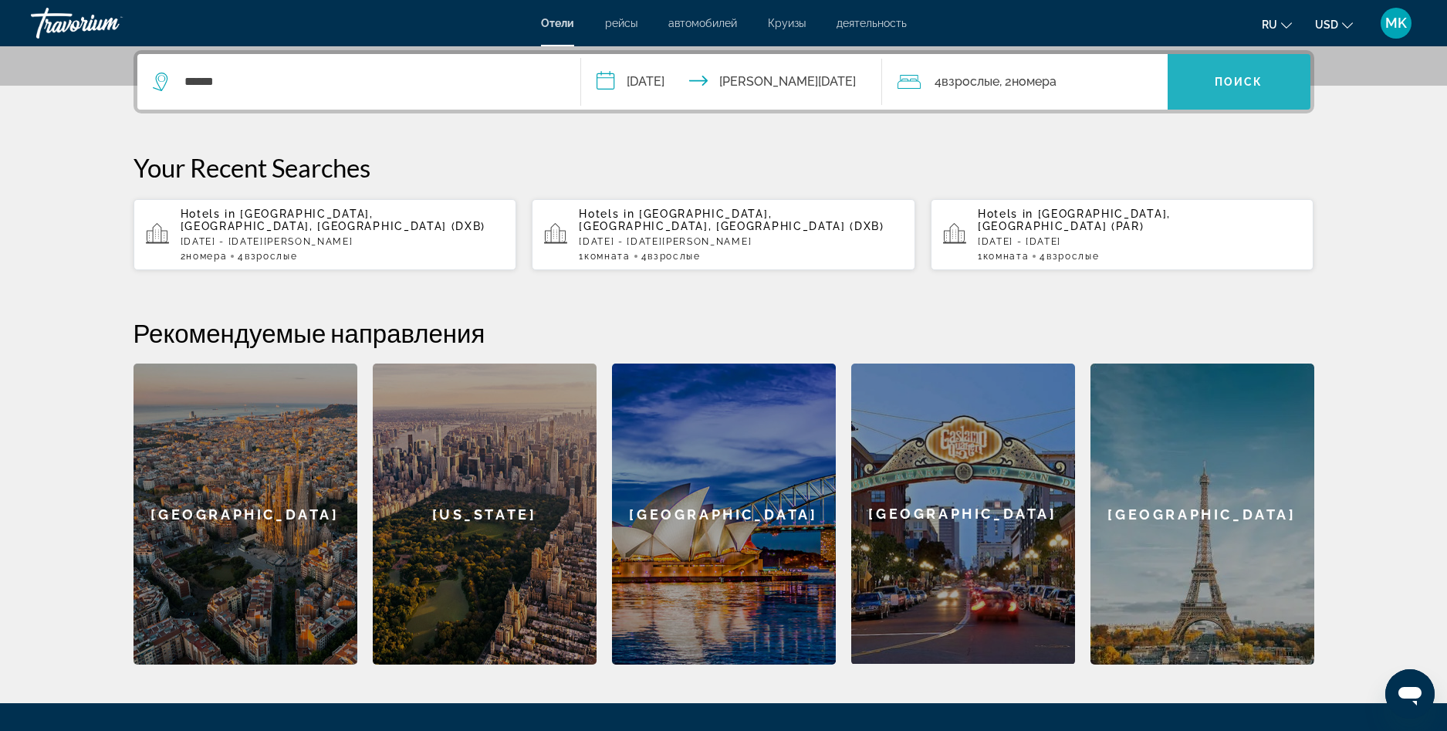
click at [1254, 73] on span "Search widget" at bounding box center [1238, 81] width 143 height 37
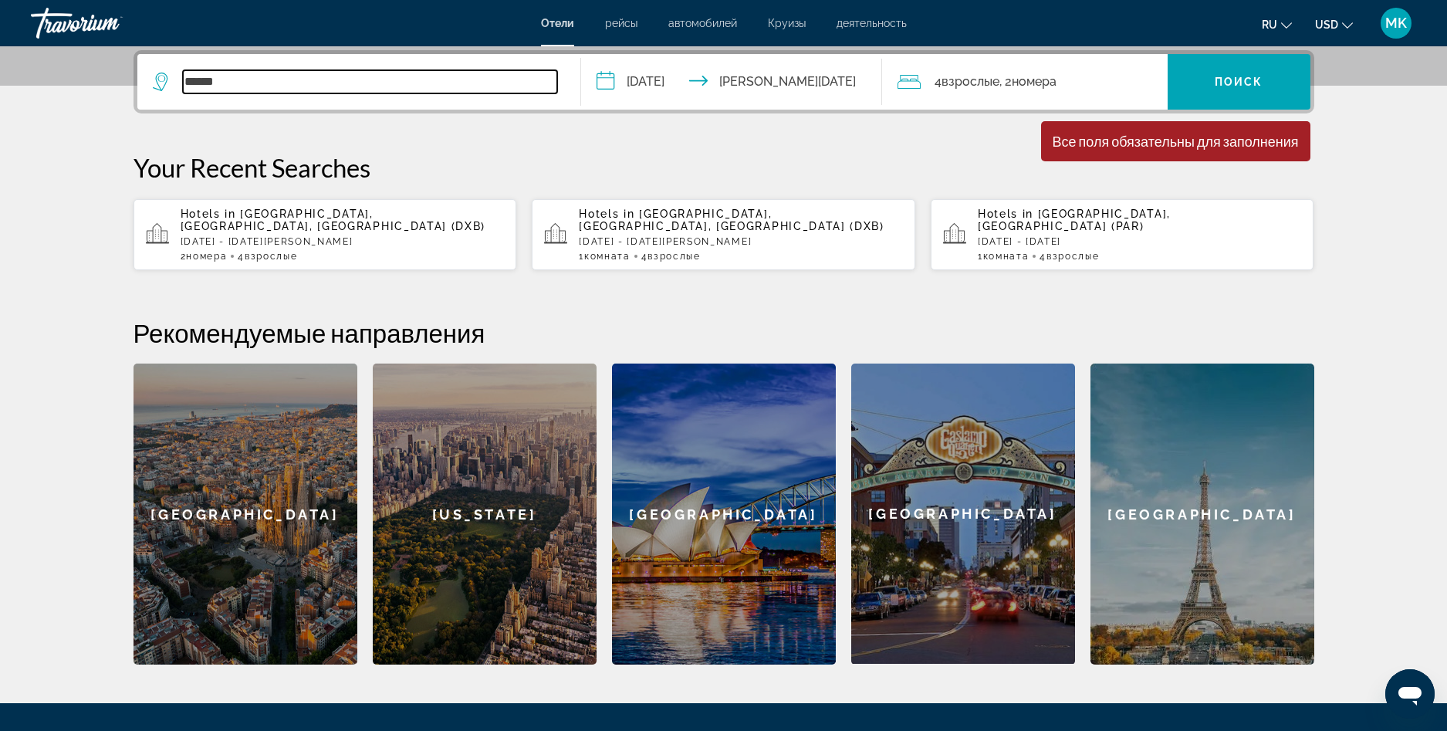
click at [243, 80] on input "******" at bounding box center [370, 81] width 374 height 23
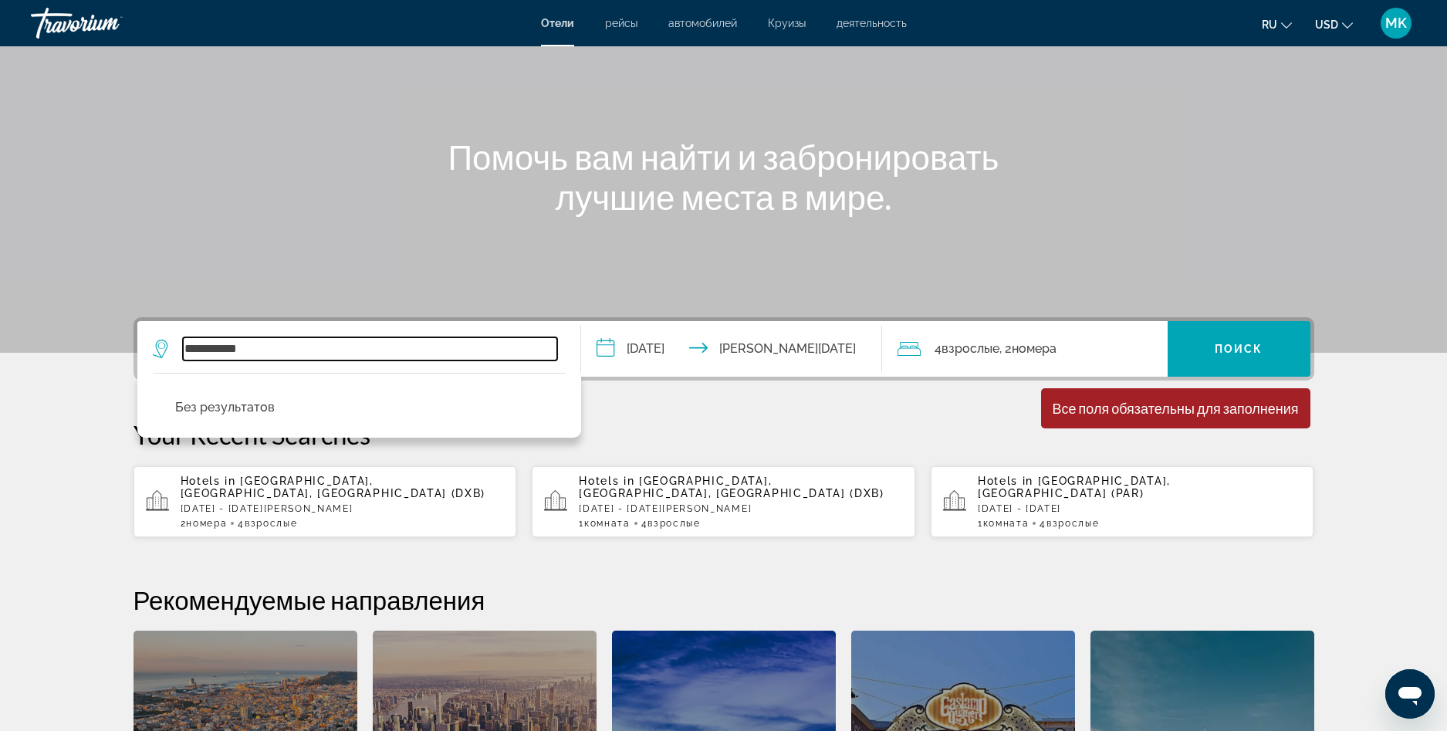
scroll to position [154, 0]
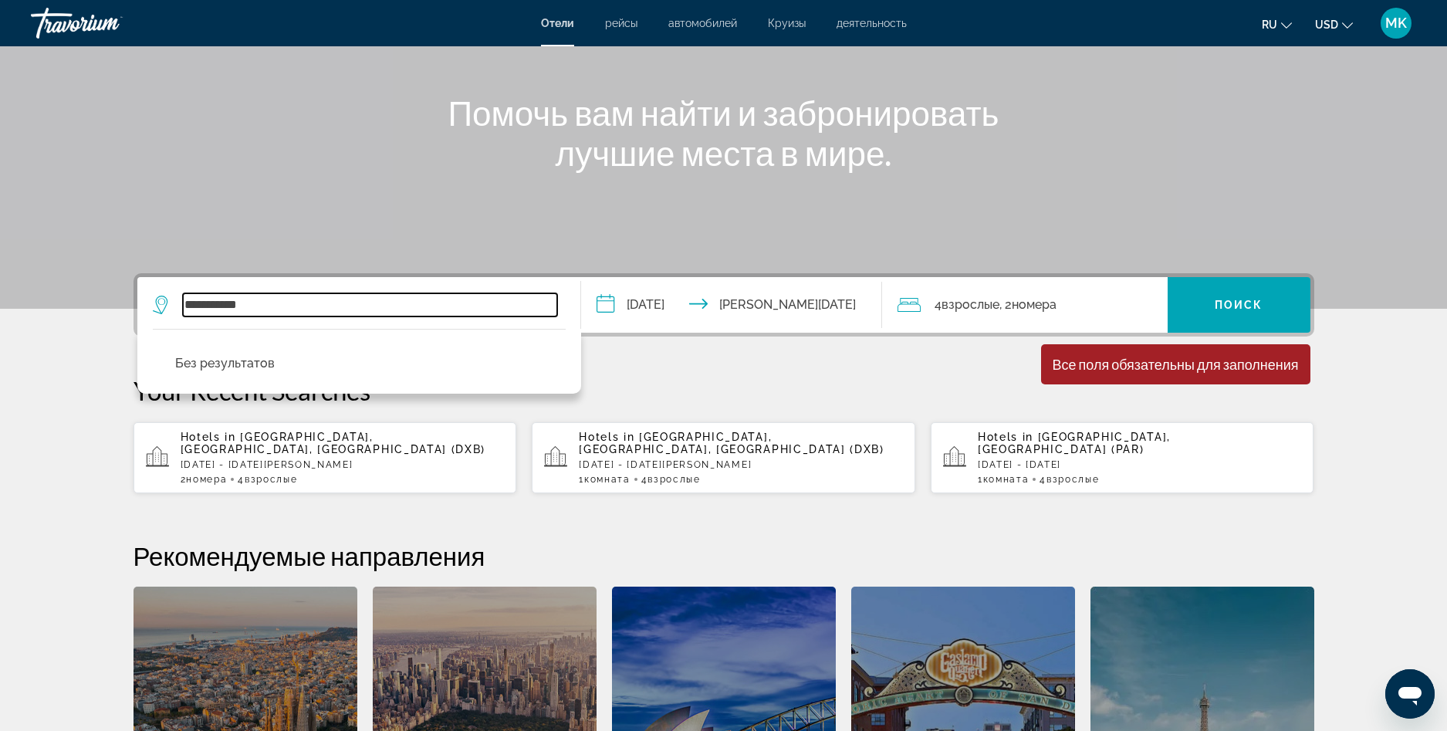
type input "**********"
click at [67, 399] on section "**********" at bounding box center [723, 367] width 1447 height 1042
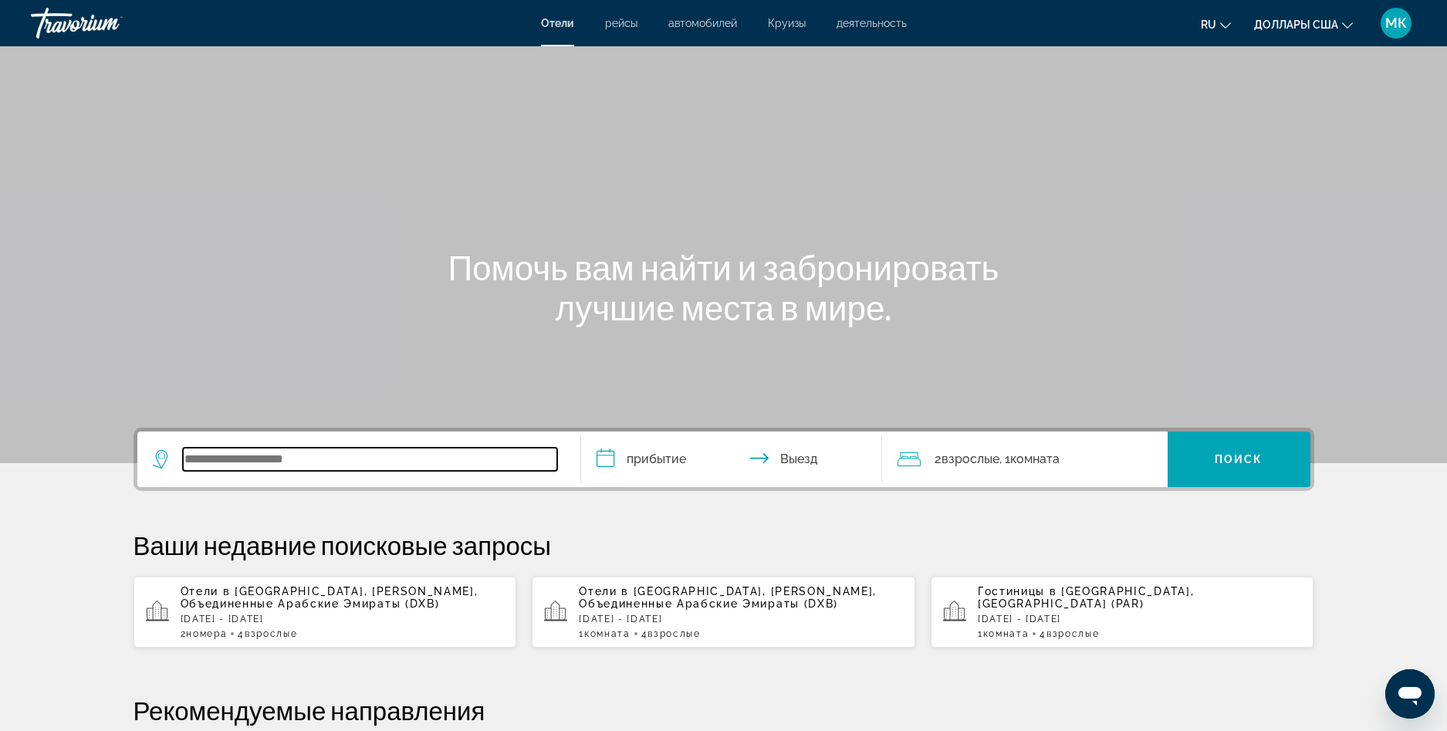
click at [244, 463] on input "Виджет поиска" at bounding box center [370, 458] width 374 height 23
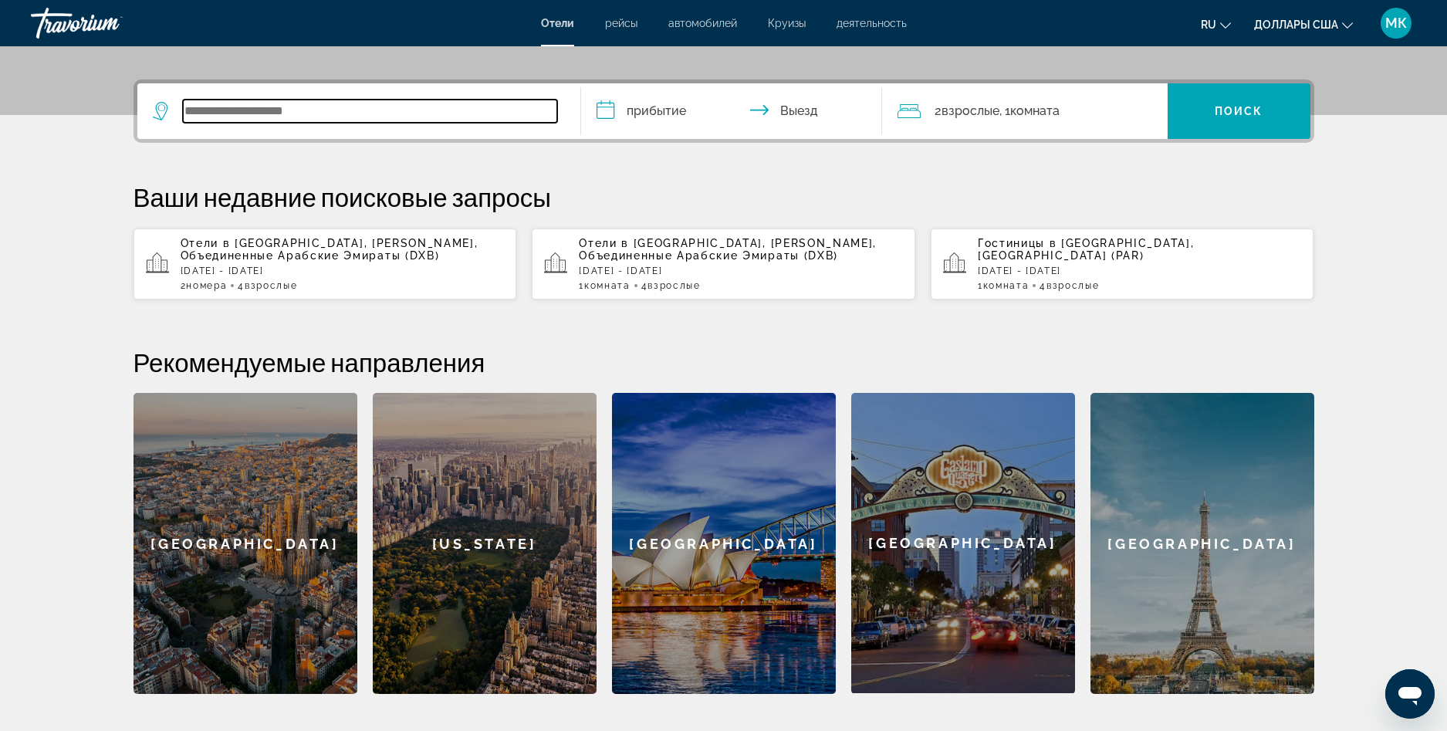
scroll to position [377, 0]
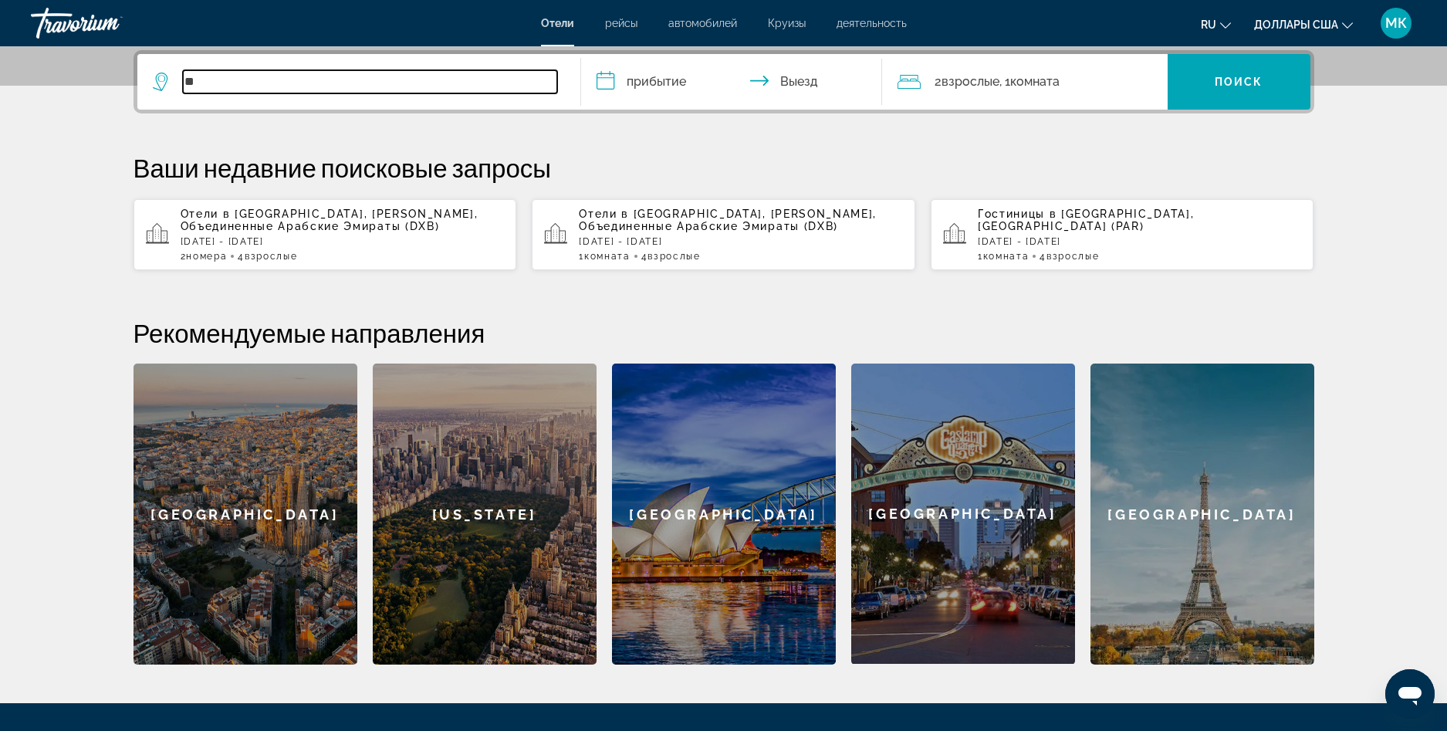
type input "*"
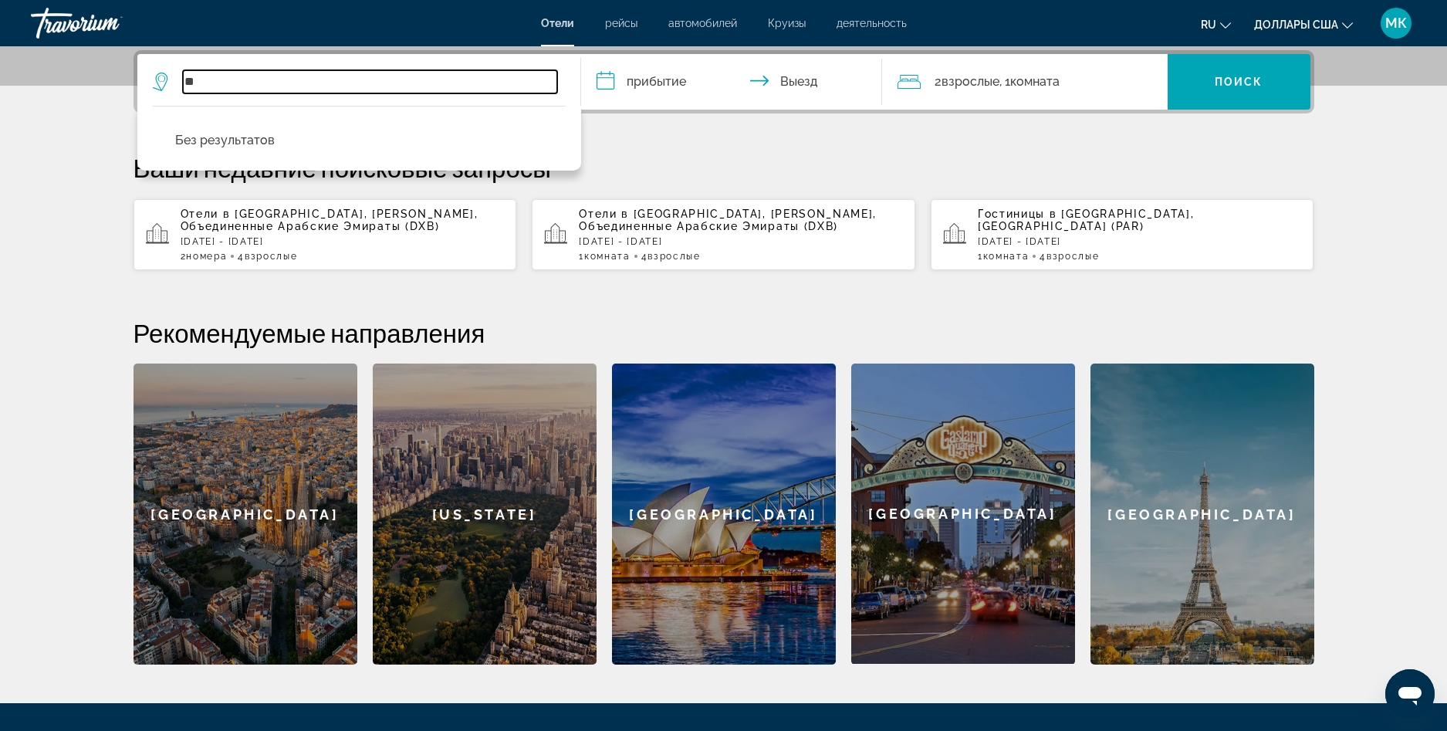
type input "*"
type input "..."
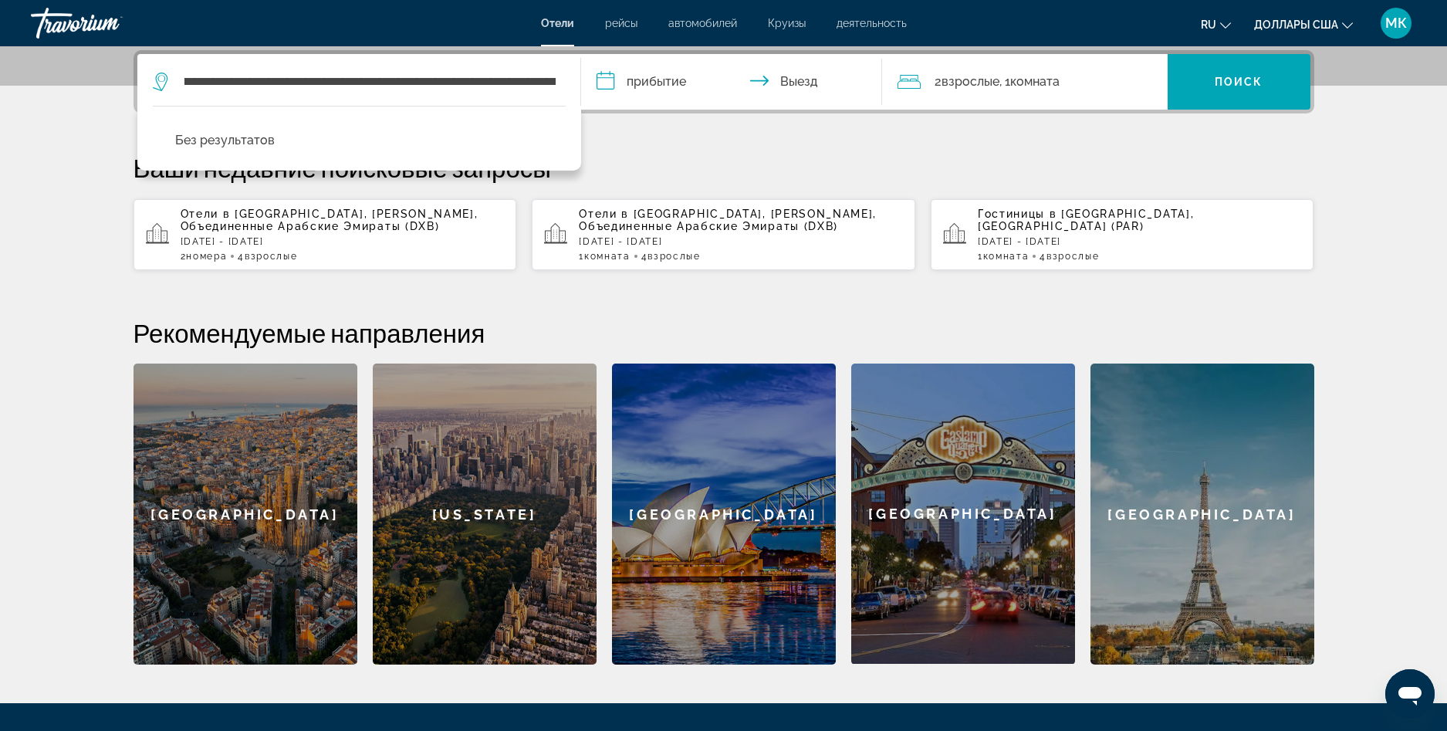
scroll to position [0, 36741]
